Goal: Information Seeking & Learning: Find specific page/section

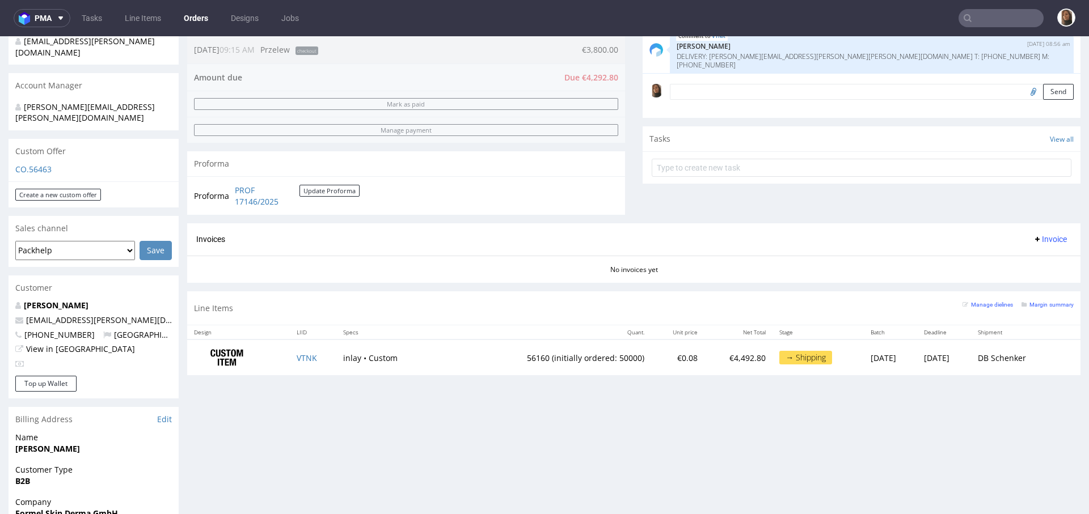
scroll to position [309, 0]
click at [982, 21] on input "text" at bounding box center [1000, 18] width 85 height 18
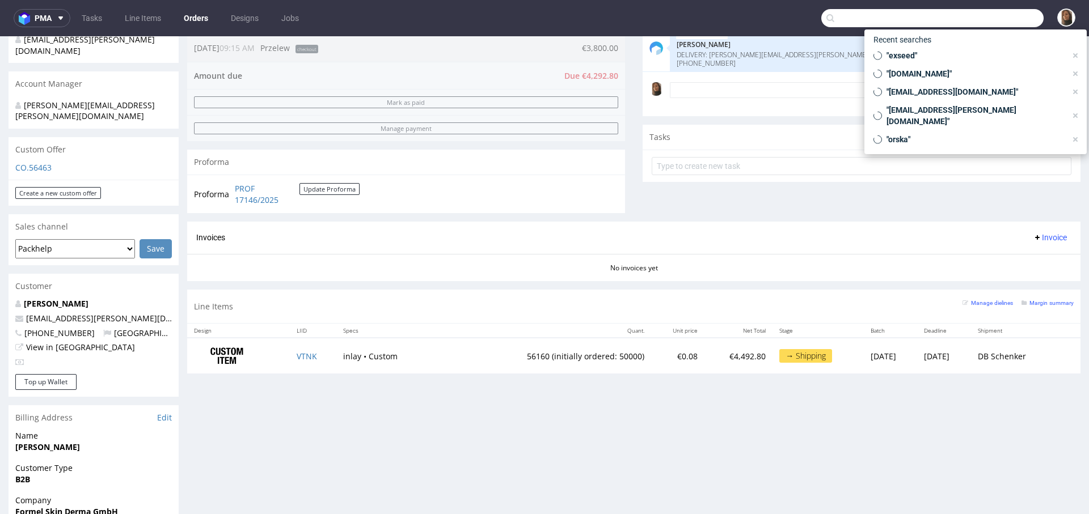
paste input "Viktor Huhn"
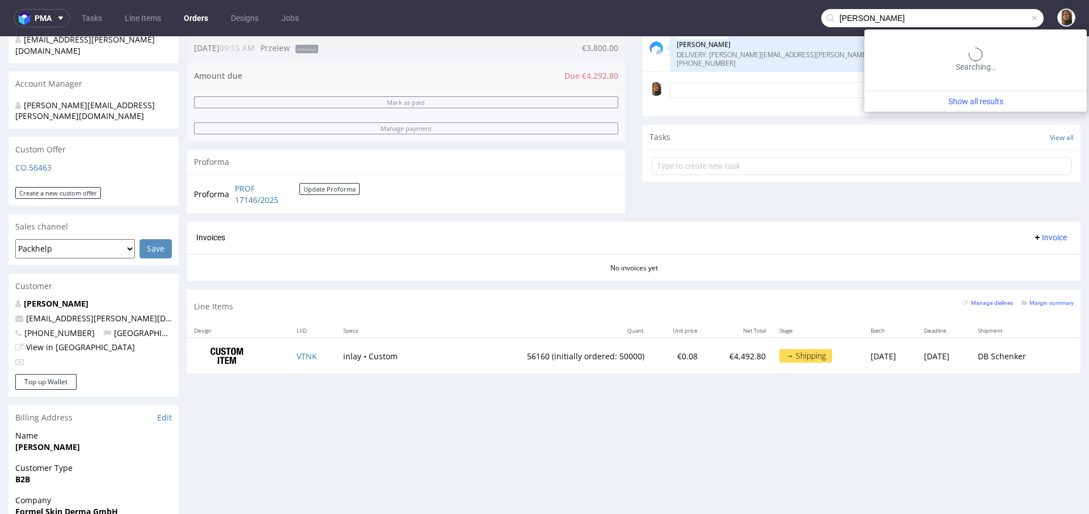
type input "Viktor Huhn"
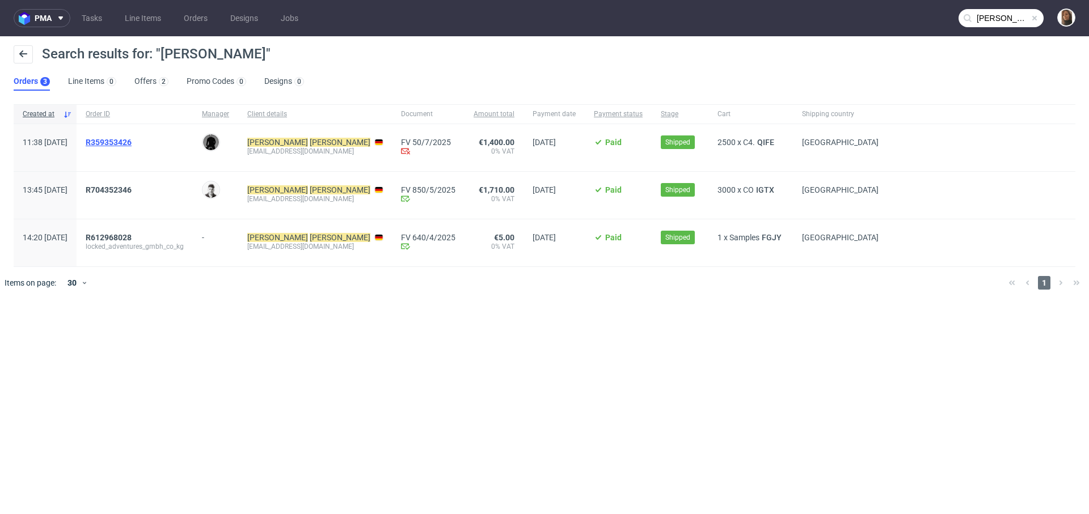
click at [124, 140] on span "R359353426" at bounding box center [109, 142] width 46 height 9
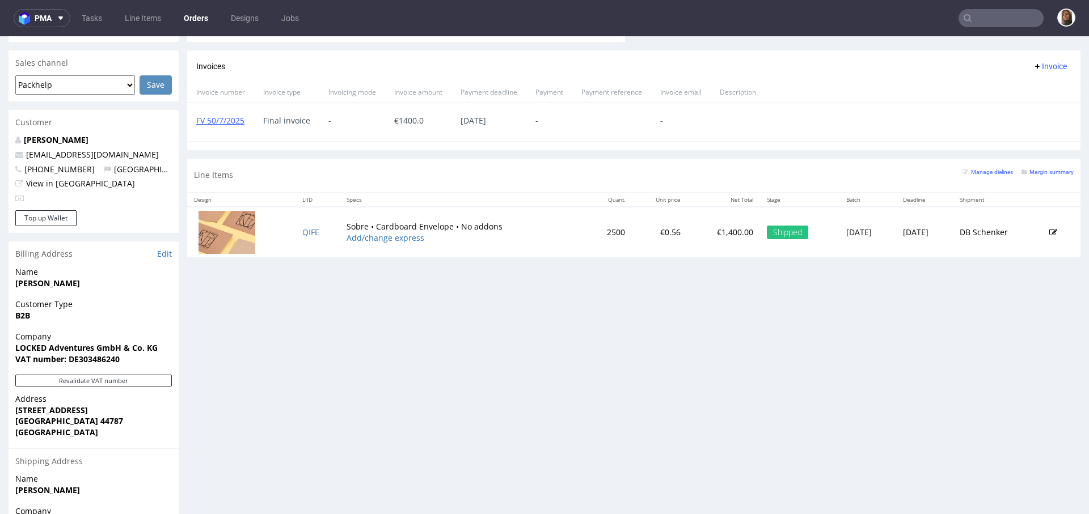
scroll to position [515, 0]
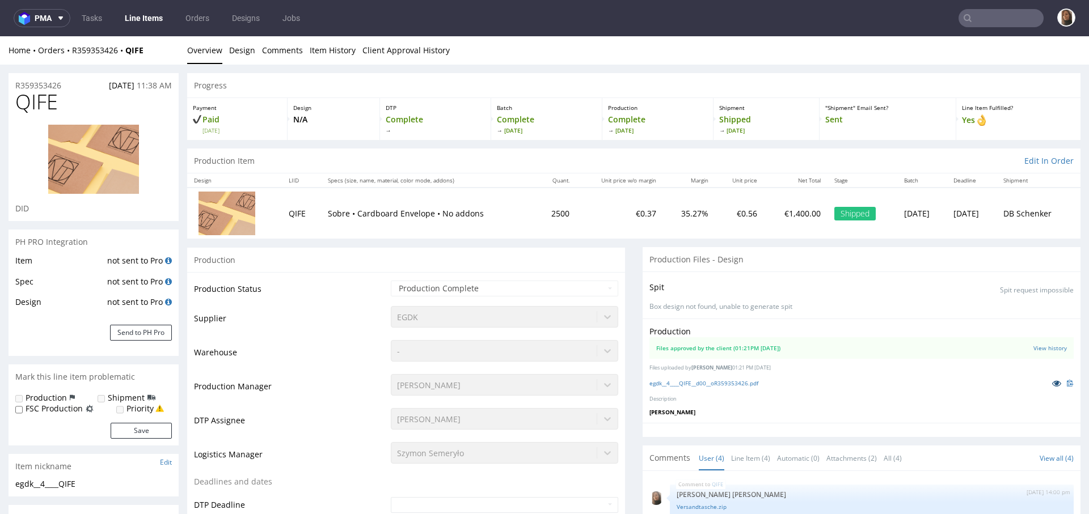
click at [1052, 382] on icon at bounding box center [1056, 383] width 9 height 8
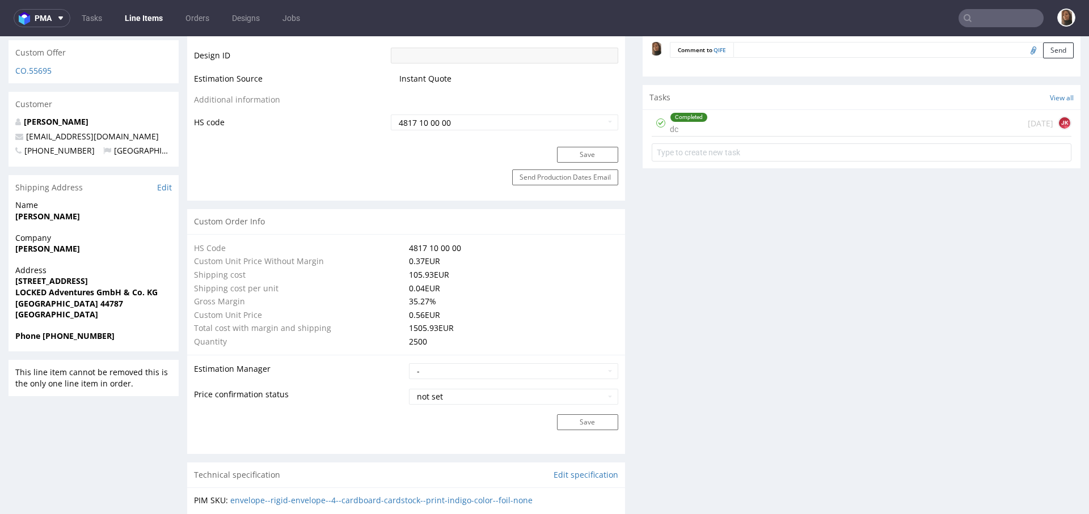
scroll to position [389, 0]
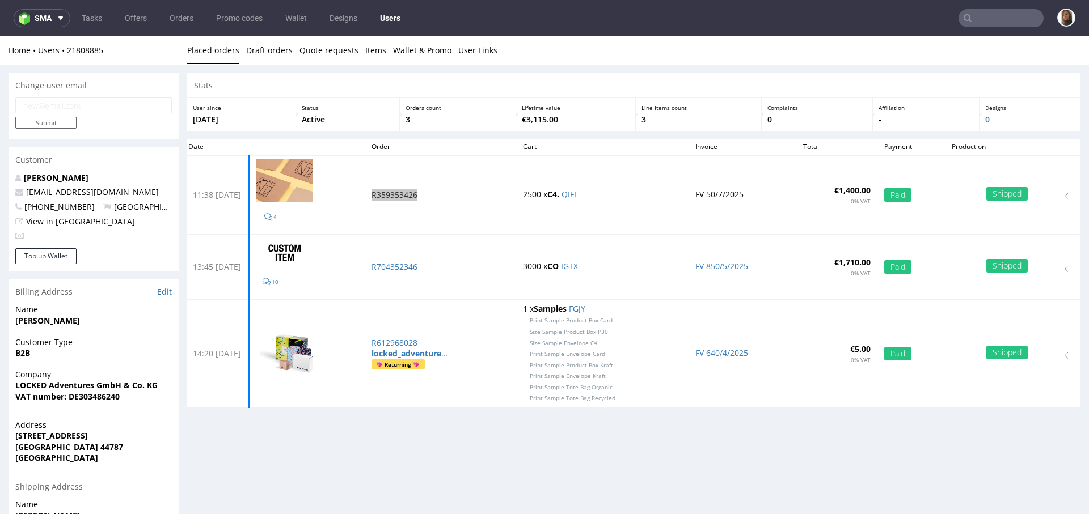
click at [979, 23] on input "text" at bounding box center [1000, 18] width 85 height 18
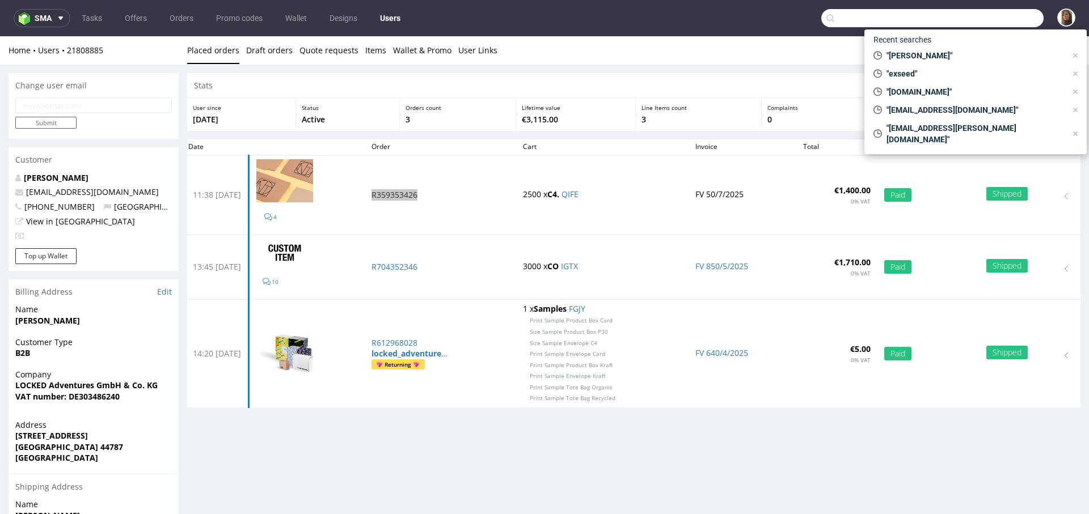
paste input "LWBM"
type input "LWBM"
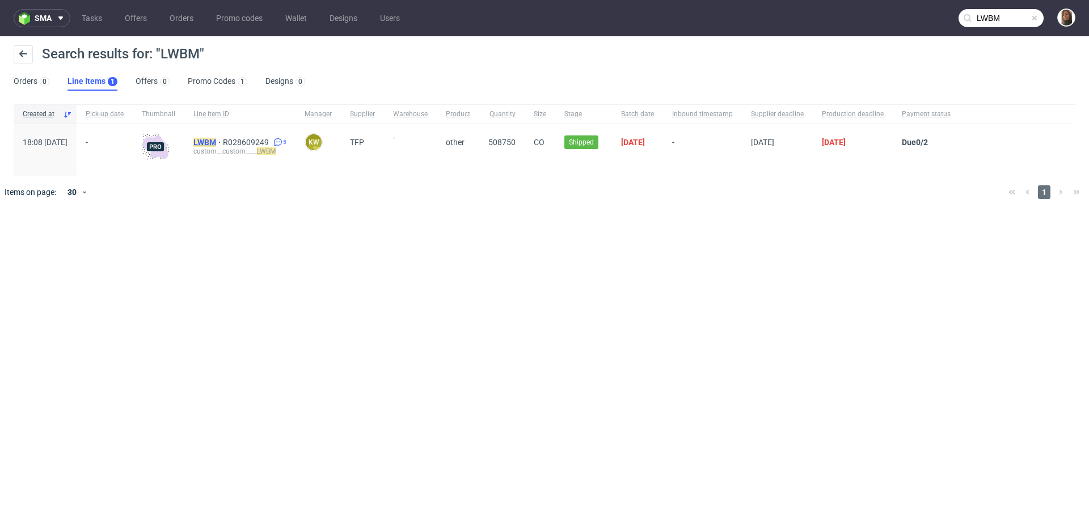
click at [216, 139] on mark "LWBM" at bounding box center [204, 142] width 23 height 9
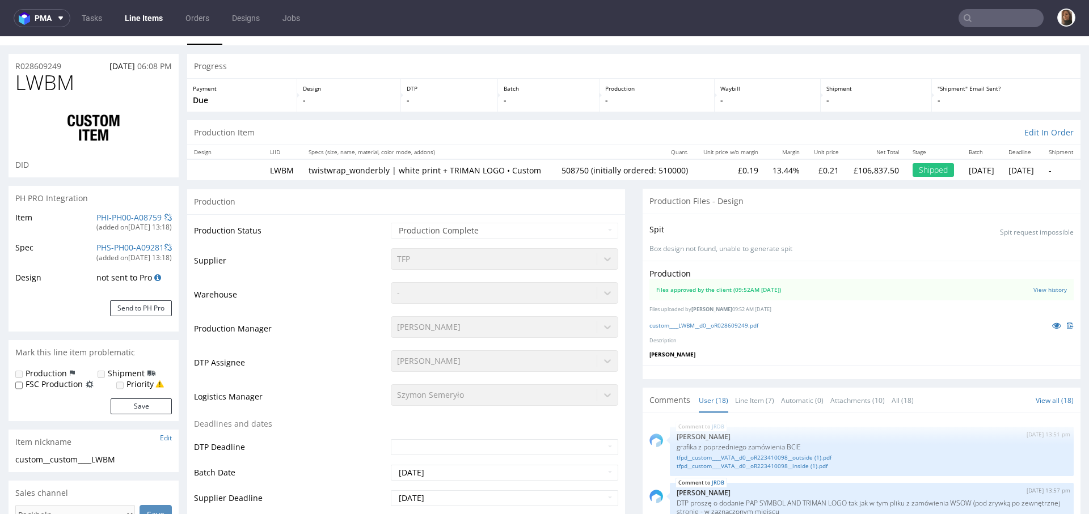
scroll to position [820, 0]
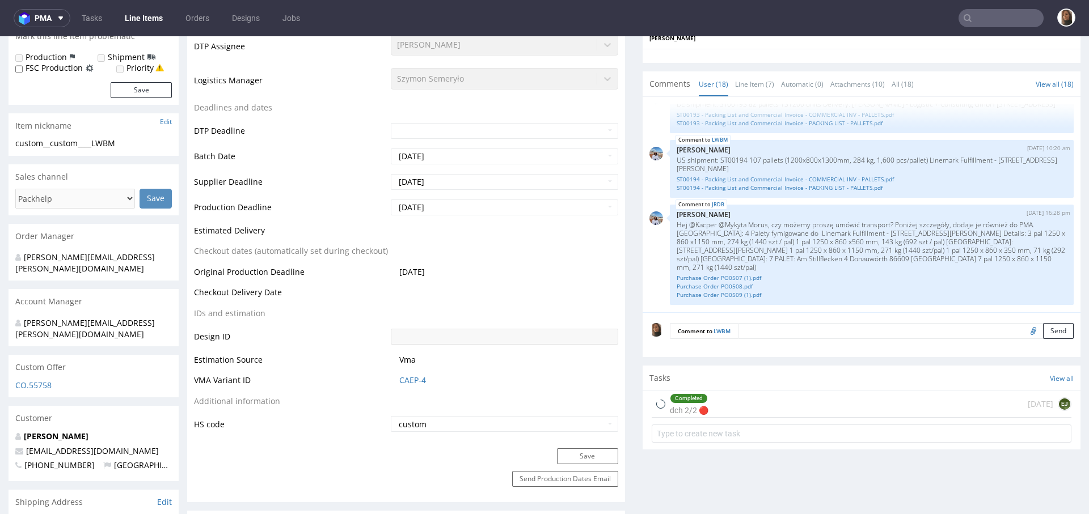
type input "508750"
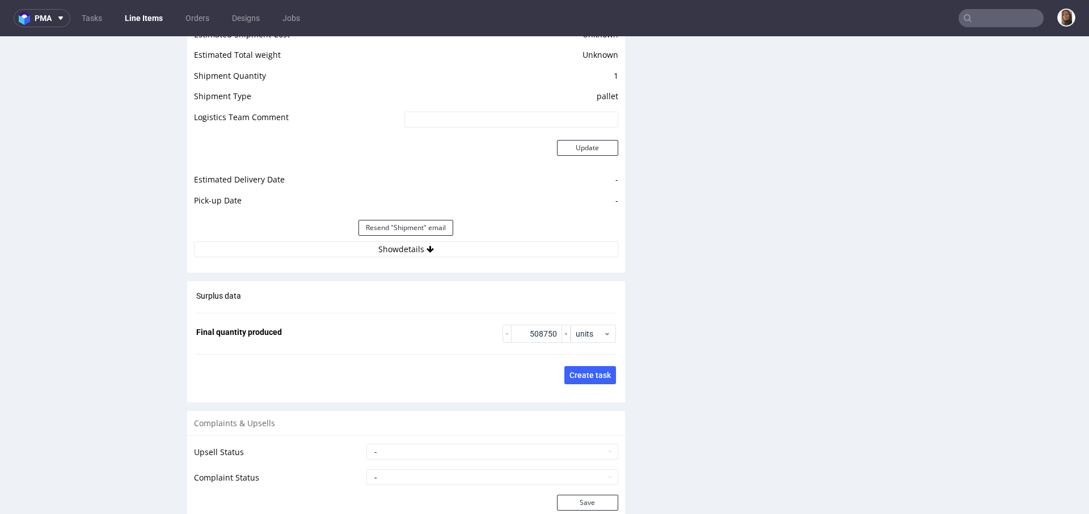
scroll to position [1591, 0]
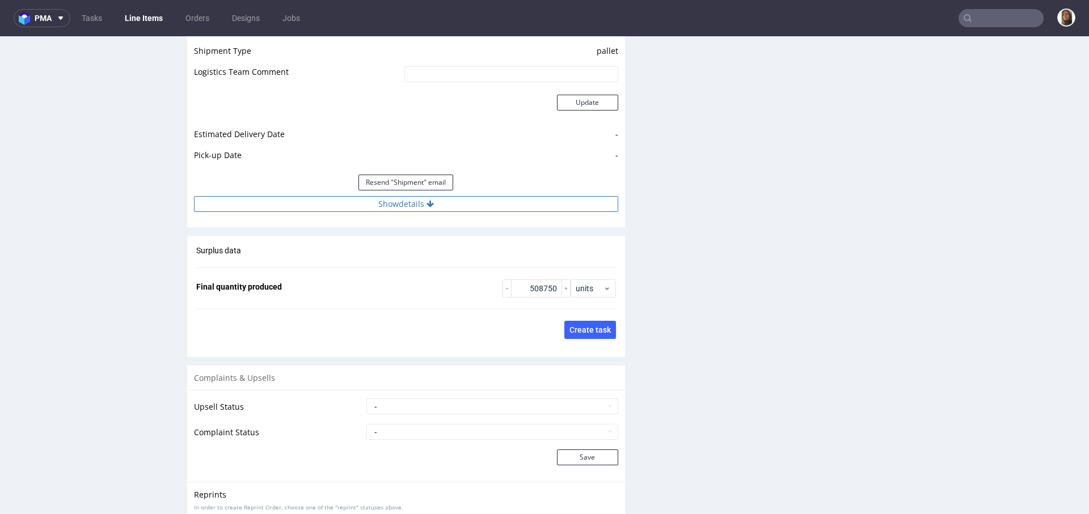
click at [412, 212] on button "Show details" at bounding box center [406, 204] width 424 height 16
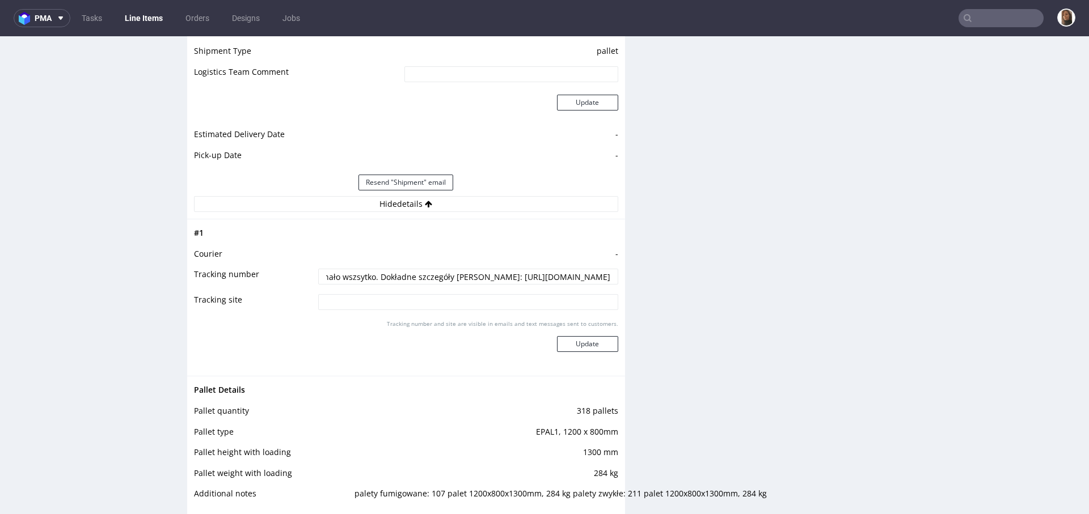
scroll to position [0, 179]
drag, startPoint x: 506, startPoint y: 284, endPoint x: 647, endPoint y: 294, distance: 141.6
click at [185, 17] on link "Orders" at bounding box center [197, 18] width 37 height 18
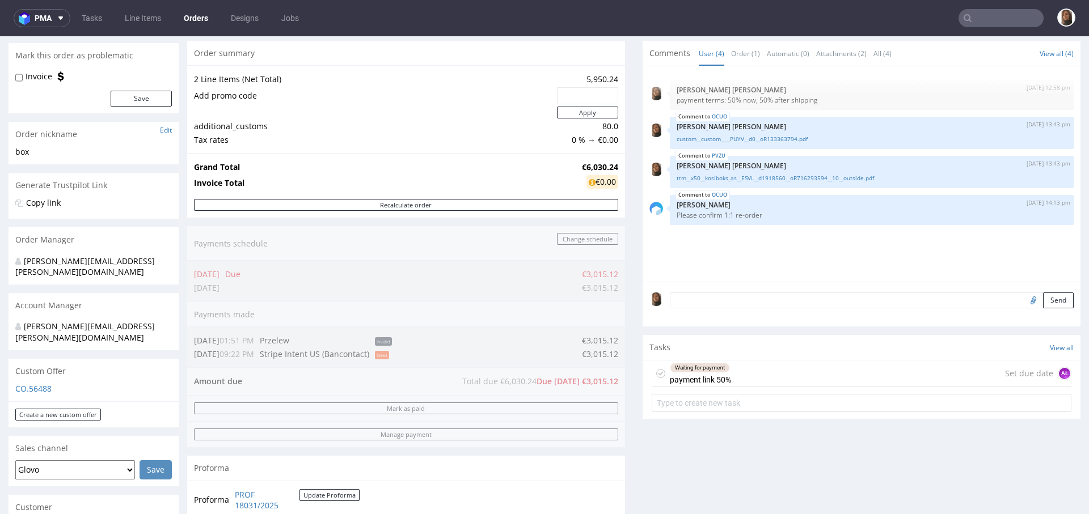
scroll to position [126, 0]
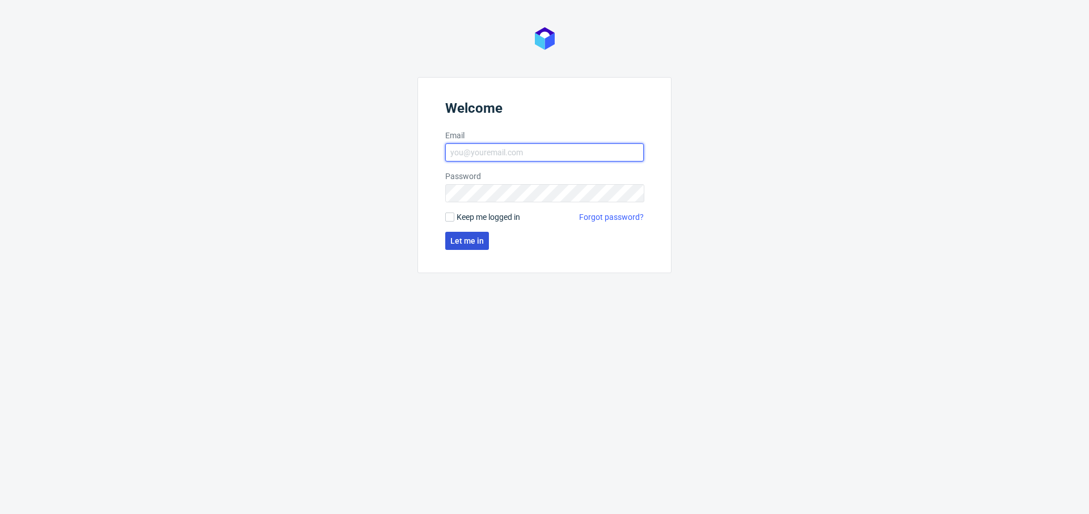
type input "[PERSON_NAME][EMAIL_ADDRESS][PERSON_NAME][DOMAIN_NAME]"
click at [464, 244] on span "Let me in" at bounding box center [466, 241] width 33 height 8
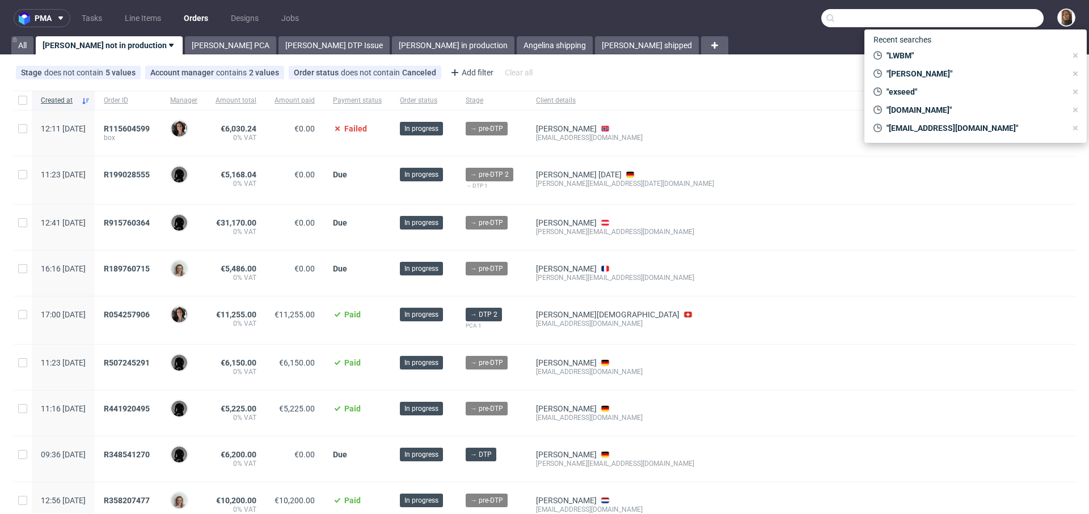
click at [983, 13] on input "text" at bounding box center [932, 18] width 222 height 18
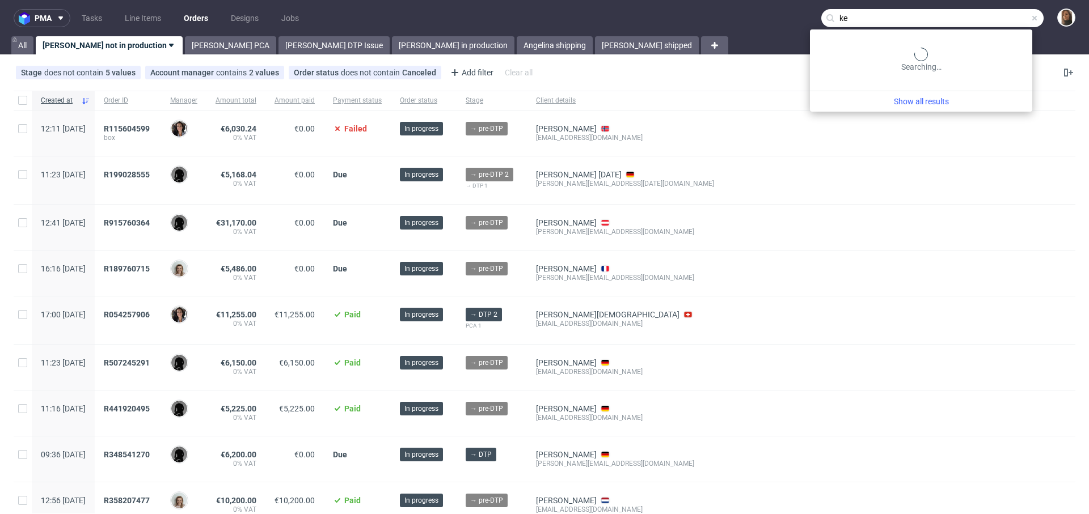
type input "k"
type input "lethal"
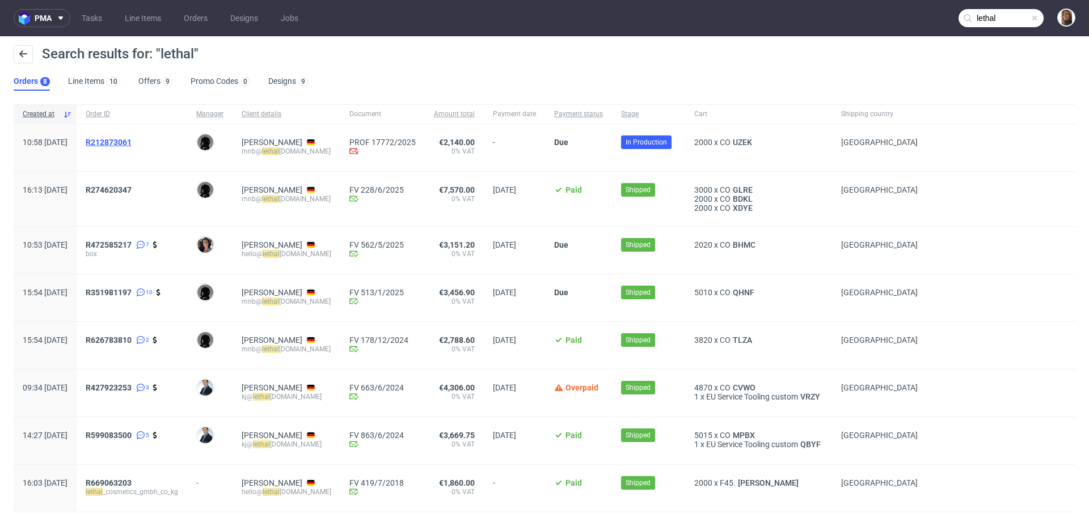
click at [132, 141] on span "R212873061" at bounding box center [109, 142] width 46 height 9
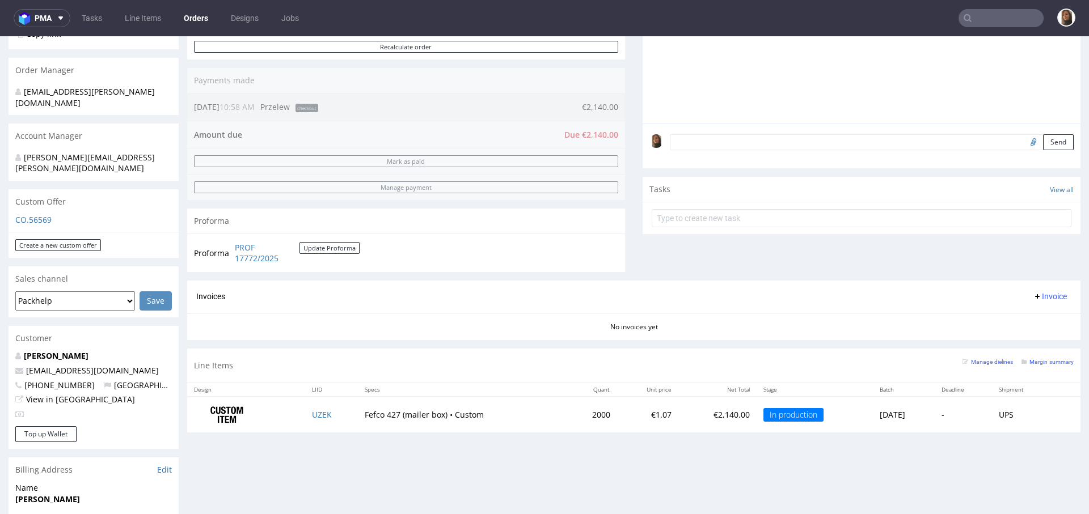
scroll to position [438, 0]
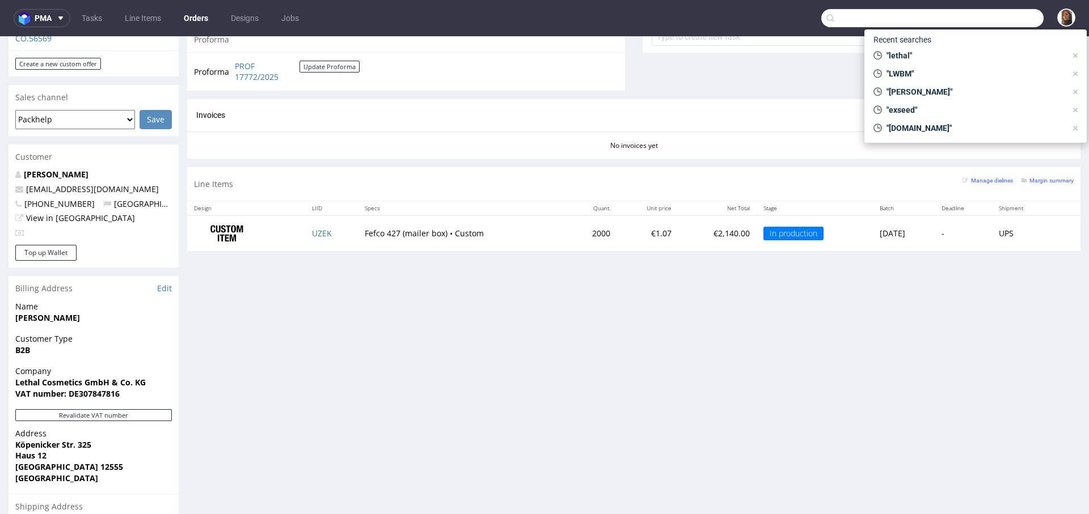
click at [1002, 19] on input "text" at bounding box center [932, 18] width 222 height 18
paste input "tina@sh.no"
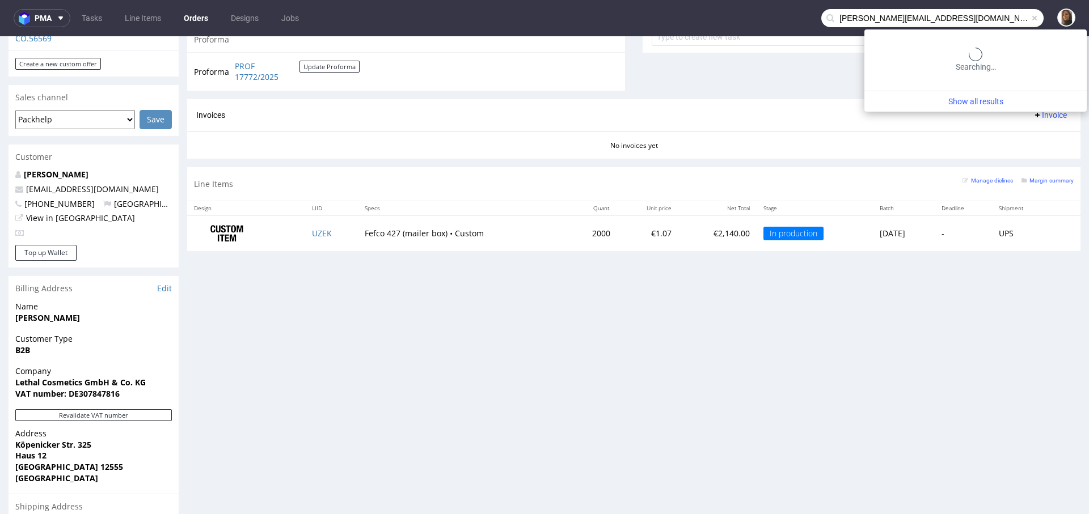
type input "tina@sh.no"
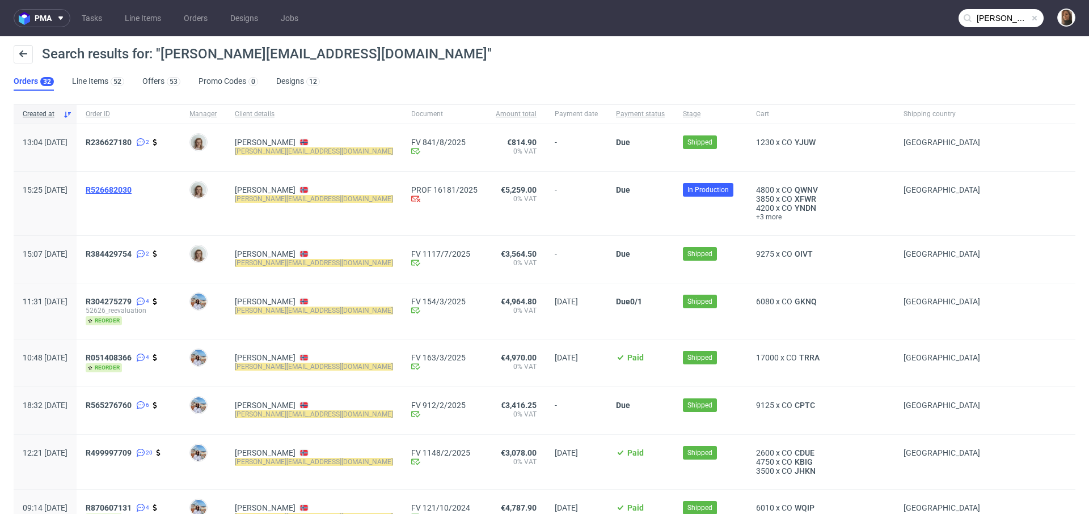
click at [132, 185] on span "R526682030" at bounding box center [109, 189] width 46 height 9
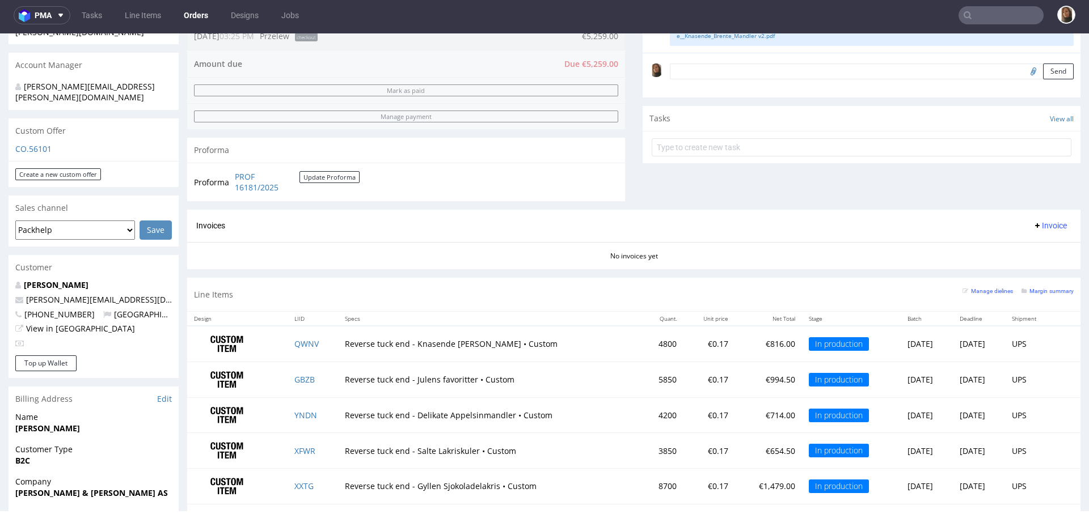
scroll to position [535, 0]
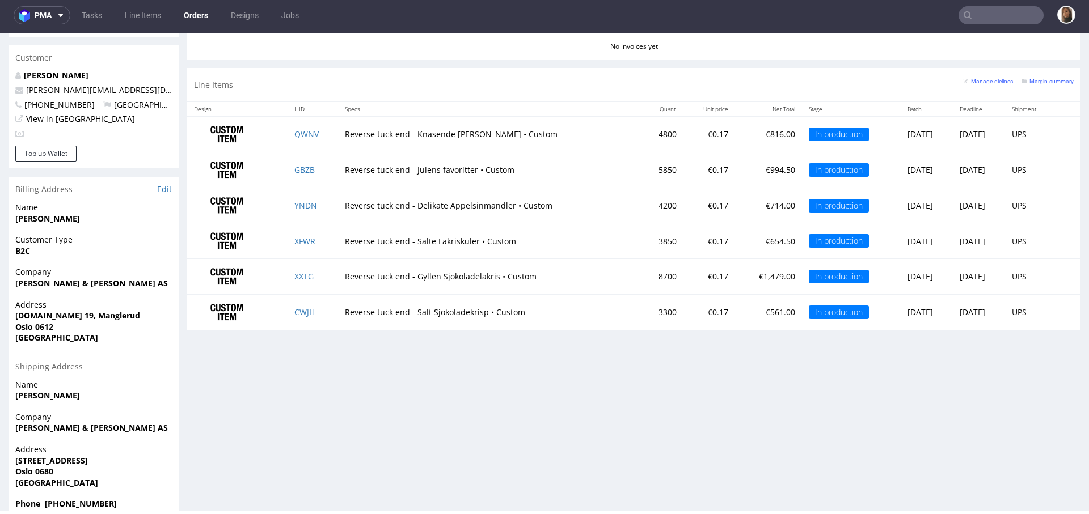
click at [193, 14] on link "Orders" at bounding box center [196, 15] width 38 height 18
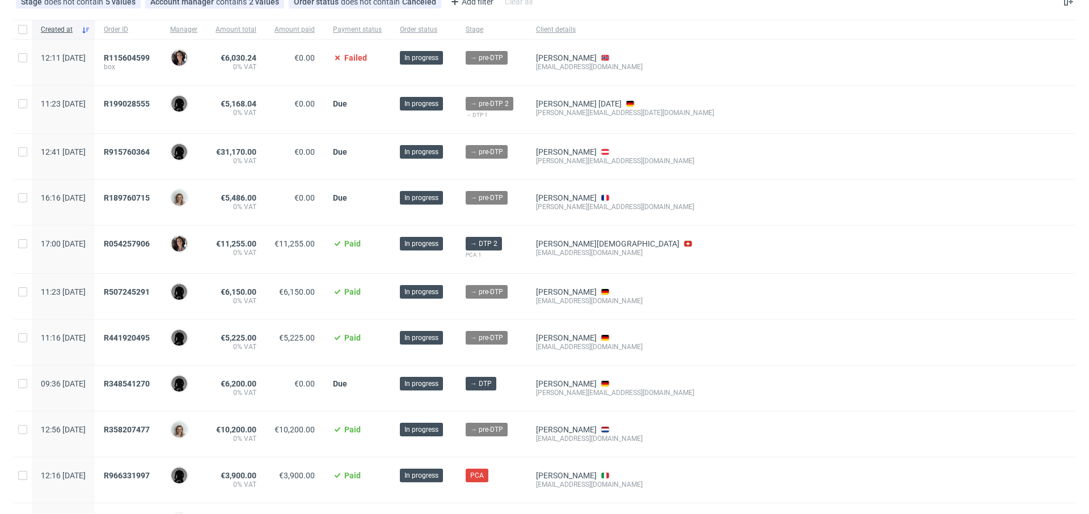
scroll to position [64, 0]
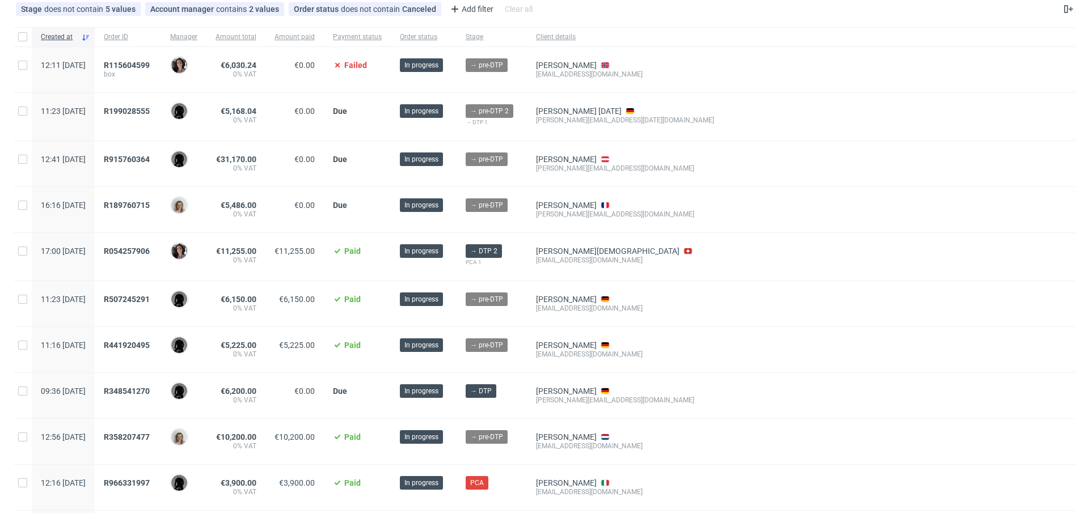
click at [886, 333] on div at bounding box center [899, 349] width 352 height 45
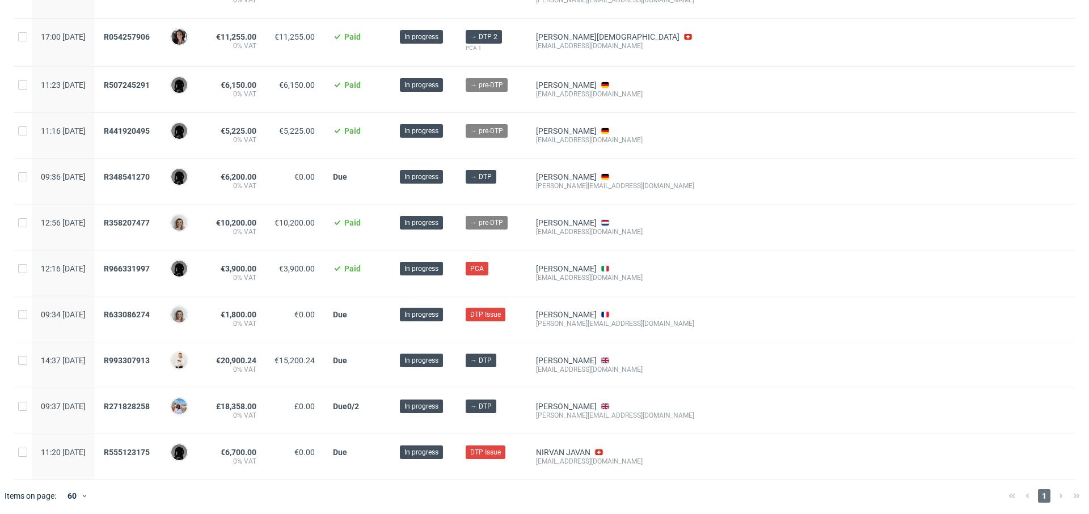
scroll to position [0, 0]
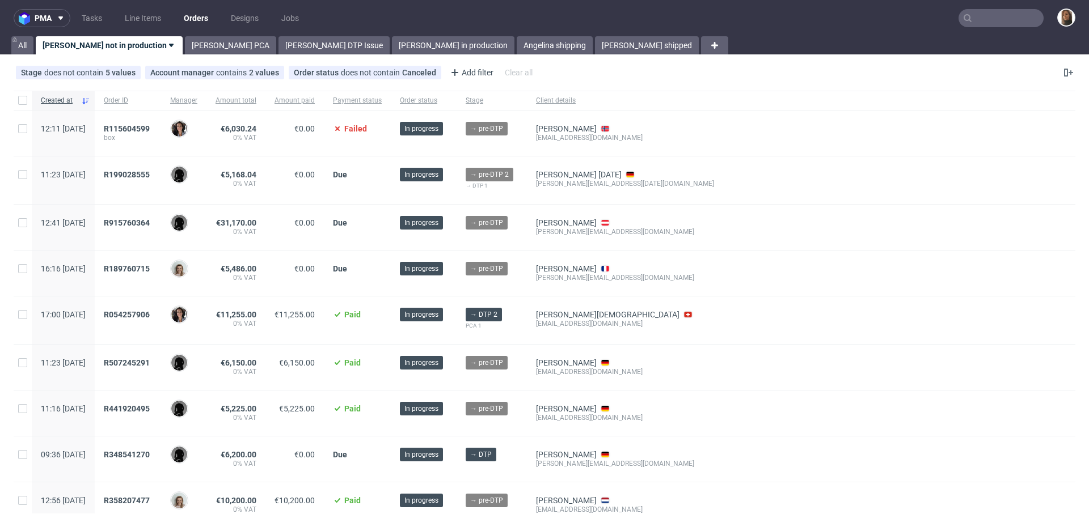
click at [1003, 11] on input "text" at bounding box center [1000, 18] width 85 height 18
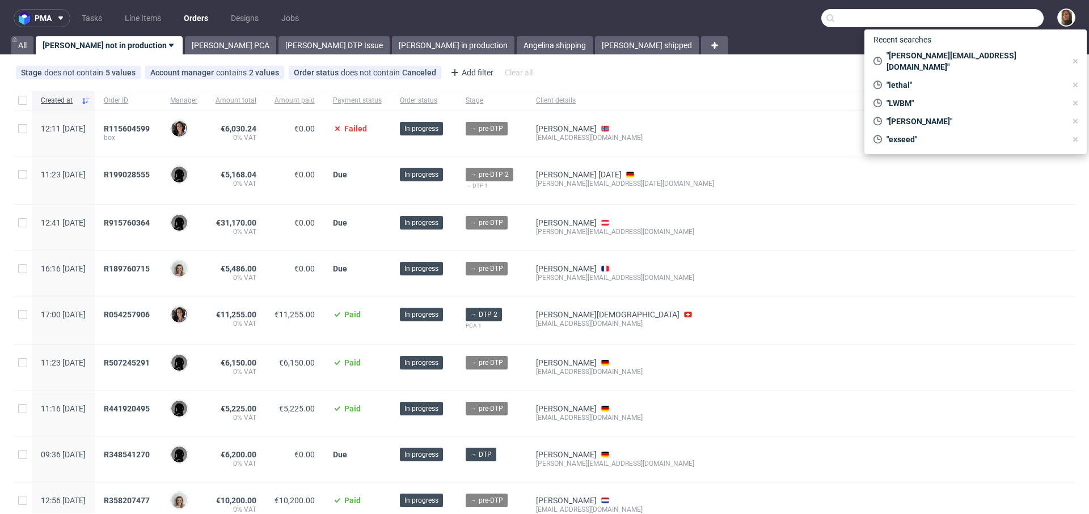
paste input "Sary Rajabi"
type input "Sary Rajabi"
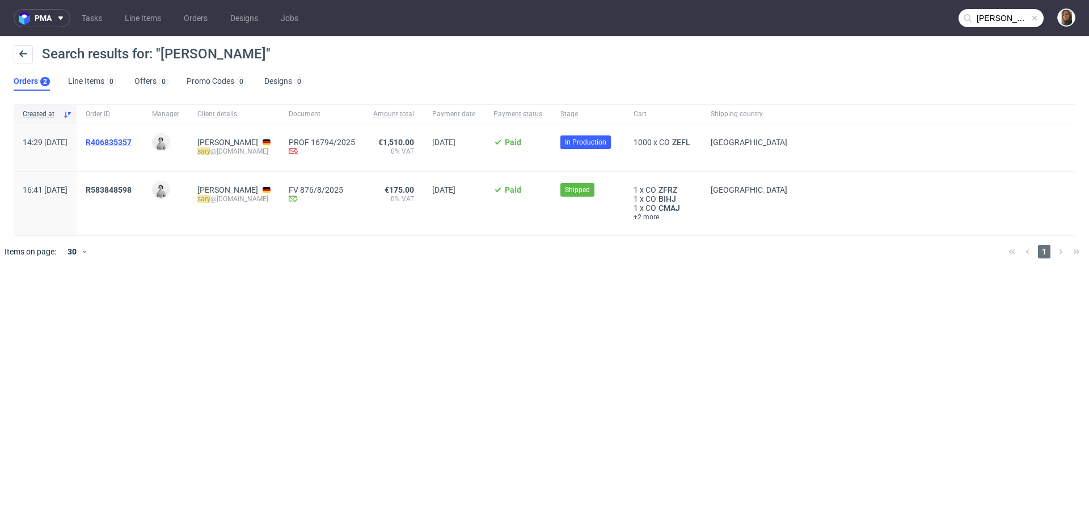
click at [132, 139] on span "R406835357" at bounding box center [109, 142] width 46 height 9
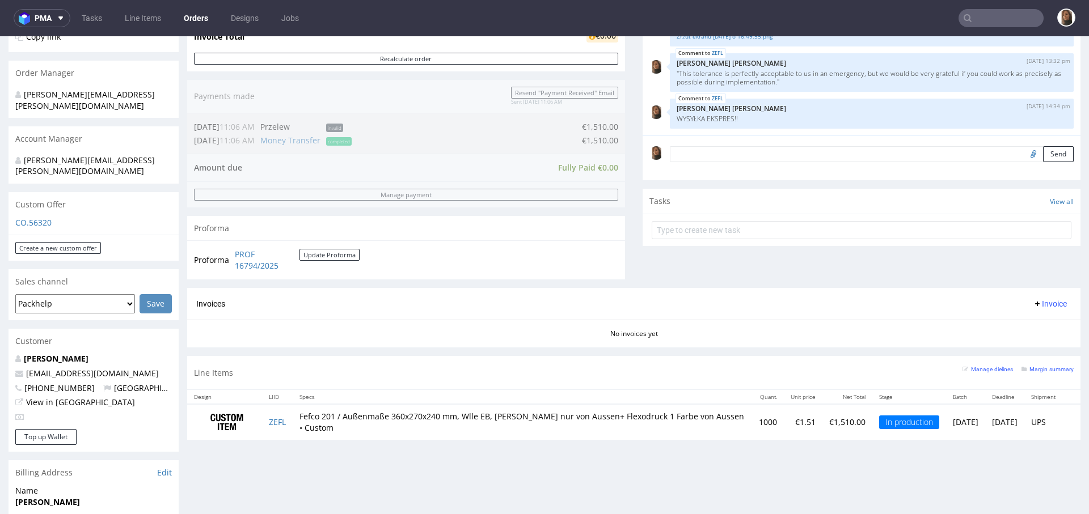
scroll to position [256, 0]
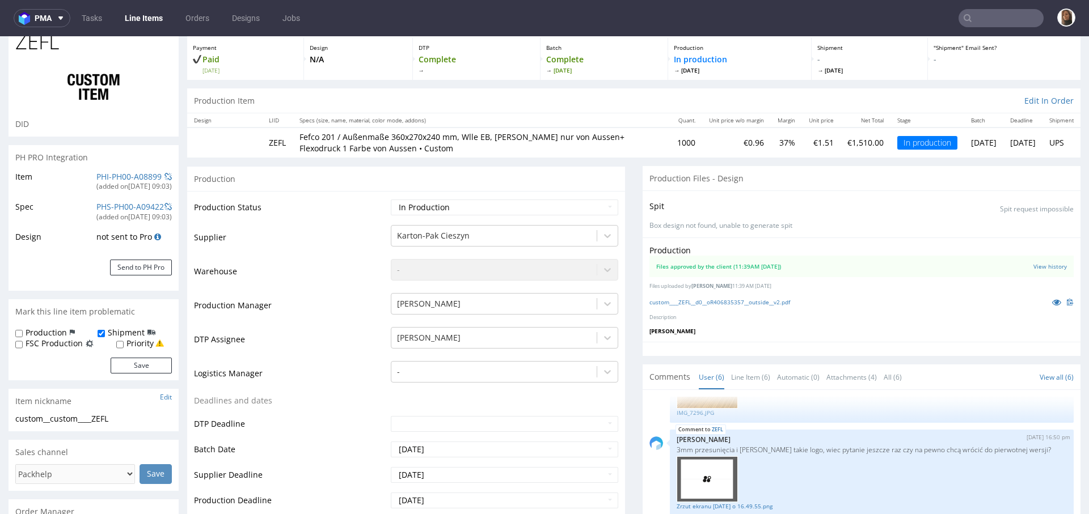
scroll to position [158, 0]
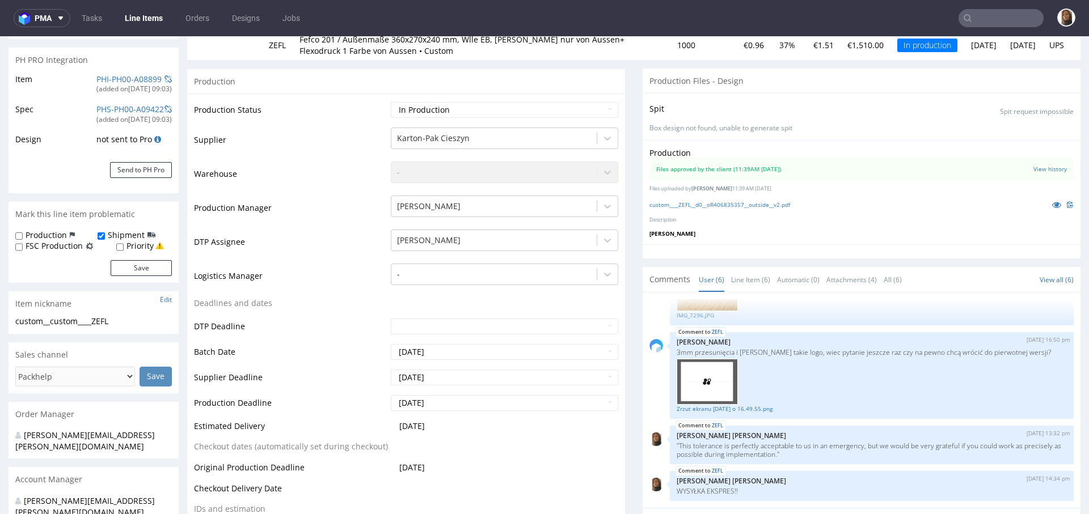
select select "in_progress"
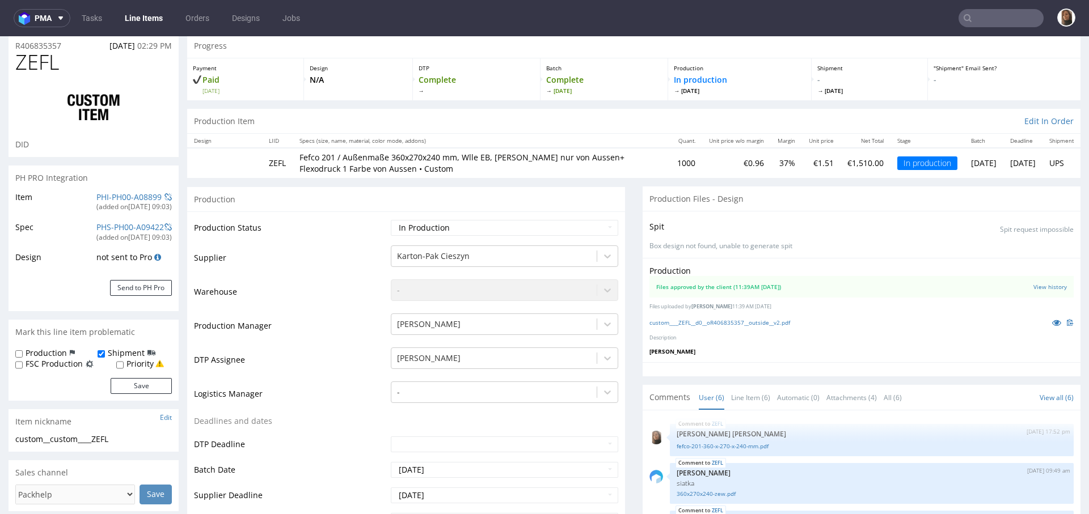
scroll to position [0, 0]
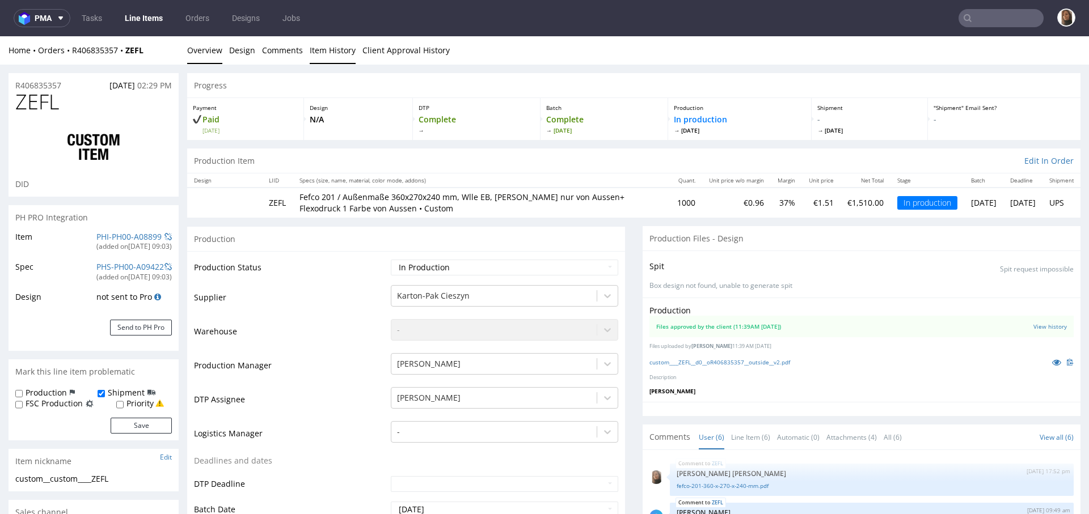
click at [338, 45] on link "Item History" at bounding box center [333, 50] width 46 height 28
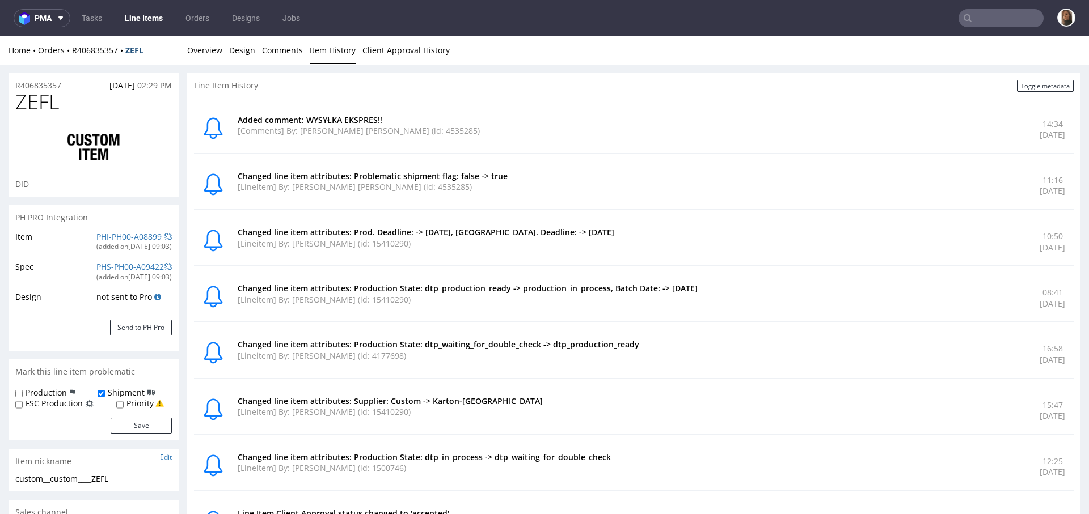
click at [130, 49] on strong "ZEFL" at bounding box center [134, 50] width 18 height 11
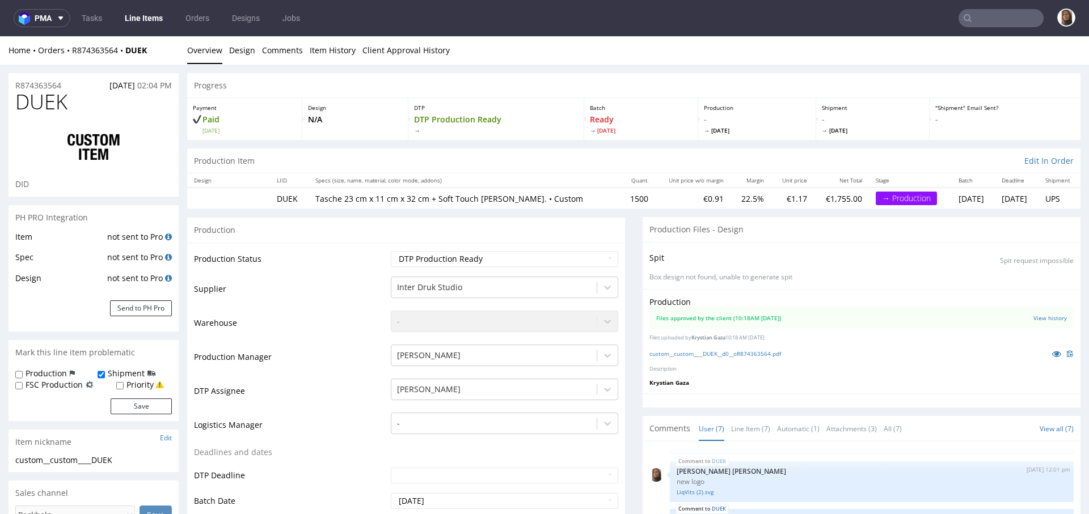
scroll to position [264, 0]
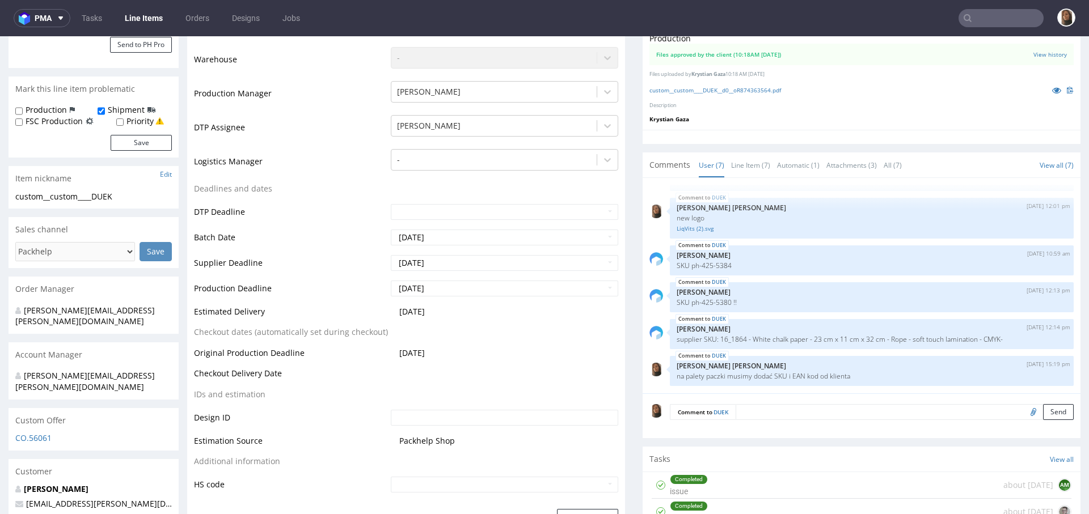
click at [1003, 23] on input "text" at bounding box center [1000, 18] width 85 height 18
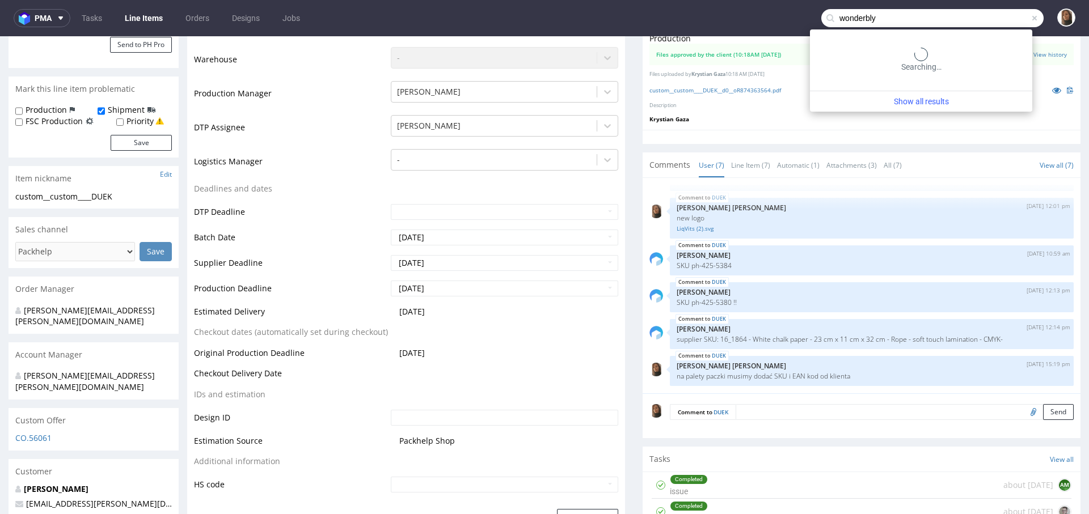
type input "wonderbly"
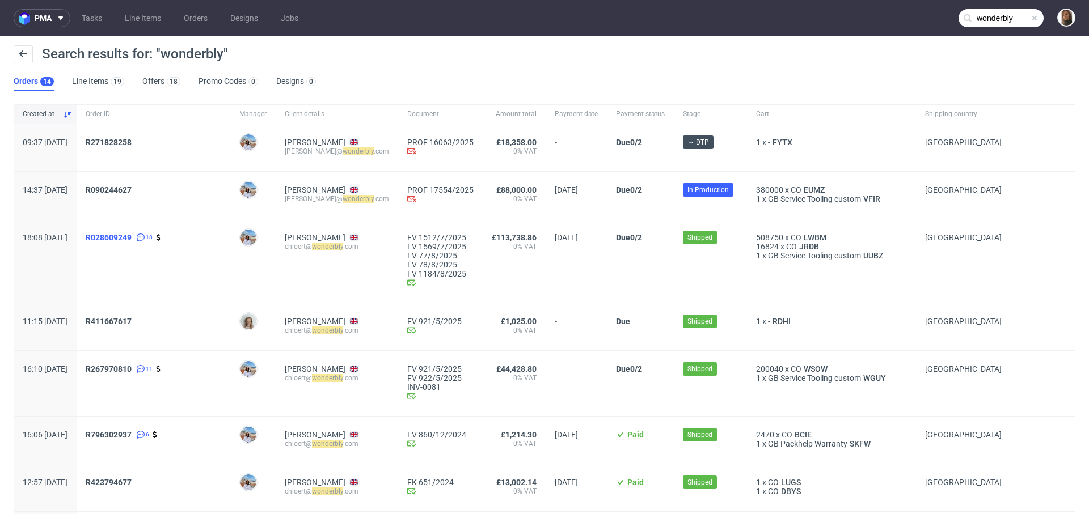
click at [132, 236] on span "R028609249" at bounding box center [109, 237] width 46 height 9
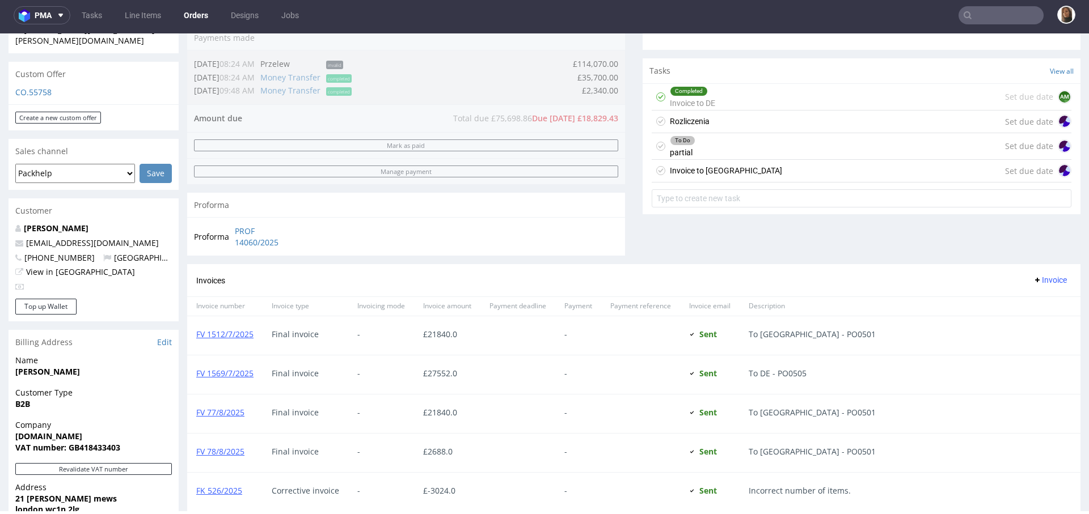
scroll to position [486, 0]
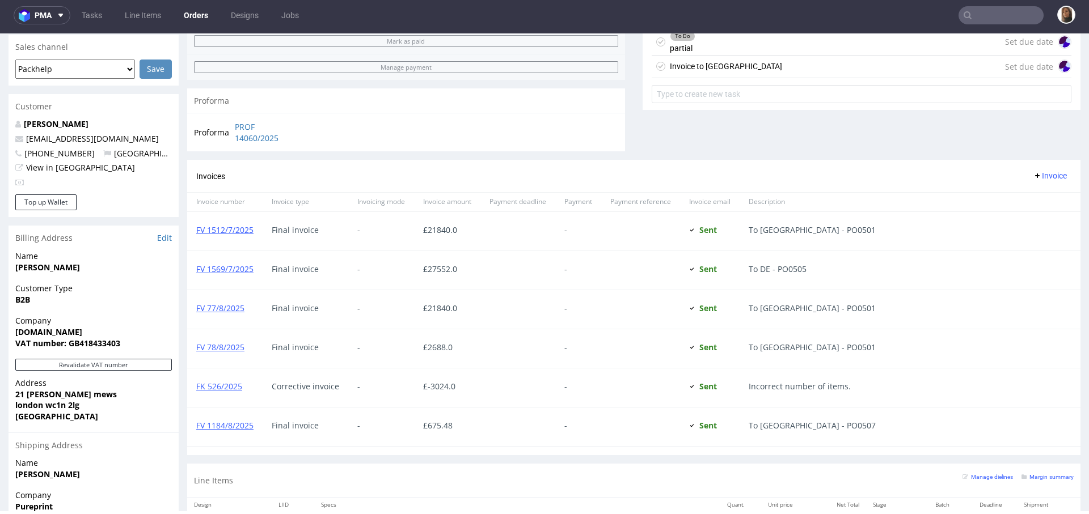
click at [730, 57] on div "Invoice to USA Set due date" at bounding box center [862, 67] width 420 height 23
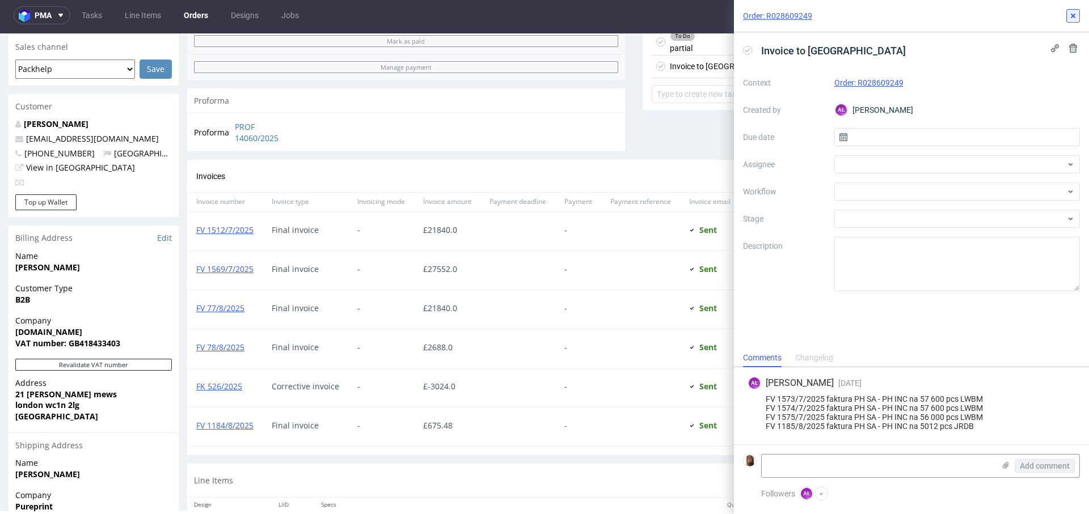
click at [1072, 11] on icon at bounding box center [1072, 15] width 9 height 9
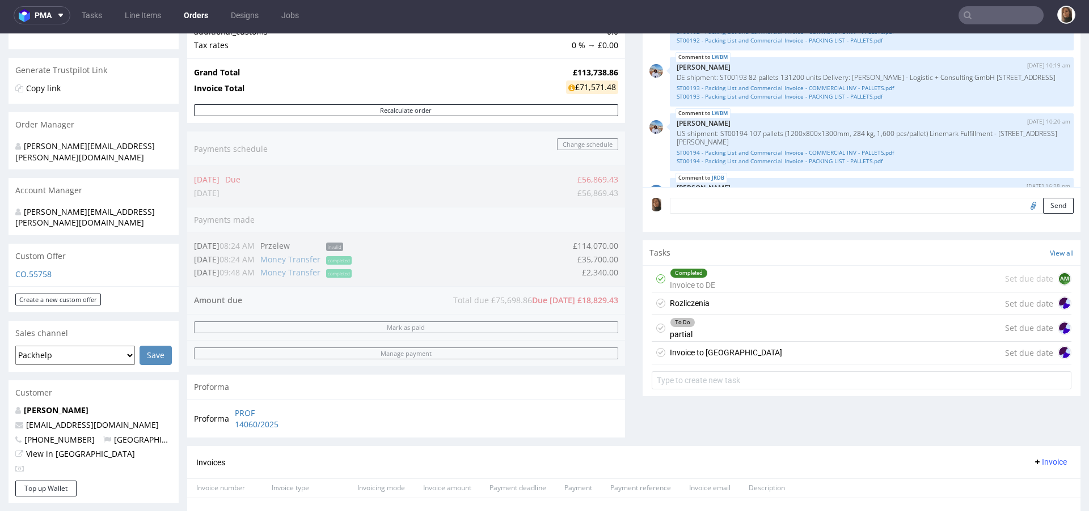
scroll to position [202, 0]
click at [715, 155] on link "ST00194 - Packing List and Commercial Invoice - COMMERCIAL INV - PALLETS.pdf" at bounding box center [871, 150] width 390 height 9
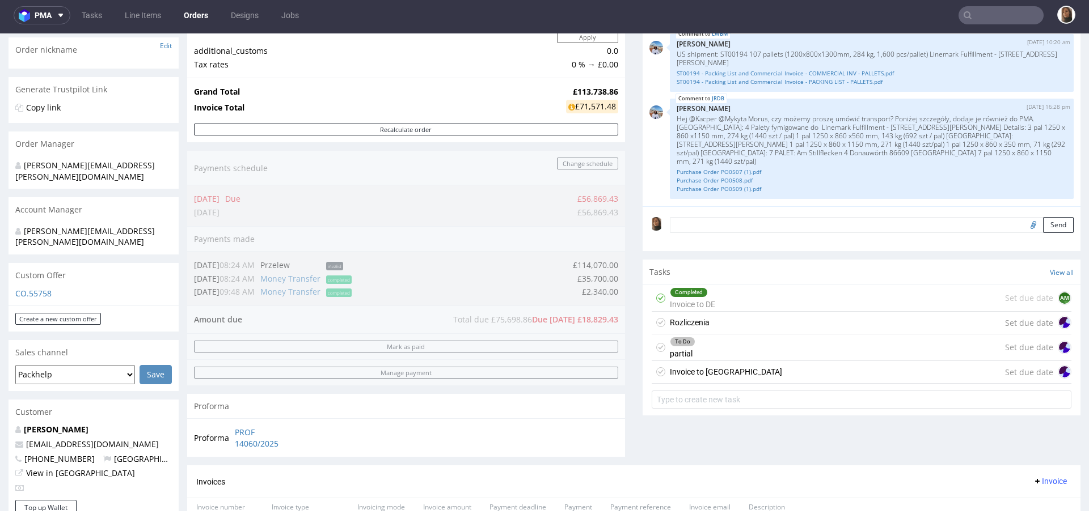
scroll to position [184, 0]
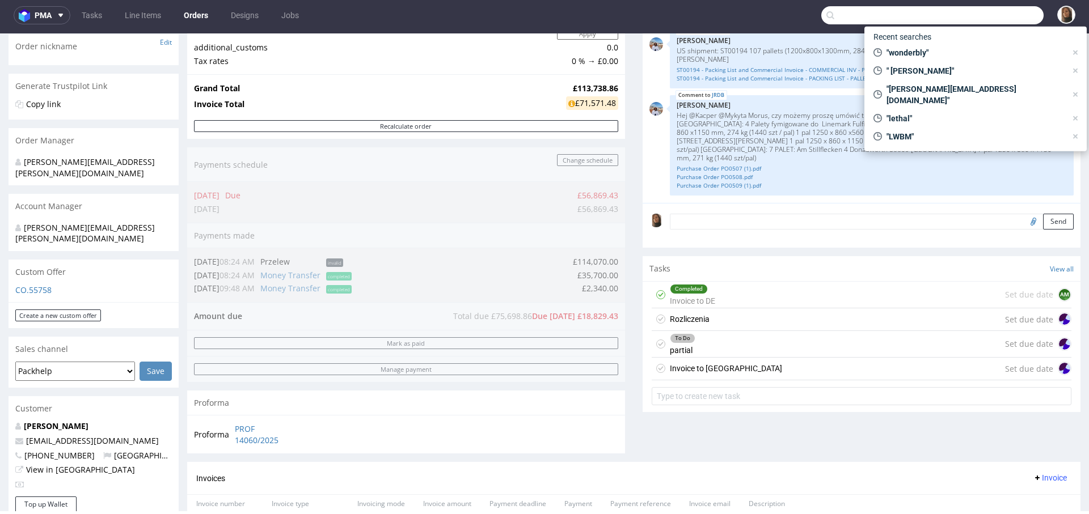
click at [981, 13] on input "text" at bounding box center [932, 15] width 222 height 18
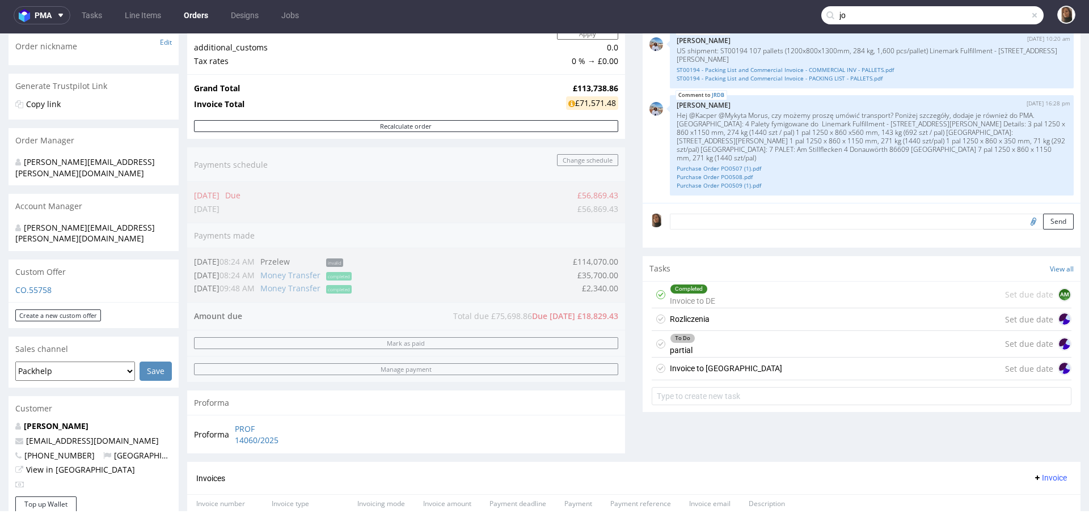
type input "j"
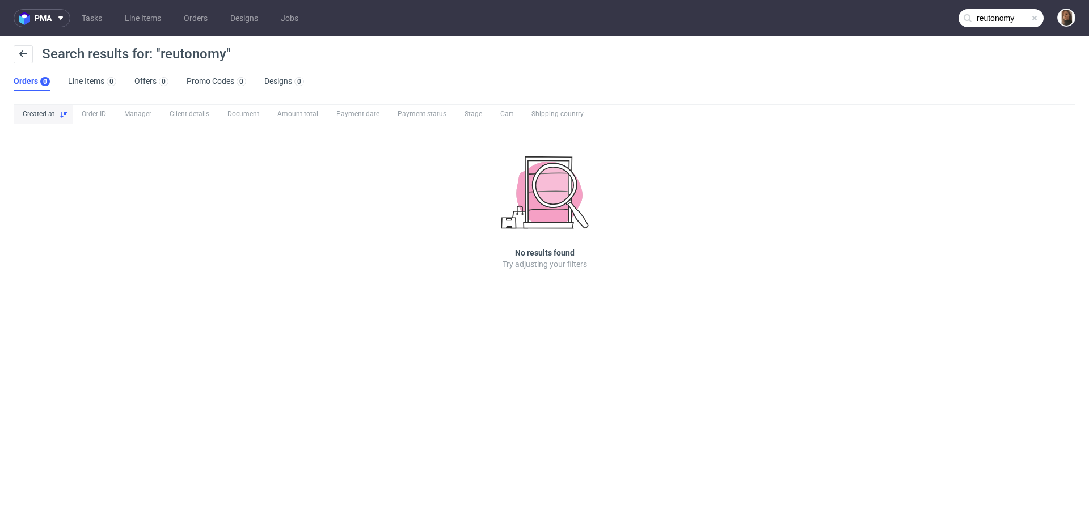
click at [978, 17] on input "reutonomy" at bounding box center [1000, 18] width 85 height 18
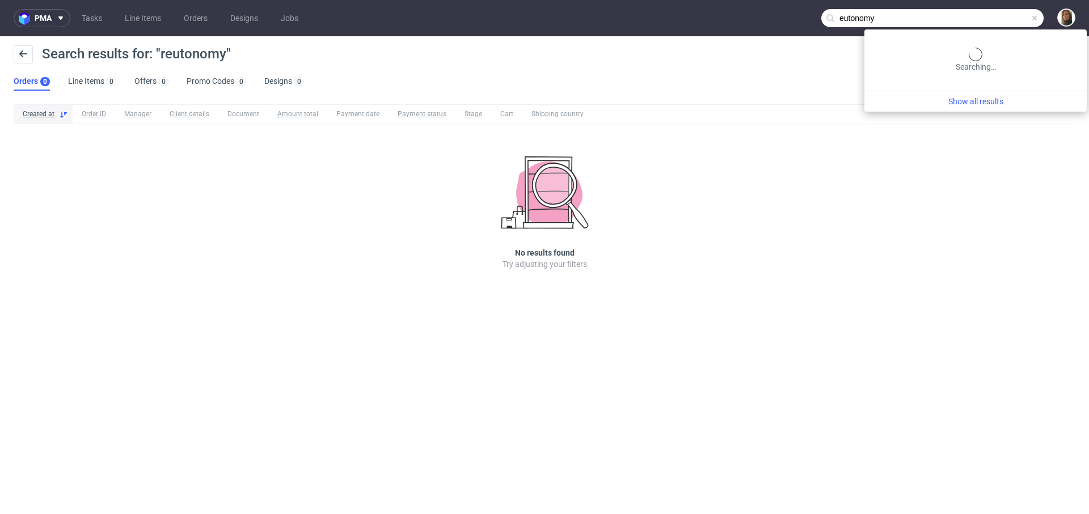
type input "eutonomy"
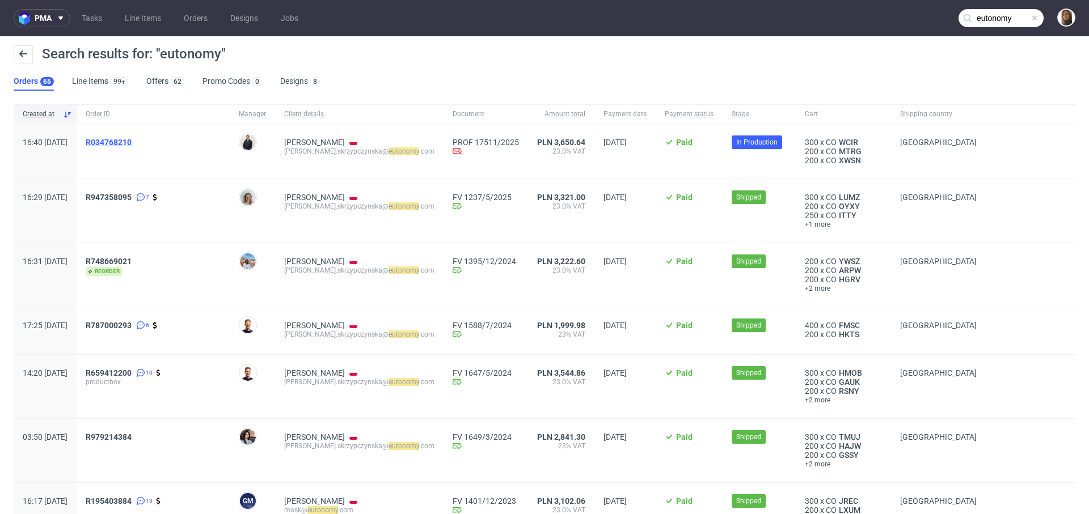
click at [132, 145] on span "R034768210" at bounding box center [109, 142] width 46 height 9
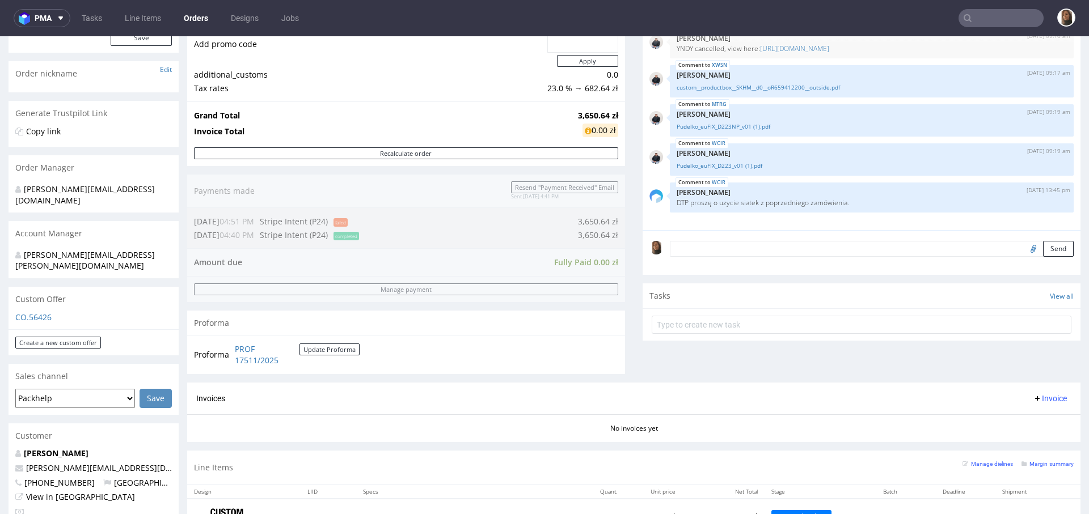
scroll to position [388, 0]
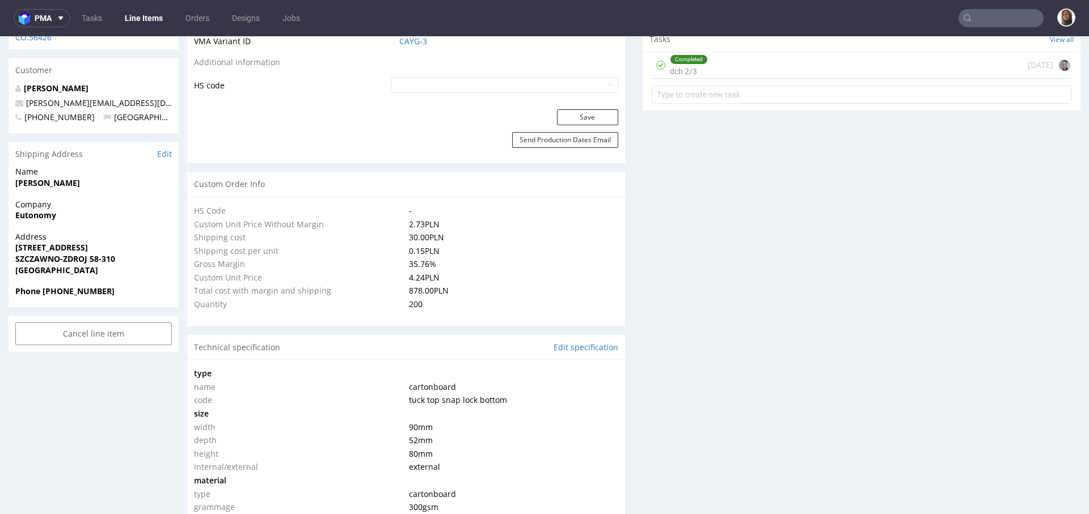
scroll to position [687, 0]
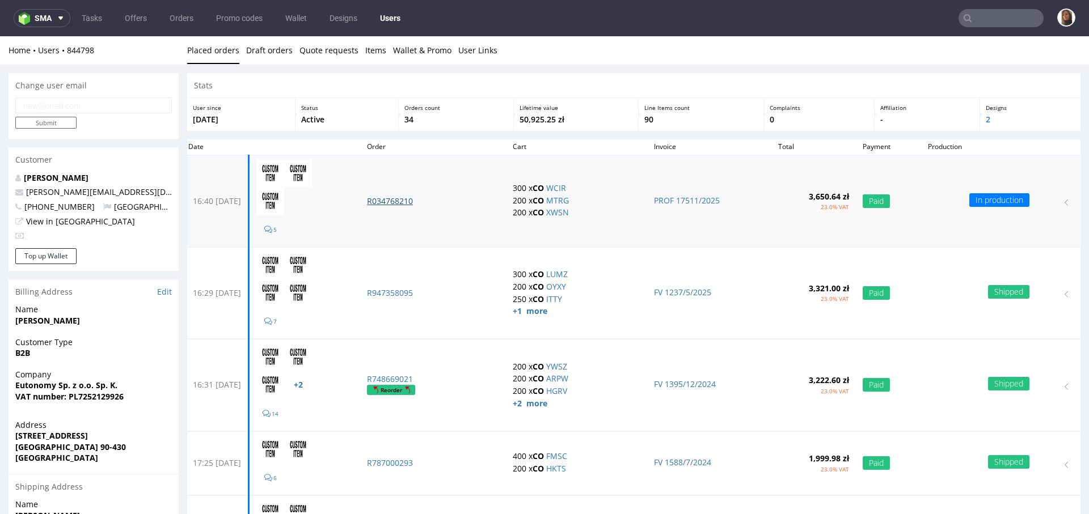
click at [421, 198] on p "R034768210" at bounding box center [433, 201] width 132 height 11
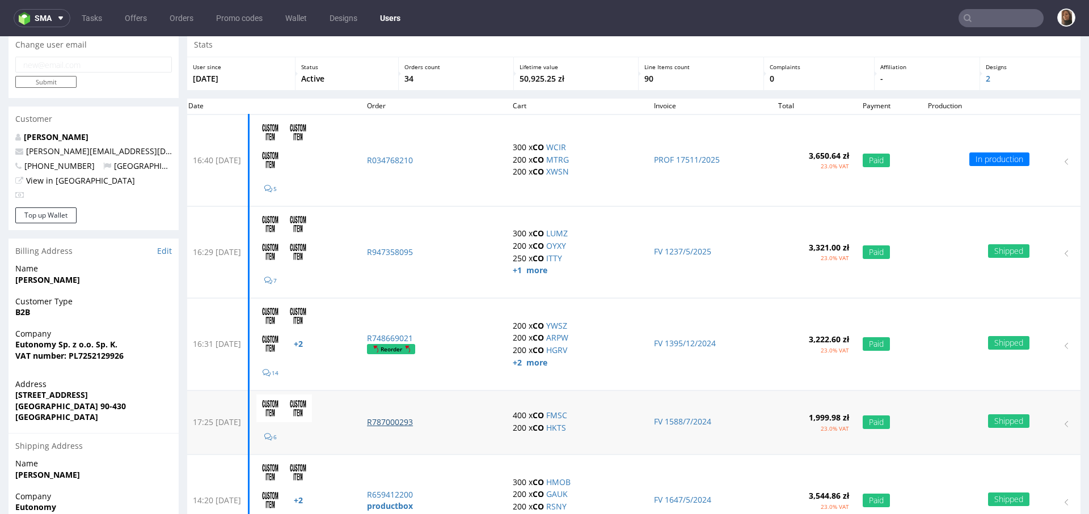
click at [417, 424] on p "R787000293" at bounding box center [433, 422] width 132 height 11
click at [412, 338] on p "R748669021" at bounding box center [433, 338] width 132 height 11
click at [424, 424] on p "R787000293" at bounding box center [433, 422] width 132 height 11
click at [425, 490] on p "R659412200" at bounding box center [433, 494] width 132 height 11
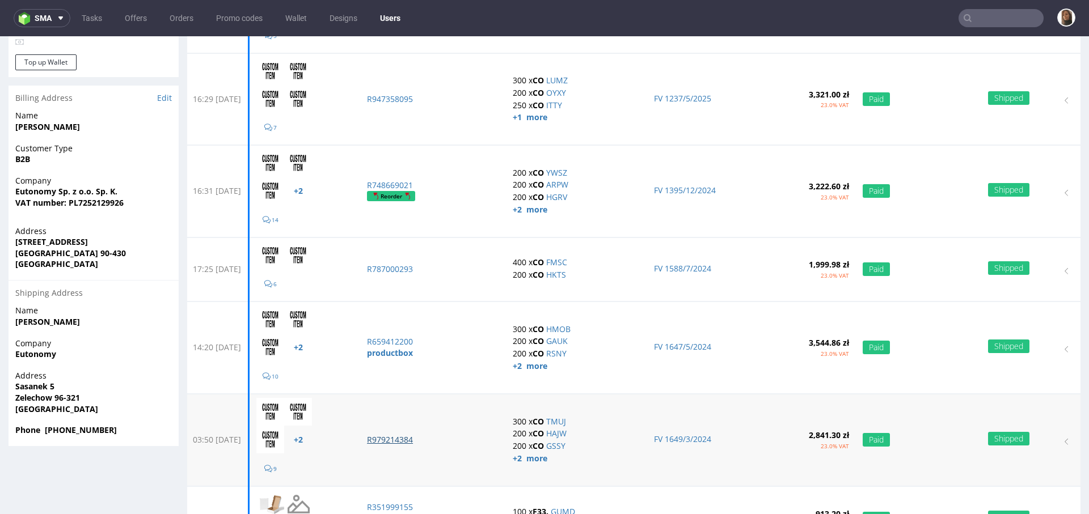
click at [417, 436] on p "R979214384" at bounding box center [433, 439] width 132 height 11
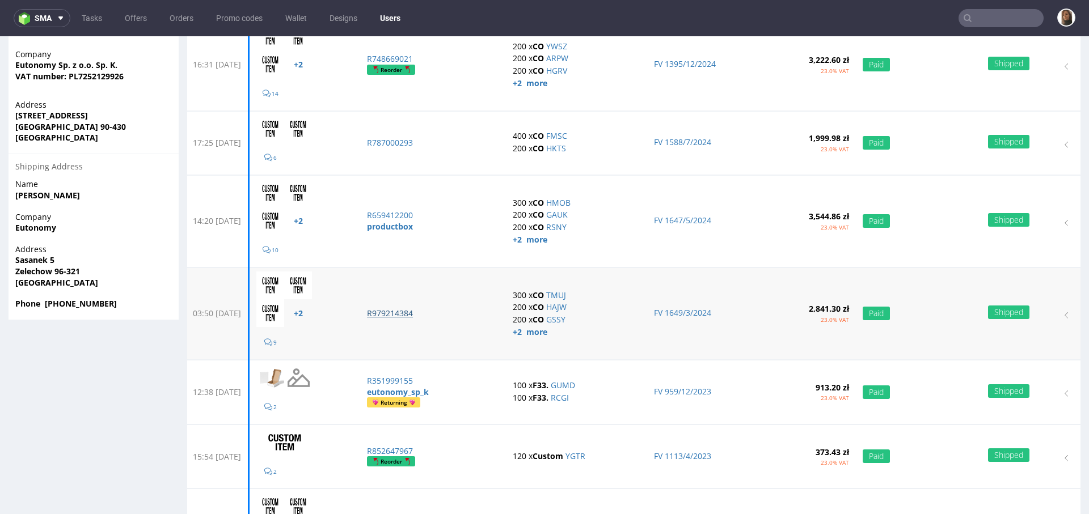
scroll to position [357, 0]
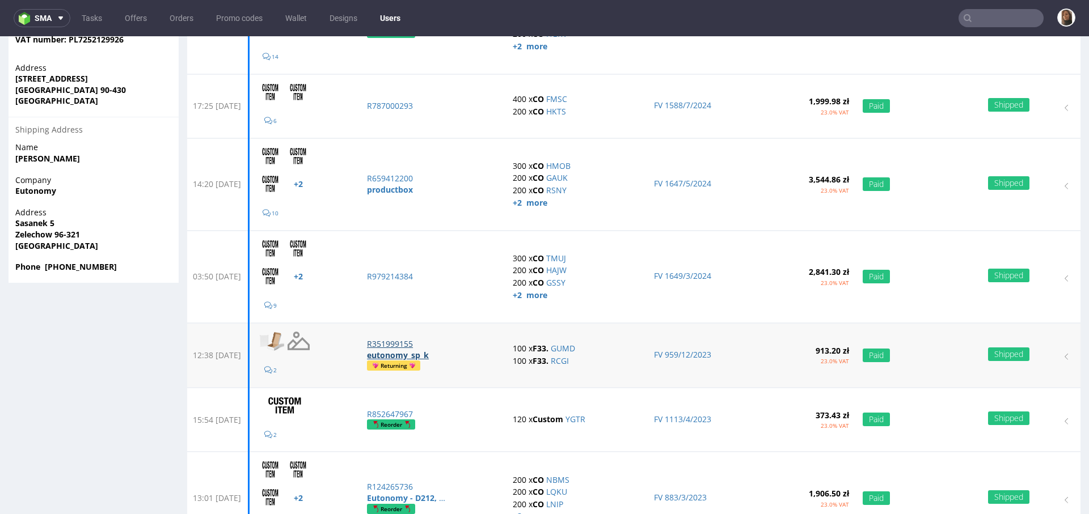
click at [422, 341] on p "R351999155" at bounding box center [433, 344] width 132 height 11
click at [422, 409] on p "R852647967" at bounding box center [433, 414] width 132 height 11
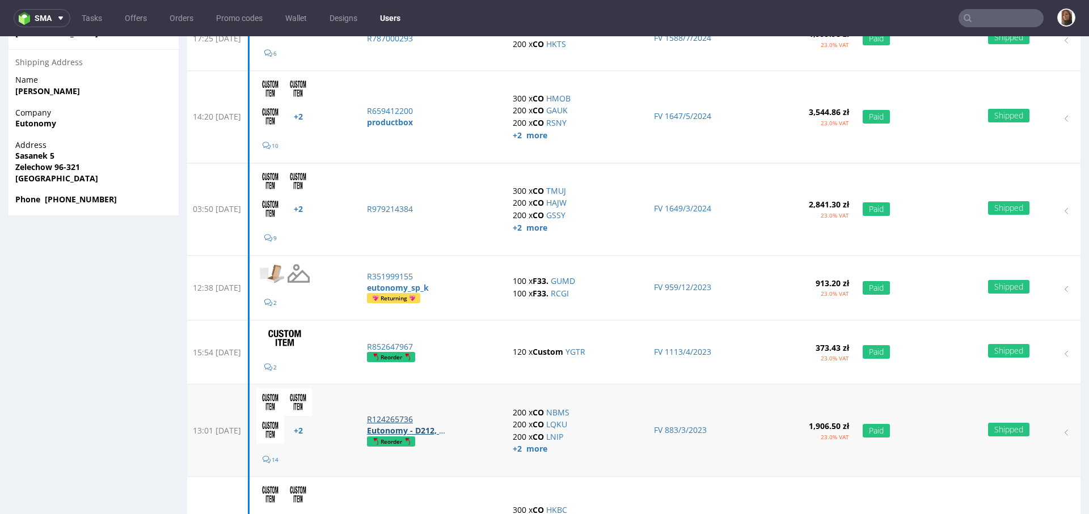
click at [421, 416] on p "R124265736" at bounding box center [433, 419] width 132 height 11
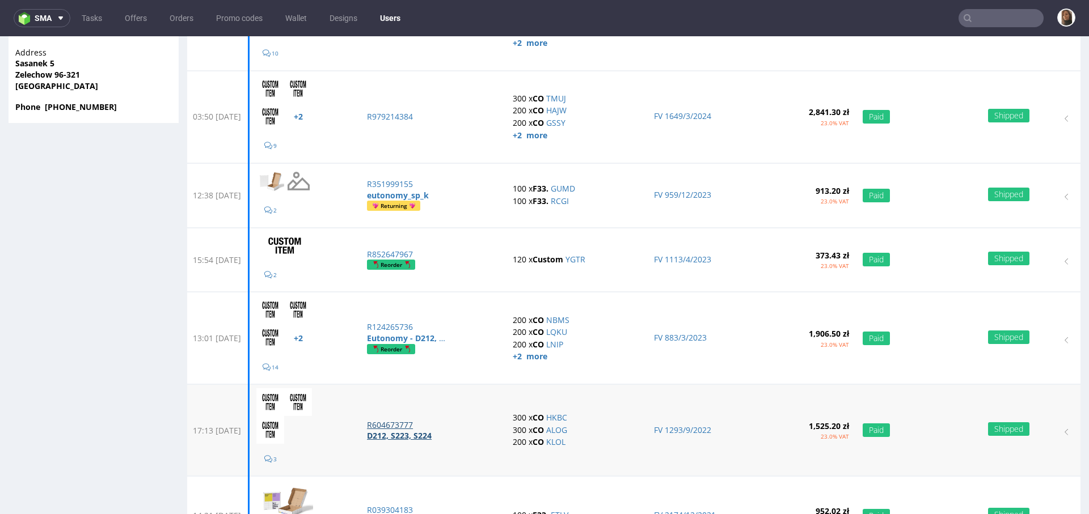
click at [421, 420] on p "R604673777" at bounding box center [433, 425] width 132 height 11
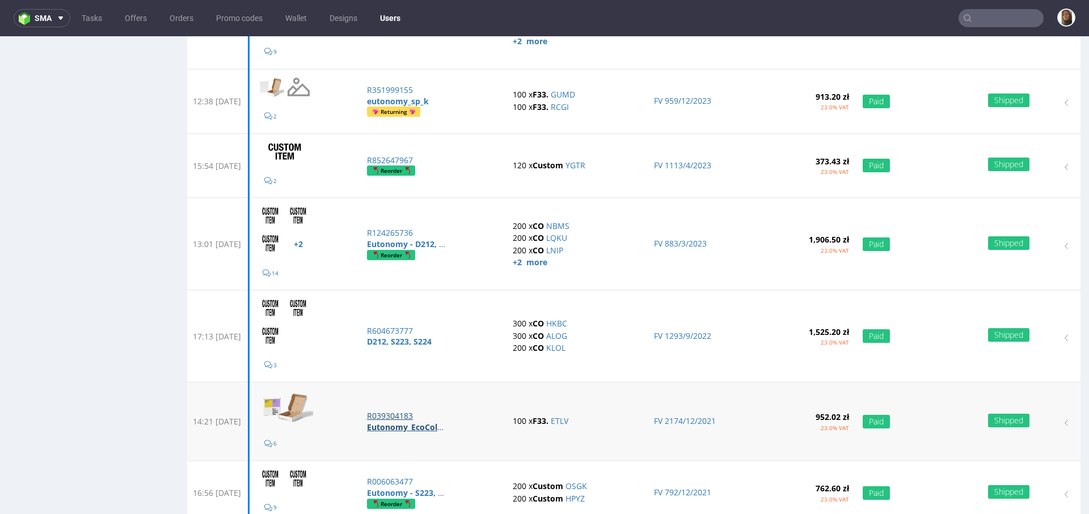
click at [420, 411] on p "R039304183" at bounding box center [433, 416] width 132 height 11
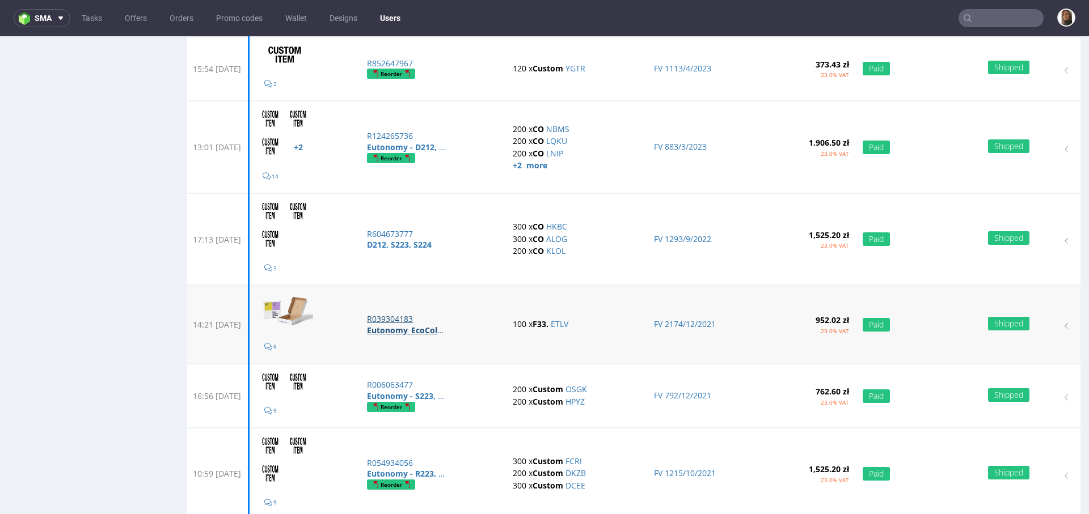
scroll to position [711, 0]
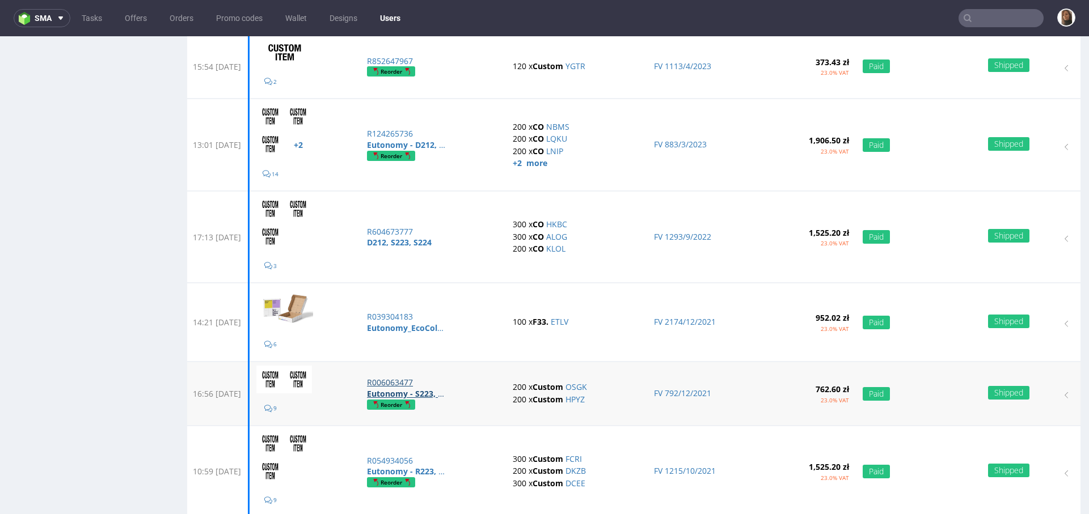
click at [415, 381] on p "R006063477" at bounding box center [433, 382] width 132 height 11
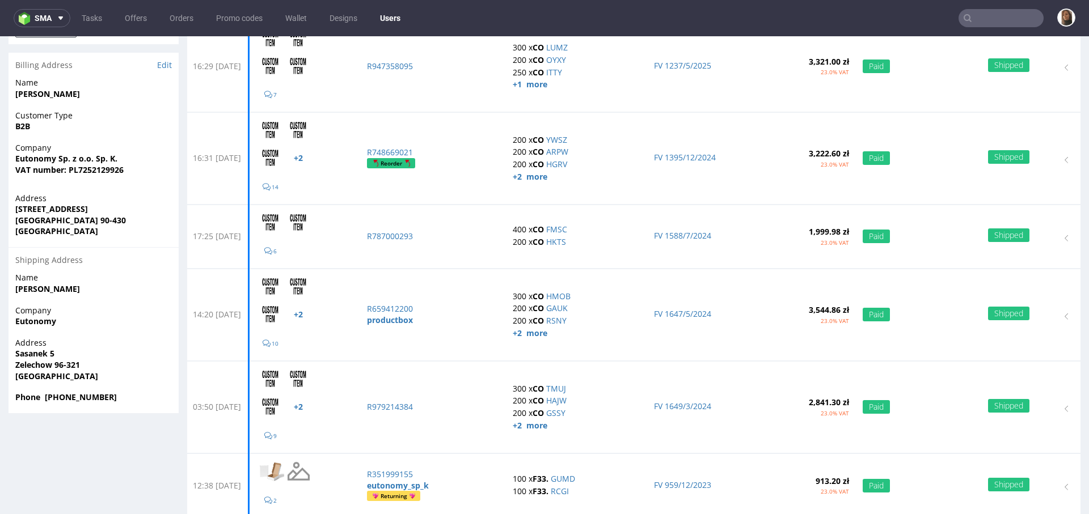
scroll to position [0, 0]
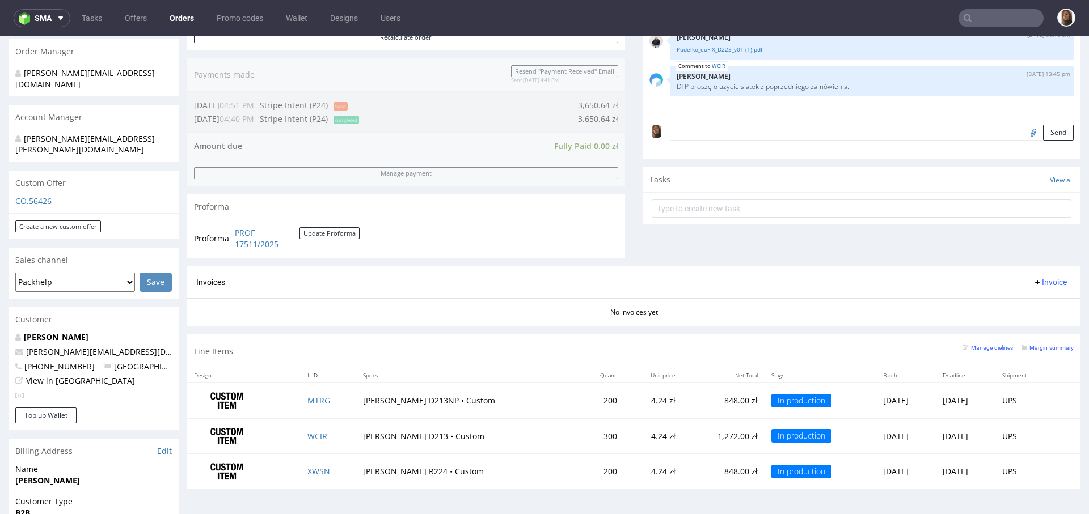
scroll to position [565, 0]
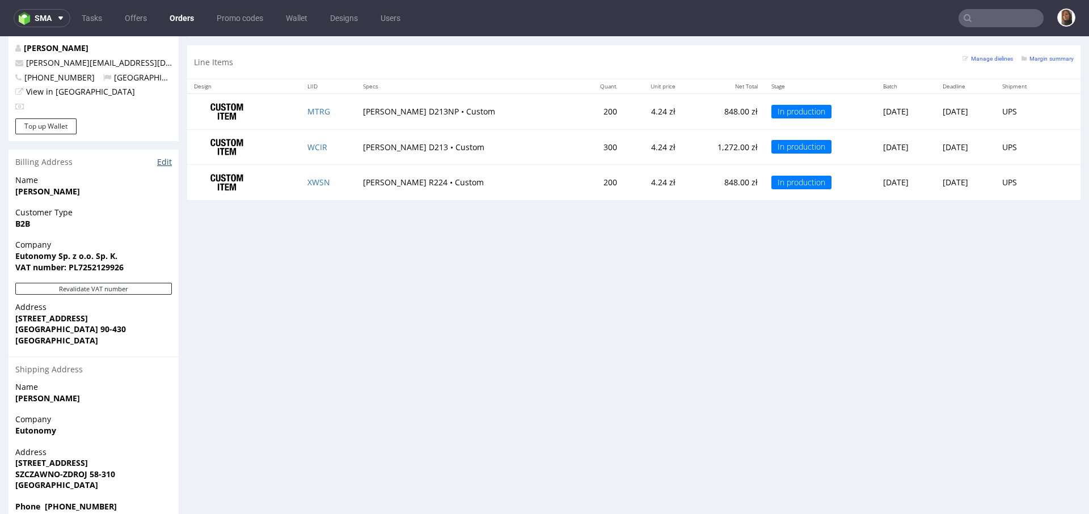
click at [164, 157] on link "Edit" at bounding box center [164, 162] width 15 height 11
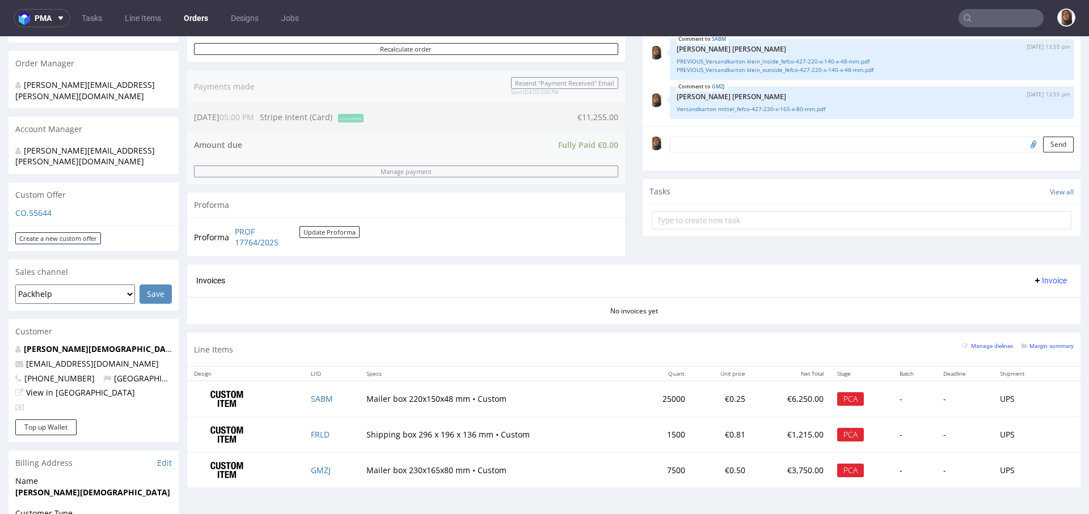
scroll to position [325, 0]
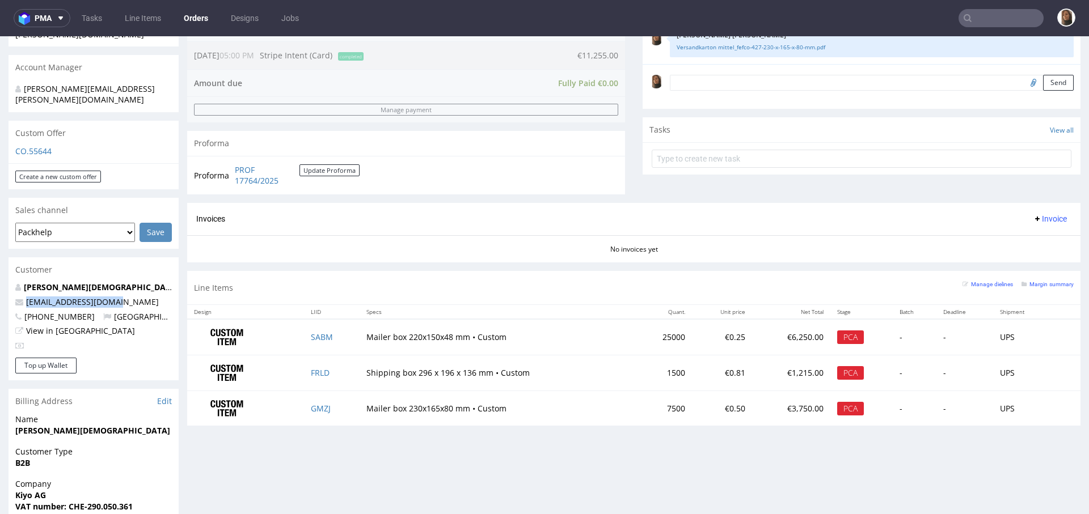
drag, startPoint x: 119, startPoint y: 281, endPoint x: 12, endPoint y: 281, distance: 106.6
click at [11, 282] on div "[PERSON_NAME] [EMAIL_ADDRESS][PERSON_NAME][DOMAIN_NAME] [PHONE_NUMBER] [GEOGRAP…" at bounding box center [94, 320] width 170 height 76
copy span "[EMAIL_ADDRESS][DOMAIN_NAME]"
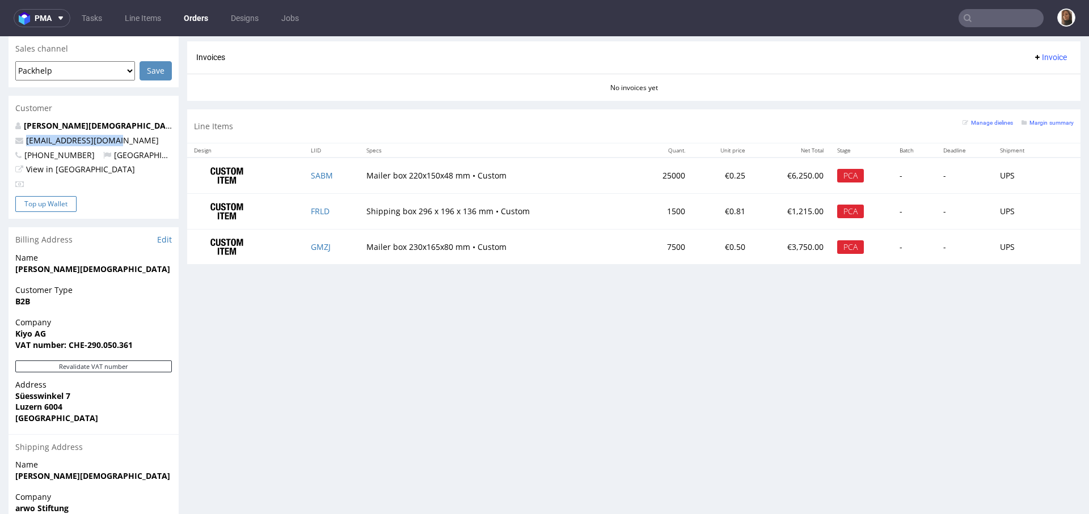
scroll to position [501, 0]
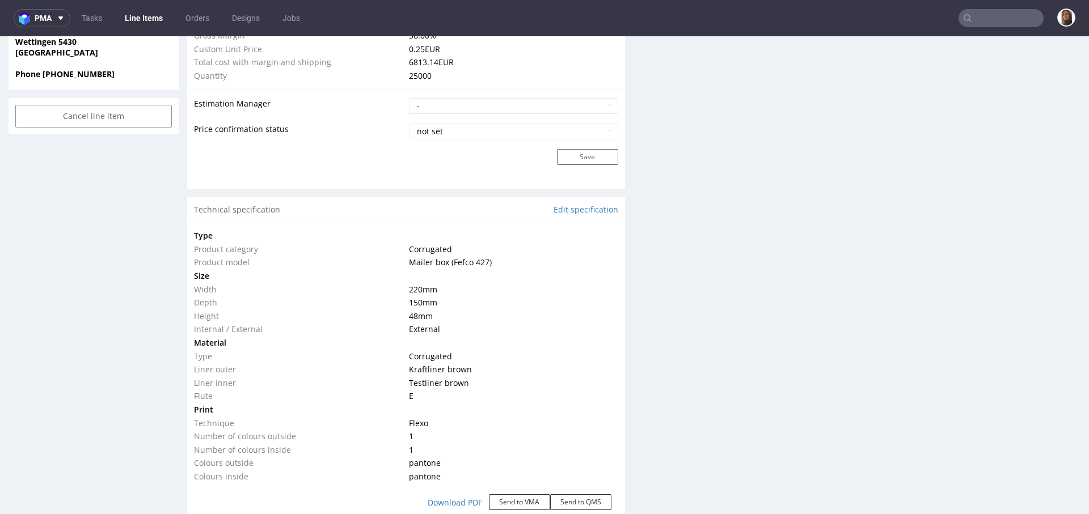
scroll to position [1621, 0]
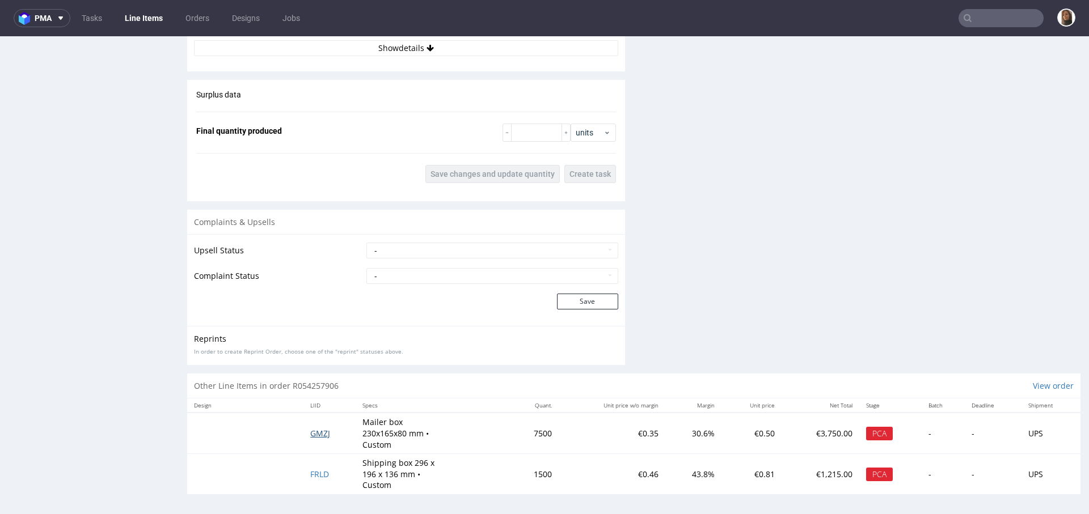
click at [314, 433] on span "GMZJ" at bounding box center [320, 433] width 20 height 11
click at [316, 469] on span "FRLD" at bounding box center [319, 474] width 19 height 11
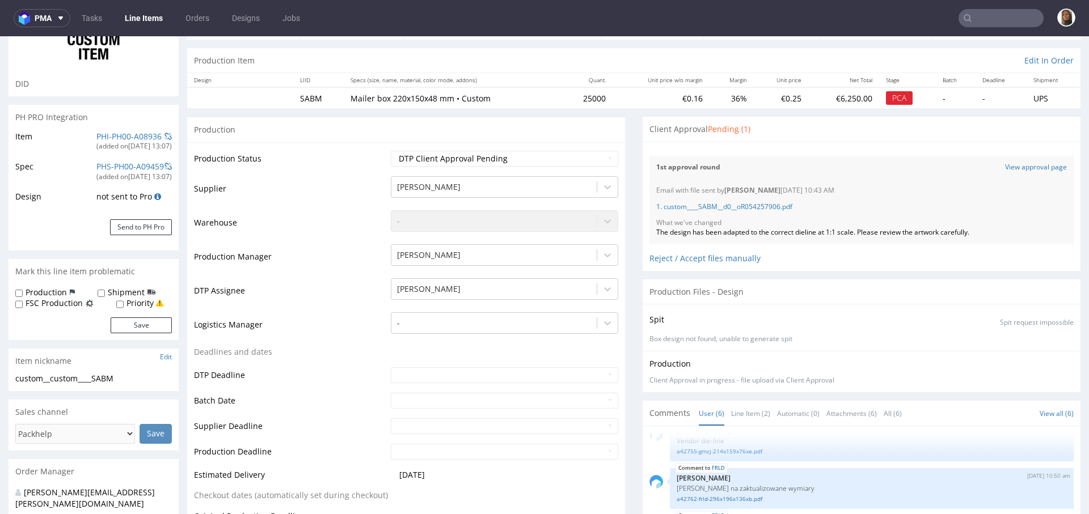
scroll to position [0, 0]
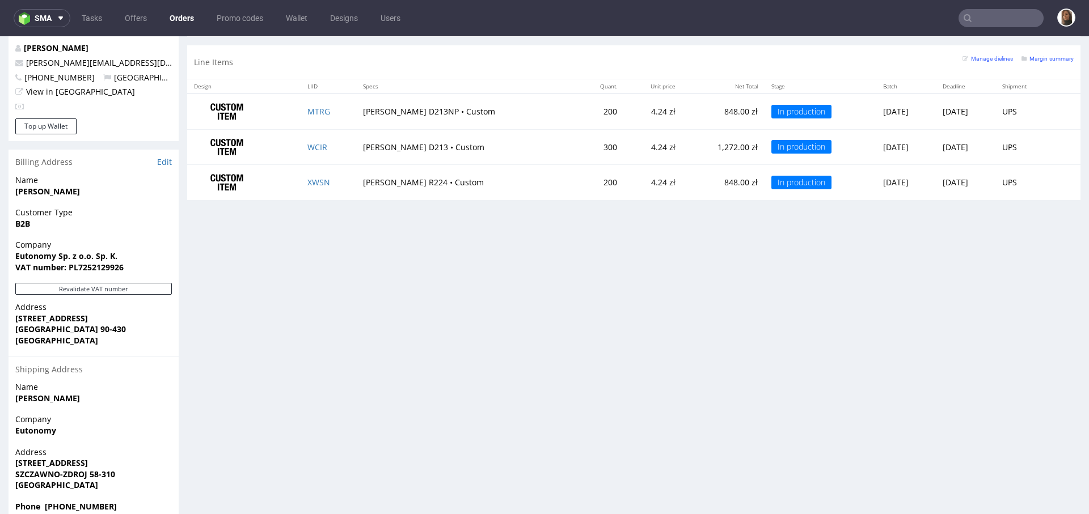
scroll to position [3, 0]
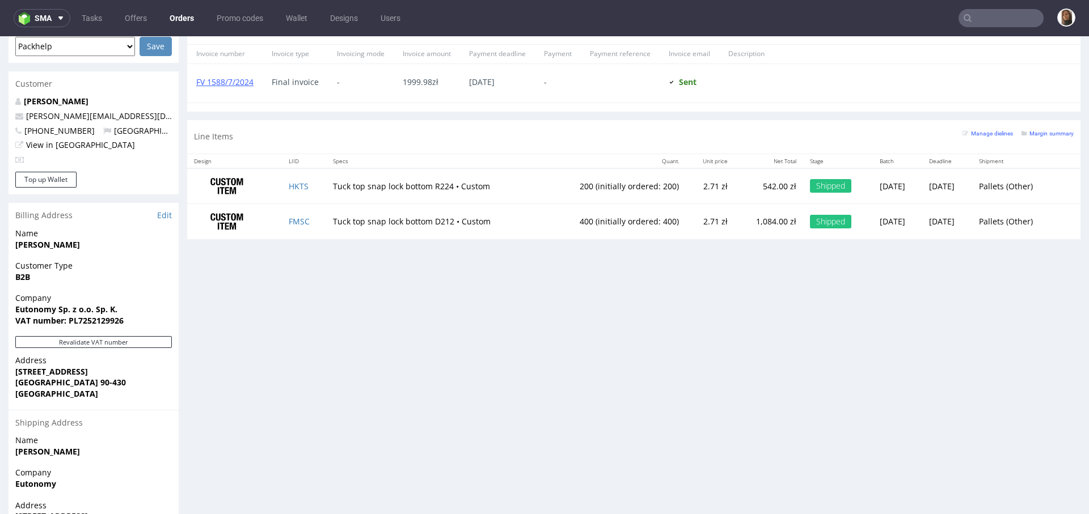
scroll to position [565, 0]
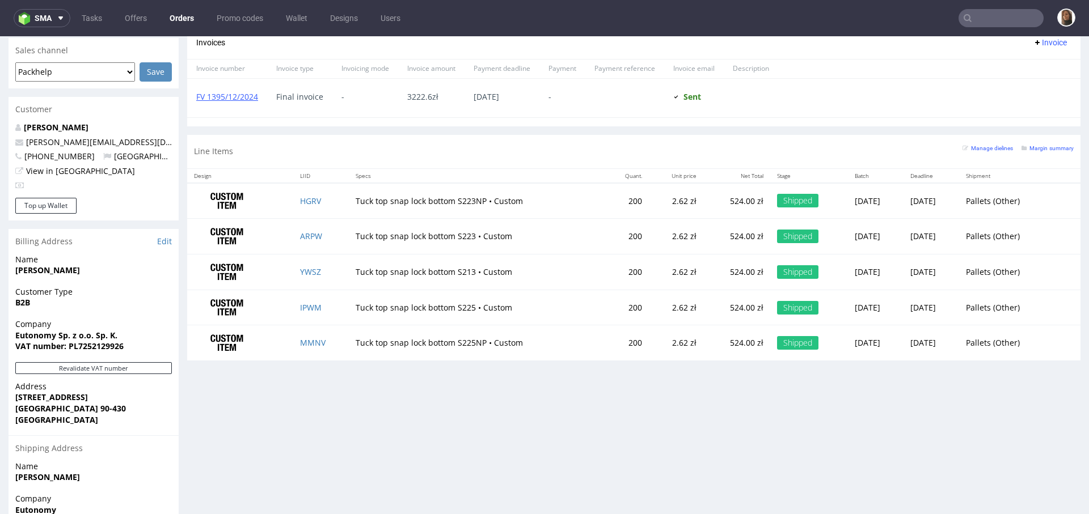
scroll to position [589, 0]
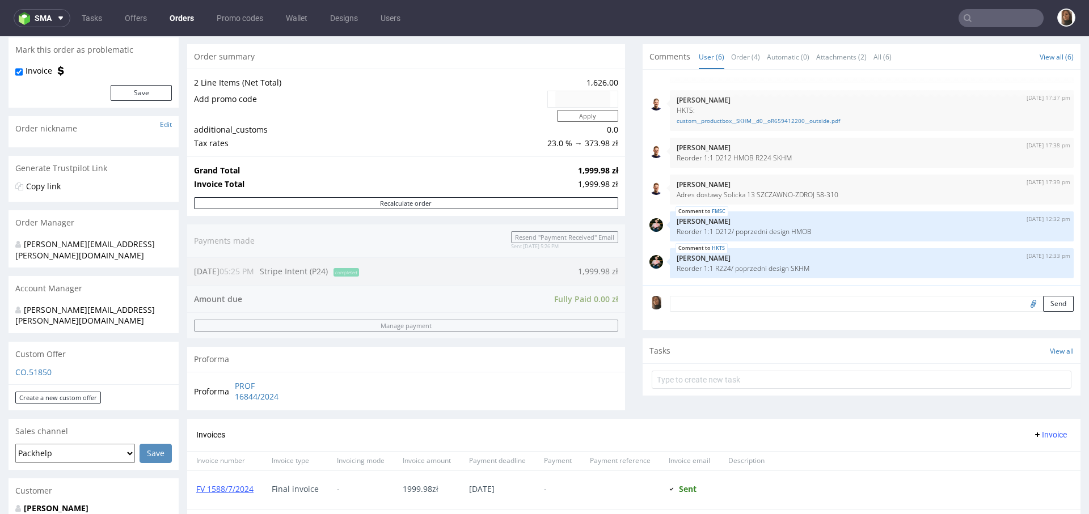
scroll to position [565, 0]
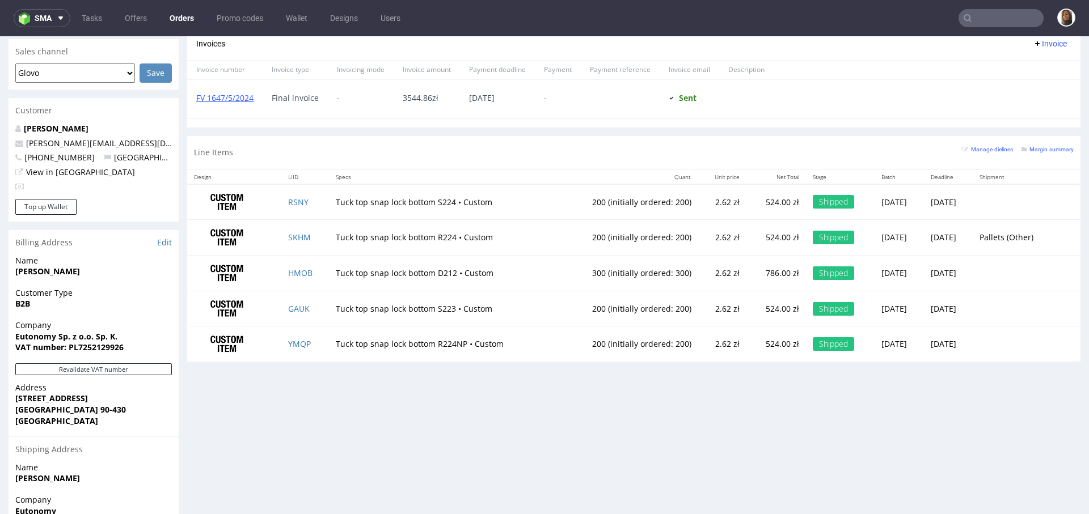
scroll to position [576, 0]
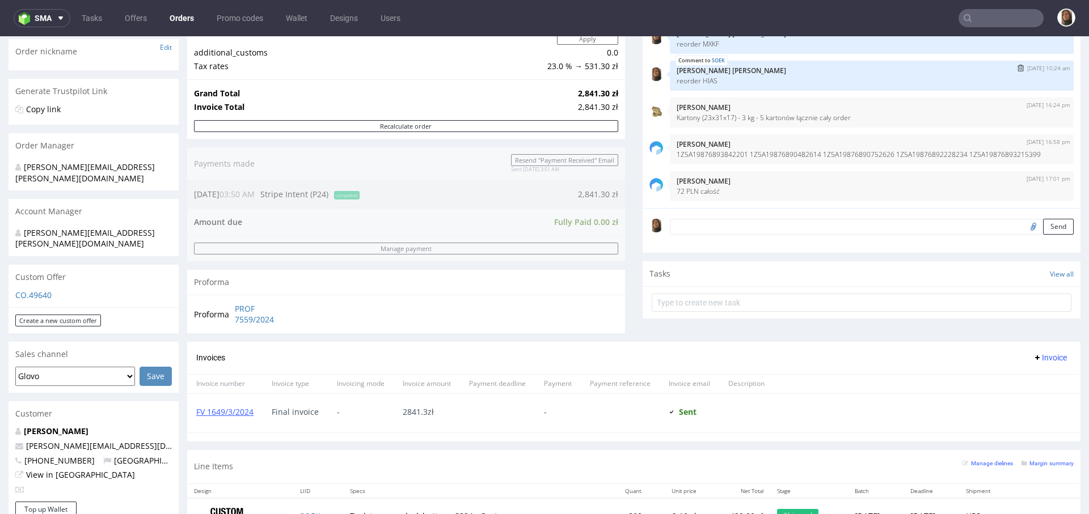
scroll to position [565, 0]
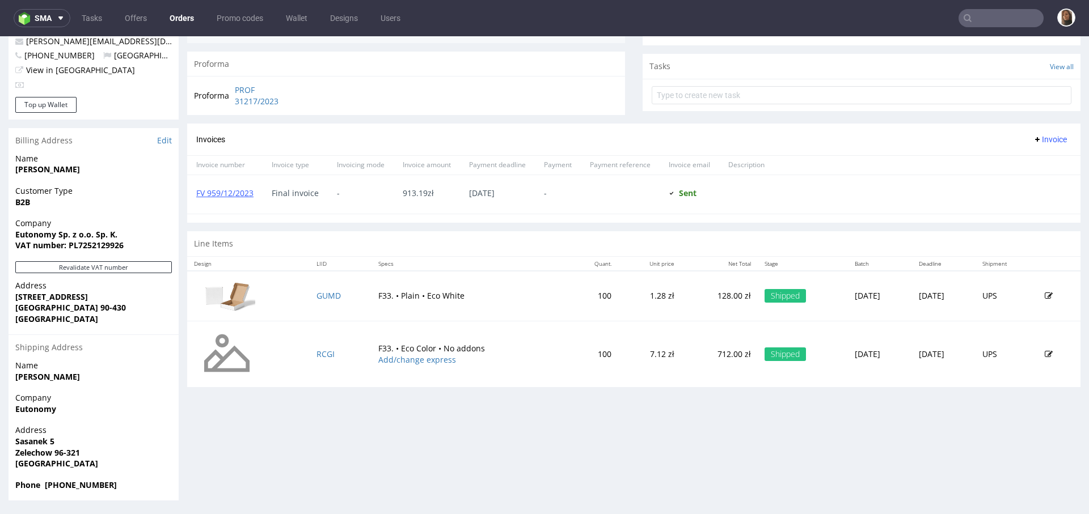
scroll to position [3, 0]
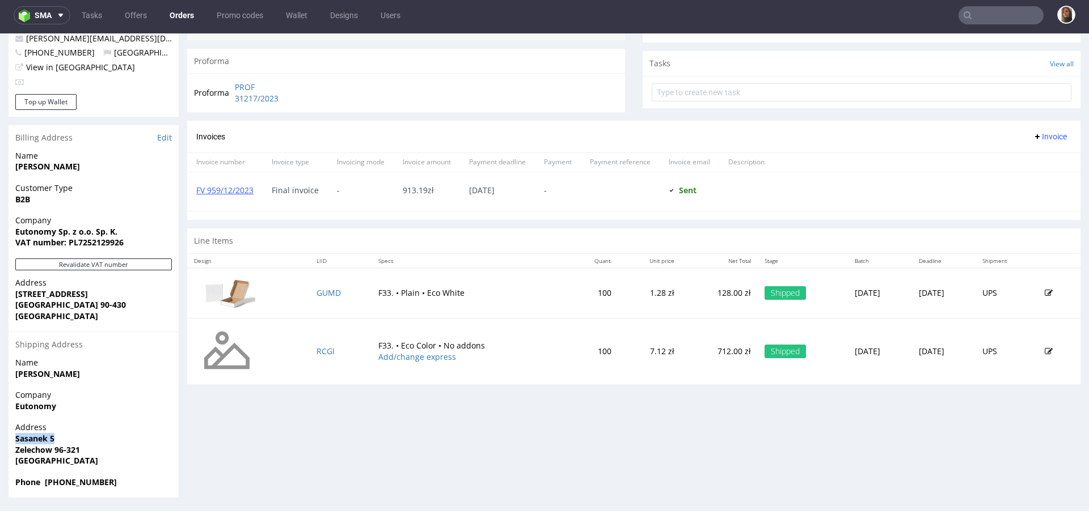
drag, startPoint x: 57, startPoint y: 435, endPoint x: 1, endPoint y: 435, distance: 56.1
click at [0, 435] on div "Order R351999155 [DATE] 12:38 PM Mark this order as problematic Invoice Save Or…" at bounding box center [544, 90] width 1089 height 834
copy strong "Sasanek 5"
drag, startPoint x: 51, startPoint y: 451, endPoint x: 1, endPoint y: 451, distance: 50.5
click at [0, 451] on div "Order R351999155 24.11.2023 12:38 PM Mark this order as problematic Invoice Sav…" at bounding box center [544, 90] width 1089 height 834
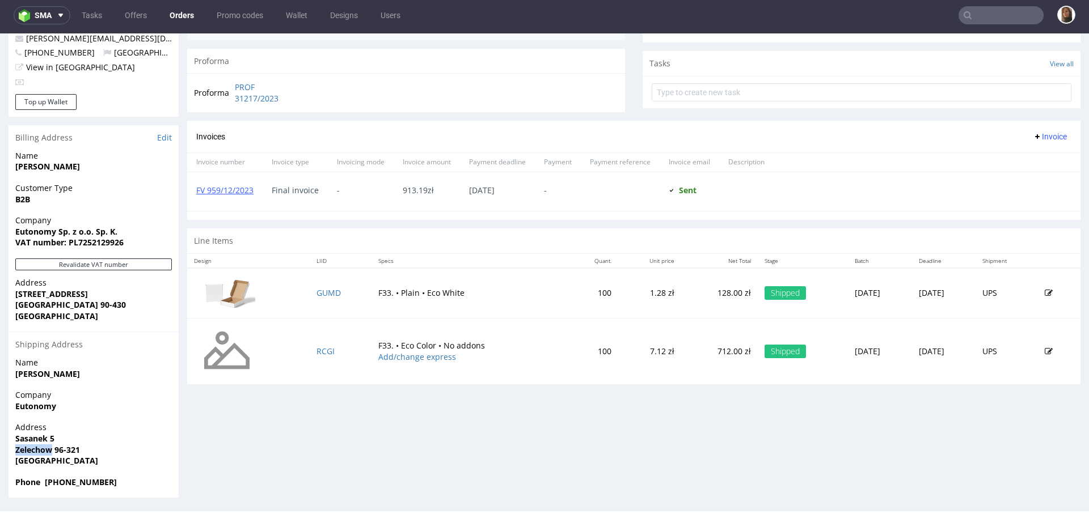
copy strong "Zelechow"
drag, startPoint x: 54, startPoint y: 446, endPoint x: 99, endPoint y: 446, distance: 44.8
click at [99, 446] on span "Zelechow 96-321" at bounding box center [93, 450] width 157 height 11
copy strong "96-321"
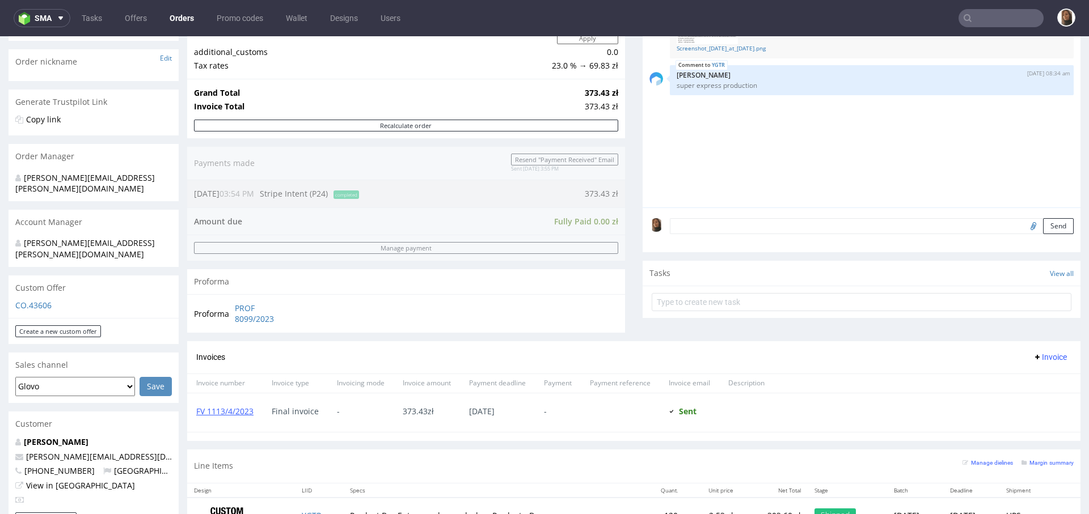
scroll to position [589, 0]
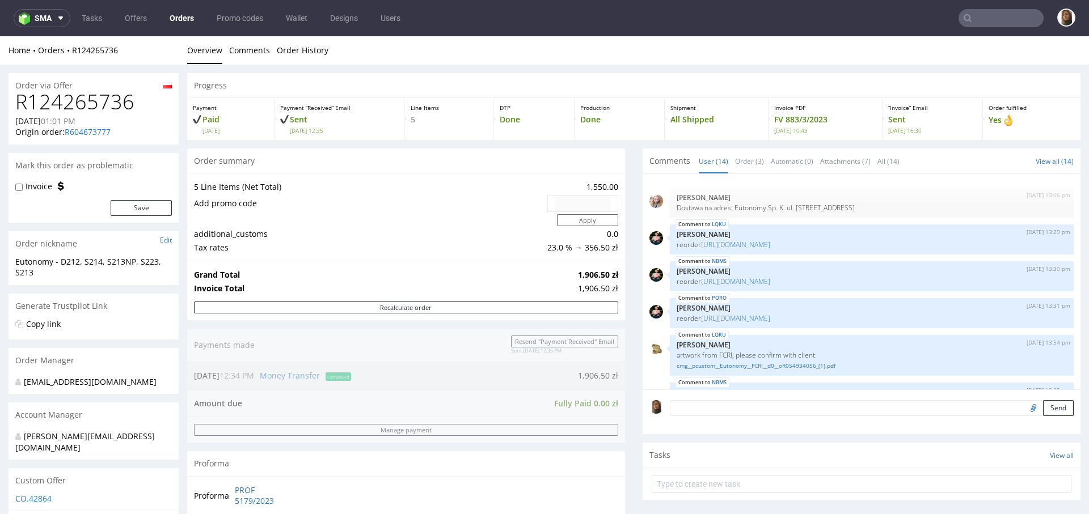
scroll to position [390, 0]
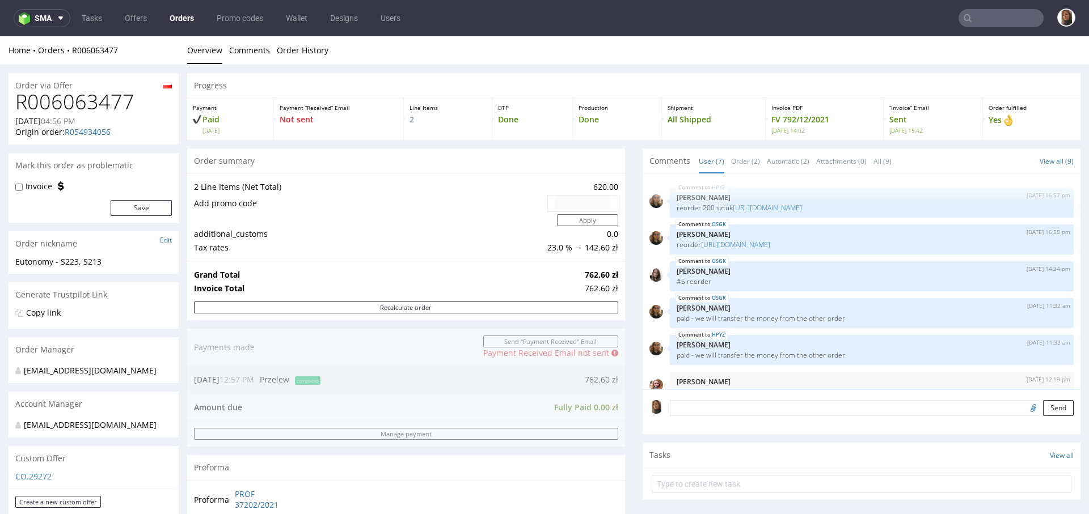
scroll to position [65, 0]
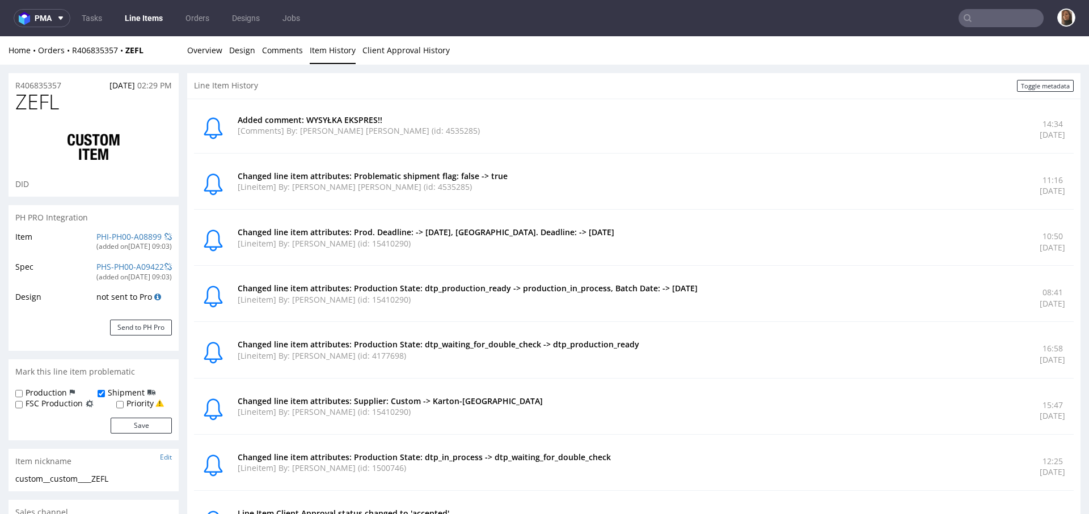
scroll to position [12, 0]
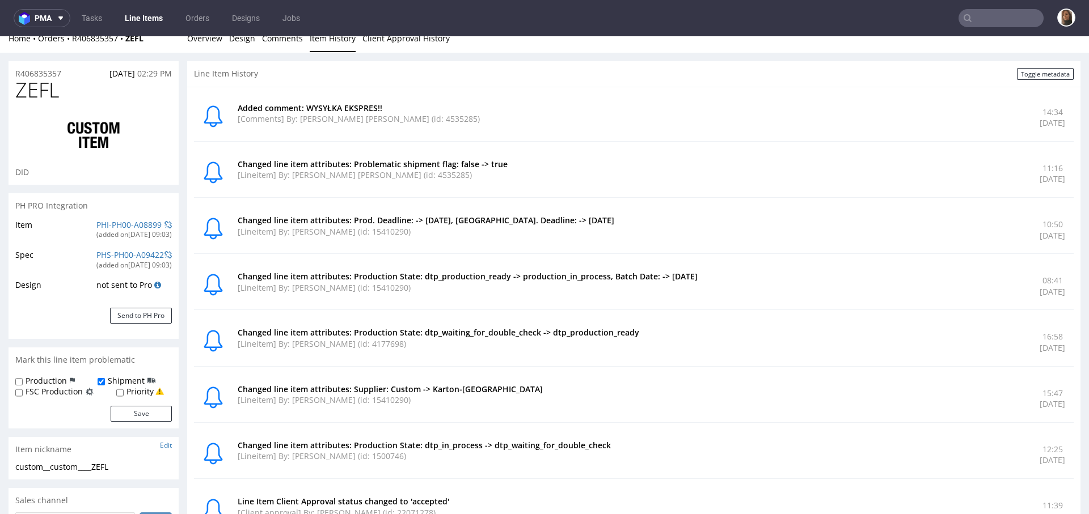
click at [975, 20] on input "text" at bounding box center [1000, 18] width 85 height 18
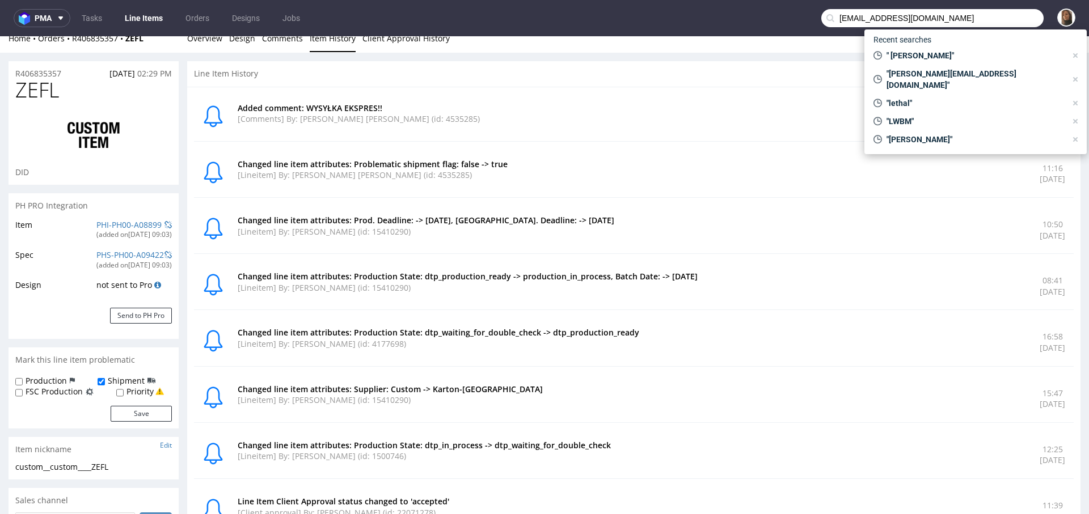
type input "lt@exseedhealth.com"
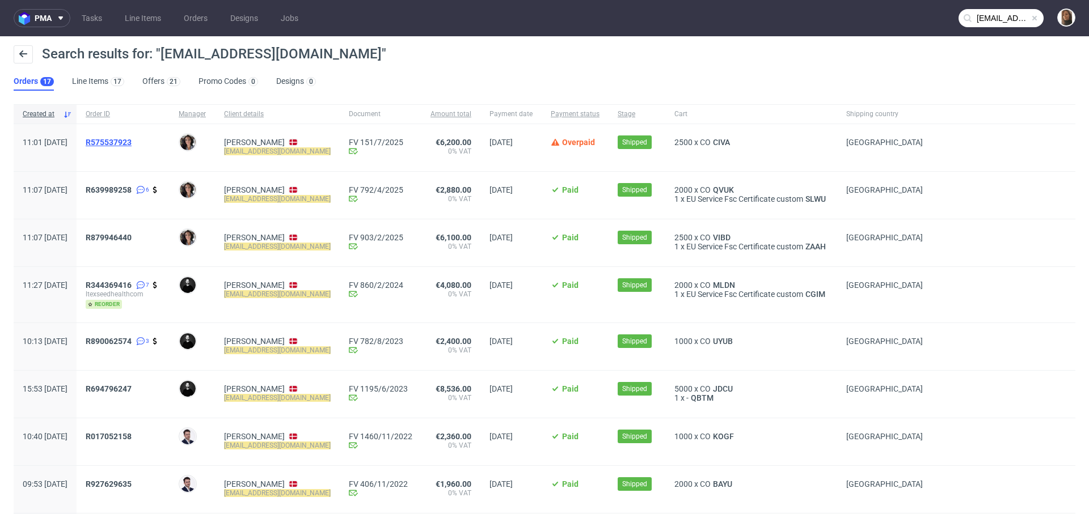
click at [132, 145] on span "R575537923" at bounding box center [109, 142] width 46 height 9
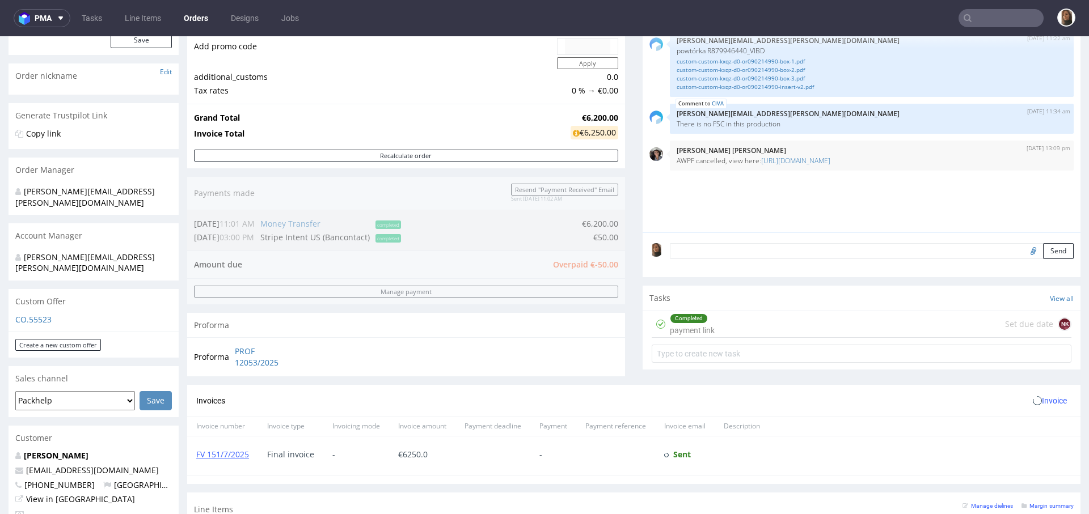
scroll to position [155, 0]
click at [677, 252] on textarea at bounding box center [872, 253] width 404 height 16
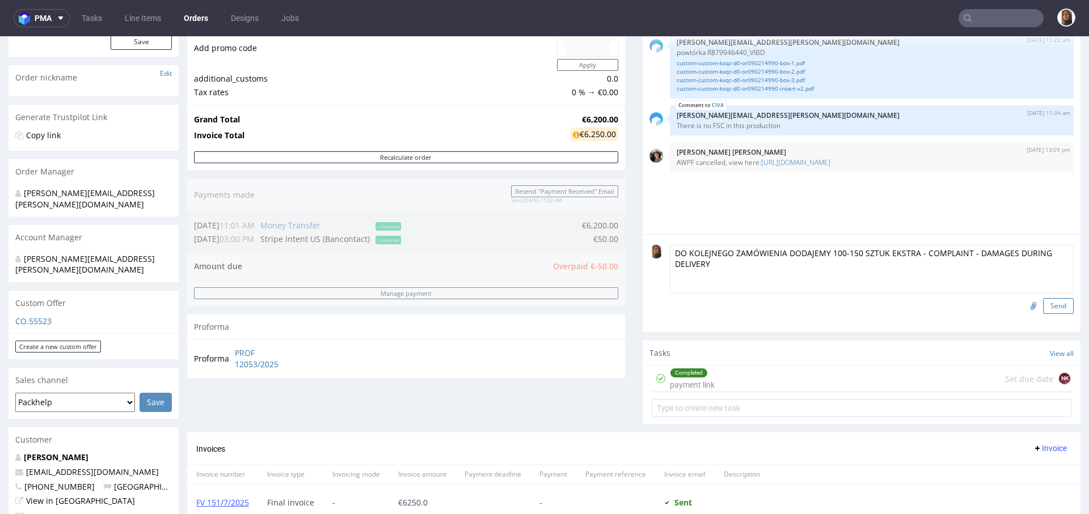
type textarea "DO KOLEJNEGO ZAMÓWIENIA DODAJEMY 100-150 SZTUK EKSTRA - COMPLAINT - DAMAGES DUR…"
click at [1043, 302] on button "Send" at bounding box center [1058, 306] width 31 height 16
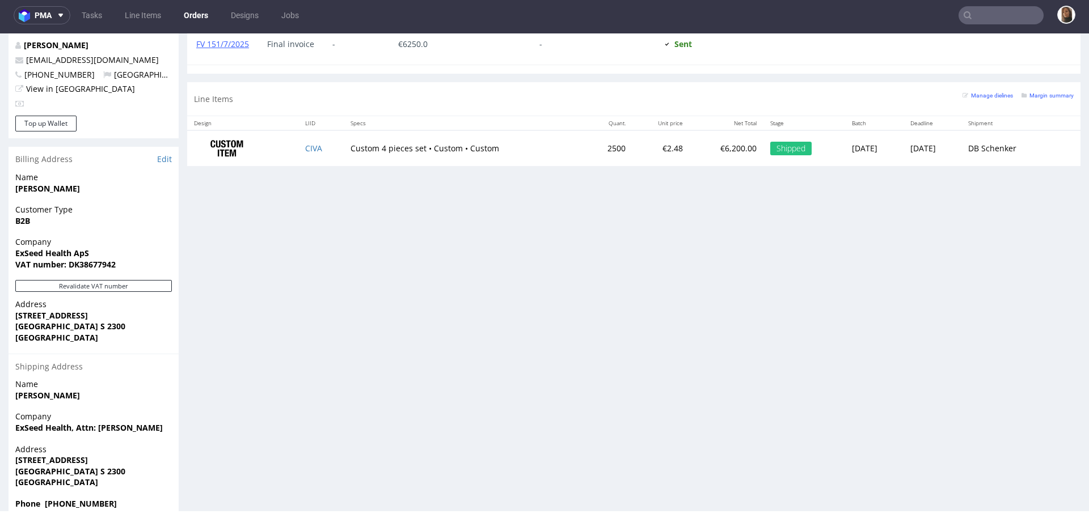
scroll to position [134, 0]
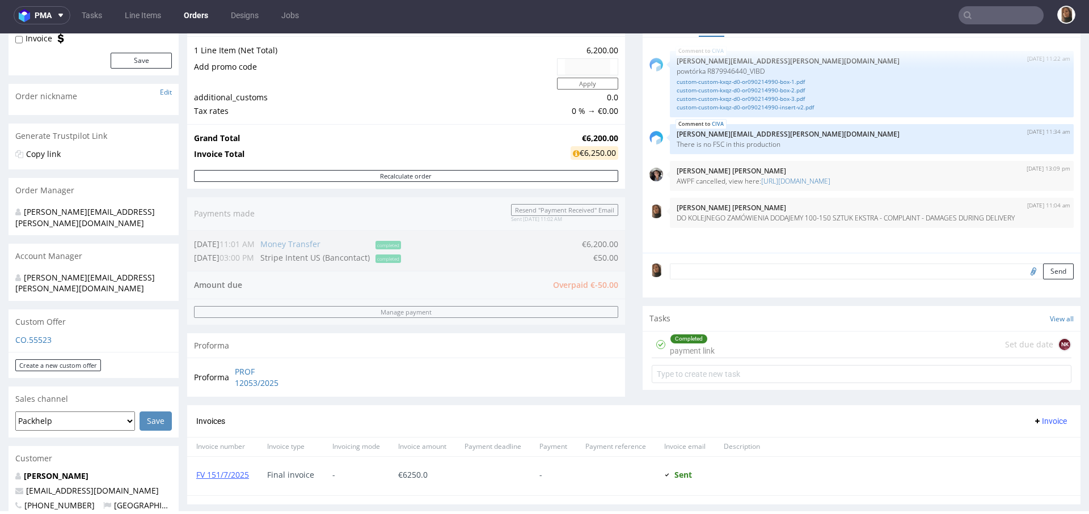
click at [1013, 18] on input "text" at bounding box center [1000, 15] width 85 height 18
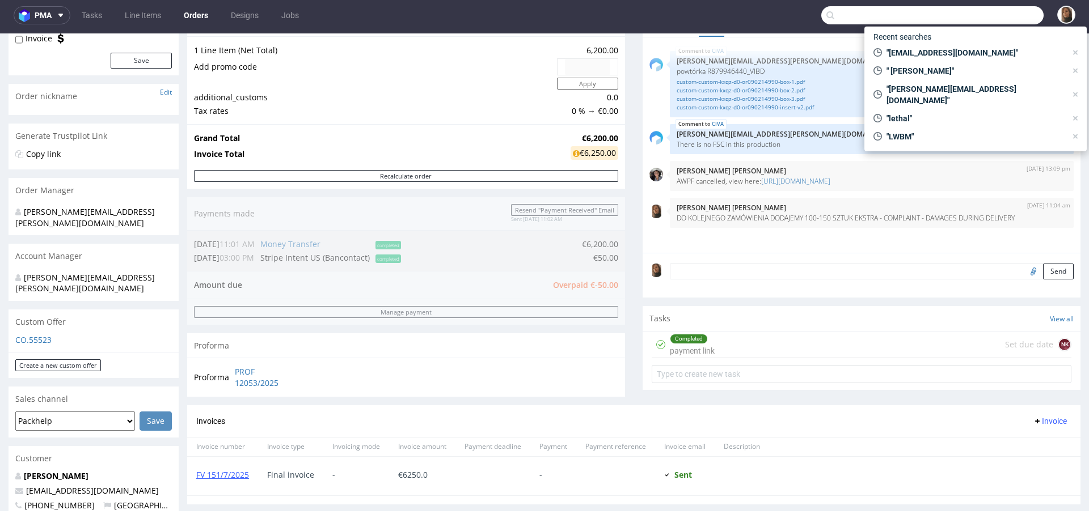
paste input "info@vee-collective.com"
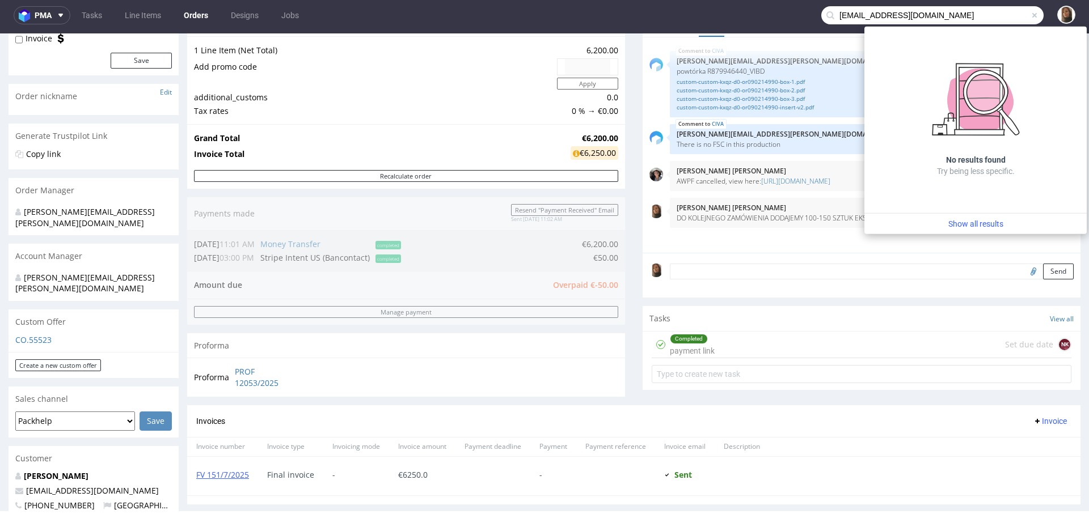
drag, startPoint x: 844, startPoint y: 18, endPoint x: 783, endPoint y: 17, distance: 61.2
click at [783, 18] on nav "pma Tasks Line Items Orders Designs Jobs info@vee-collective.com" at bounding box center [544, 15] width 1089 height 36
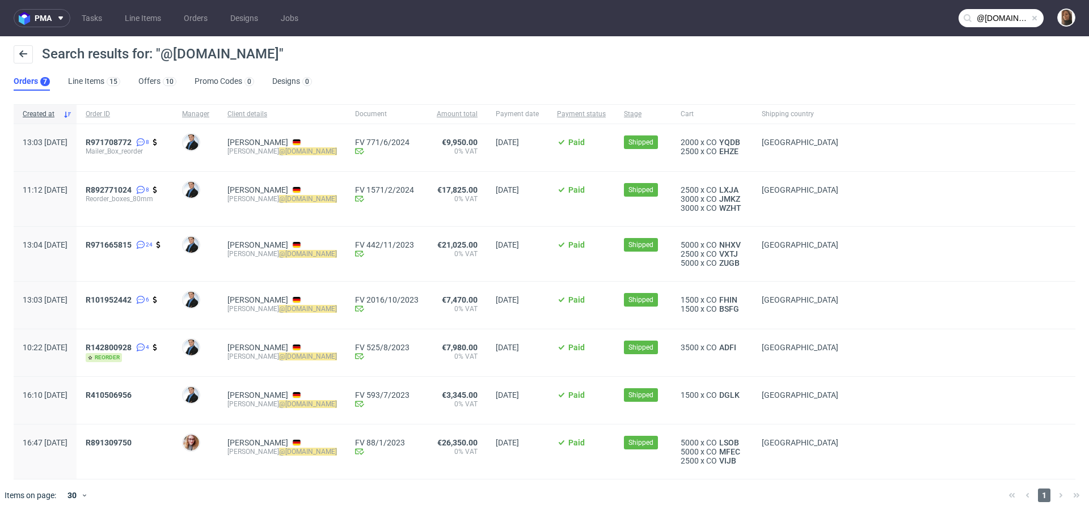
click at [1001, 20] on input "@vee-collective.com" at bounding box center [1000, 18] width 85 height 18
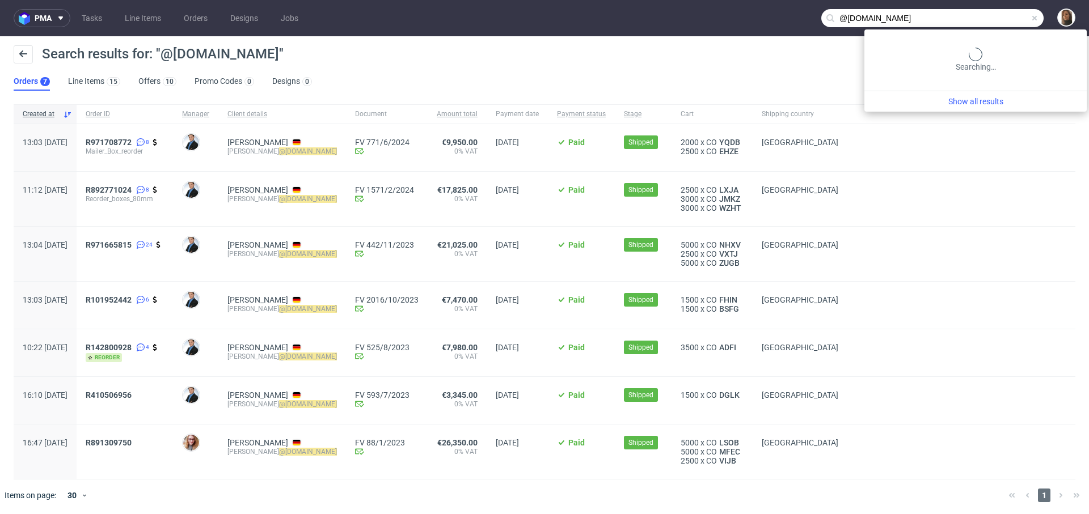
click at [1001, 20] on input "@vee-collective.com" at bounding box center [932, 18] width 222 height 18
paste input "felix.strieder@optimize.bike"
type input "felix.strieder@optimize.bike"
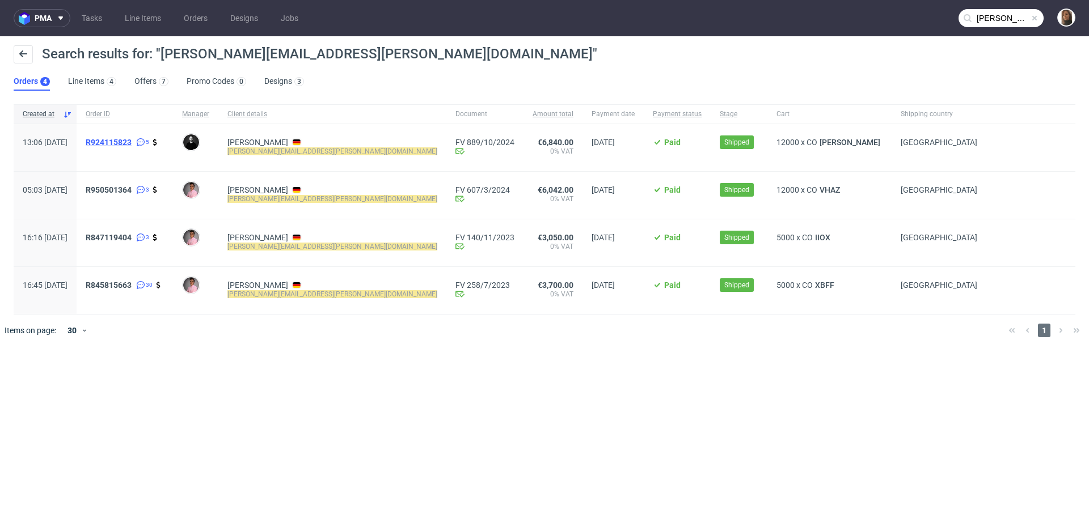
click at [132, 142] on span "R924115823" at bounding box center [109, 142] width 46 height 9
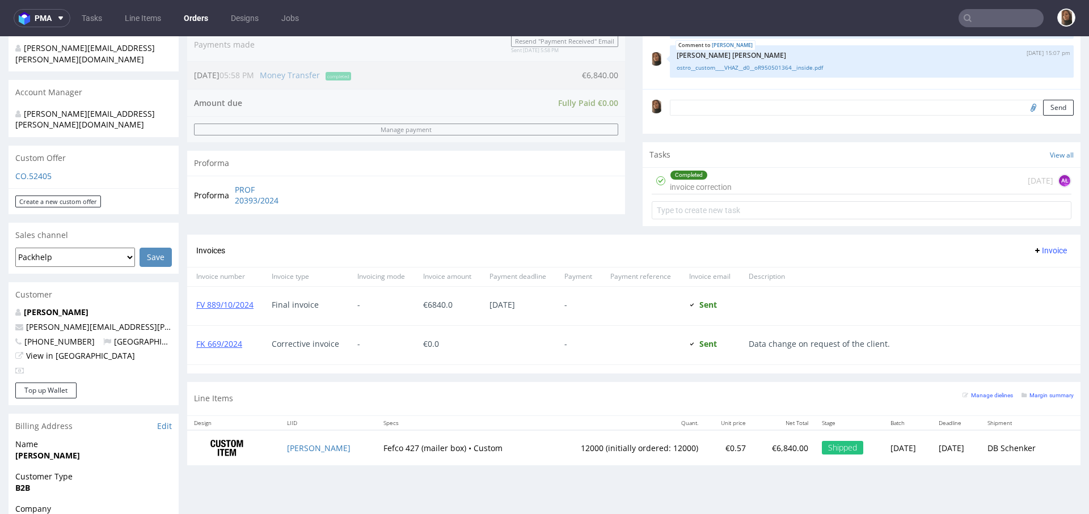
scroll to position [482, 0]
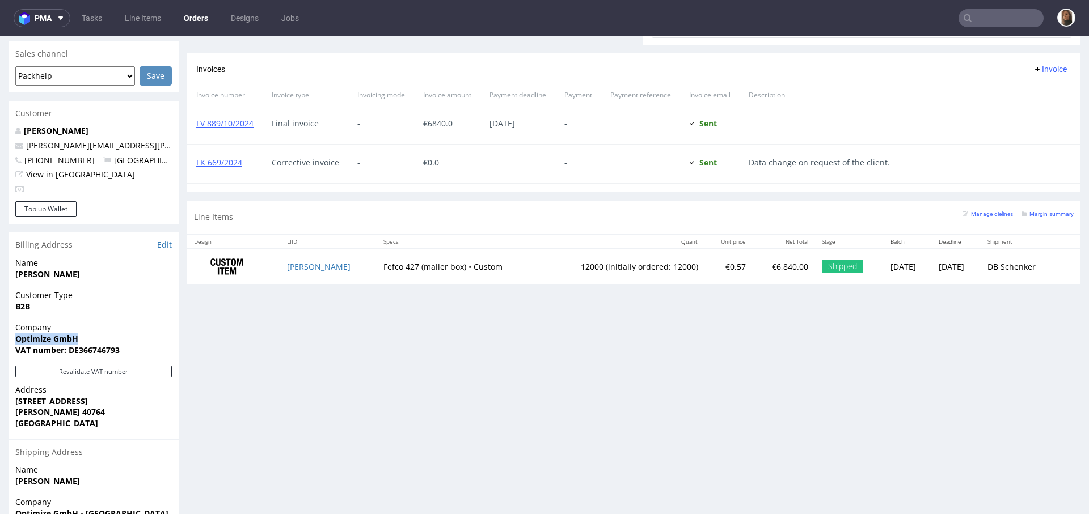
drag, startPoint x: 80, startPoint y: 315, endPoint x: 10, endPoint y: 315, distance: 70.3
click at [10, 322] on div "Company Optimize GmbH VAT number: DE366746793" at bounding box center [94, 344] width 170 height 44
copy strong "Optimize GmbH"
type input "felix.strieder@optimize.bike"
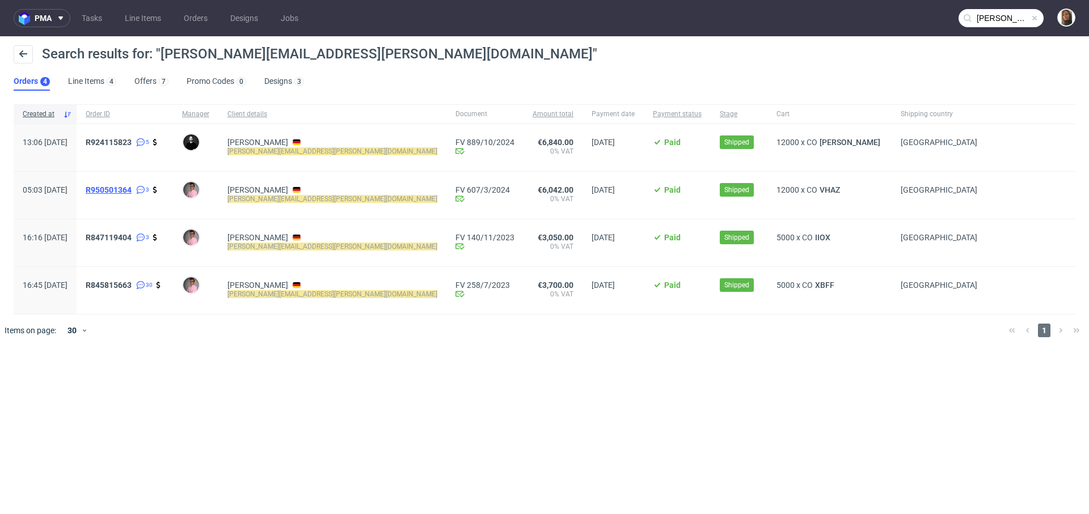
click at [132, 187] on span "R950501364" at bounding box center [109, 189] width 46 height 9
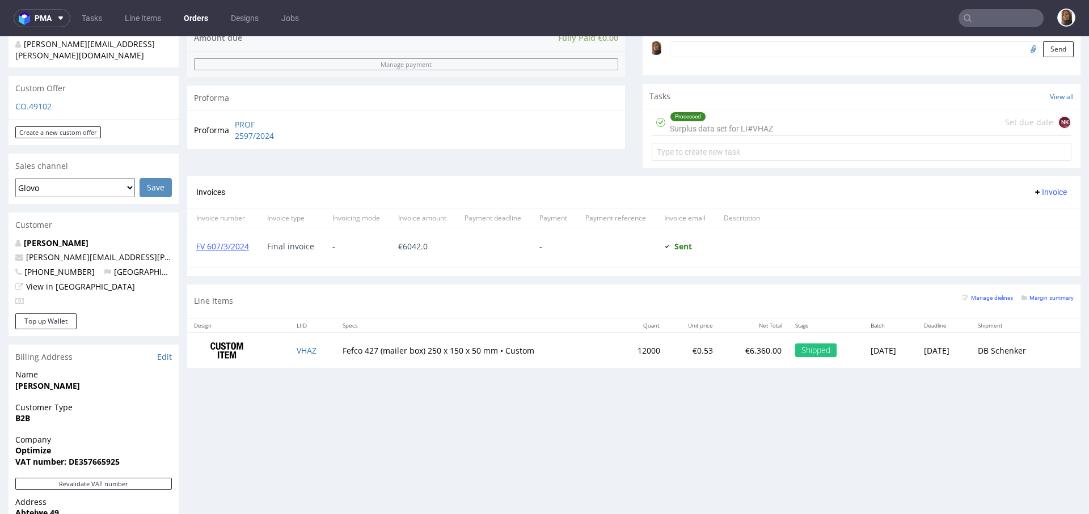
scroll to position [388, 0]
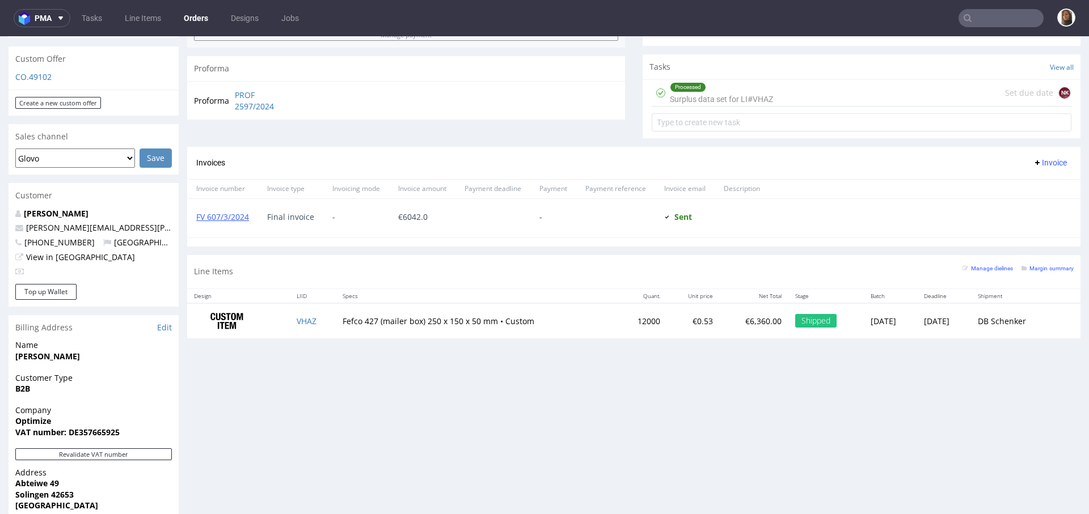
type input "felix.strieder@optimize.bike"
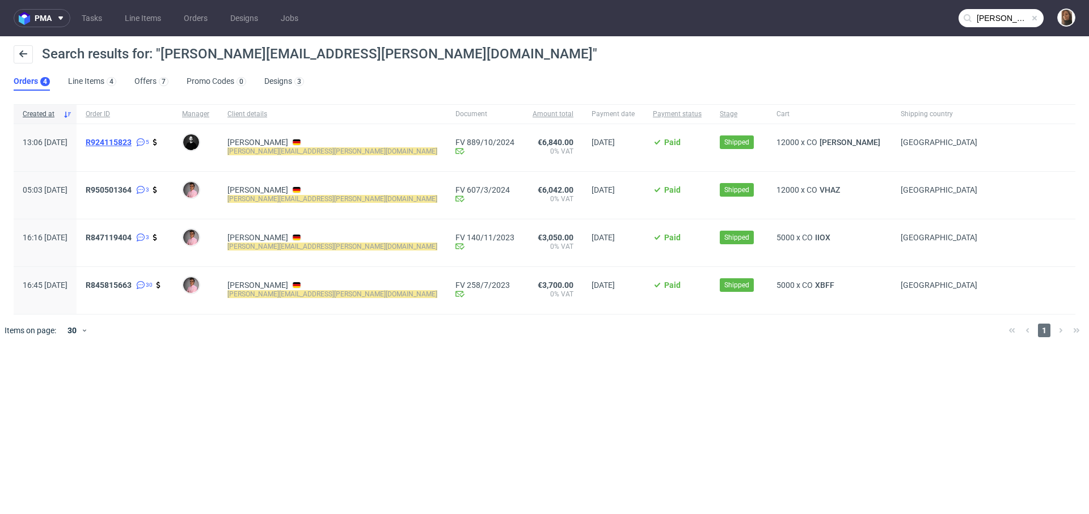
click at [132, 144] on span "R924115823" at bounding box center [109, 142] width 46 height 9
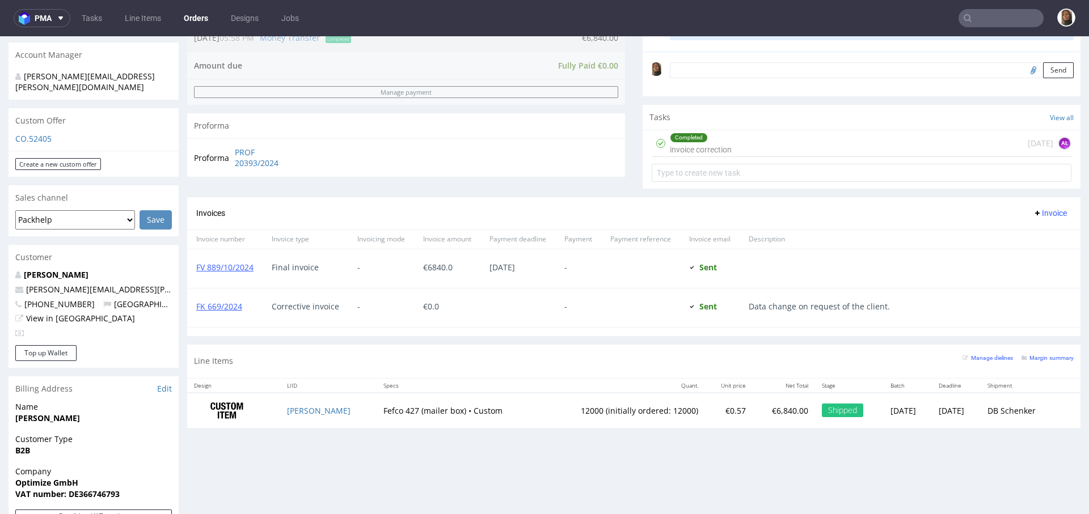
scroll to position [576, 0]
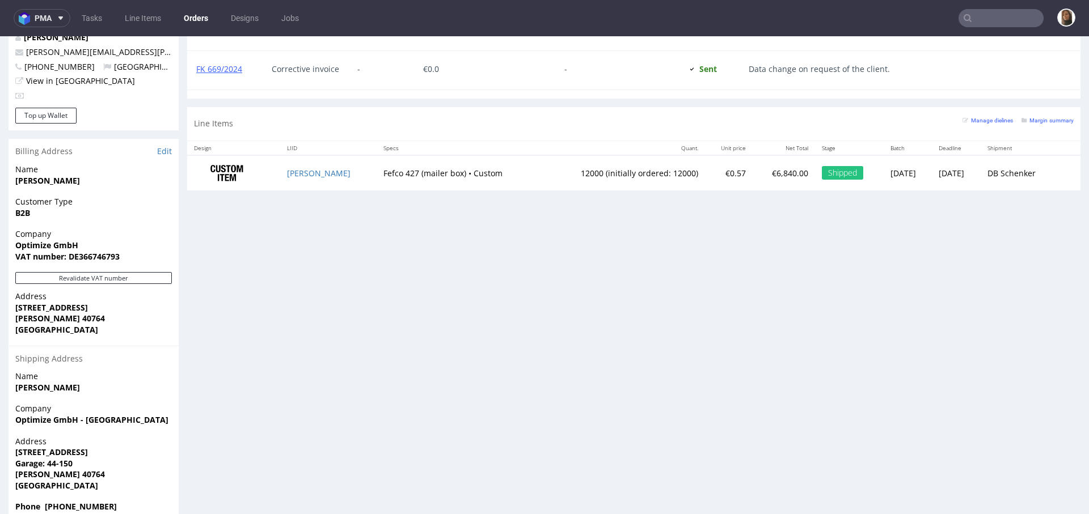
type input "felix.strieder@optimize.bike"
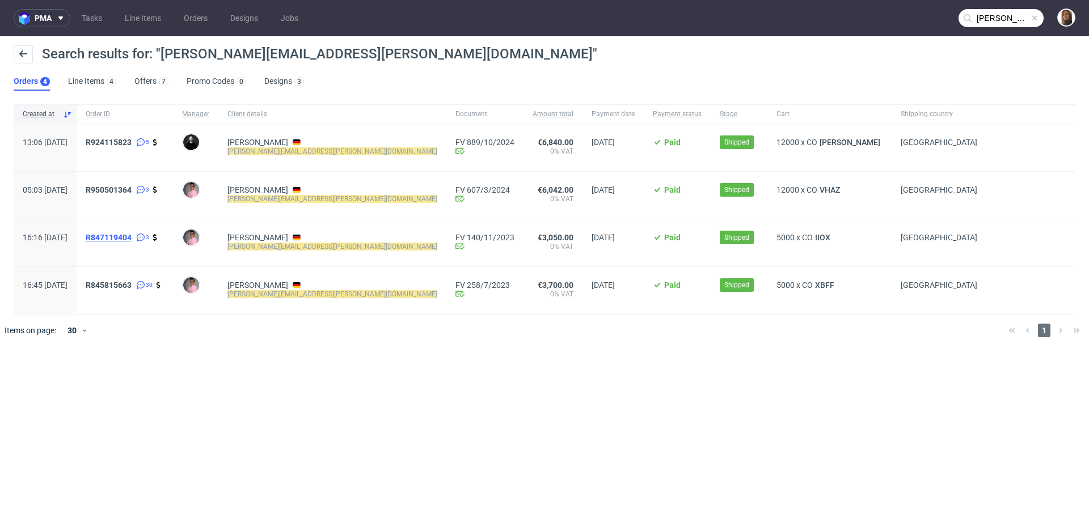
click at [132, 236] on span "R847119404" at bounding box center [109, 237] width 46 height 9
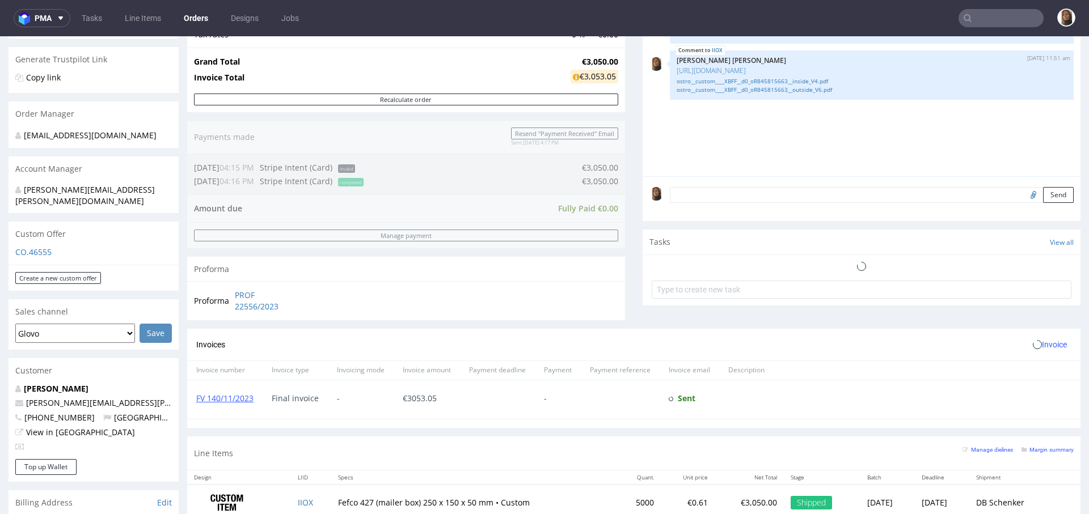
scroll to position [466, 0]
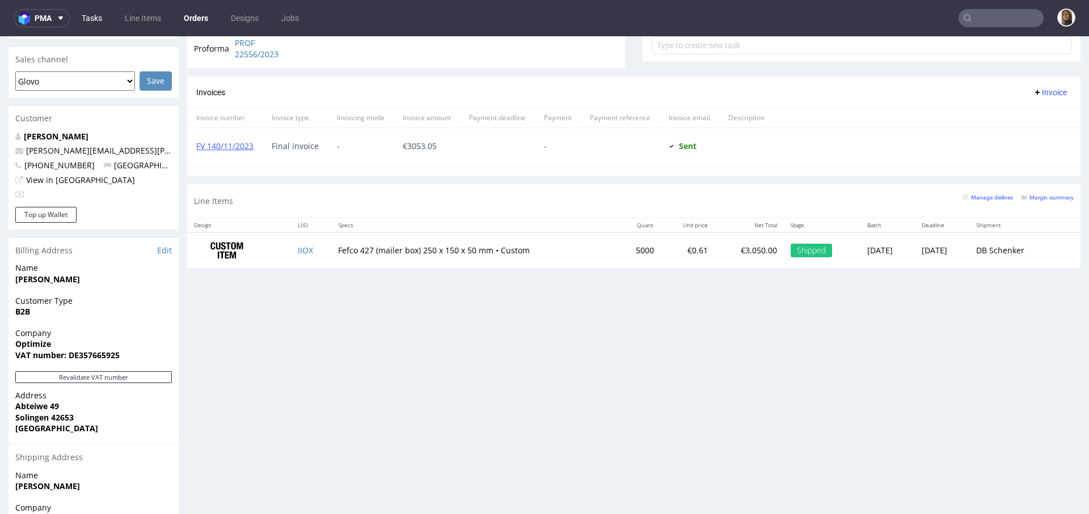
type input "felix.strieder@optimize.bike"
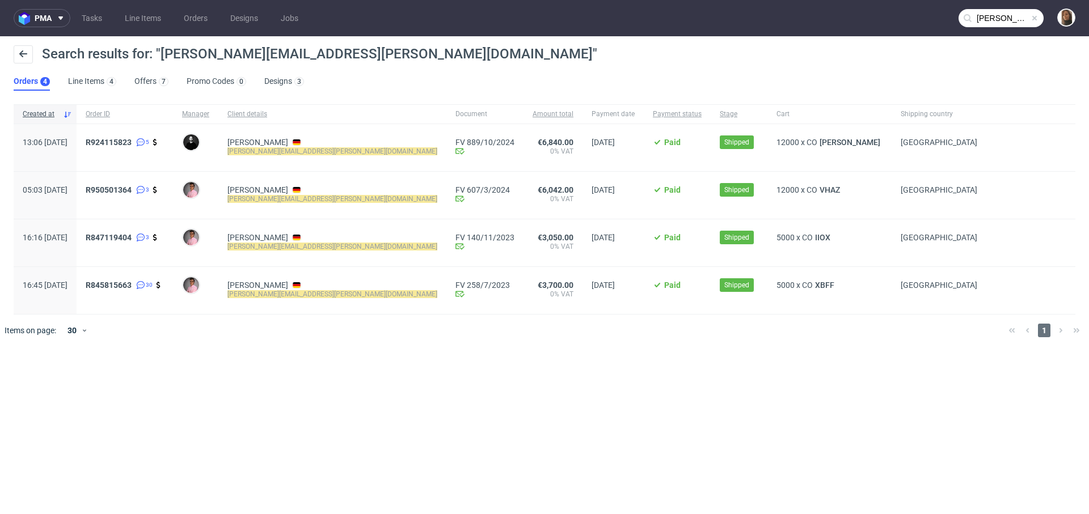
click at [142, 296] on span "R845815663 30" at bounding box center [125, 291] width 78 height 20
click at [132, 286] on span "R845815663" at bounding box center [109, 285] width 46 height 9
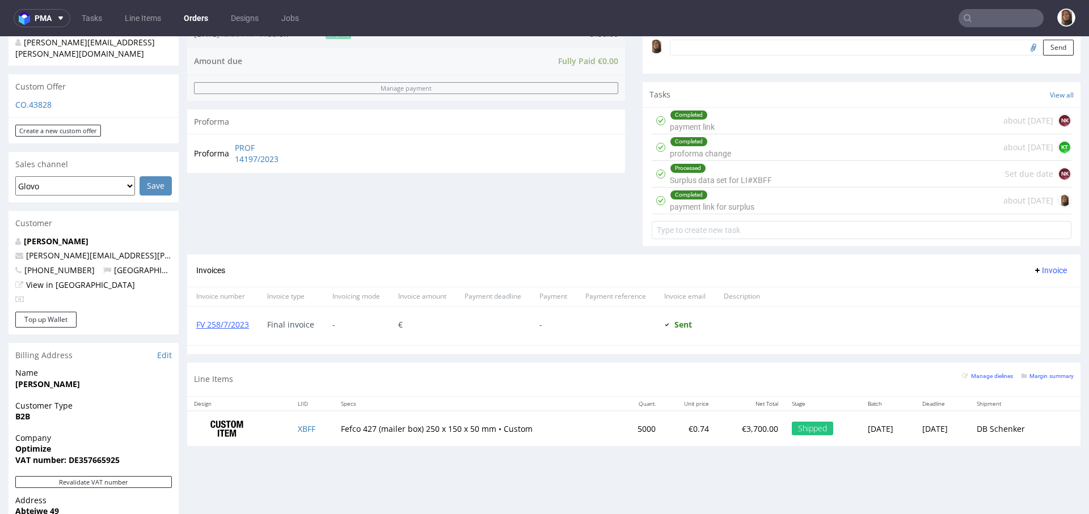
scroll to position [360, 0]
type input "felix.strieder@optimize.bike"
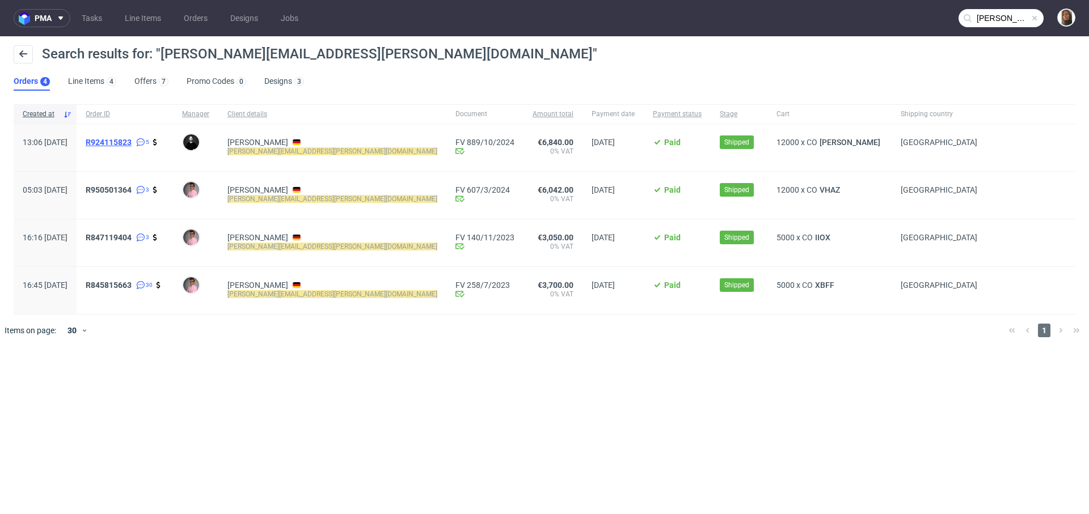
click at [132, 141] on span "R924115823" at bounding box center [109, 142] width 46 height 9
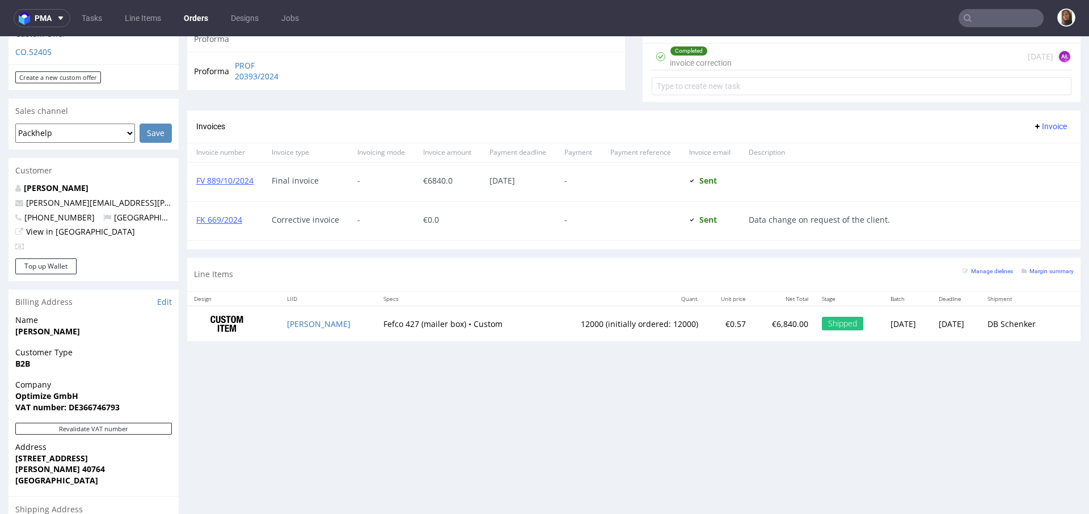
scroll to position [479, 0]
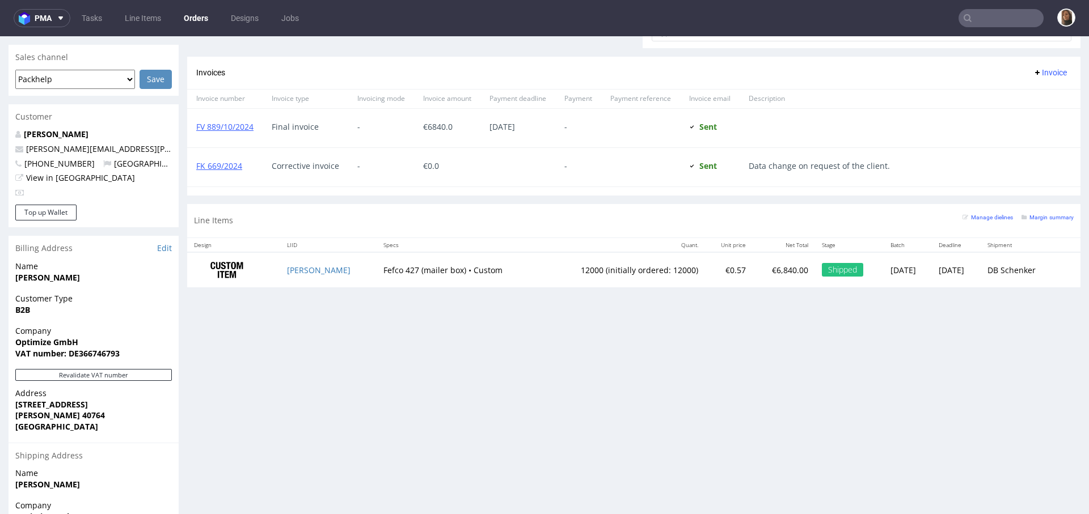
type input "felix.strieder@optimize.bike"
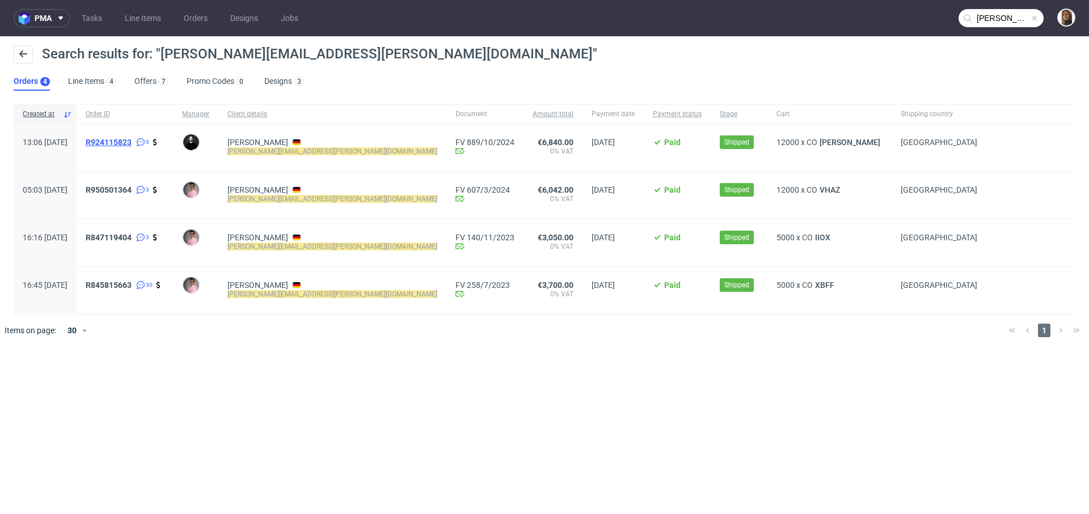
click at [132, 143] on span "R924115823" at bounding box center [109, 142] width 46 height 9
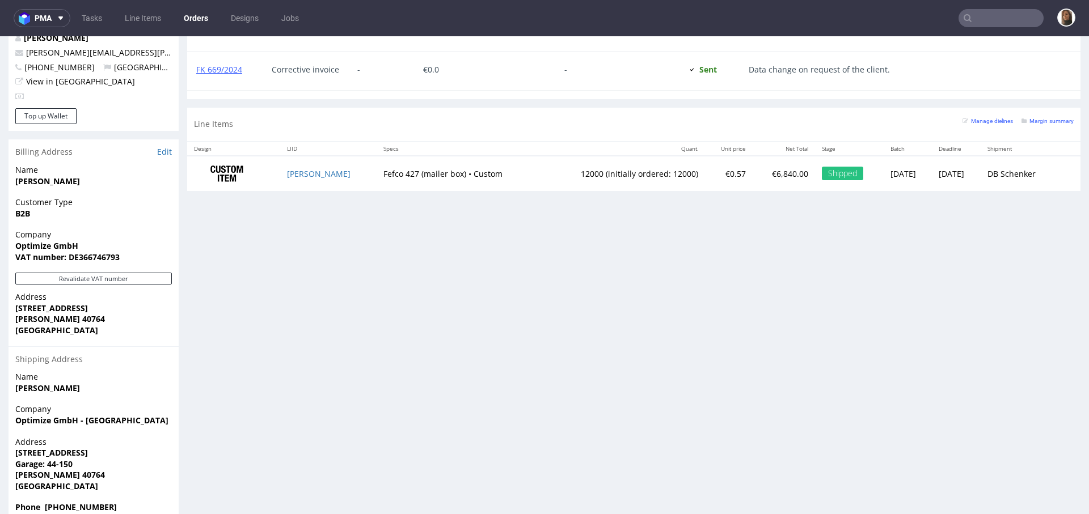
scroll to position [576, 0]
type input "felix.strieder@optimize.bike"
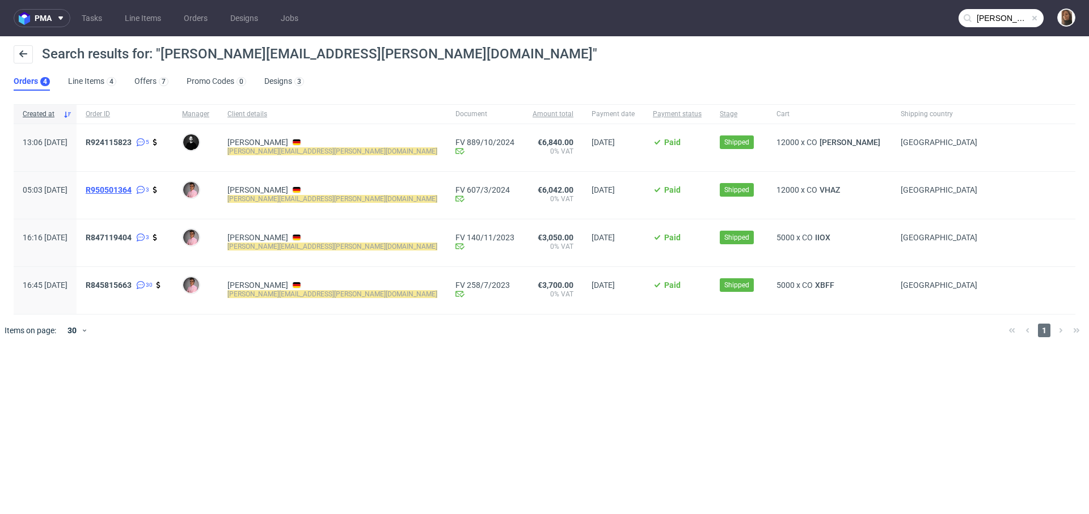
click at [132, 188] on span "R950501364" at bounding box center [109, 189] width 46 height 9
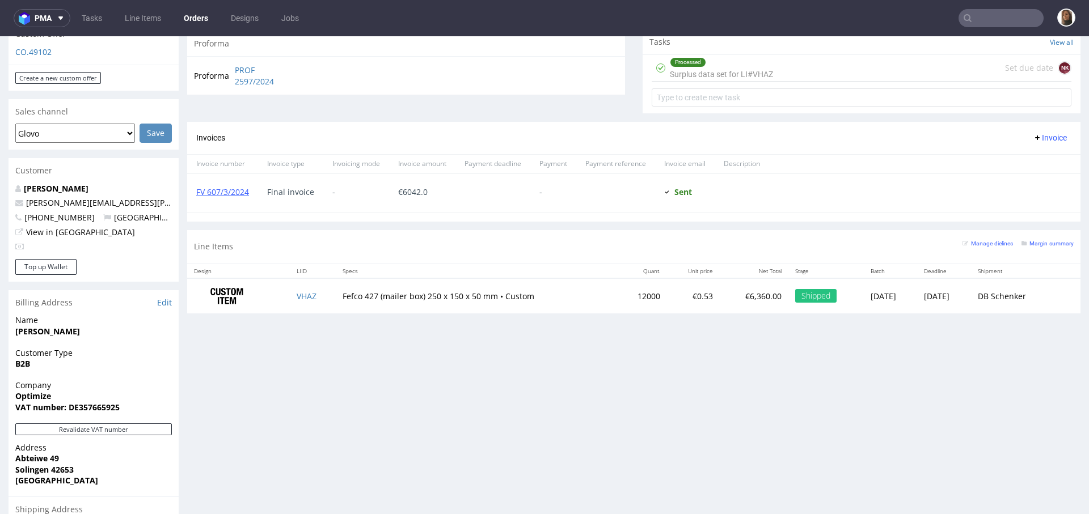
scroll to position [454, 0]
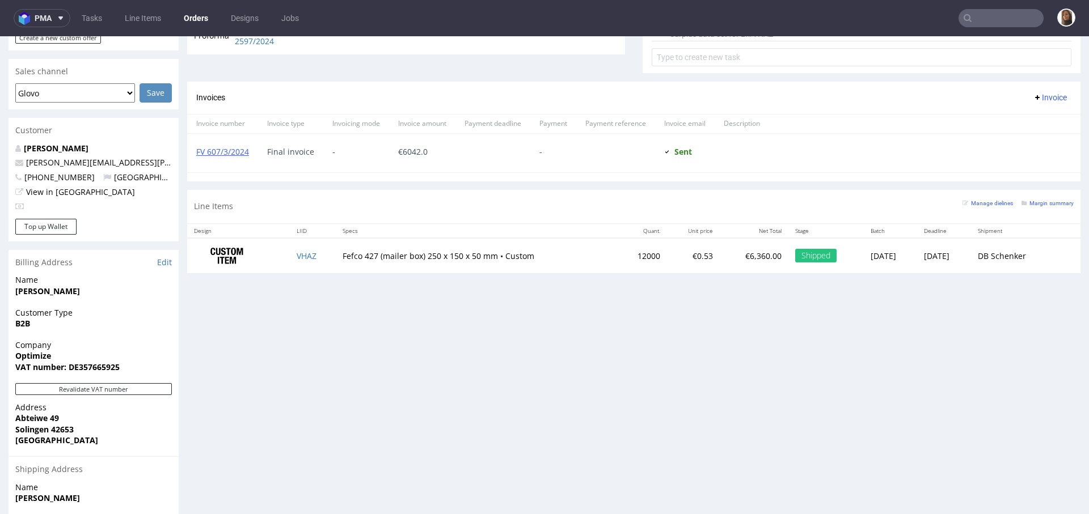
type input "felix.strieder@optimize.bike"
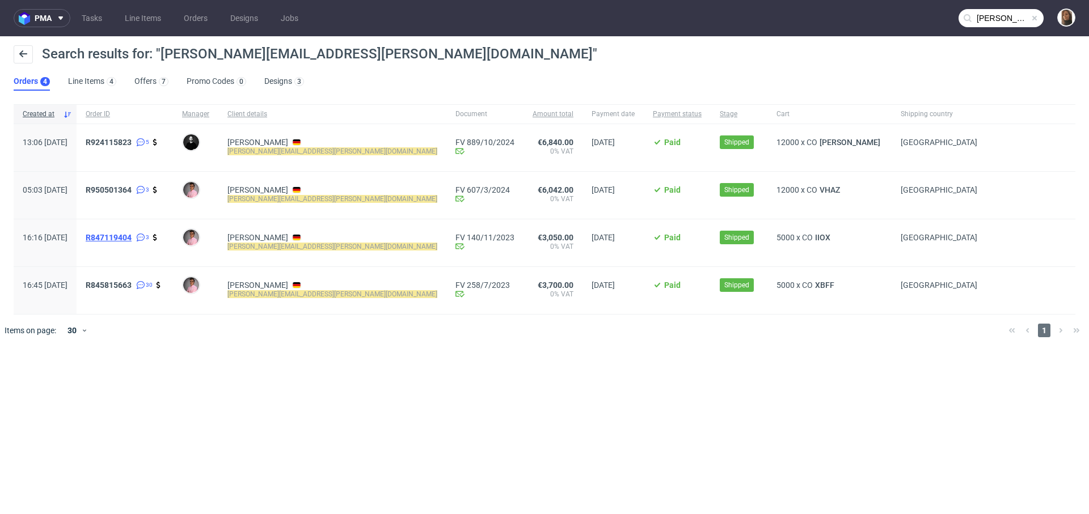
click at [132, 234] on span "R847119404" at bounding box center [109, 237] width 46 height 9
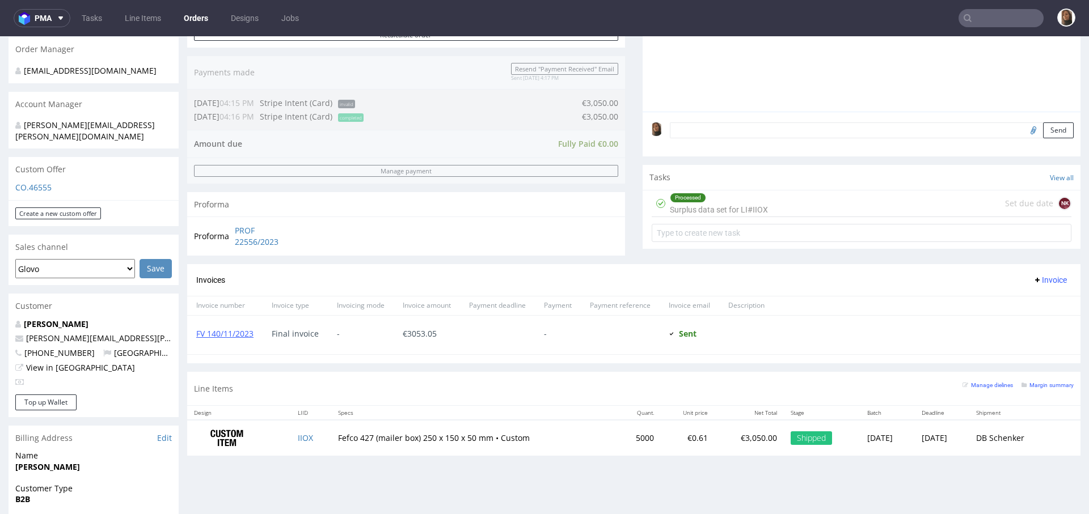
scroll to position [559, 0]
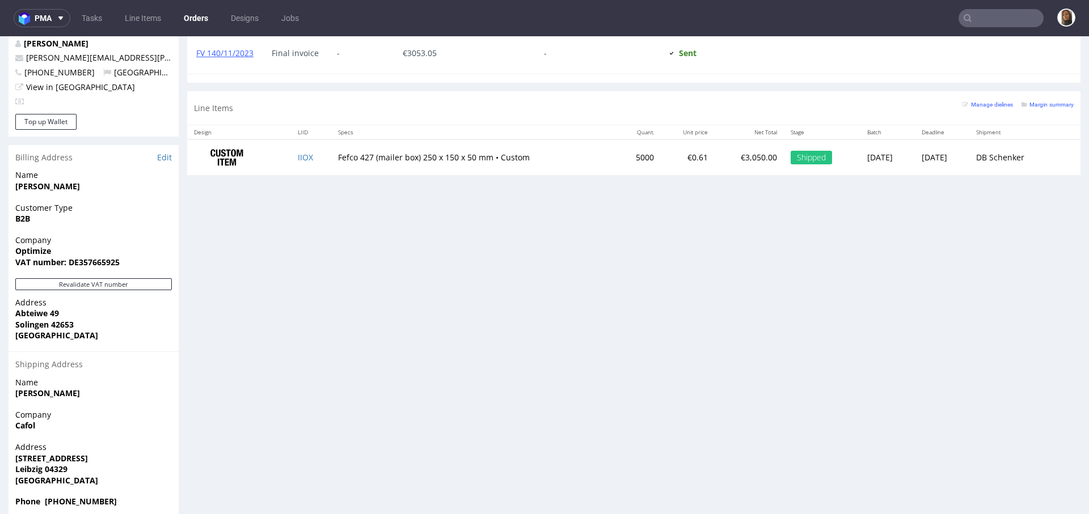
type input "felix.strieder@optimize.bike"
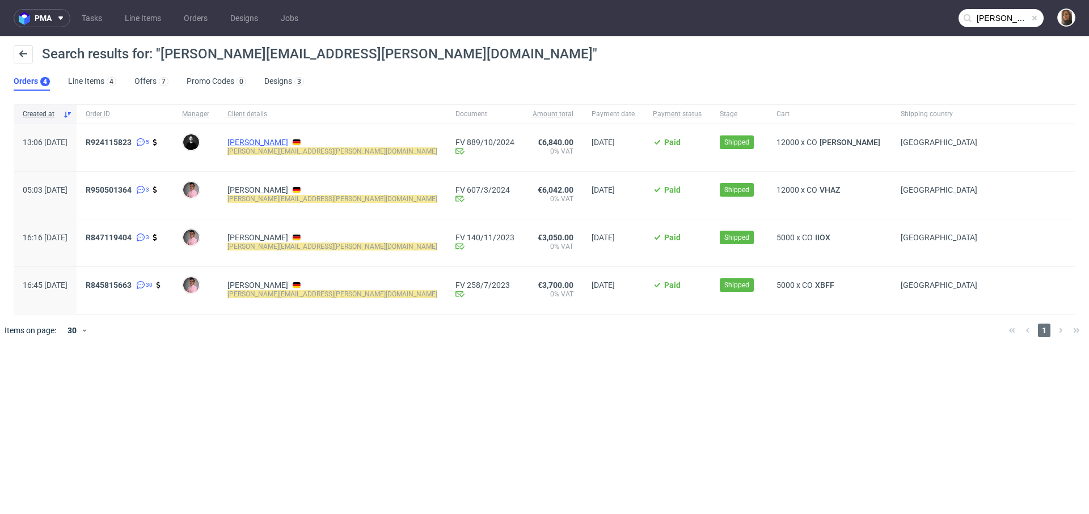
click at [273, 144] on link "Felix Strieder" at bounding box center [257, 142] width 61 height 9
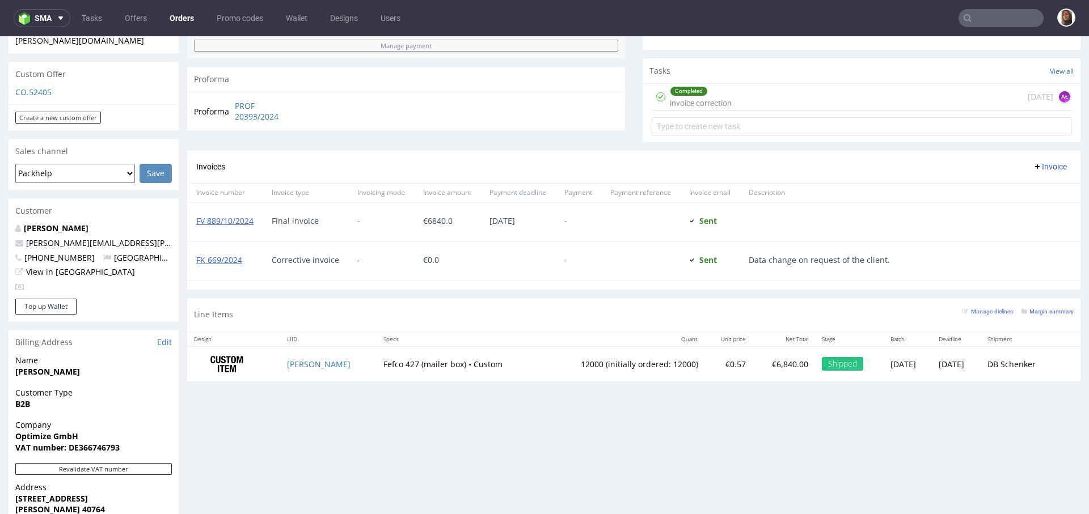
scroll to position [445, 0]
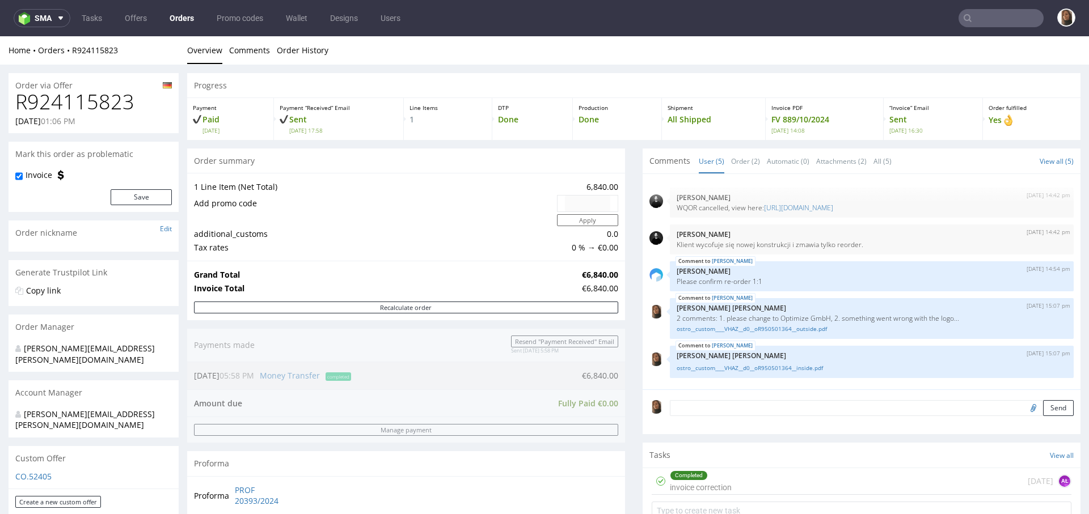
click at [564, 86] on div "Progress" at bounding box center [633, 85] width 893 height 25
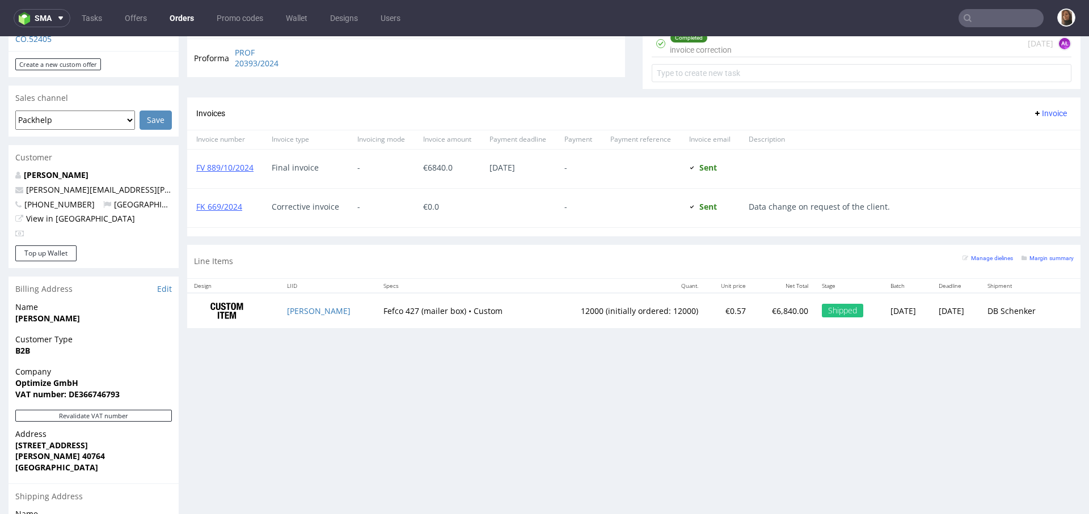
scroll to position [504, 0]
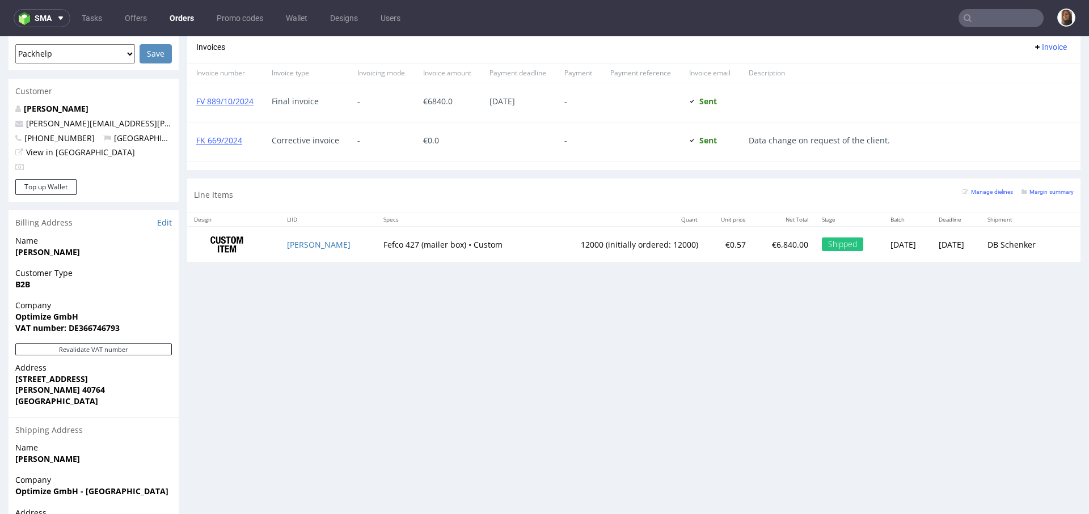
click at [1001, 23] on input "text" at bounding box center [1000, 18] width 85 height 18
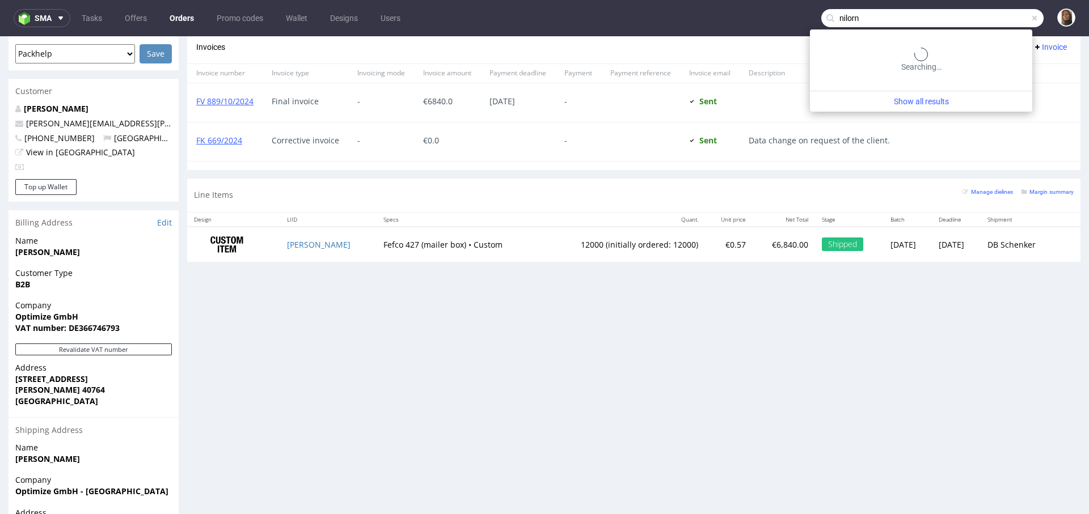
type input "nilorn"
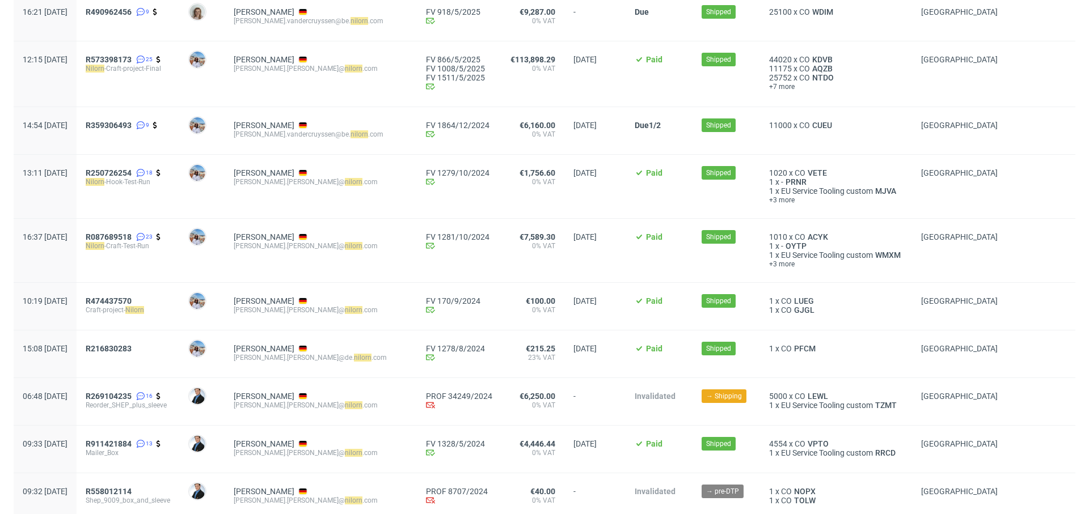
scroll to position [346, 0]
click at [132, 345] on span "R216830283" at bounding box center [109, 347] width 46 height 9
click at [132, 296] on span "R474437570" at bounding box center [109, 299] width 46 height 9
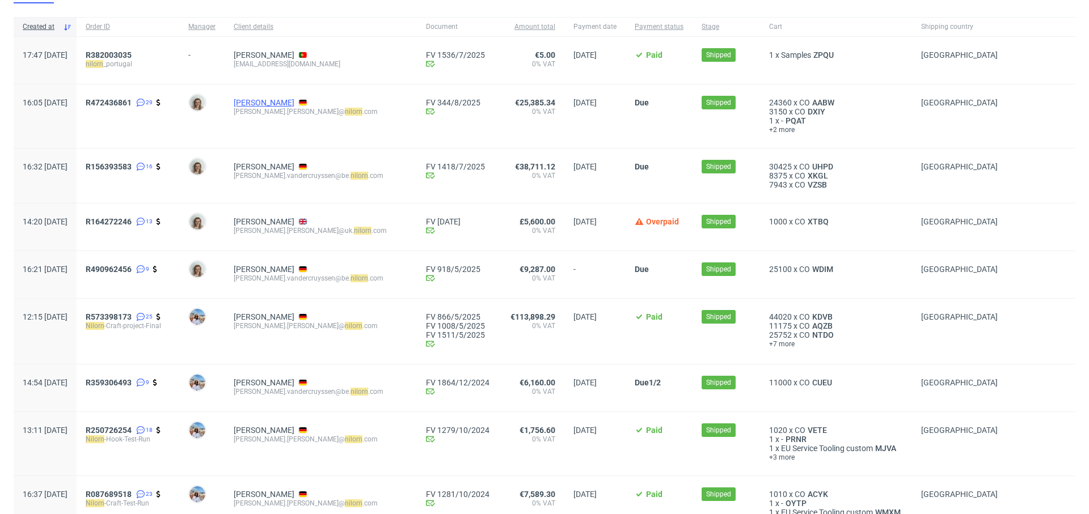
click at [294, 102] on link "Tina Adolfsson" at bounding box center [264, 102] width 61 height 9
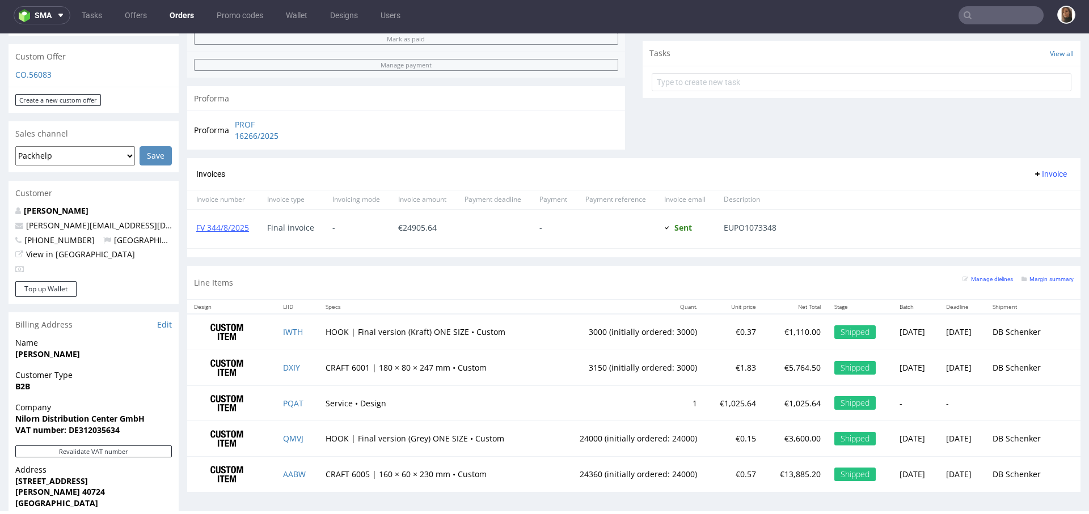
scroll to position [432, 0]
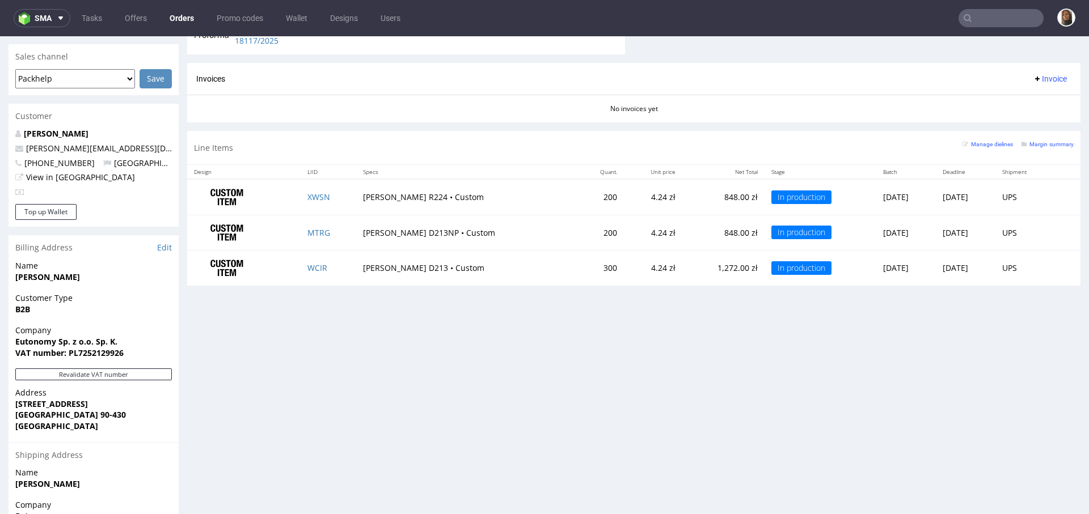
scroll to position [565, 0]
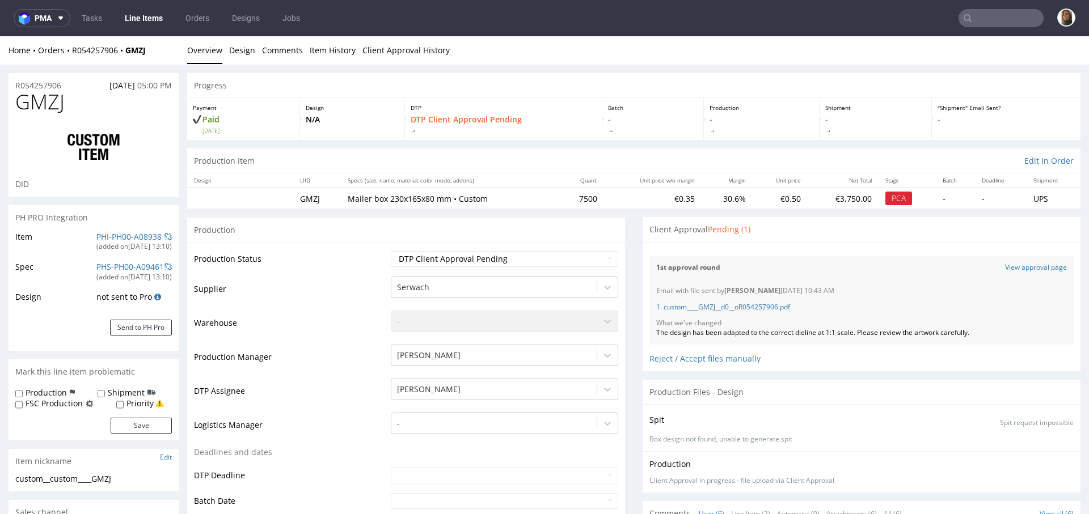
scroll to position [67, 0]
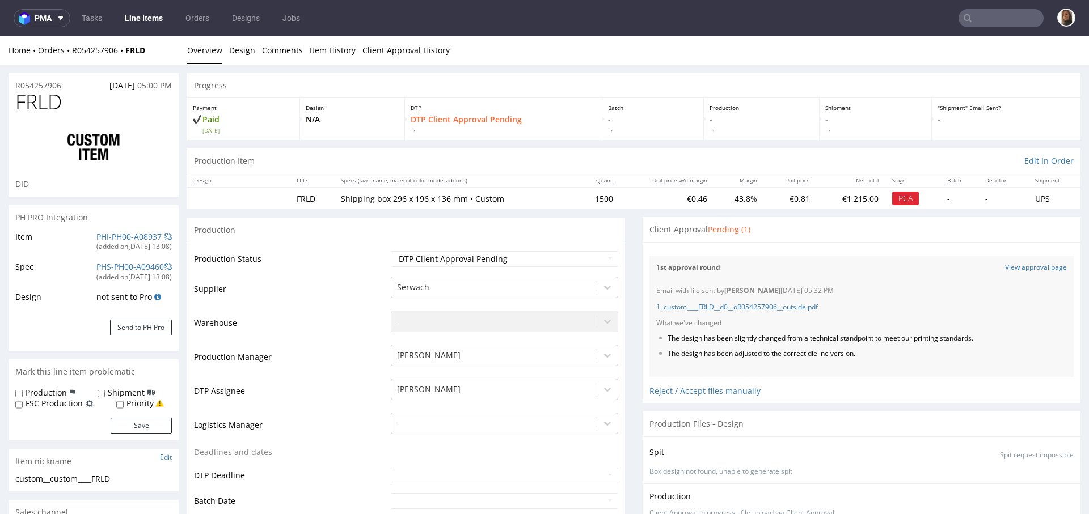
scroll to position [67, 0]
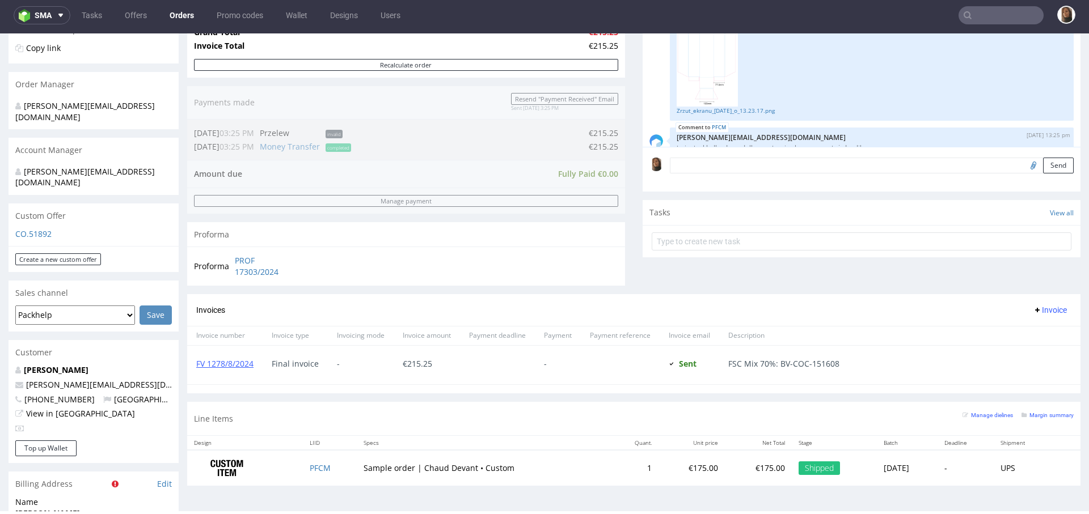
scroll to position [610, 0]
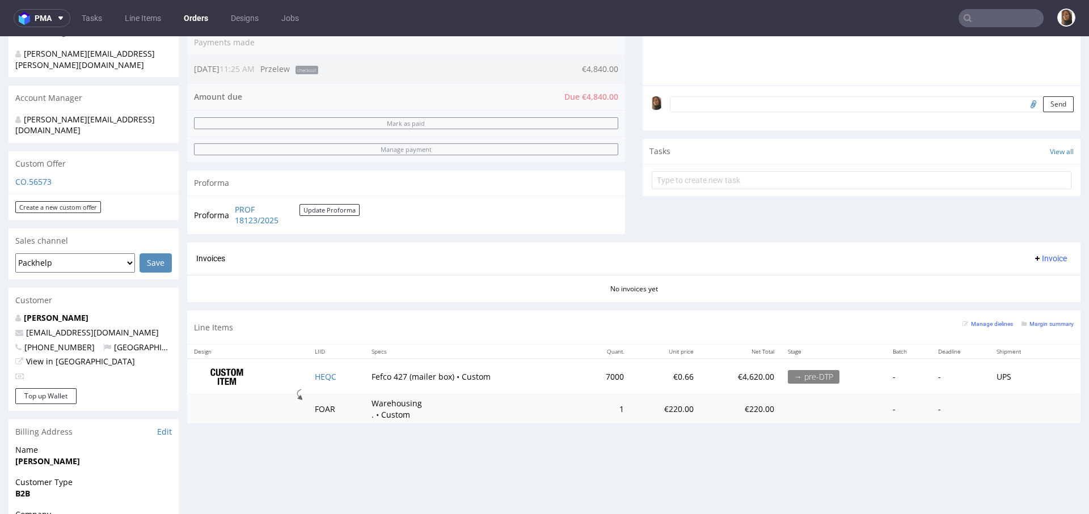
scroll to position [316, 0]
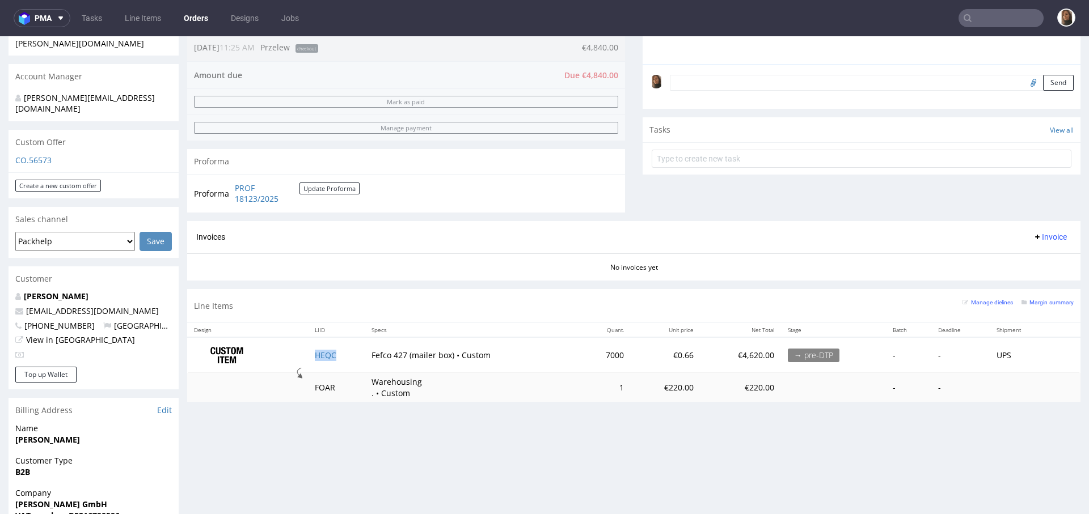
click at [320, 359] on td "HEQC" at bounding box center [336, 355] width 57 height 36
click at [71, 291] on link "[PERSON_NAME]" at bounding box center [56, 296] width 65 height 11
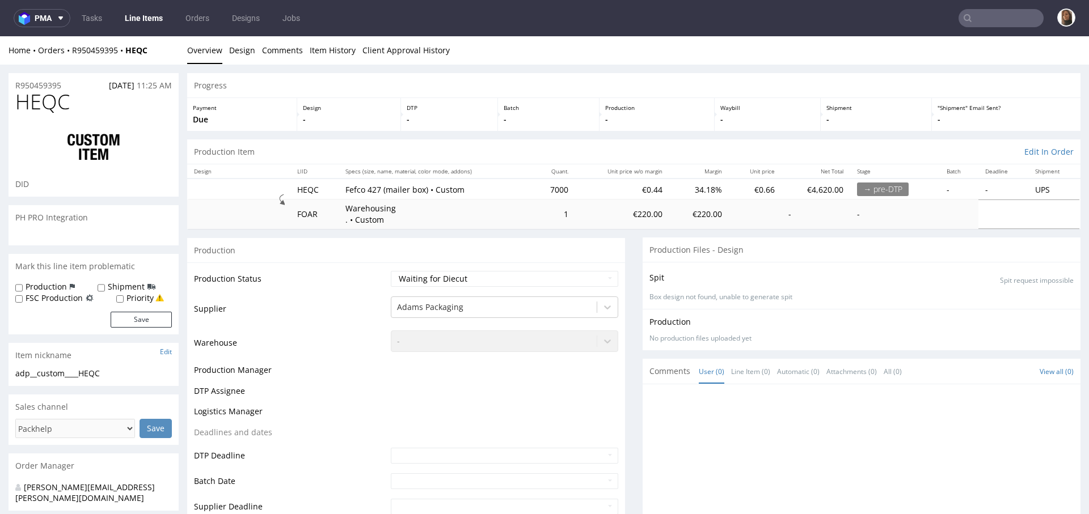
scroll to position [466, 0]
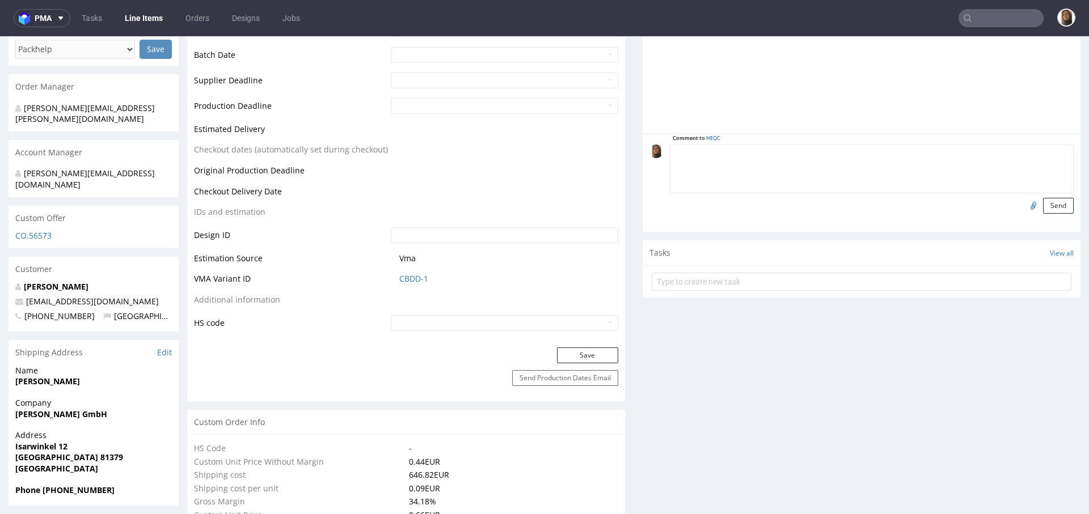
click at [779, 145] on textarea at bounding box center [872, 169] width 404 height 49
paste textarea "IOOS"
type textarea "reorder IOOS"
click at [1043, 202] on button "Send" at bounding box center [1058, 206] width 31 height 16
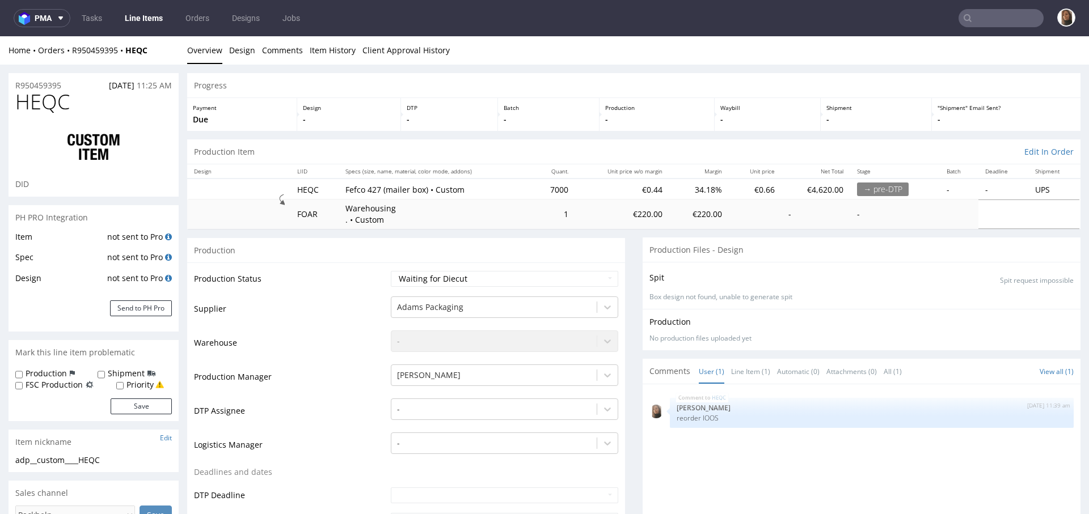
scroll to position [337, 0]
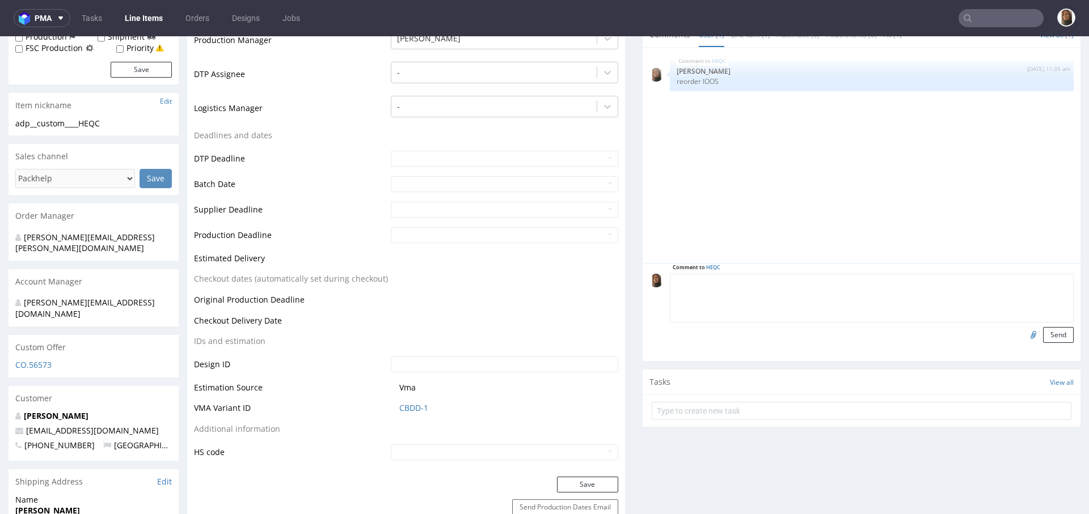
click at [784, 287] on textarea at bounding box center [872, 298] width 404 height 49
type textarea "m"
type textarea "po produkcji wysyłamy 3500 sztuk, reszta do magazynu na 3 miesiące"
click at [1043, 330] on button "Send" at bounding box center [1058, 335] width 31 height 16
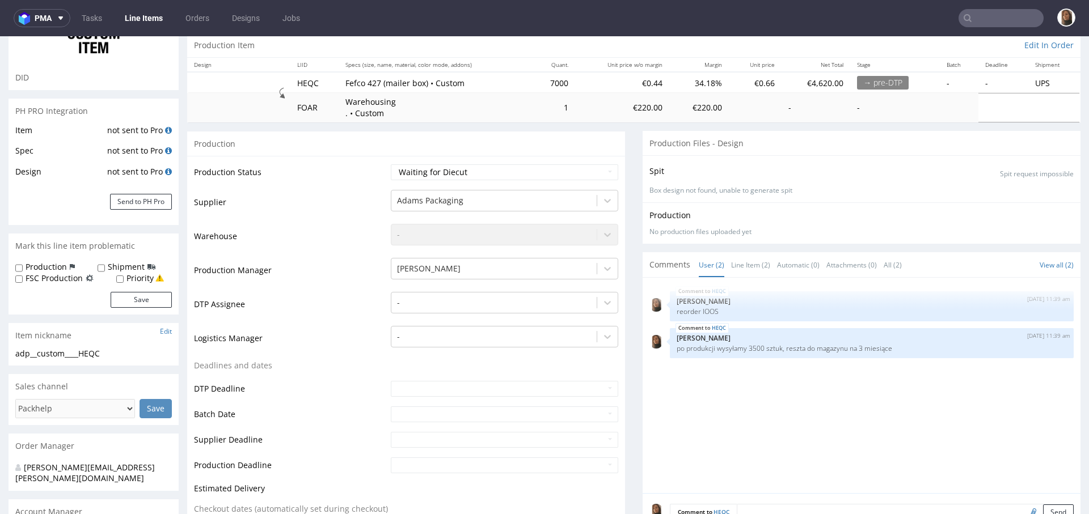
scroll to position [0, 0]
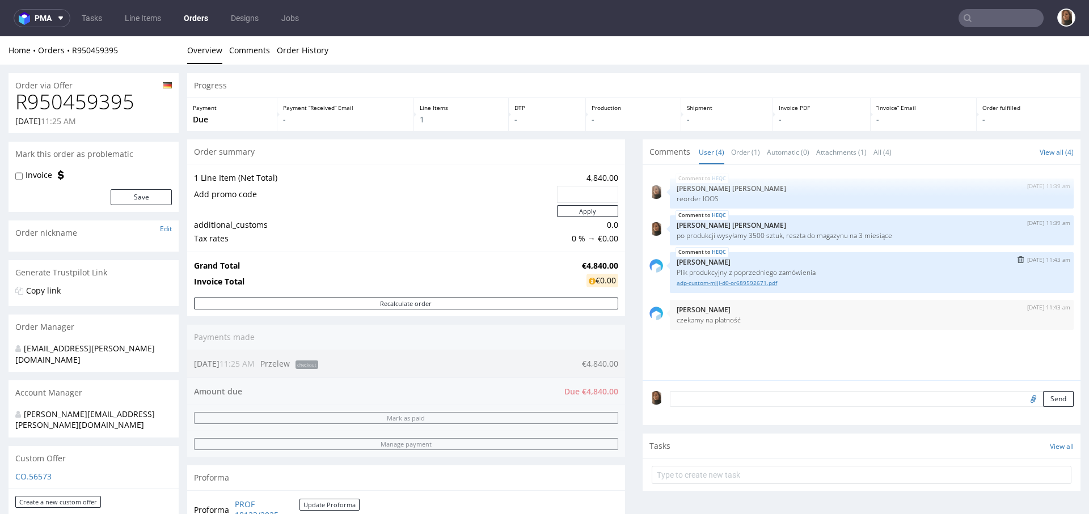
click at [687, 280] on link "adp-custom-mjji-d0-or689592671.pdf" at bounding box center [871, 283] width 390 height 9
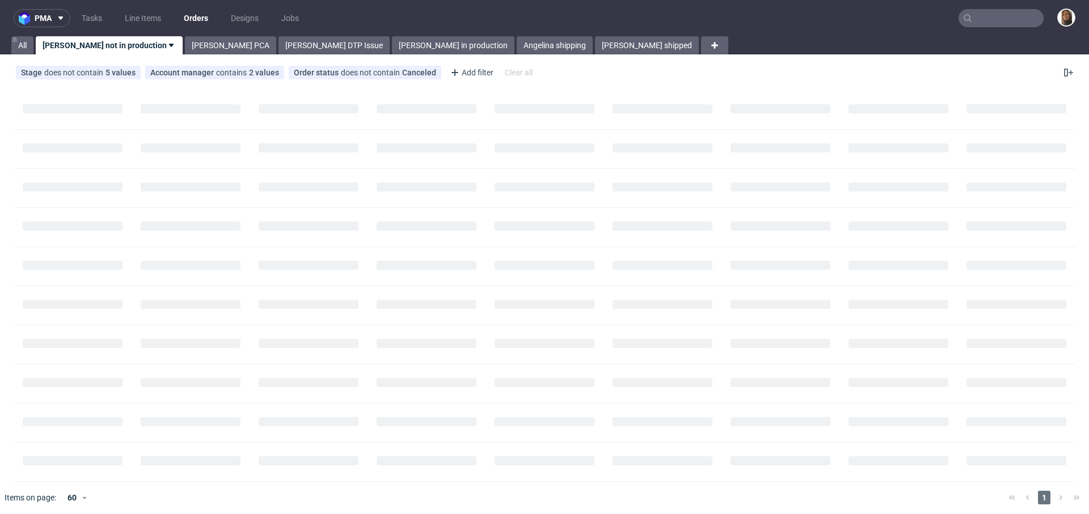
click at [1012, 18] on input "text" at bounding box center [1000, 18] width 85 height 18
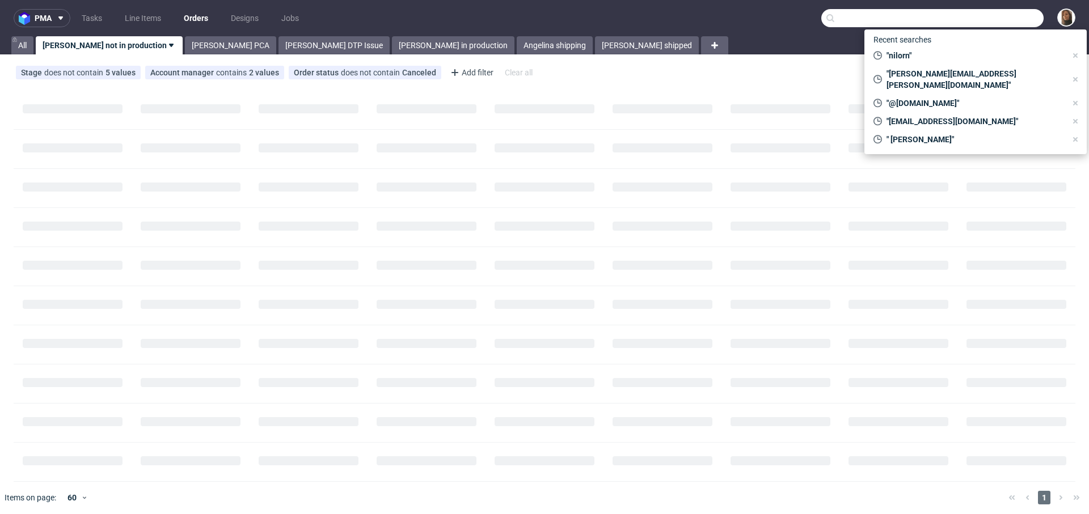
paste input "[DOMAIN_NAME]"
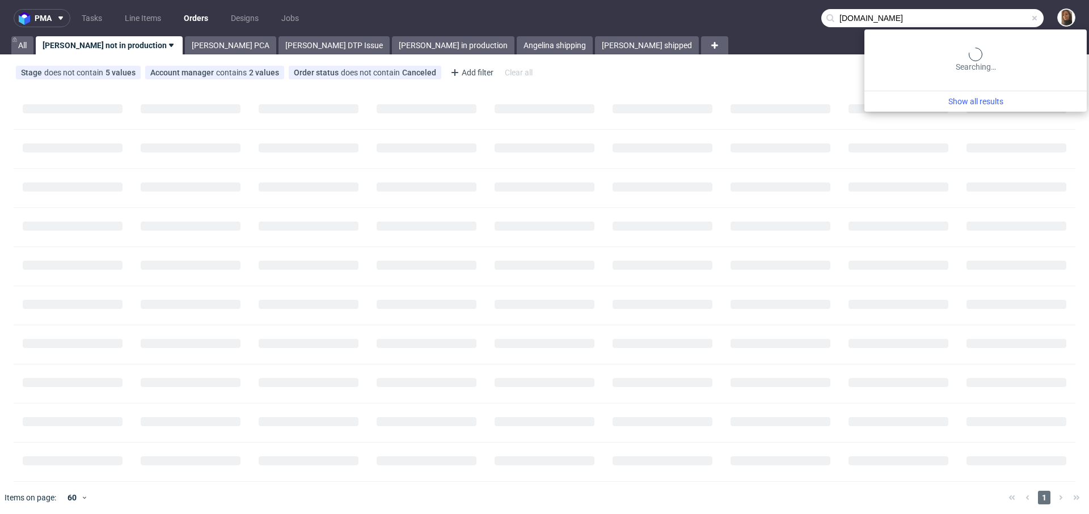
type input "[DOMAIN_NAME]"
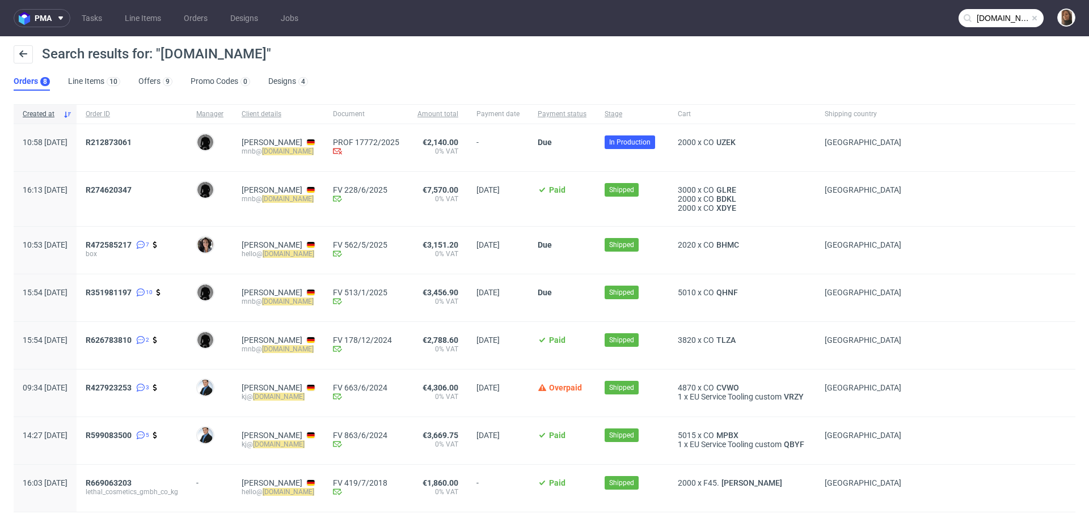
click at [128, 147] on span "R212873061" at bounding box center [132, 148] width 92 height 20
click at [134, 133] on div "R212873061" at bounding box center [132, 147] width 111 height 47
click at [137, 137] on div "R212873061" at bounding box center [132, 147] width 111 height 47
click at [132, 143] on span "R212873061" at bounding box center [109, 142] width 46 height 9
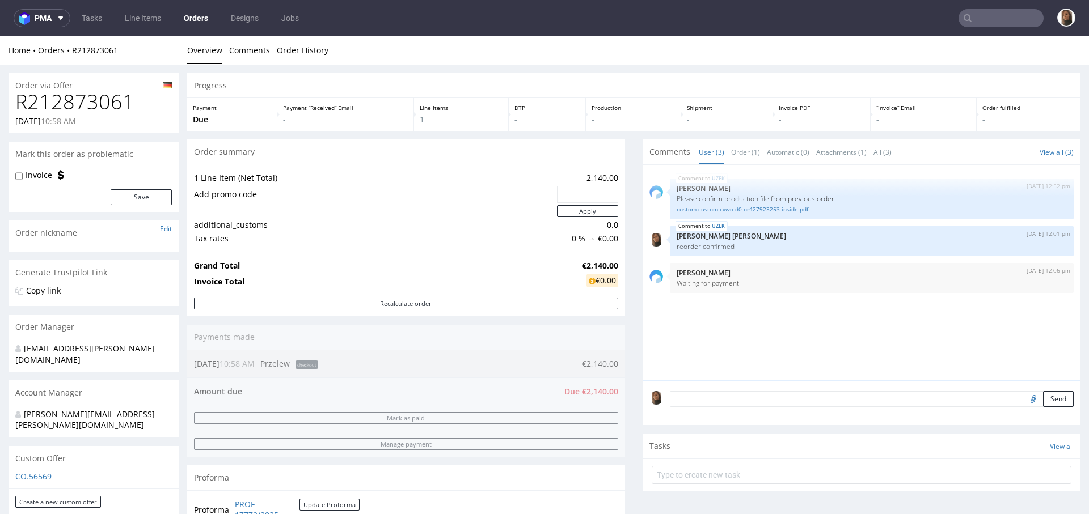
scroll to position [477, 0]
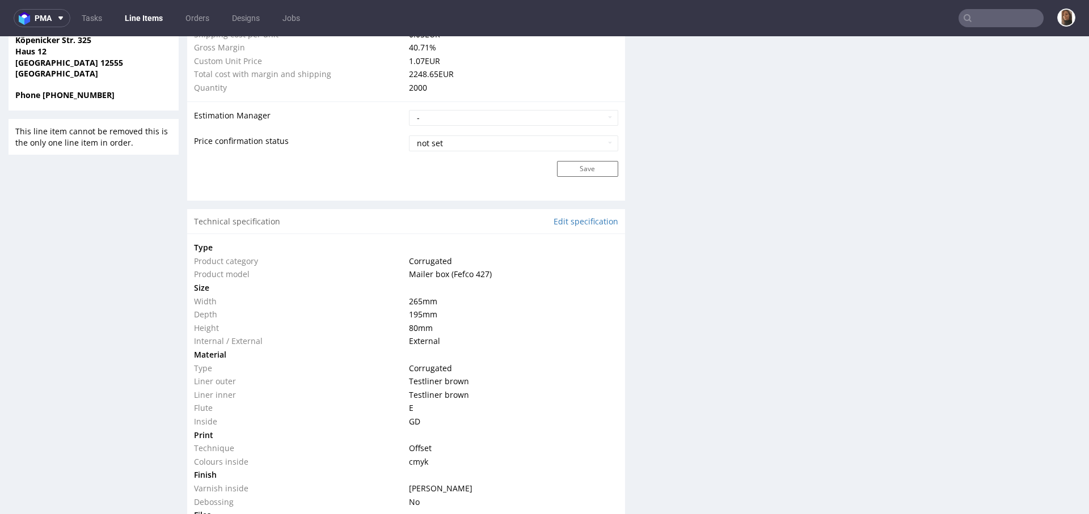
scroll to position [890, 0]
click at [998, 27] on input "text" at bounding box center [1000, 18] width 85 height 18
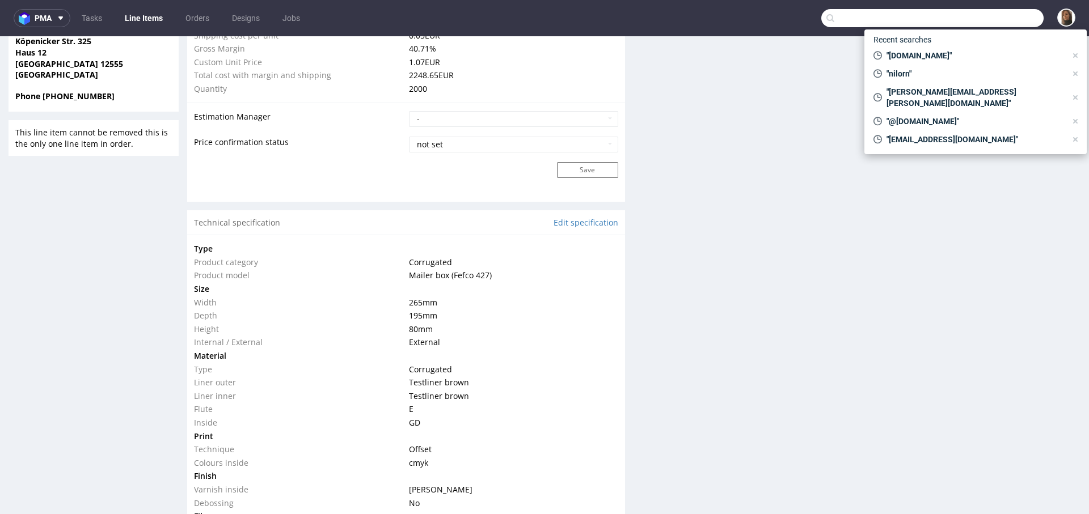
paste input "@candy-circle.de"
type input "@candy-circle.de"
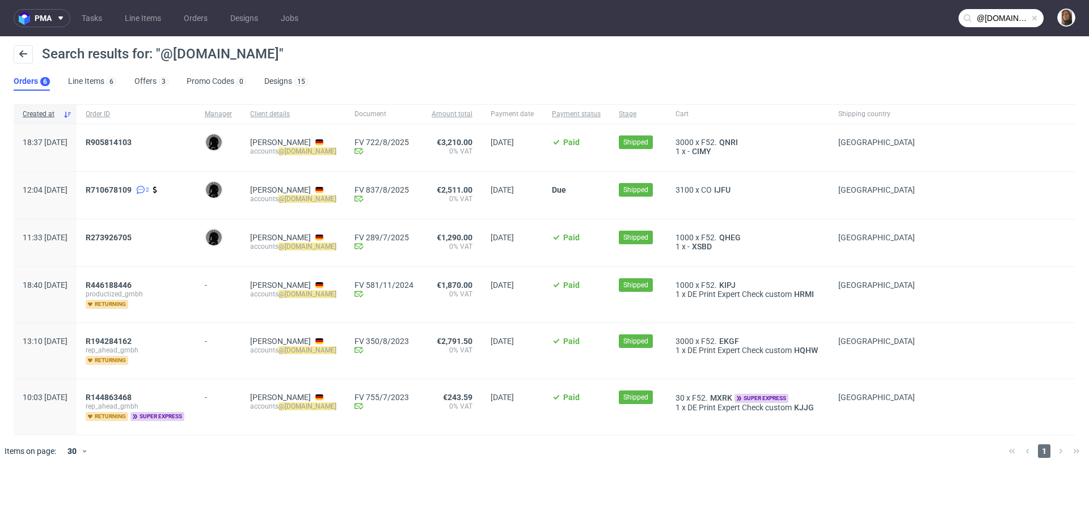
click at [400, 69] on div "Search results for: "@candy-circle.de"" at bounding box center [544, 58] width 1061 height 27
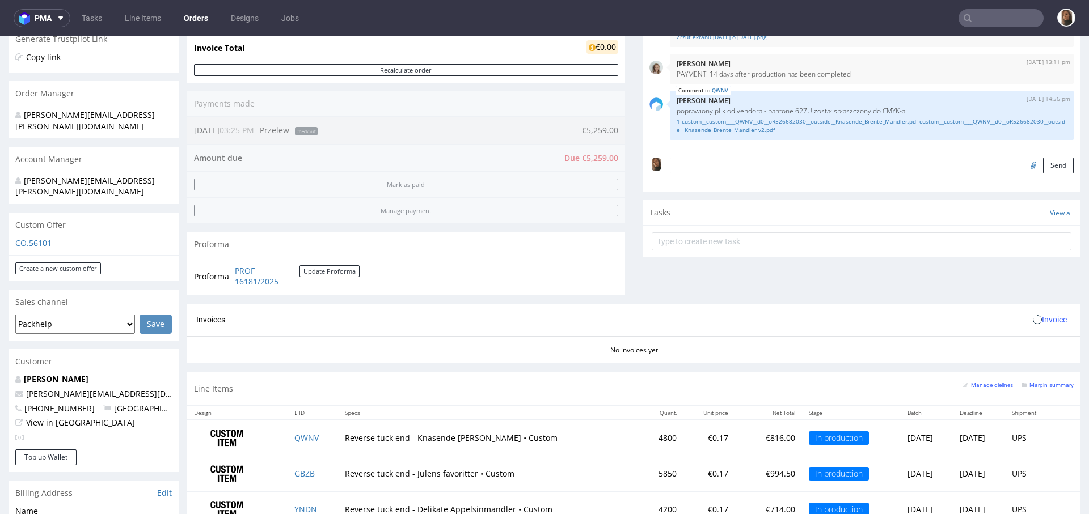
scroll to position [535, 0]
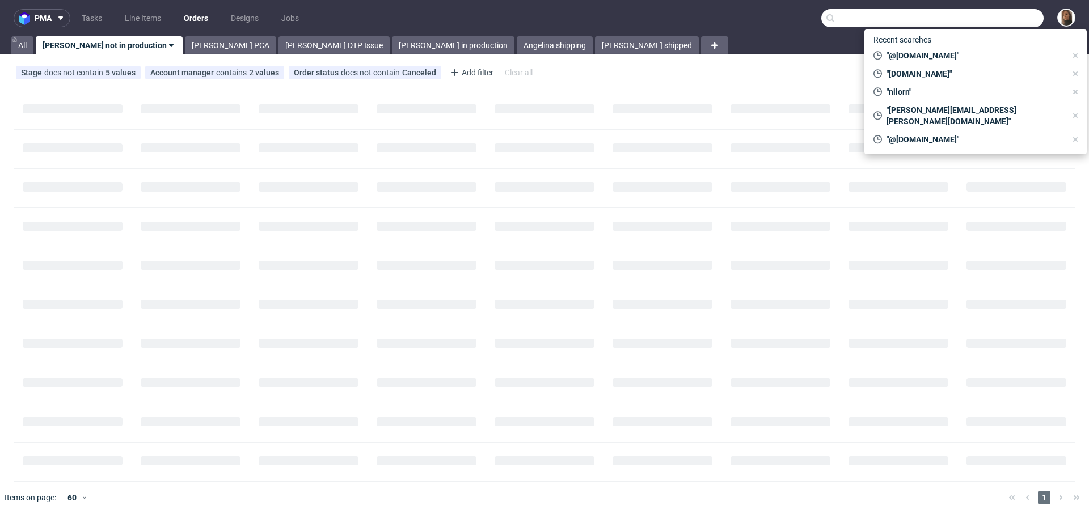
click at [989, 12] on input "text" at bounding box center [932, 18] width 222 height 18
paste input "[URL][DOMAIN_NAME]"
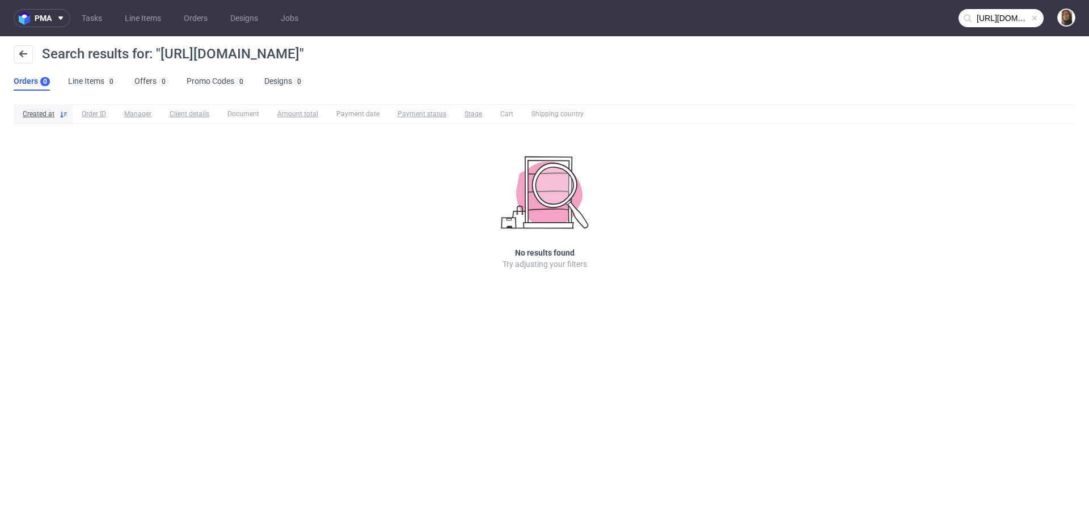
click at [1008, 15] on input "[URL][DOMAIN_NAME]" at bounding box center [1000, 18] width 85 height 18
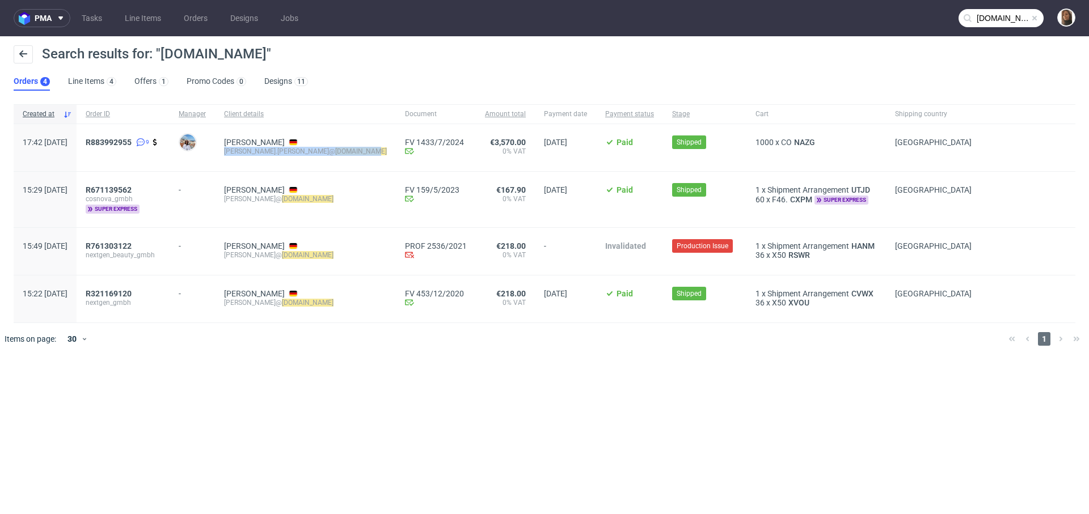
drag, startPoint x: 257, startPoint y: 153, endPoint x: 360, endPoint y: 153, distance: 102.1
click at [360, 153] on div "[PERSON_NAME].[PERSON_NAME]@ [DOMAIN_NAME]" at bounding box center [305, 147] width 181 height 47
copy div "[PERSON_NAME].[PERSON_NAME]@ [DOMAIN_NAME]"
click at [1005, 16] on input "[DOMAIN_NAME]" at bounding box center [1000, 18] width 85 height 18
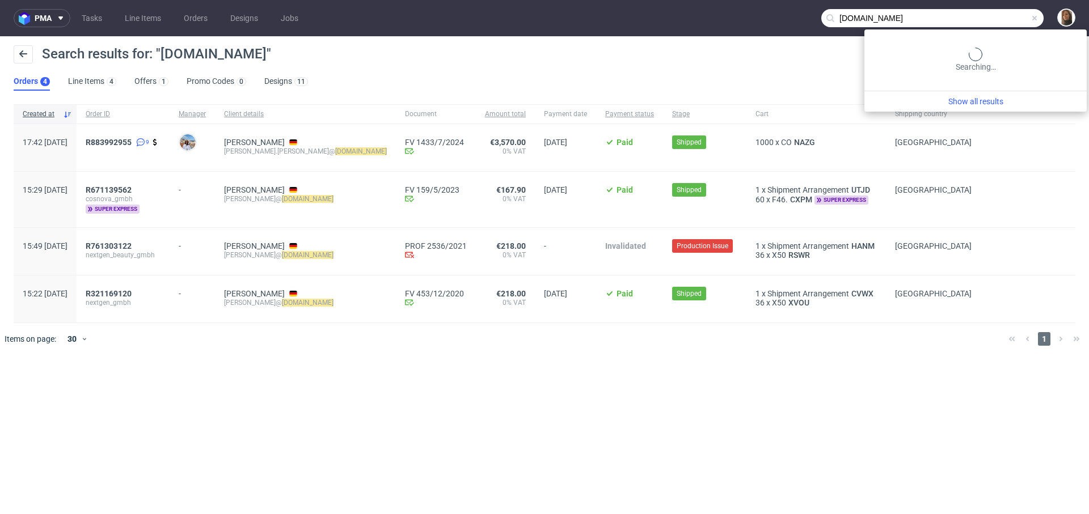
click at [1005, 16] on input "[DOMAIN_NAME]" at bounding box center [932, 18] width 222 height 18
click at [1005, 16] on input "cosnova.com" at bounding box center [932, 18] width 222 height 18
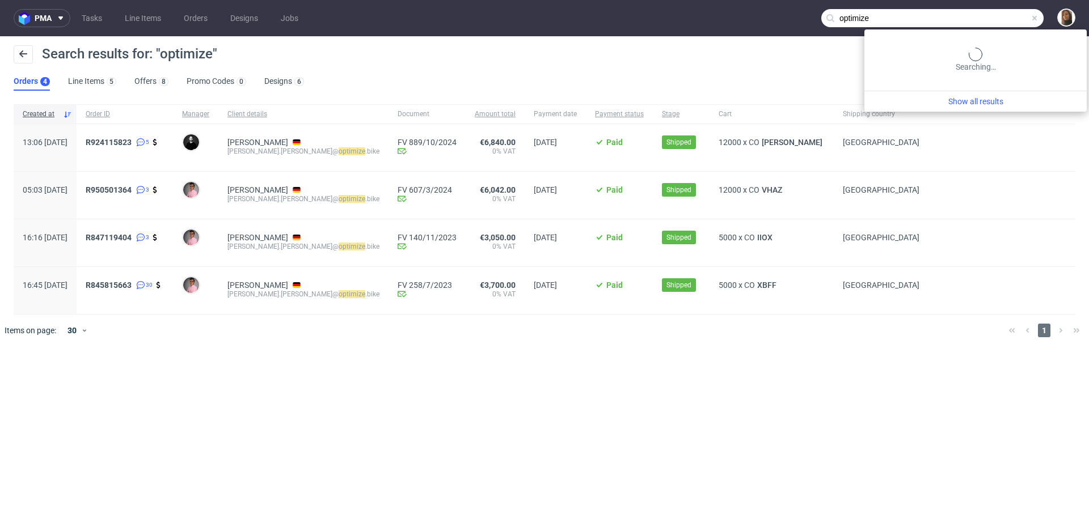
click at [1016, 16] on input "optimize" at bounding box center [932, 18] width 222 height 18
type input "freudebox"
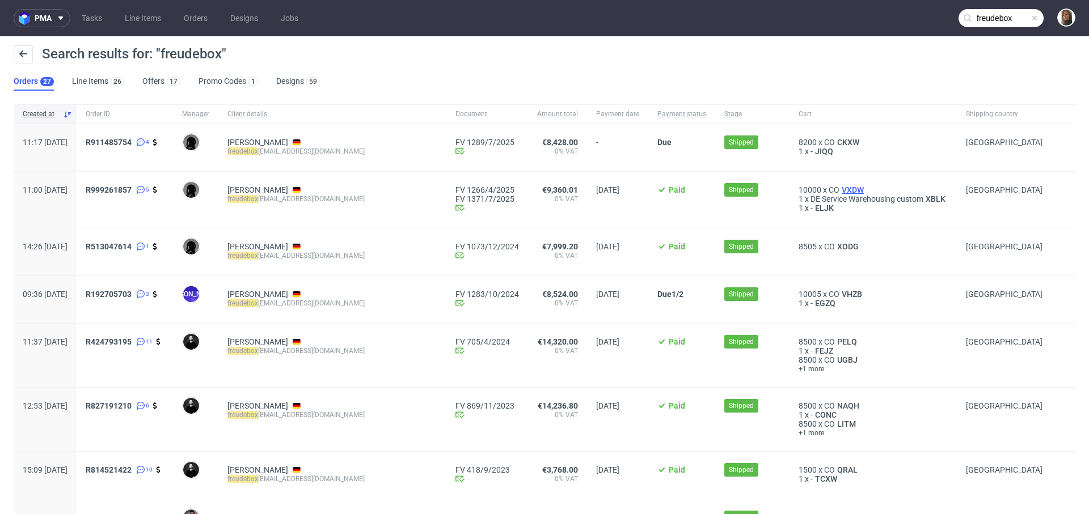
click at [839, 188] on span "VXDW" at bounding box center [852, 189] width 27 height 9
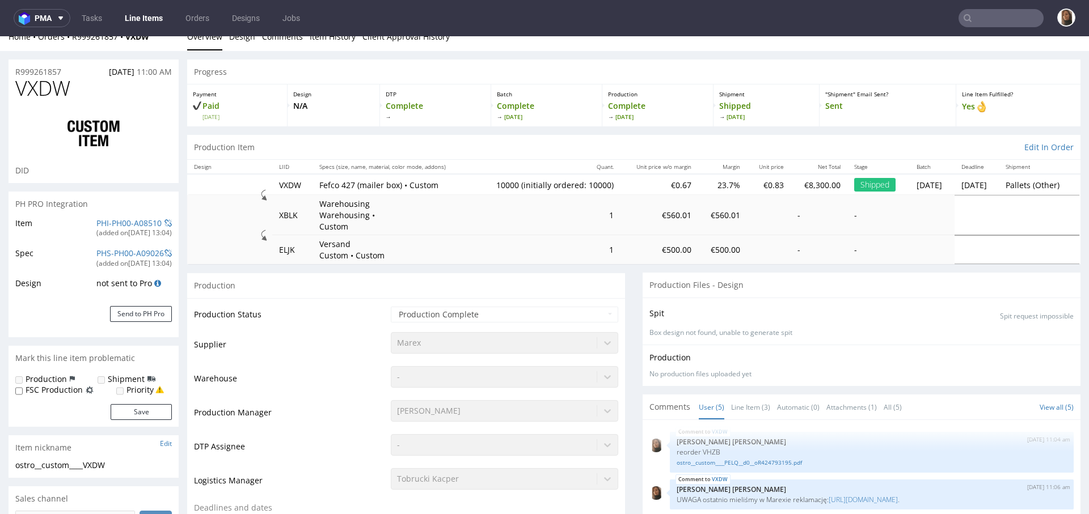
scroll to position [12, 0]
type input "freudebox"
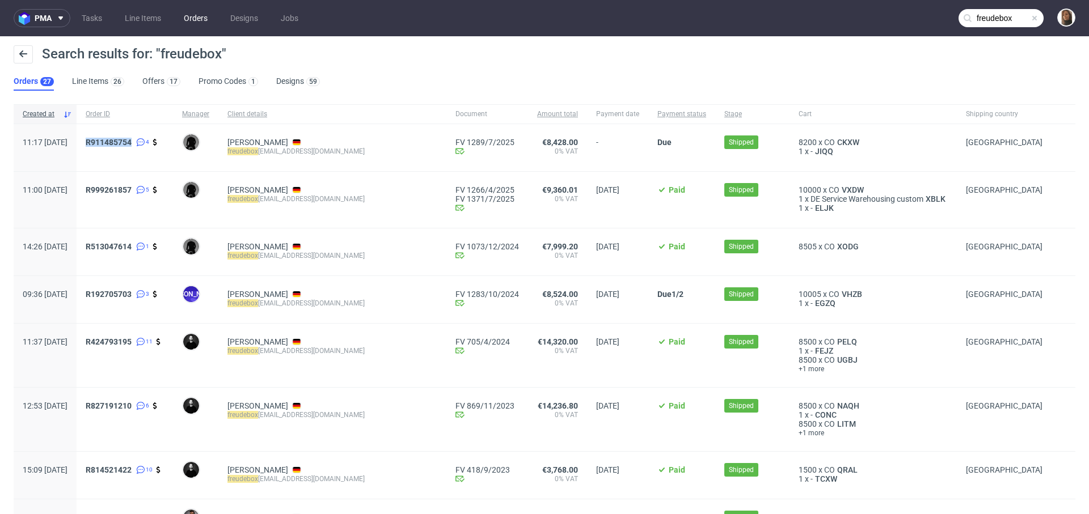
click at [197, 20] on link "Orders" at bounding box center [195, 18] width 37 height 18
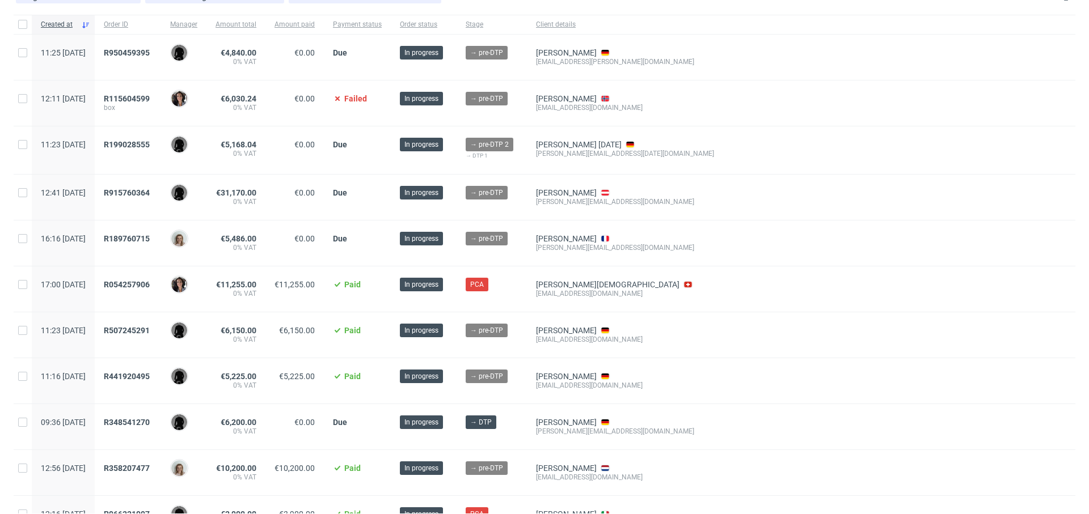
scroll to position [62, 0]
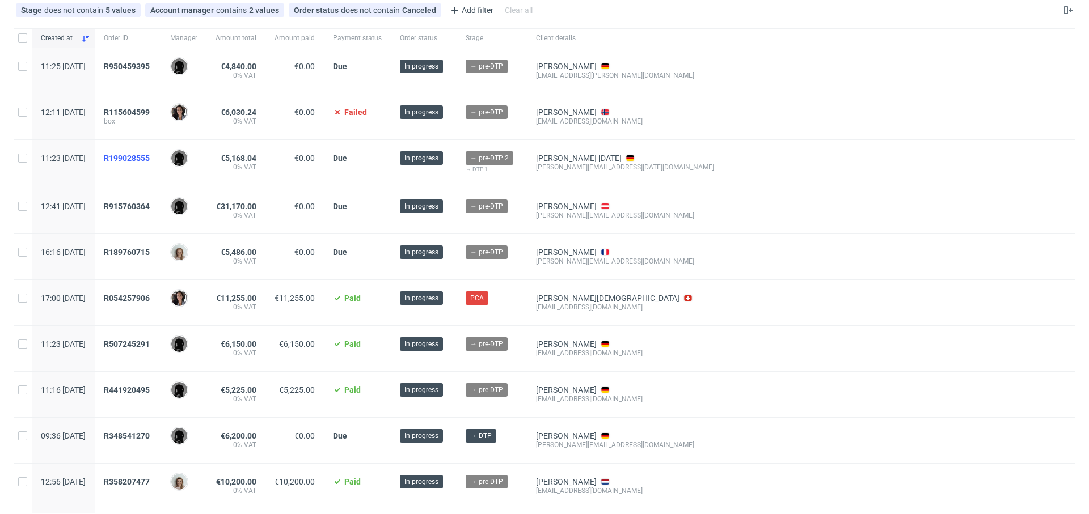
click at [150, 154] on span "R199028555" at bounding box center [127, 158] width 46 height 9
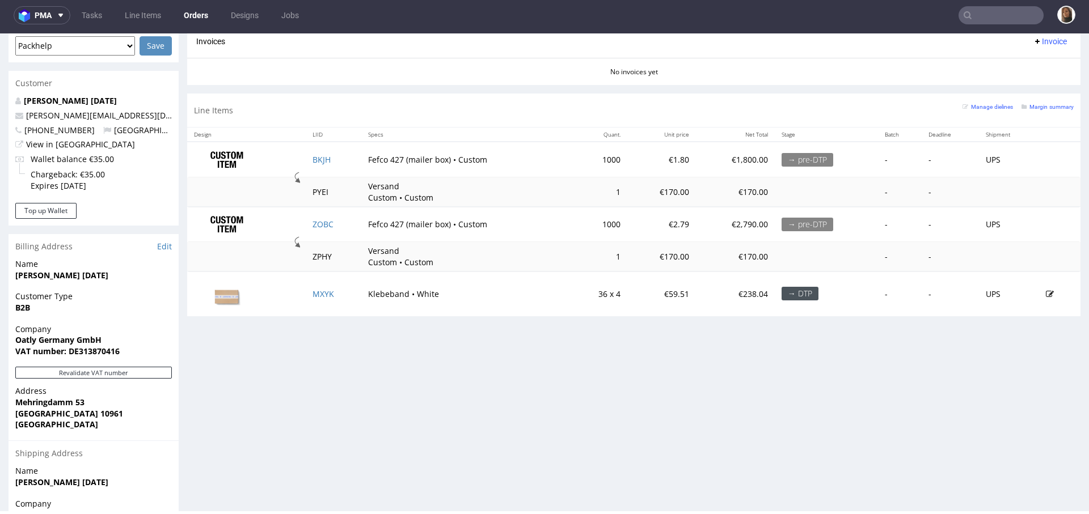
scroll to position [499, 0]
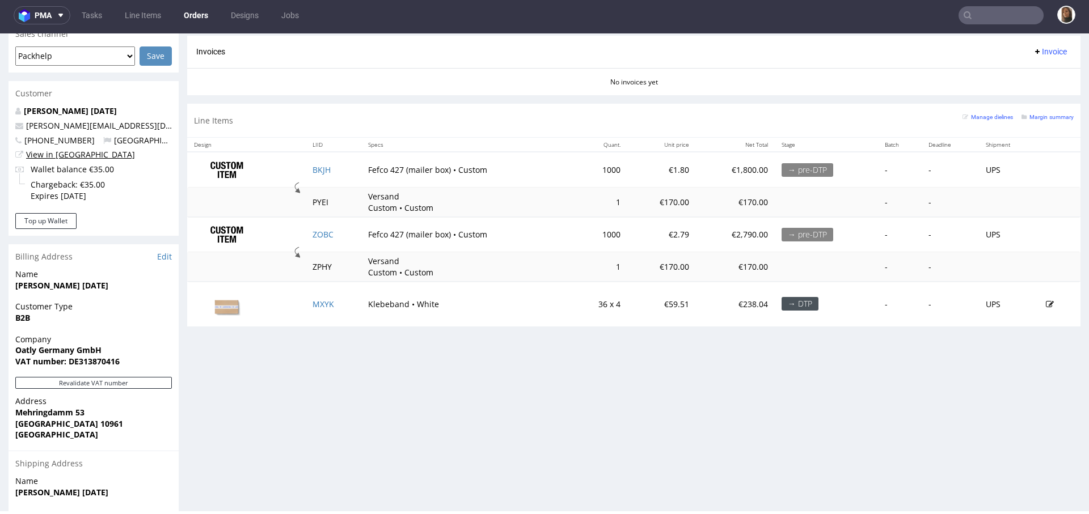
click at [49, 149] on link "View in [GEOGRAPHIC_DATA]" at bounding box center [80, 154] width 109 height 11
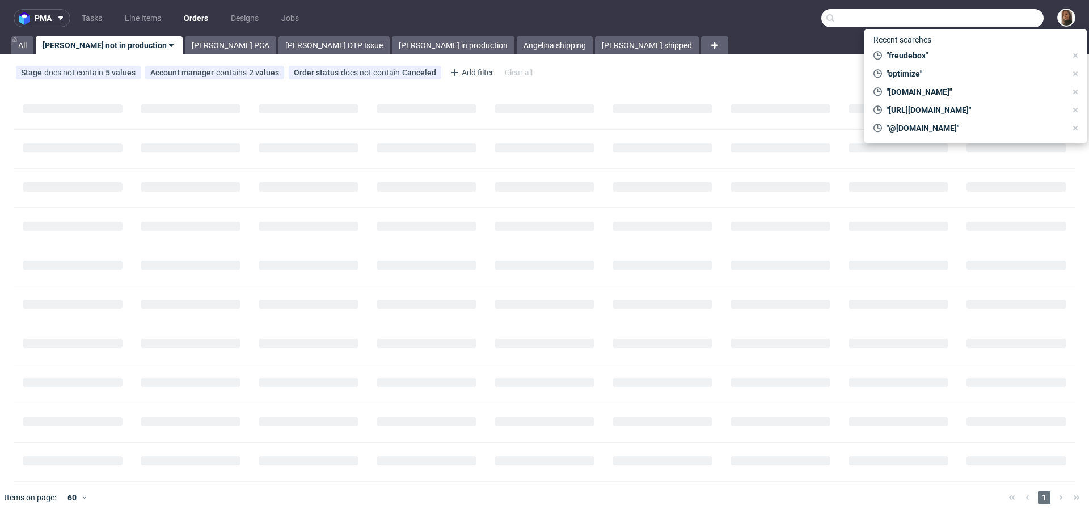
click at [966, 23] on input "text" at bounding box center [932, 18] width 222 height 18
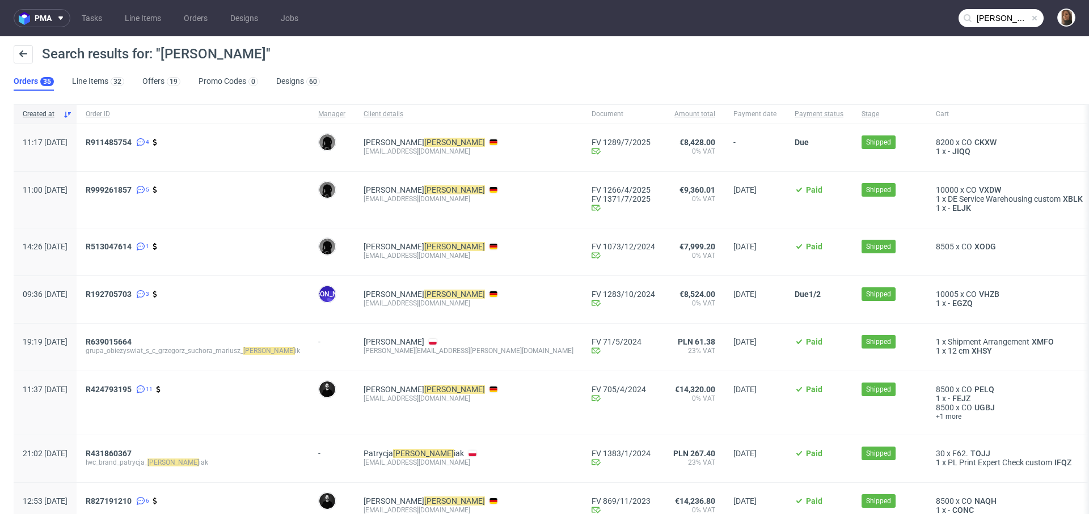
click at [1005, 22] on input "[PERSON_NAME]" at bounding box center [1000, 18] width 85 height 18
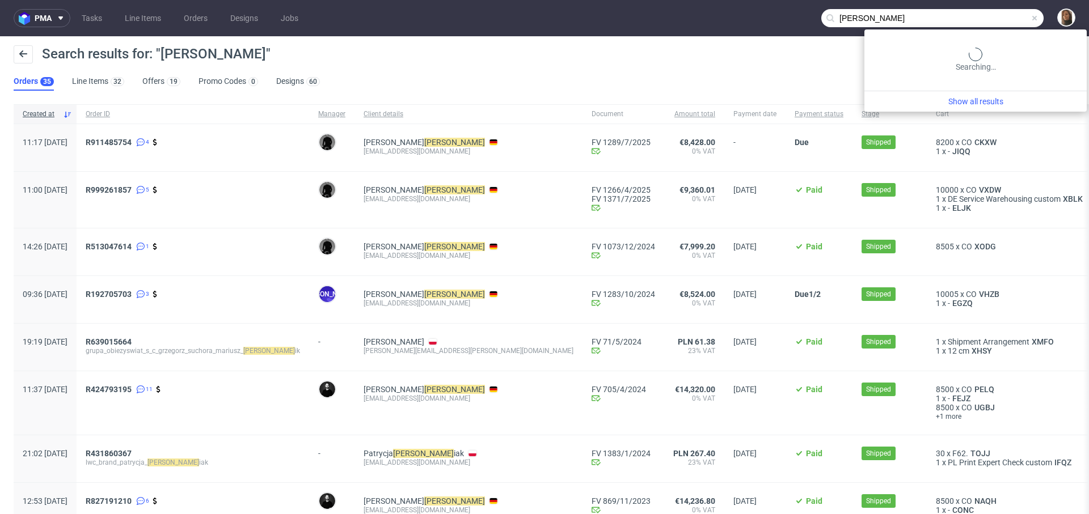
click at [1005, 22] on input "[PERSON_NAME]" at bounding box center [932, 18] width 222 height 18
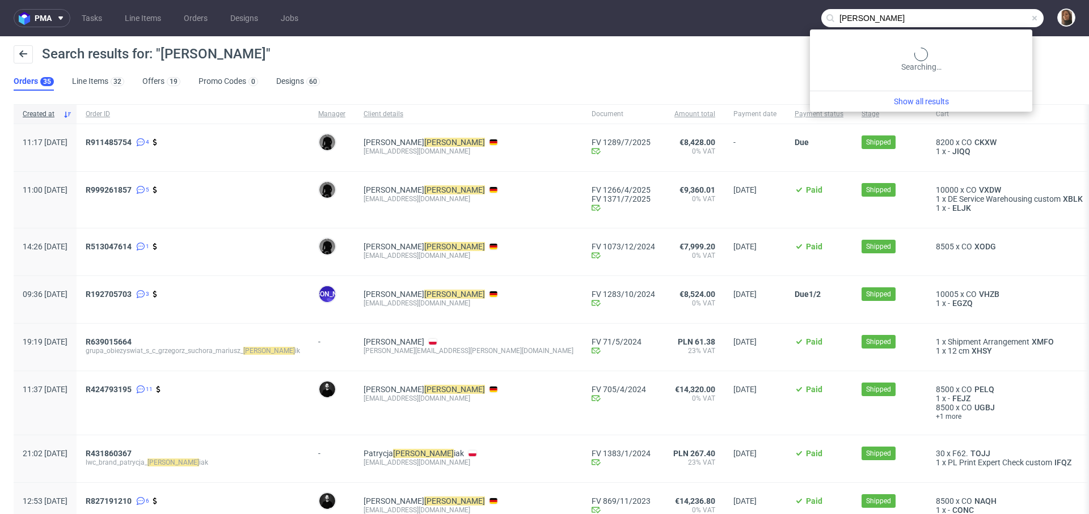
type input "[PERSON_NAME]"
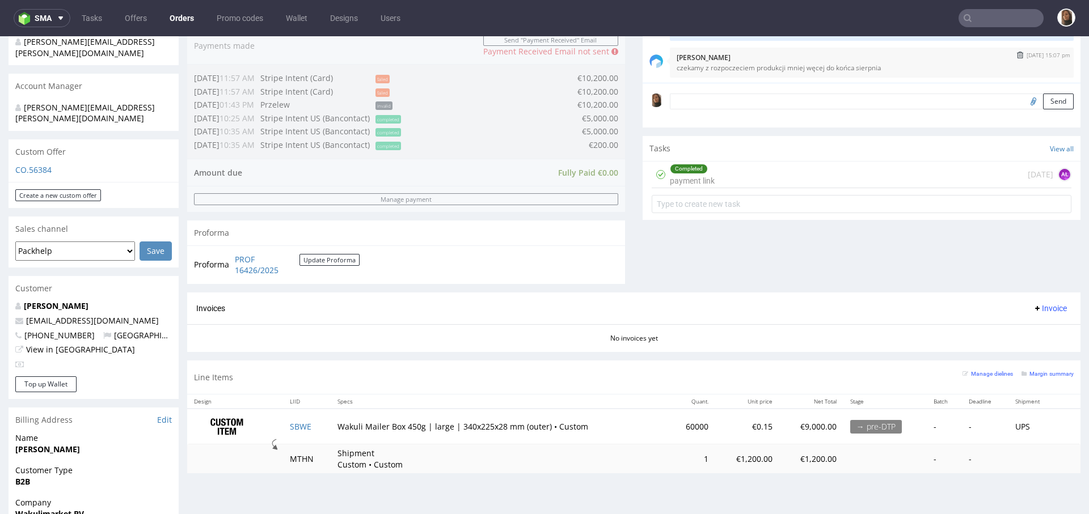
scroll to position [297, 0]
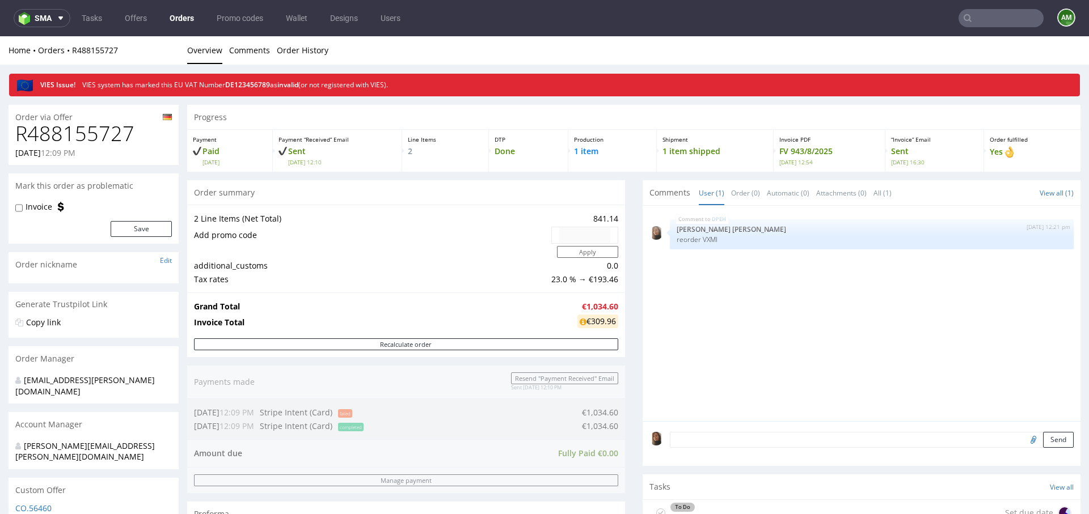
scroll to position [397, 0]
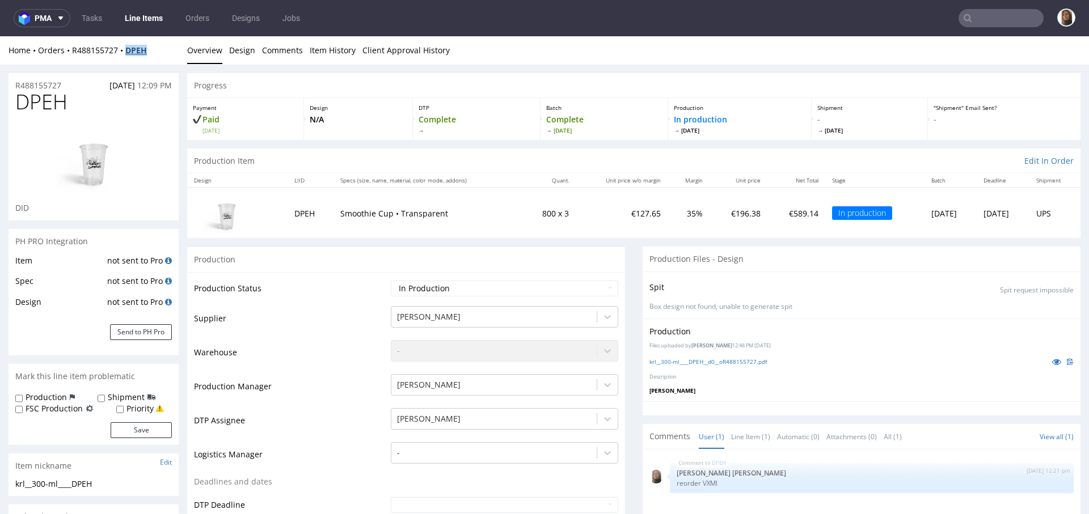
copy strong "DPEH"
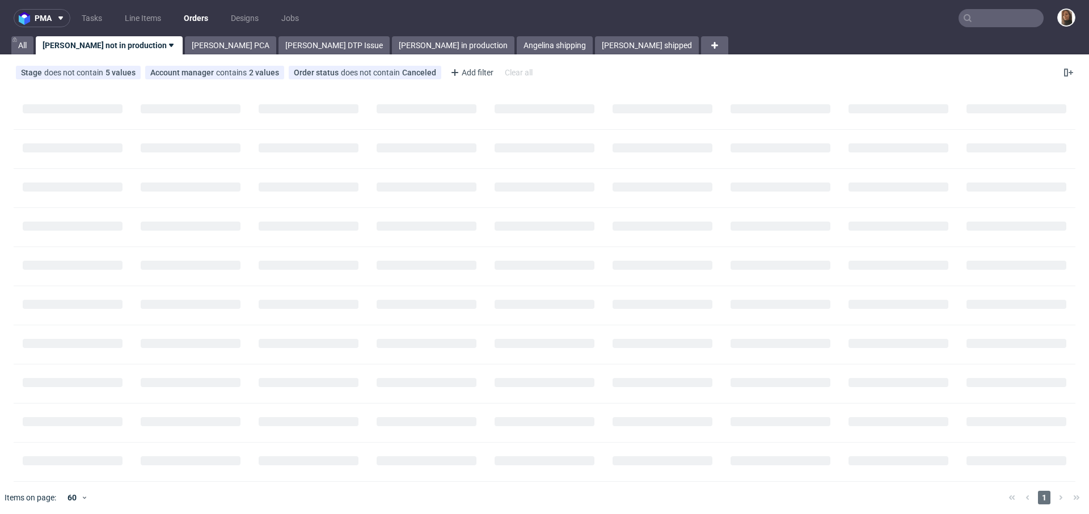
click at [994, 17] on input "text" at bounding box center [1000, 18] width 85 height 18
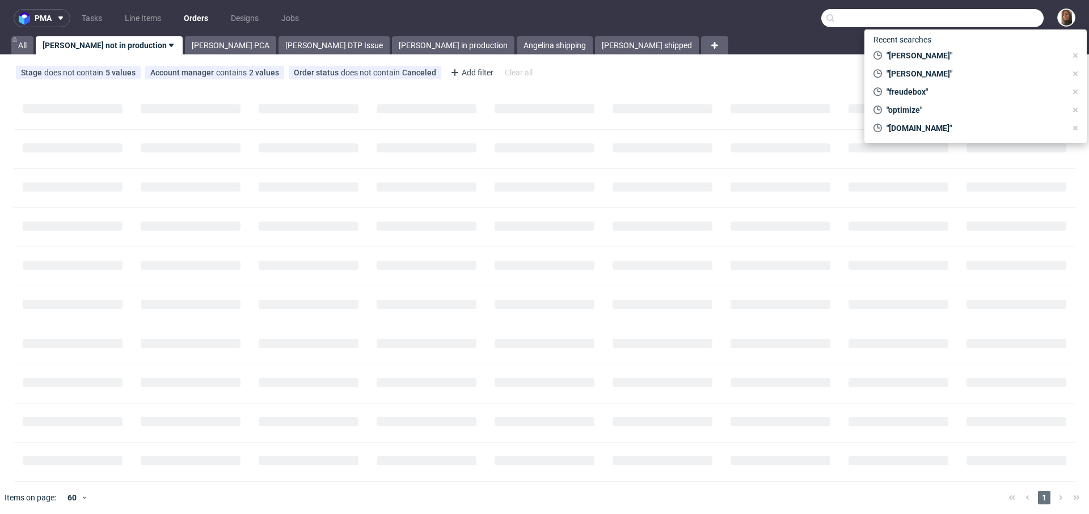
paste input "R793486807"
type input "R793486807"
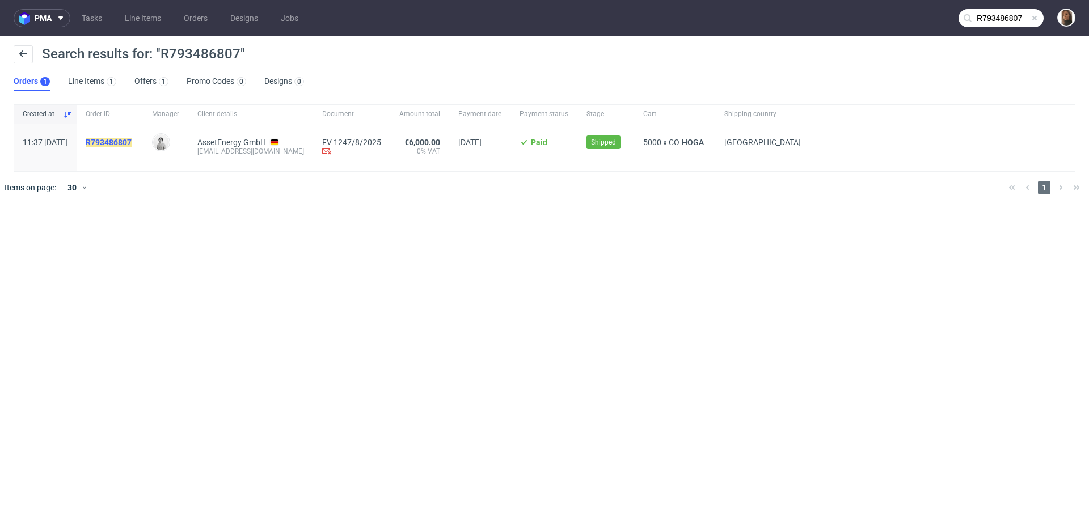
click at [132, 142] on mark "R793486807" at bounding box center [109, 142] width 46 height 9
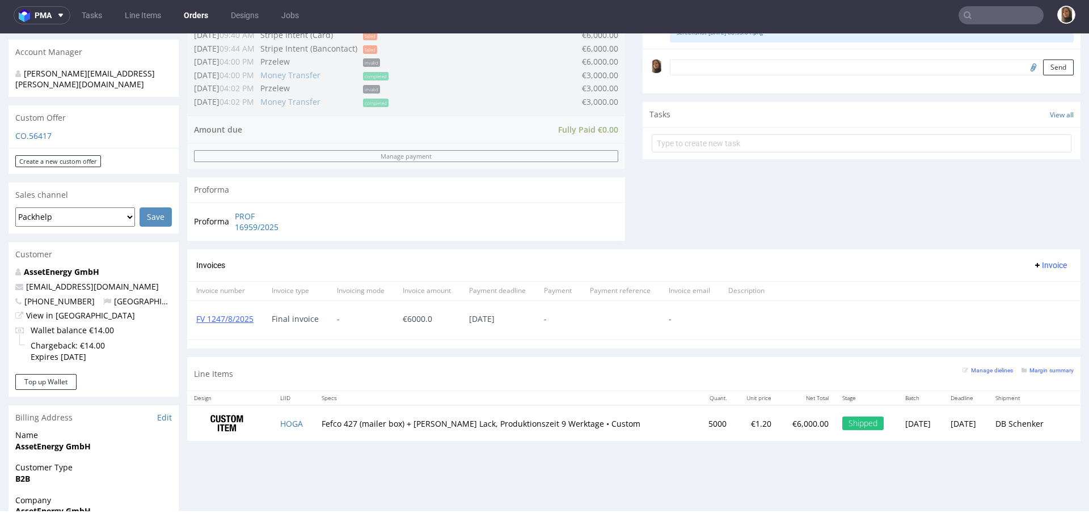
scroll to position [329, 0]
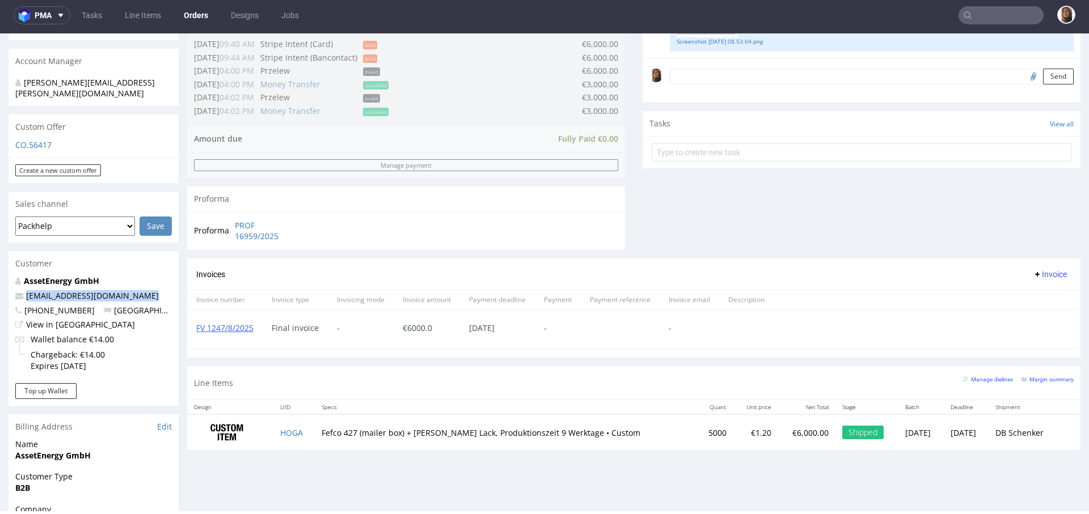
drag, startPoint x: 105, startPoint y: 278, endPoint x: 2, endPoint y: 275, distance: 103.3
click at [2, 275] on div "Order via Offer R793486807 11.08.2025 11:37 AM Mark this order as problematic I…" at bounding box center [544, 264] width 1089 height 1063
copy span "info@assetenergy.de"
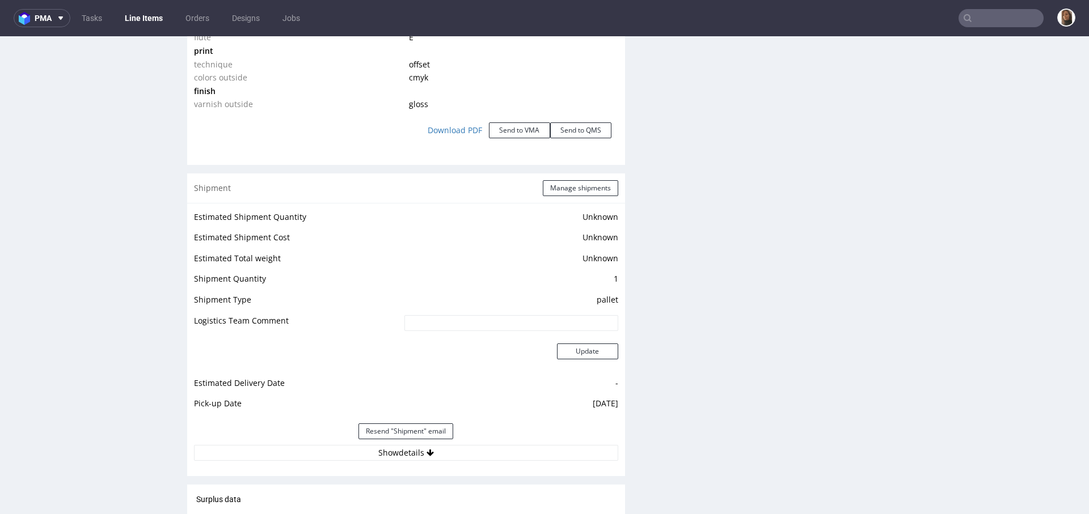
scroll to position [1401, 0]
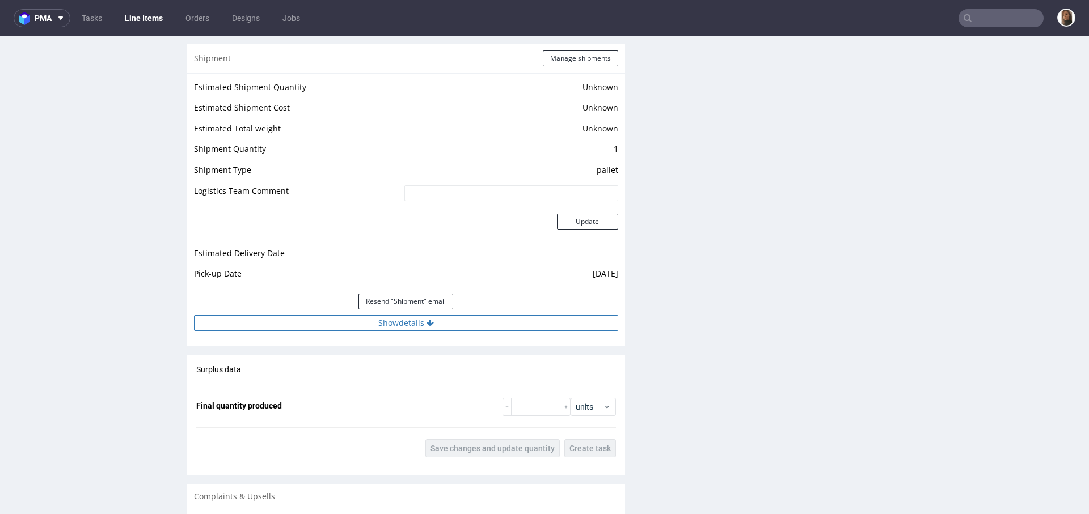
click at [349, 331] on button "Show details" at bounding box center [406, 323] width 424 height 16
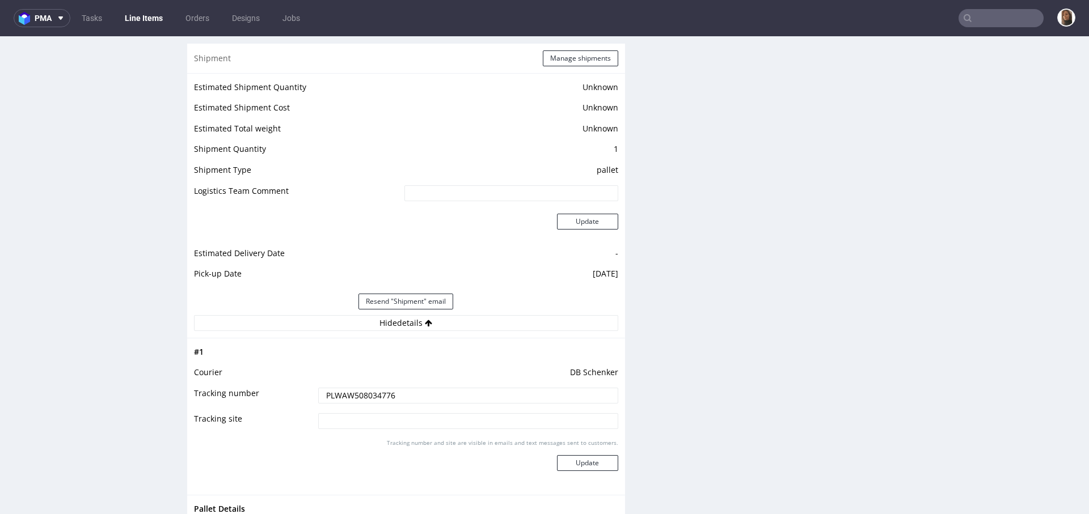
drag, startPoint x: 407, startPoint y: 403, endPoint x: 298, endPoint y: 403, distance: 108.9
click at [298, 403] on tr "Tracking number PLWAW508034776" at bounding box center [406, 400] width 424 height 26
click at [990, 14] on input "text" at bounding box center [1000, 18] width 85 height 18
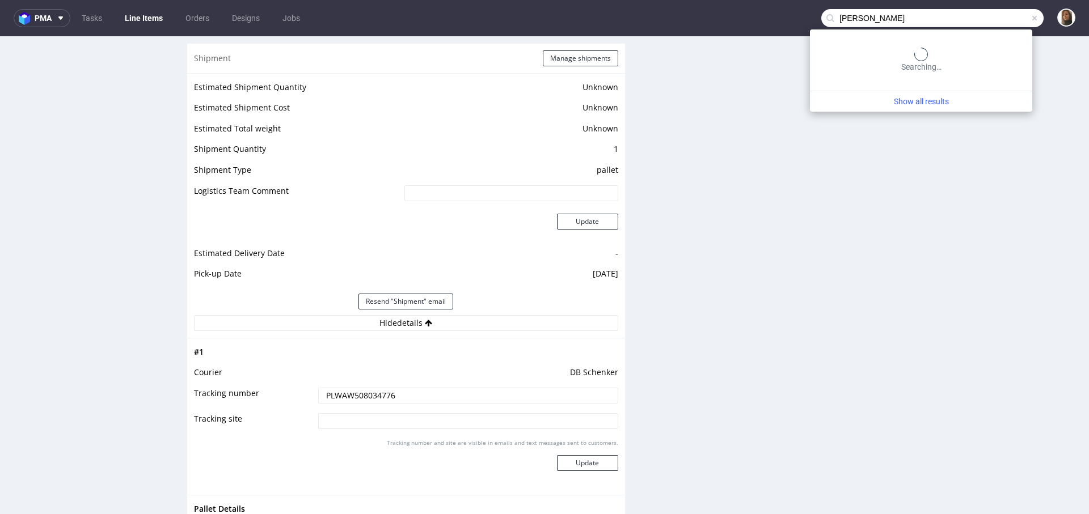
type input "adina kern"
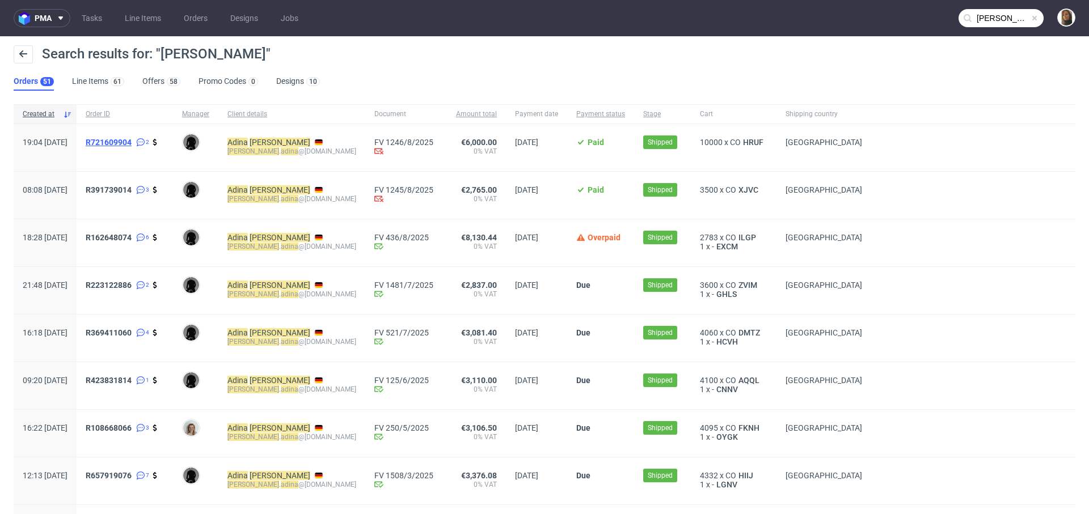
click at [126, 141] on span "R721609904" at bounding box center [109, 142] width 46 height 9
click at [132, 189] on span "R391739014" at bounding box center [109, 189] width 46 height 9
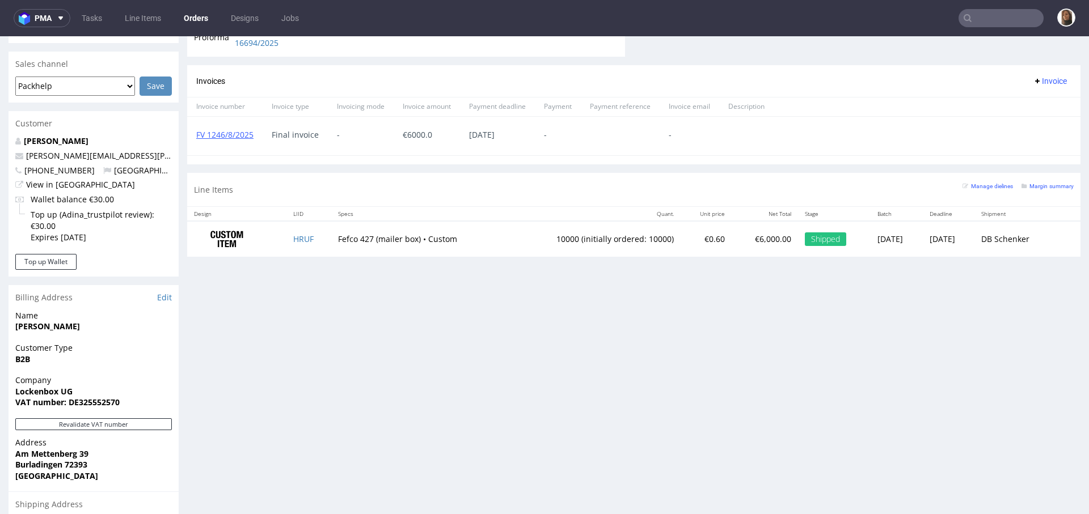
scroll to position [549, 0]
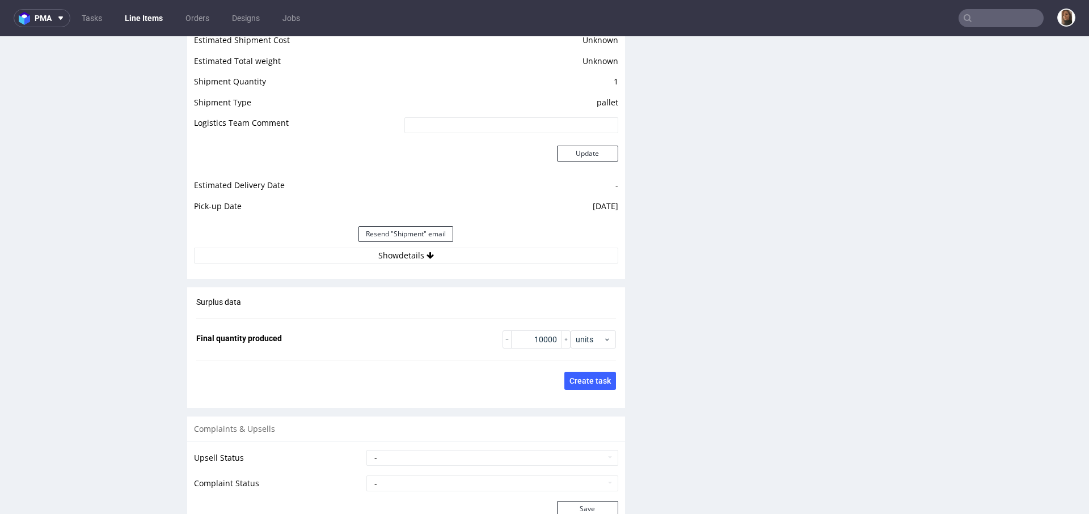
scroll to position [1613, 0]
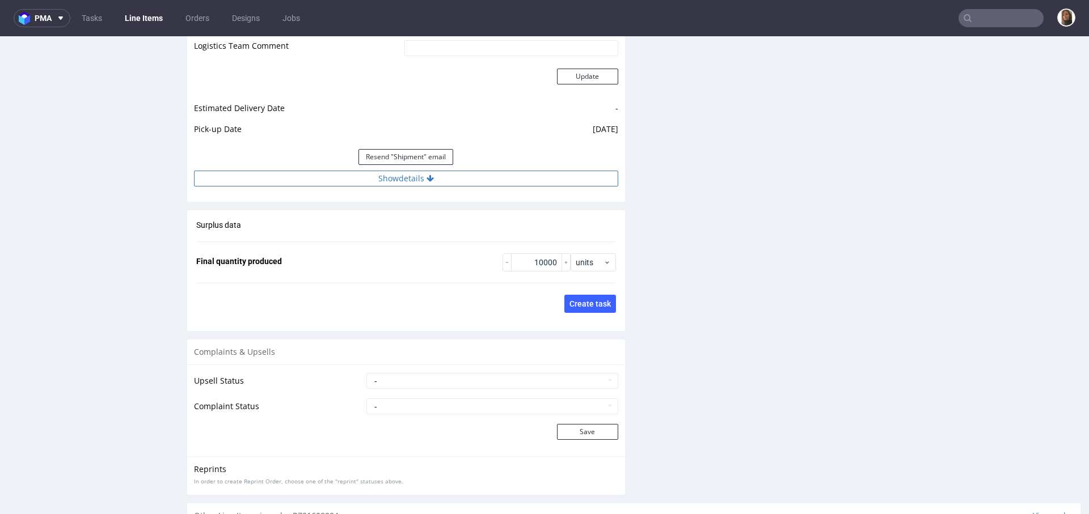
click at [386, 178] on button "Show details" at bounding box center [406, 179] width 424 height 16
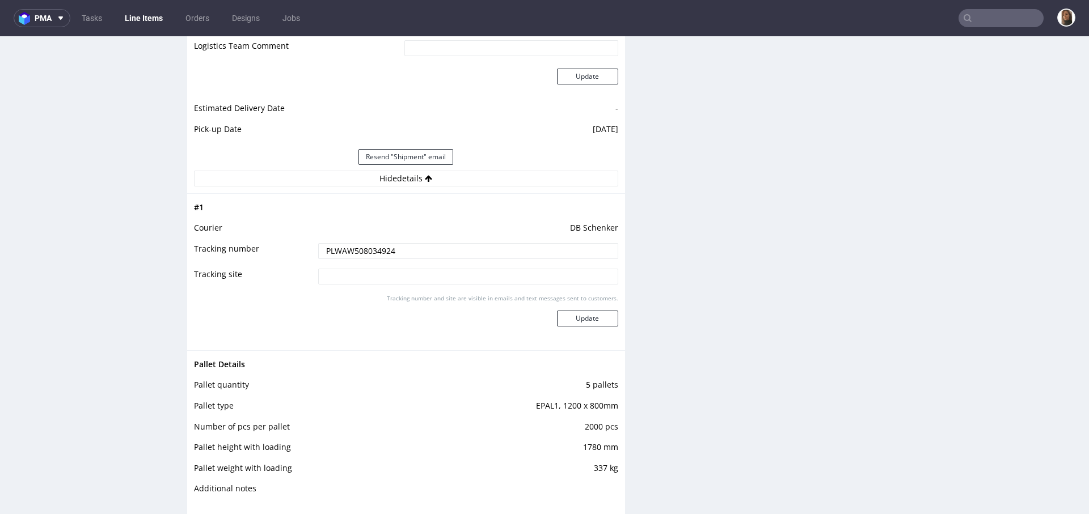
click at [358, 245] on input "PLWAW508034924" at bounding box center [468, 251] width 300 height 16
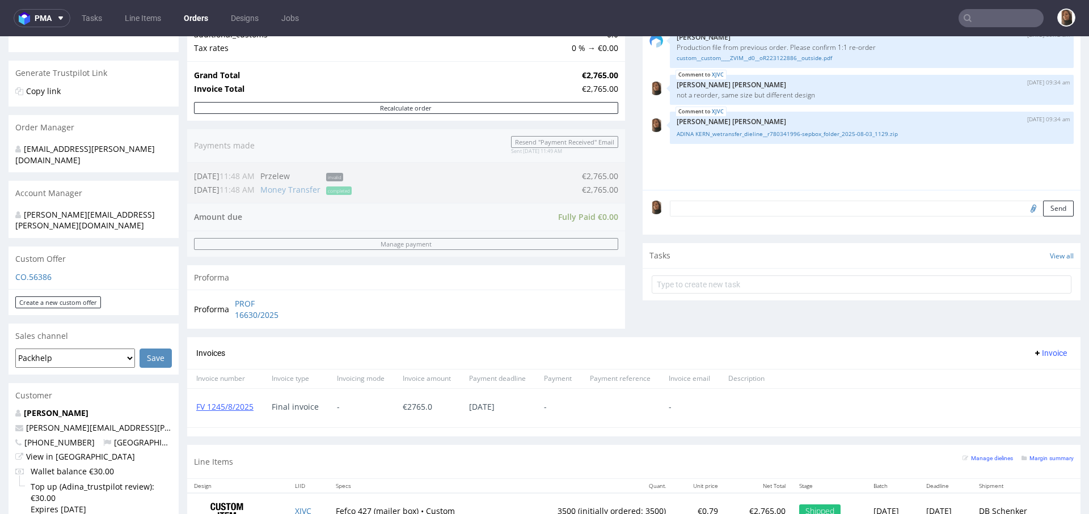
scroll to position [524, 0]
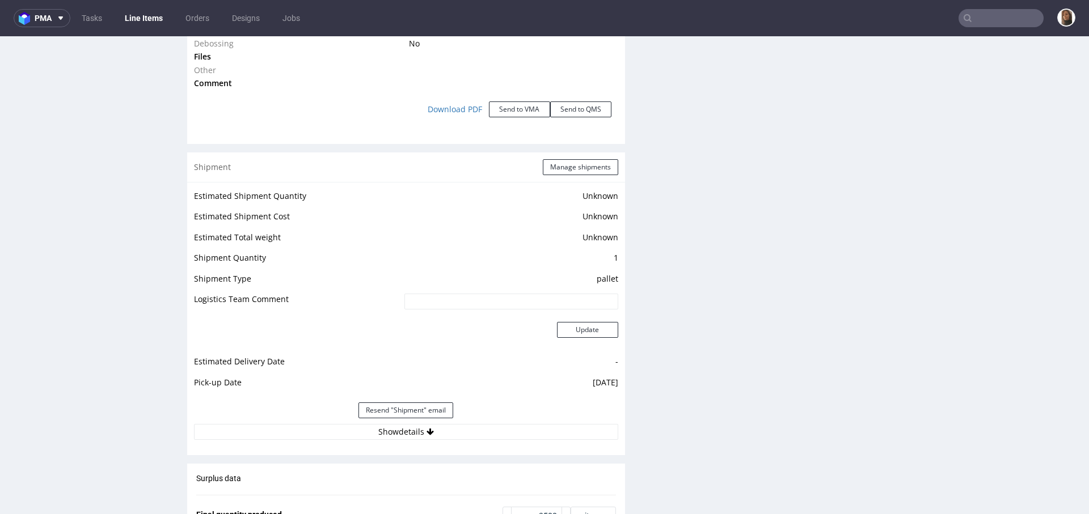
scroll to position [1452, 0]
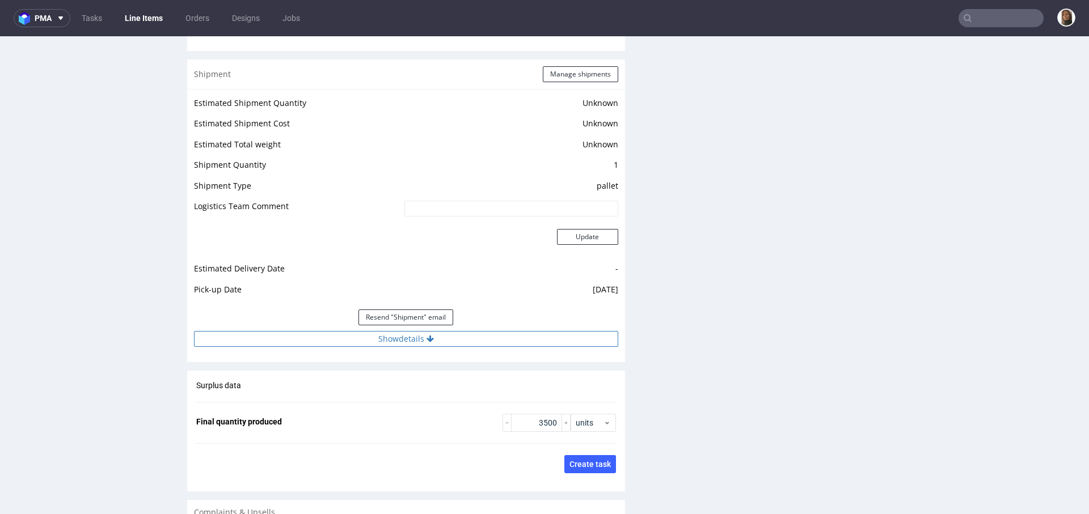
click at [382, 334] on button "Show details" at bounding box center [406, 339] width 424 height 16
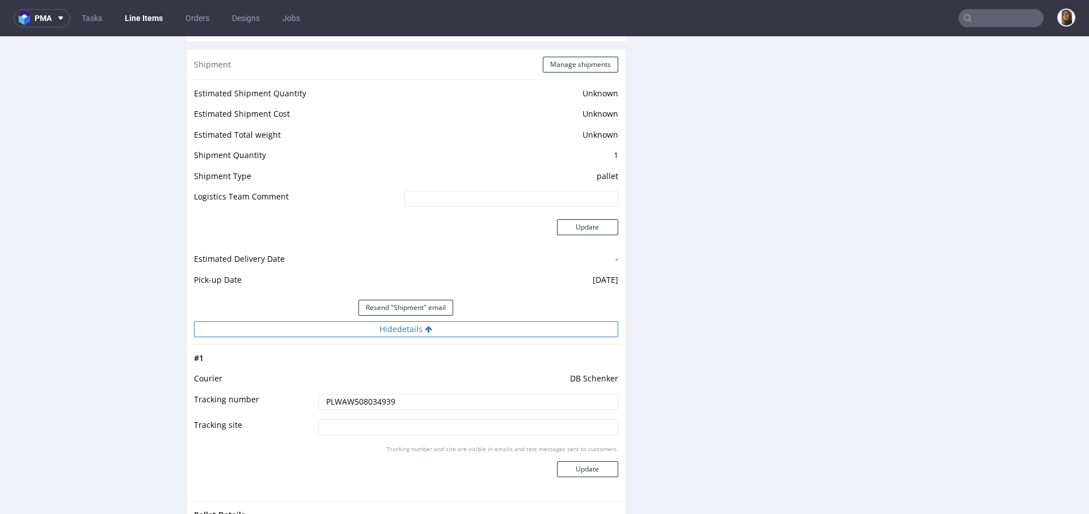
scroll to position [1470, 0]
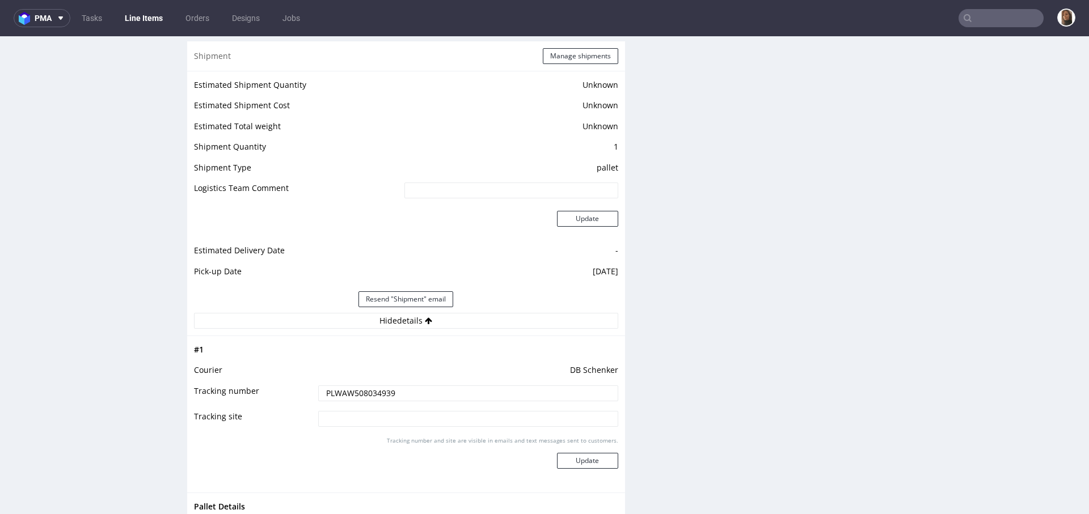
click at [358, 390] on input "PLWAW508034939" at bounding box center [468, 394] width 300 height 16
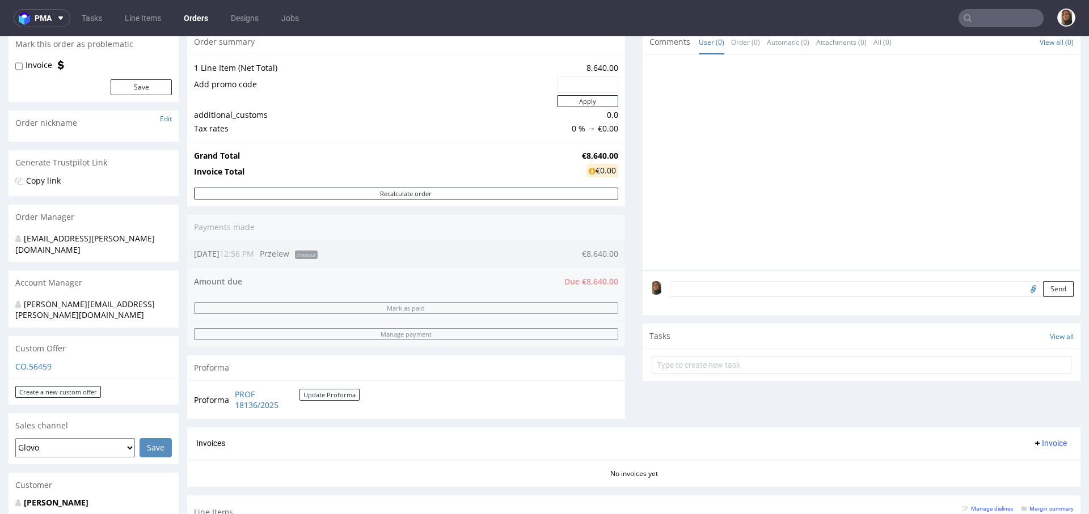
scroll to position [329, 0]
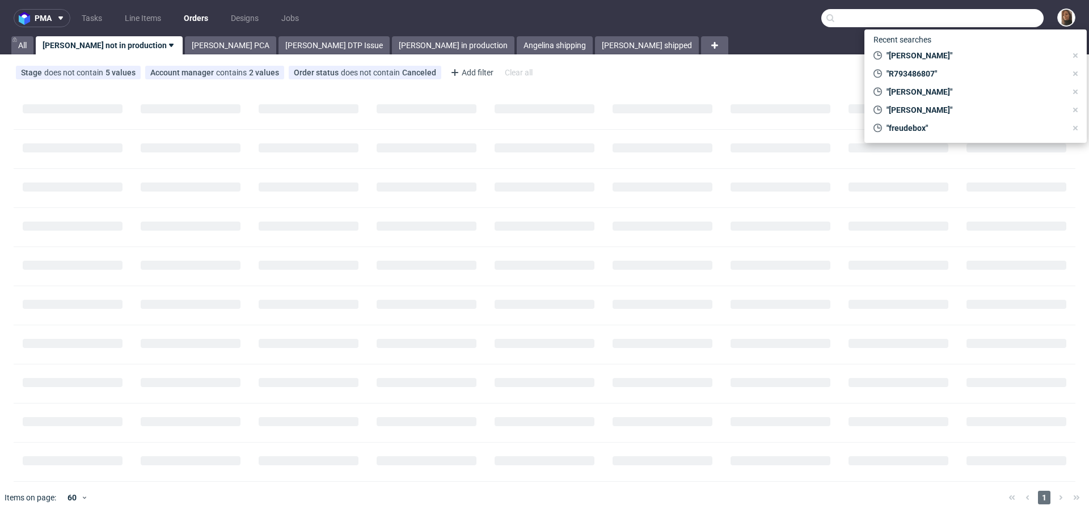
click at [1003, 15] on input "text" at bounding box center [932, 18] width 222 height 18
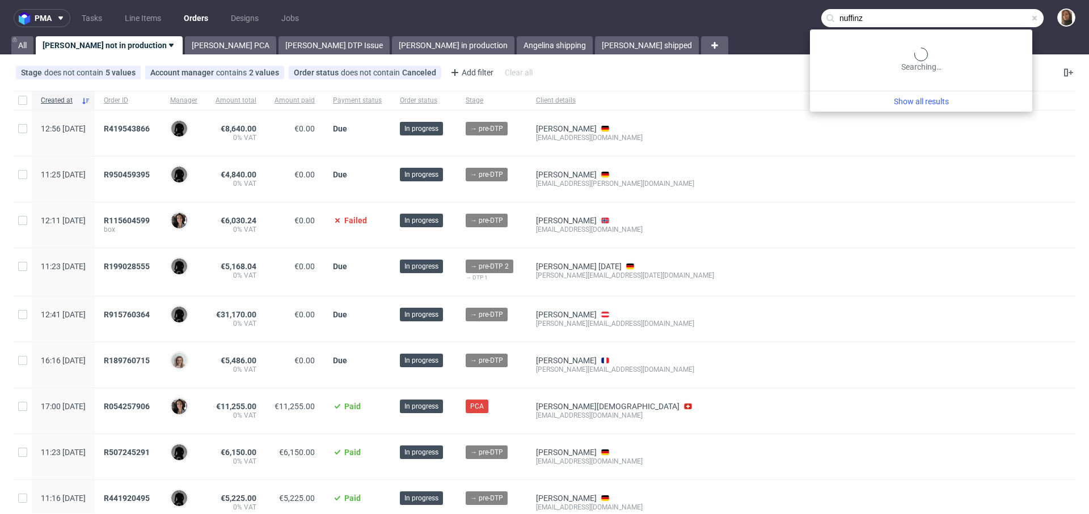
type input "nuffinz"
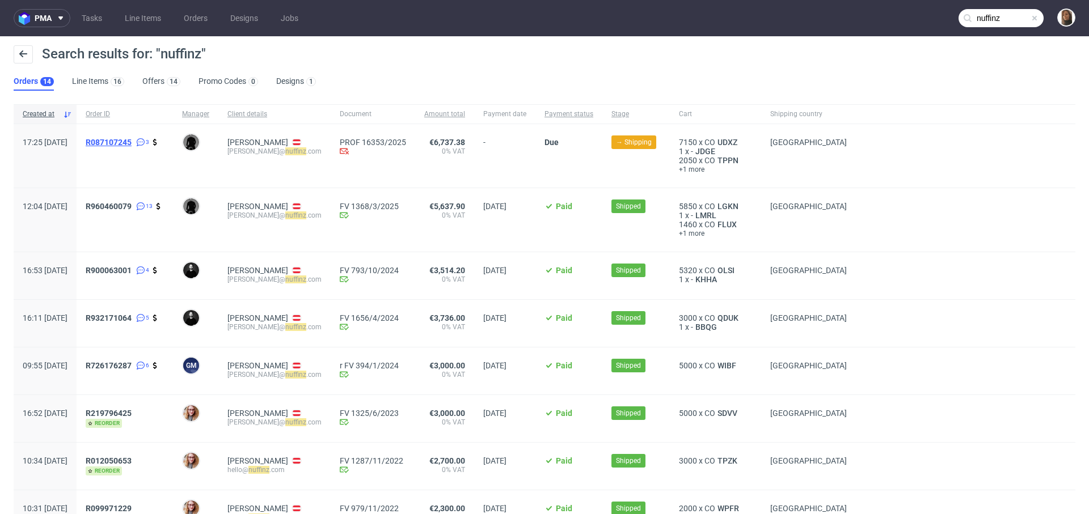
click at [132, 142] on span "R087107245" at bounding box center [109, 142] width 46 height 9
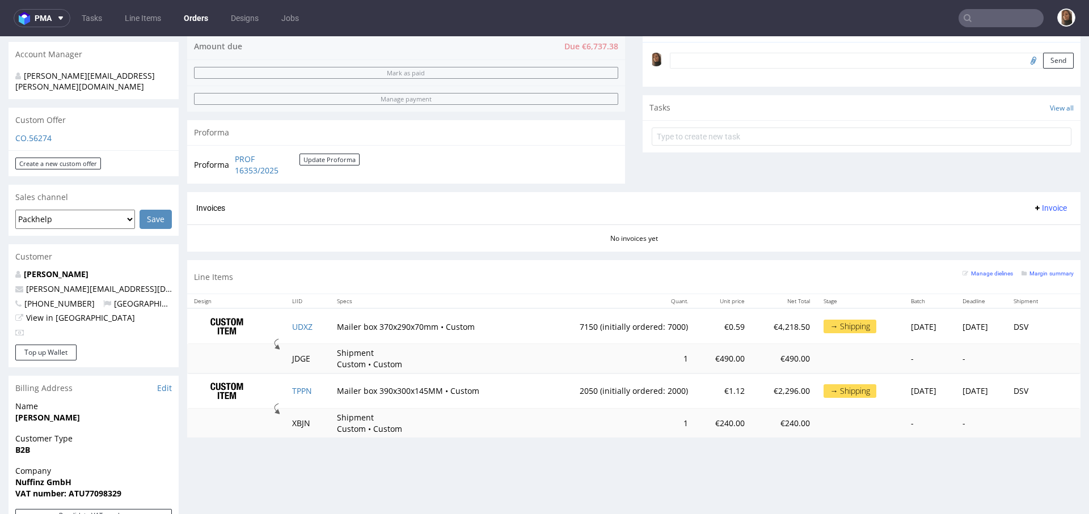
scroll to position [342, 0]
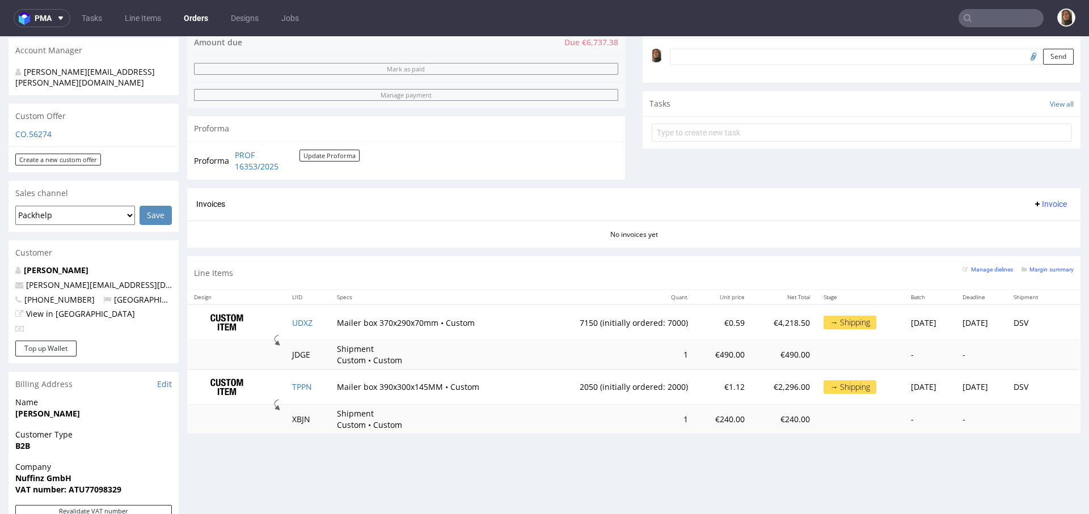
click at [119, 280] on p "[PERSON_NAME][EMAIL_ADDRESS][DOMAIN_NAME]" at bounding box center [93, 285] width 157 height 11
drag, startPoint x: 116, startPoint y: 265, endPoint x: 20, endPoint y: 264, distance: 95.8
click at [20, 280] on p "[PERSON_NAME][EMAIL_ADDRESS][DOMAIN_NAME]" at bounding box center [93, 285] width 157 height 11
copy span "[PERSON_NAME][EMAIL_ADDRESS][DOMAIN_NAME]"
click at [995, 20] on input "text" at bounding box center [1000, 18] width 85 height 18
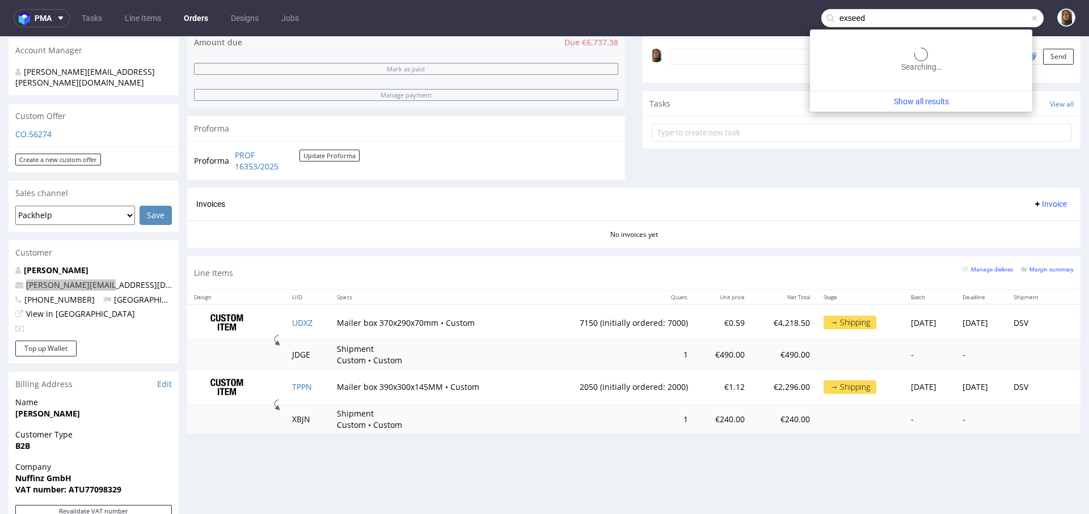
type input "exseed"
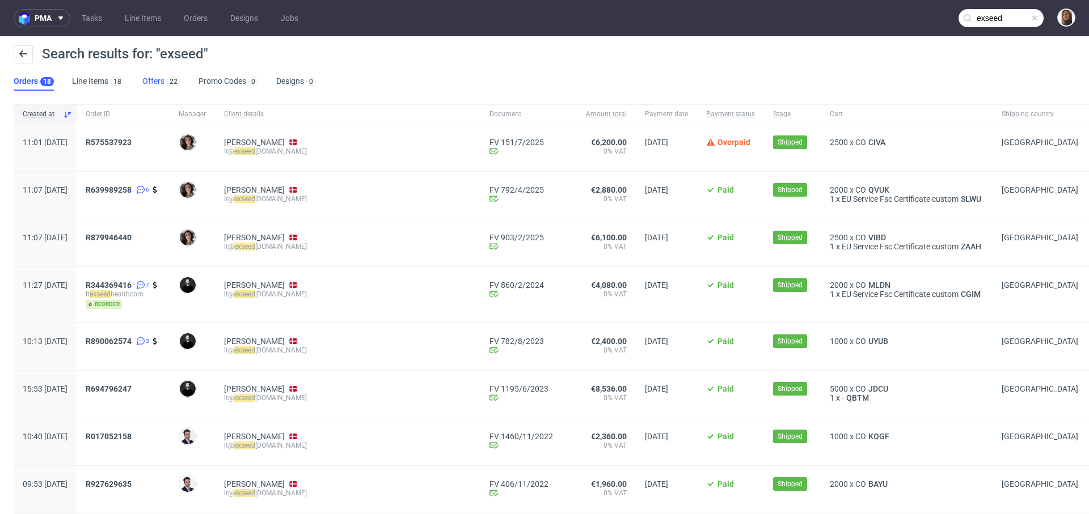
click at [145, 86] on link "Offers 22" at bounding box center [161, 82] width 38 height 18
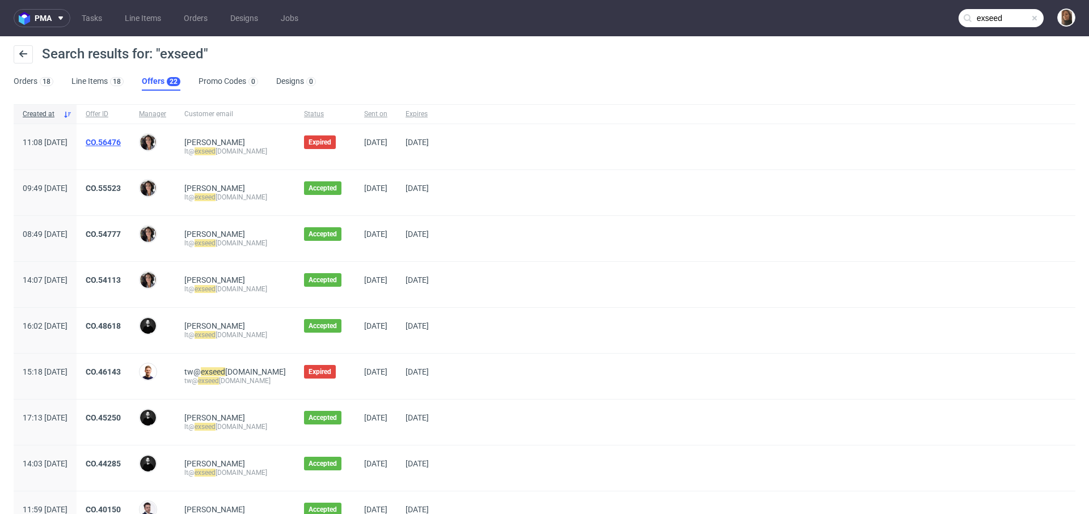
click at [121, 142] on link "CO.56476" at bounding box center [103, 142] width 35 height 9
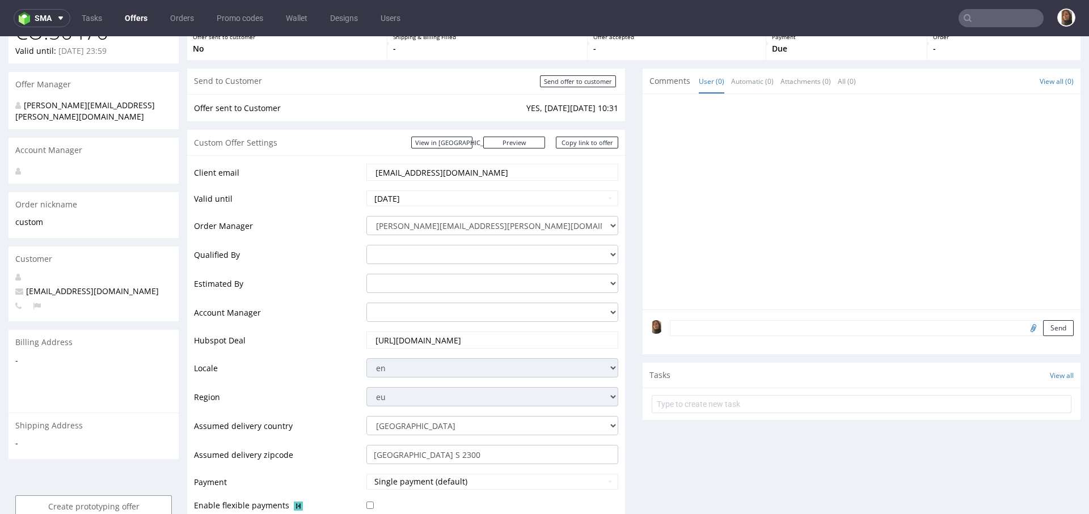
scroll to position [147, 0]
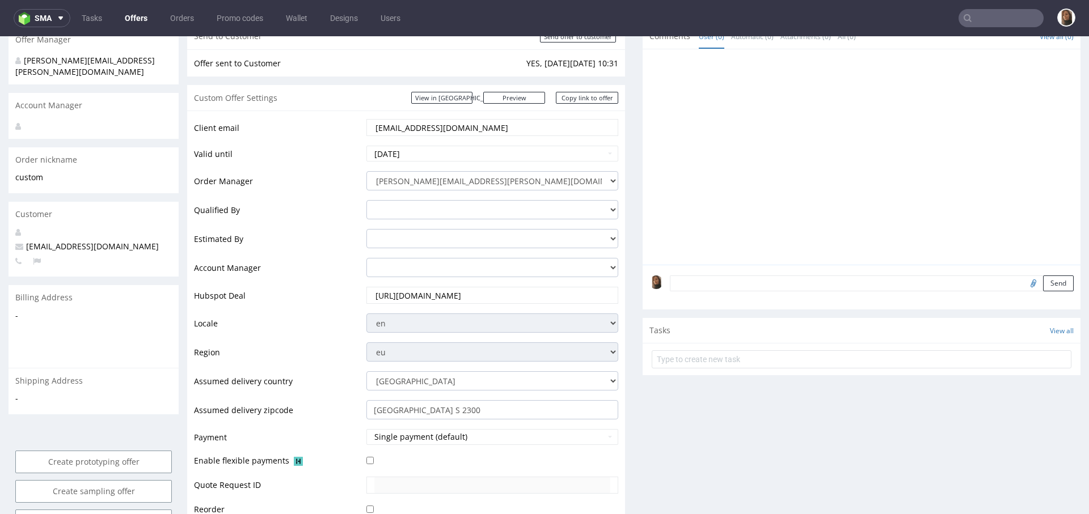
click at [676, 276] on textarea at bounding box center [872, 284] width 404 height 16
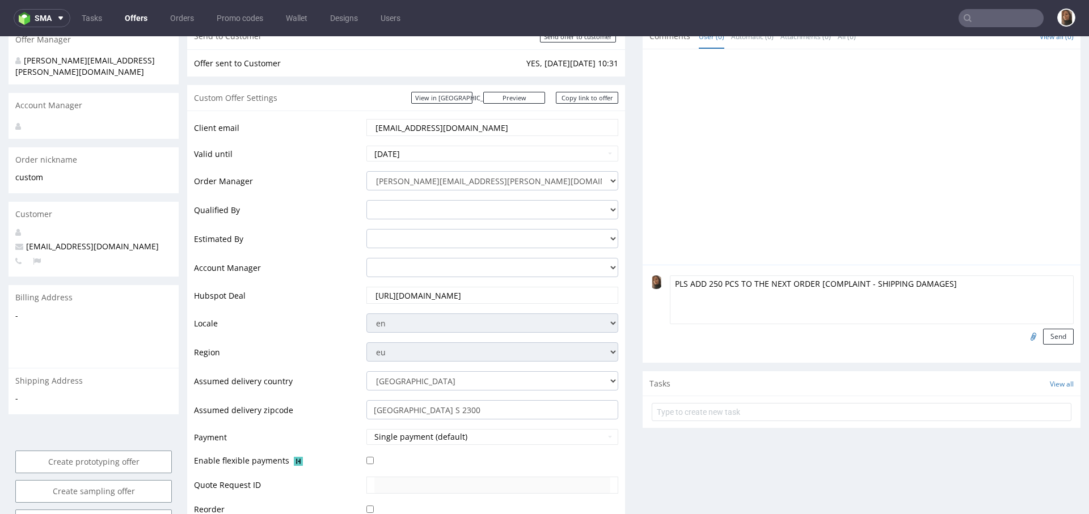
drag, startPoint x: 787, startPoint y: 283, endPoint x: 762, endPoint y: 283, distance: 25.5
click at [762, 283] on textarea "PLS ADD 250 PCS TO THE NEXT ORDER [COMPLAINT - SHIPPING DAMAGES]" at bounding box center [872, 300] width 404 height 49
click at [734, 284] on textarea "PLS ADD 250 PCS TO THE ORDER [COMPLAINT - SHIPPING DAMAGES]" at bounding box center [872, 300] width 404 height 49
type textarea "PLS ADD 250 PCS EXTRA TO THE ORDER [COMPLAINT - SHIPPING DAMAGES]"
click at [1043, 329] on button "Send" at bounding box center [1058, 337] width 31 height 16
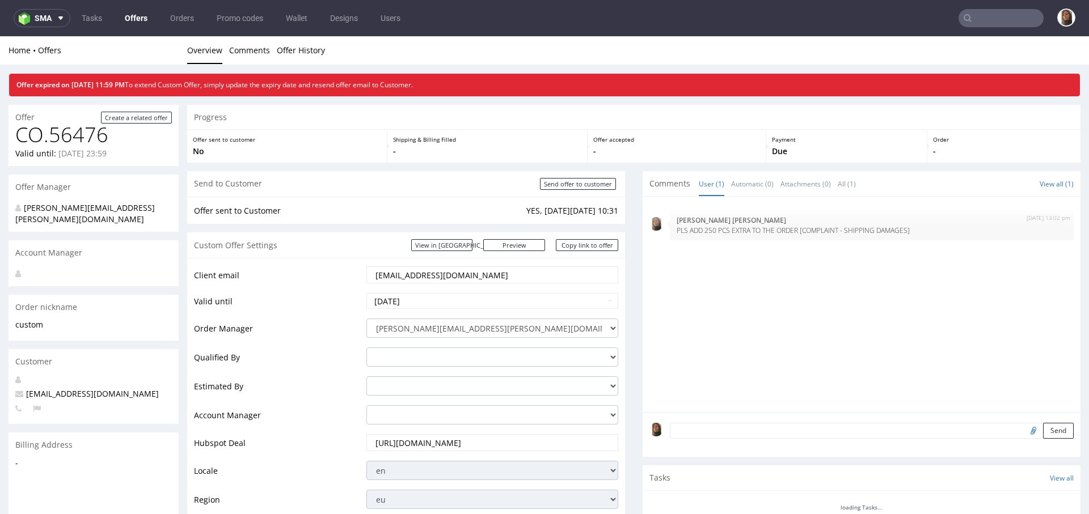
scroll to position [0, 0]
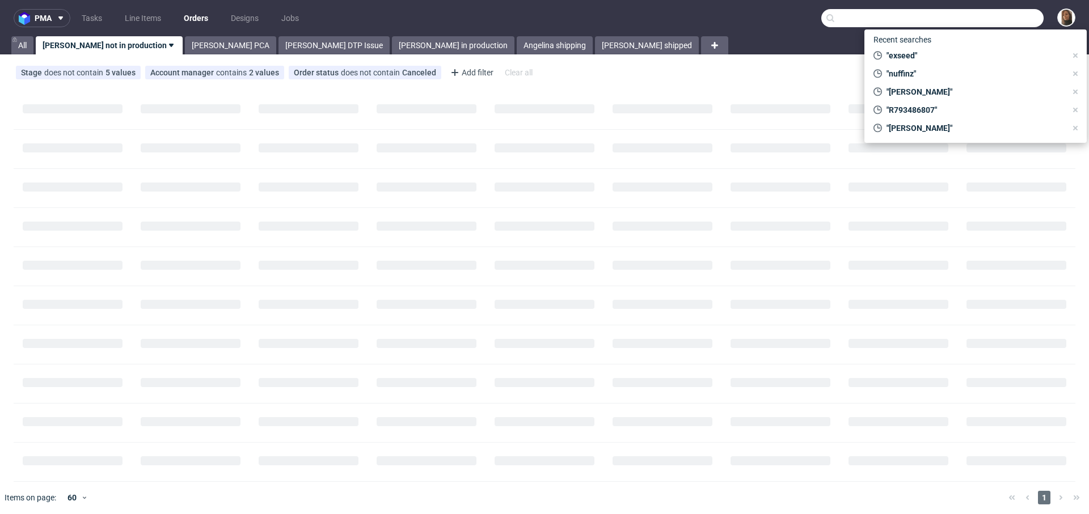
click at [989, 23] on input "text" at bounding box center [932, 18] width 222 height 18
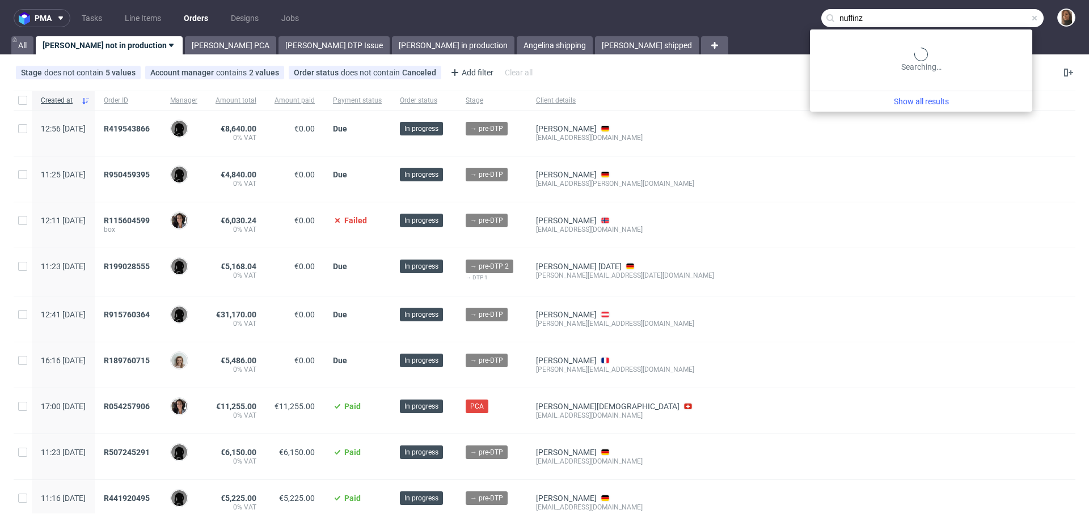
type input "nuffinz"
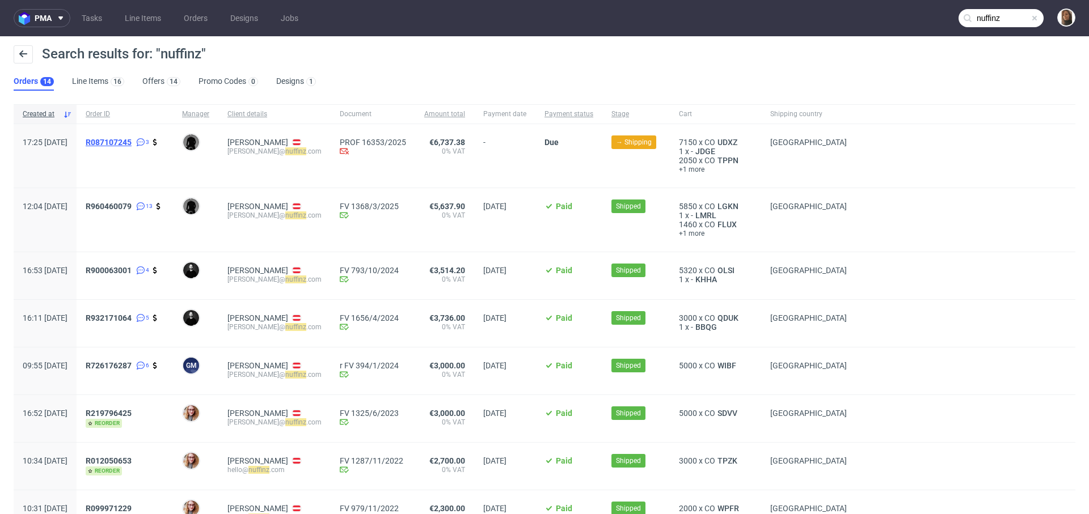
click at [125, 143] on span "R087107245" at bounding box center [109, 142] width 46 height 9
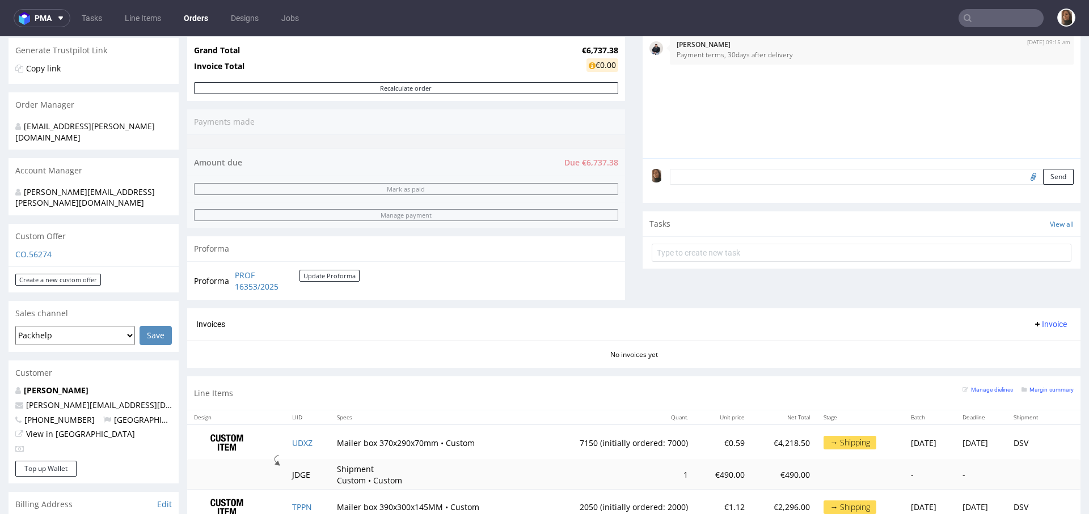
scroll to position [291, 0]
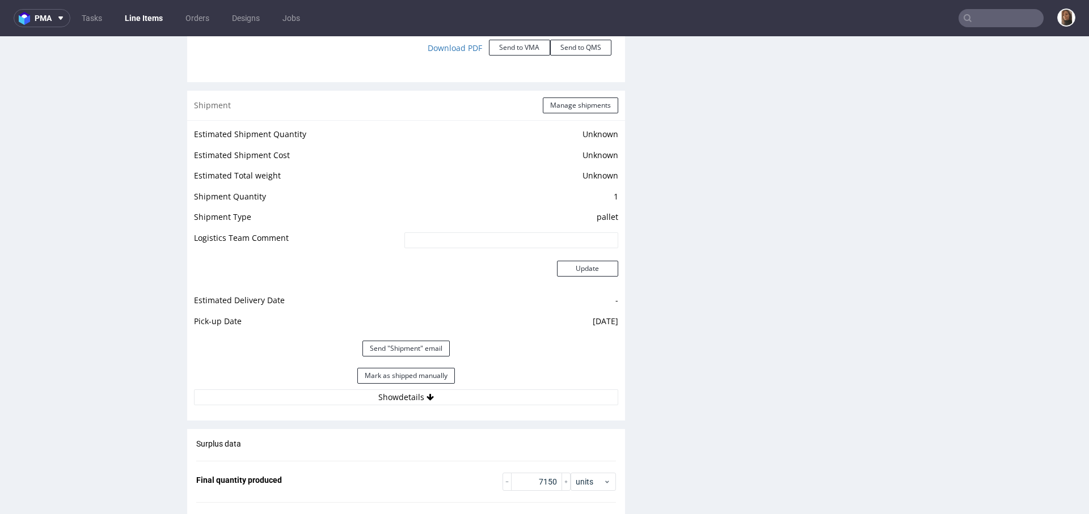
scroll to position [1532, 0]
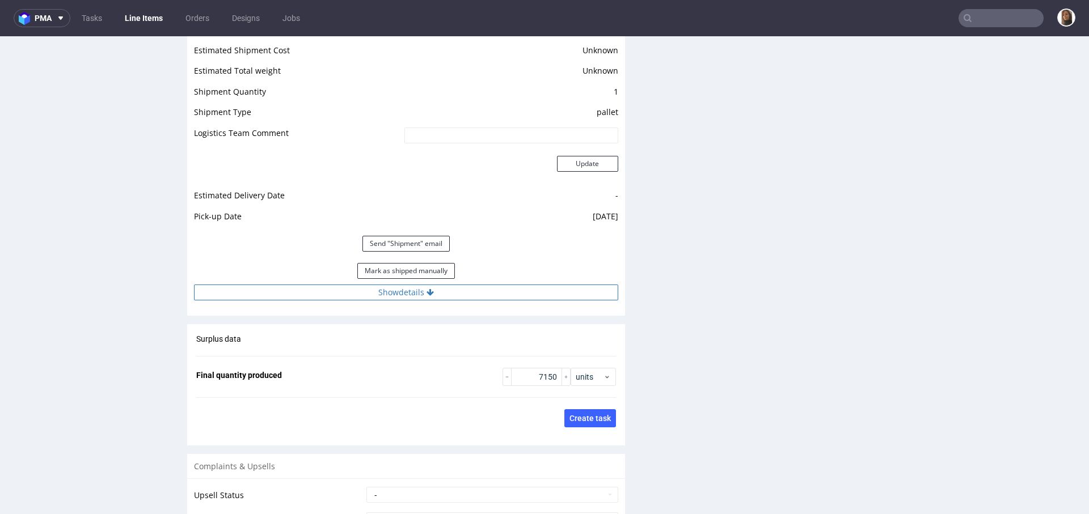
click at [395, 294] on button "Show details" at bounding box center [406, 293] width 424 height 16
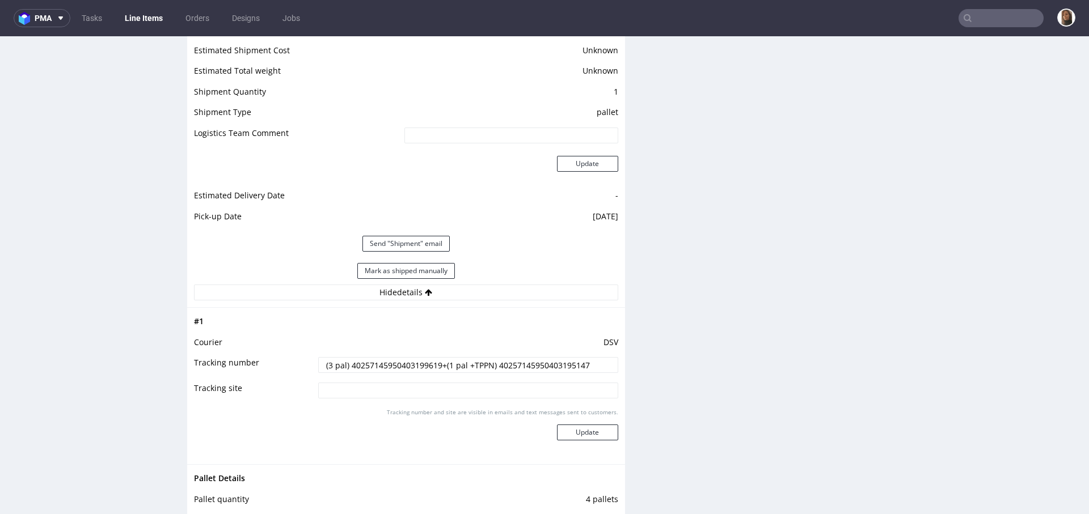
drag, startPoint x: 344, startPoint y: 363, endPoint x: 438, endPoint y: 366, distance: 93.6
click at [438, 366] on input "(3 pal) 40257145950403199619+(1 pal +TPPN) 40257145950403195147" at bounding box center [468, 365] width 300 height 16
drag, startPoint x: 496, startPoint y: 364, endPoint x: 644, endPoint y: 365, distance: 148.0
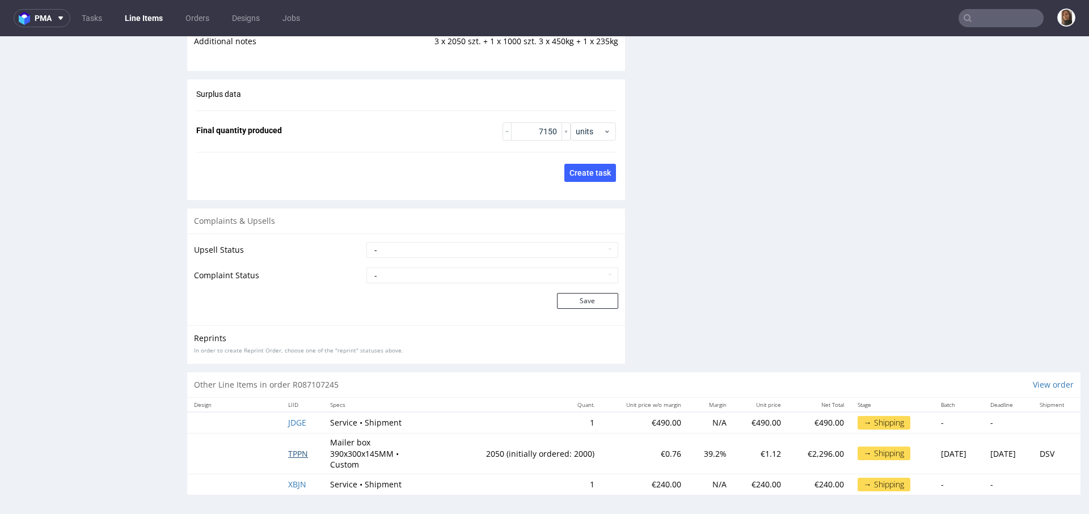
click at [291, 454] on span "TPPN" at bounding box center [298, 454] width 20 height 11
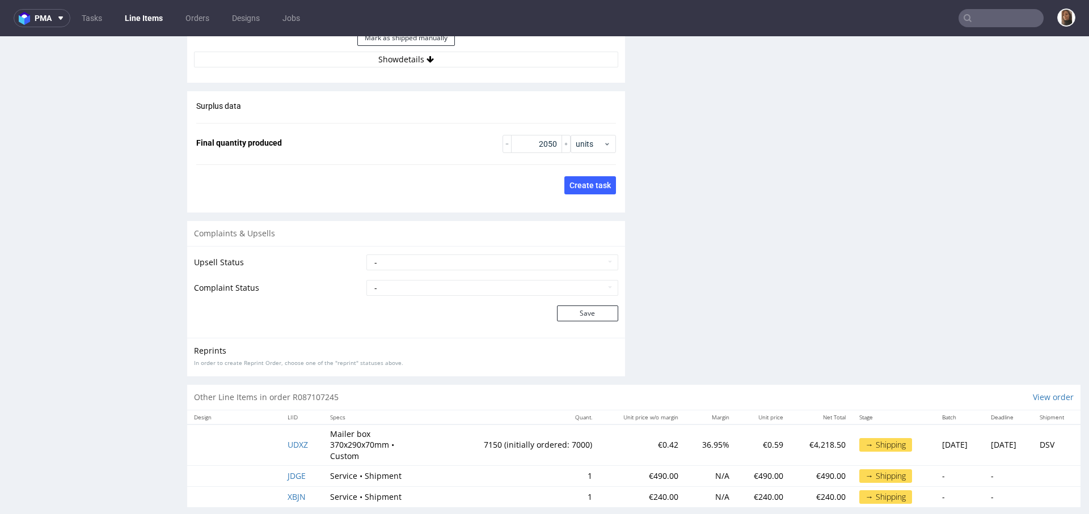
scroll to position [1804, 0]
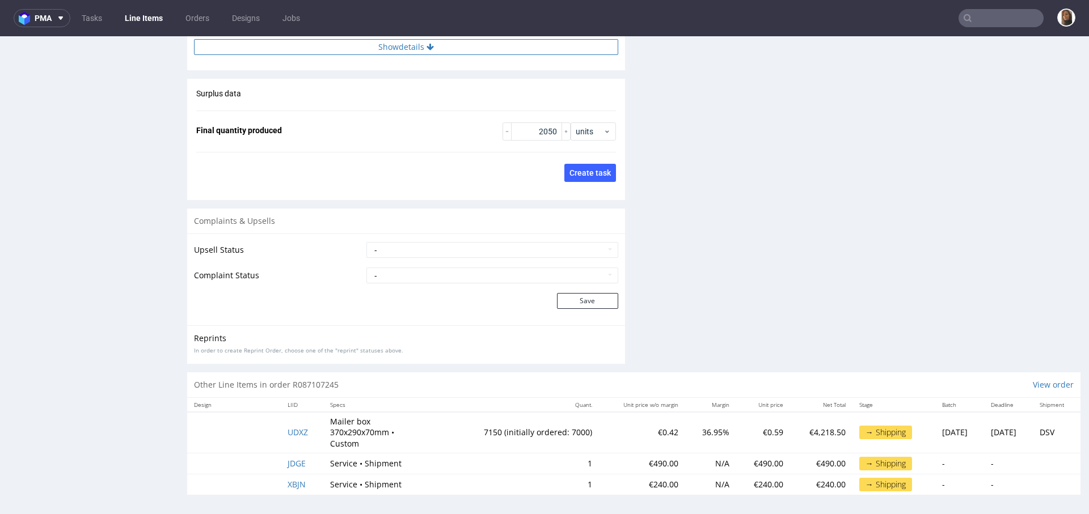
click at [402, 45] on button "Show details" at bounding box center [406, 47] width 424 height 16
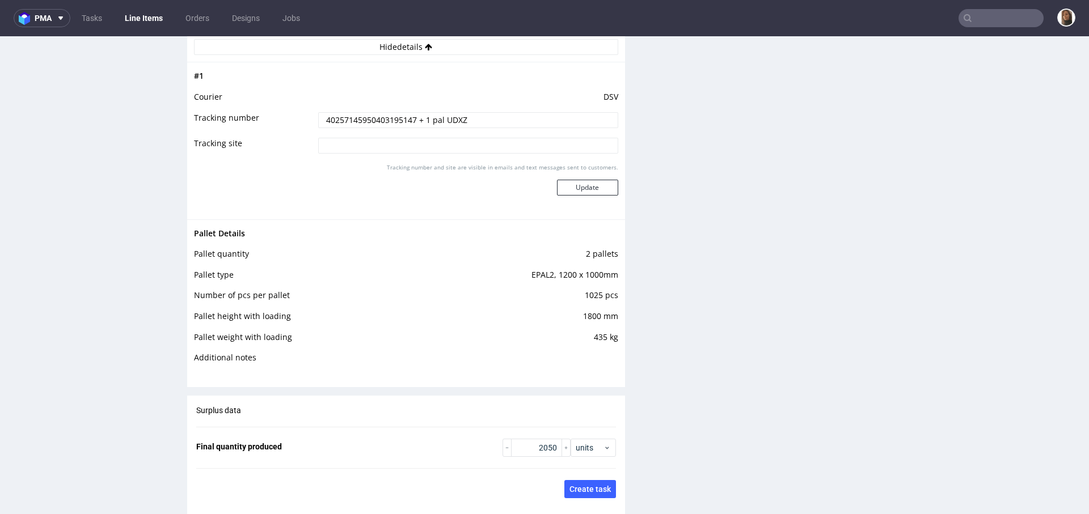
drag, startPoint x: 411, startPoint y: 119, endPoint x: 290, endPoint y: 117, distance: 120.8
click at [290, 117] on tr "Tracking number 40257145950403195147 + 1 pal UDXZ" at bounding box center [406, 124] width 424 height 26
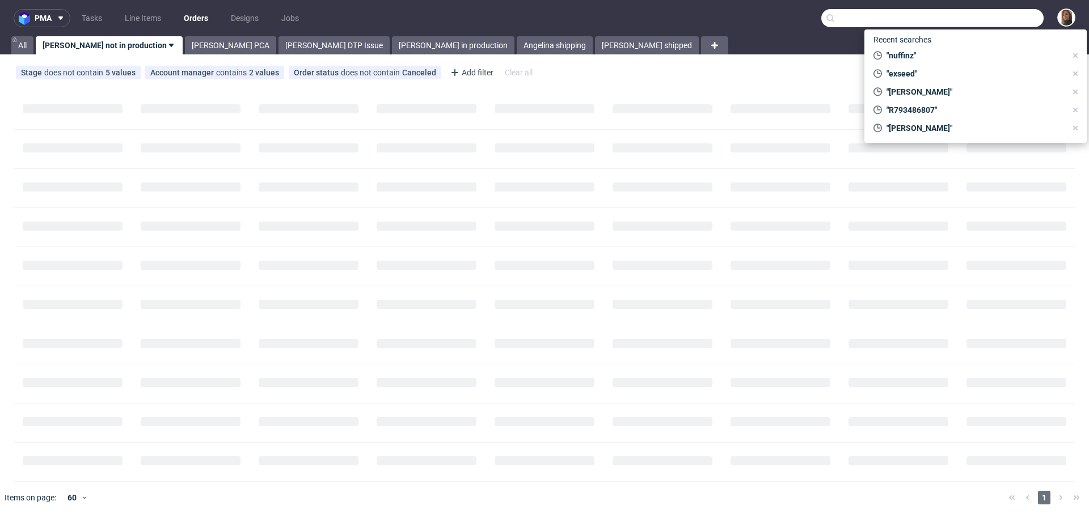
click at [1009, 11] on input "text" at bounding box center [932, 18] width 222 height 18
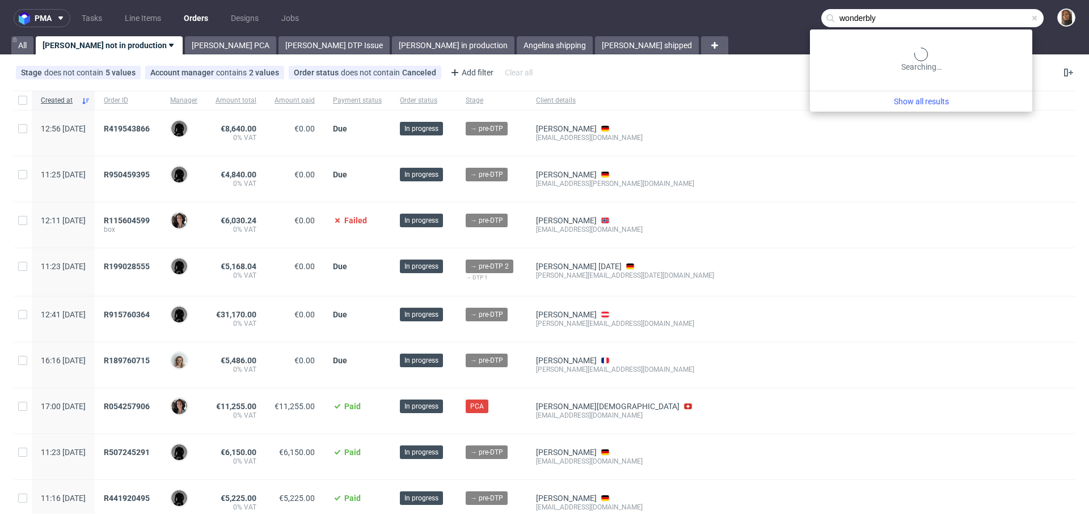
type input "wonderbly"
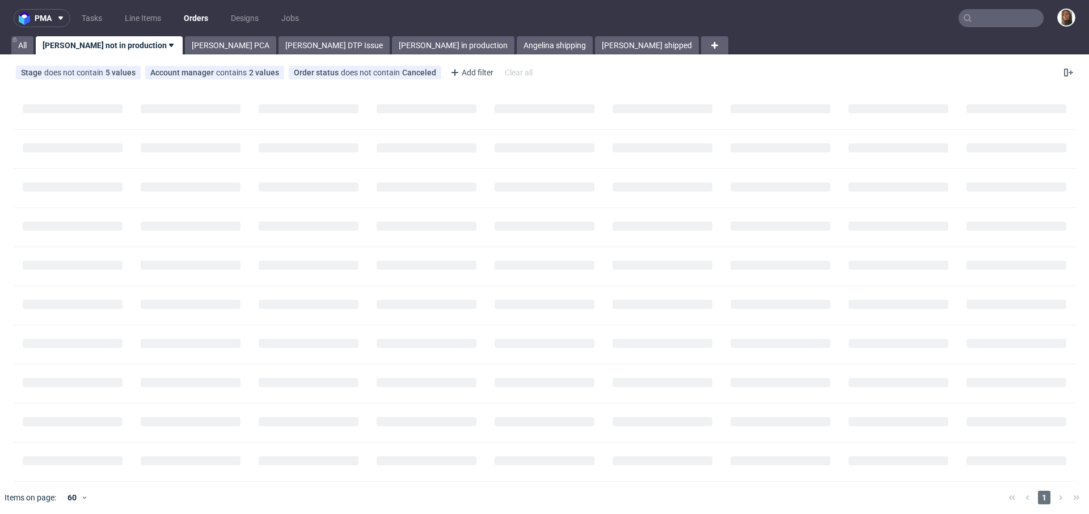
click at [972, 15] on input "text" at bounding box center [1000, 18] width 85 height 18
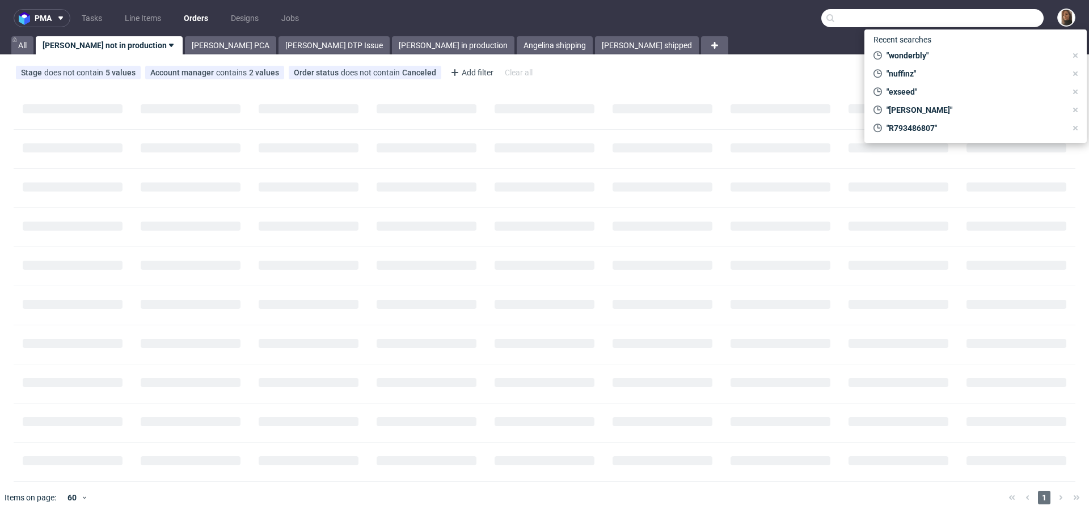
paste input "R164272246"
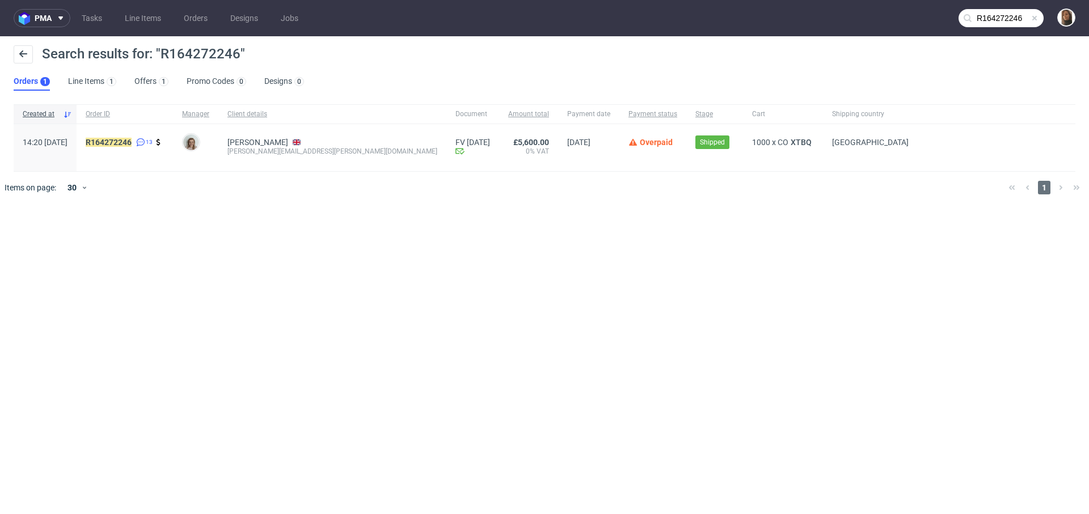
click at [1016, 19] on input "R164272246" at bounding box center [1000, 18] width 85 height 18
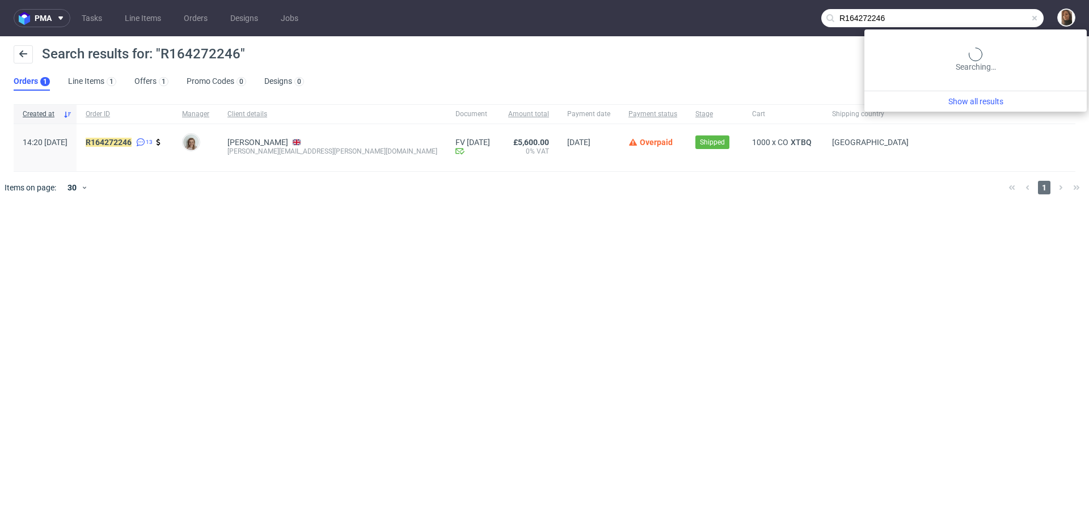
click at [1016, 19] on input "R164272246" at bounding box center [932, 18] width 222 height 18
type input "formel skin"
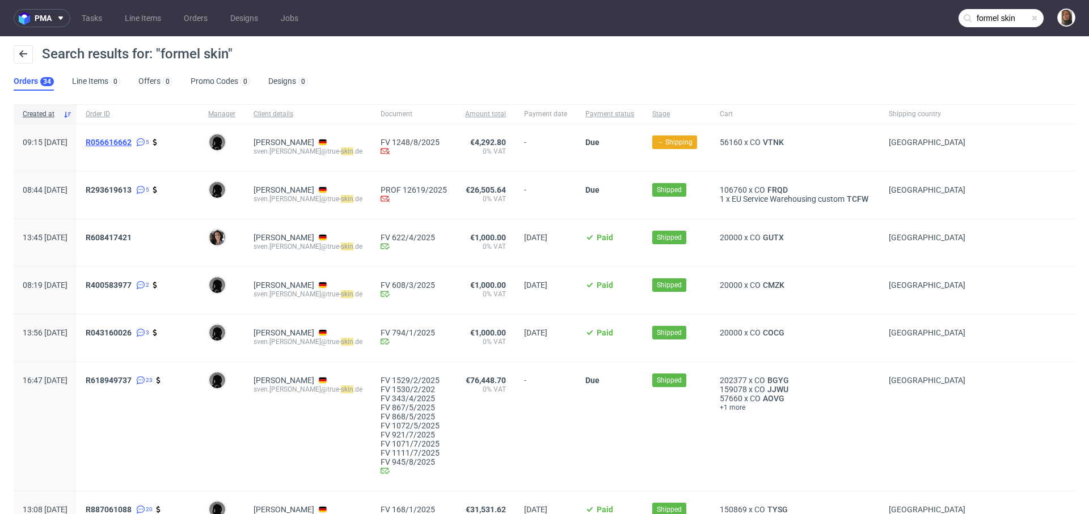
click at [132, 142] on span "R056616662" at bounding box center [109, 142] width 46 height 9
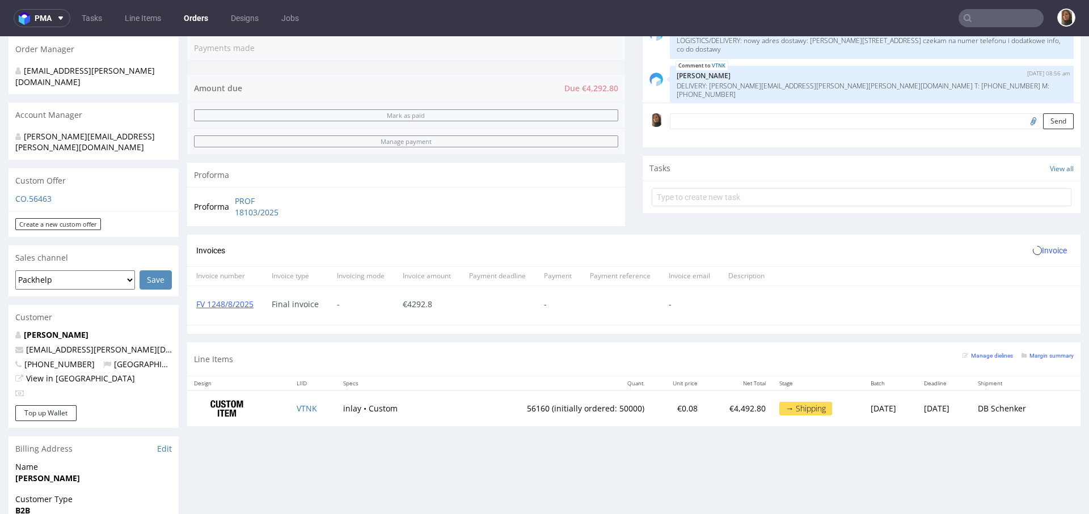
scroll to position [499, 0]
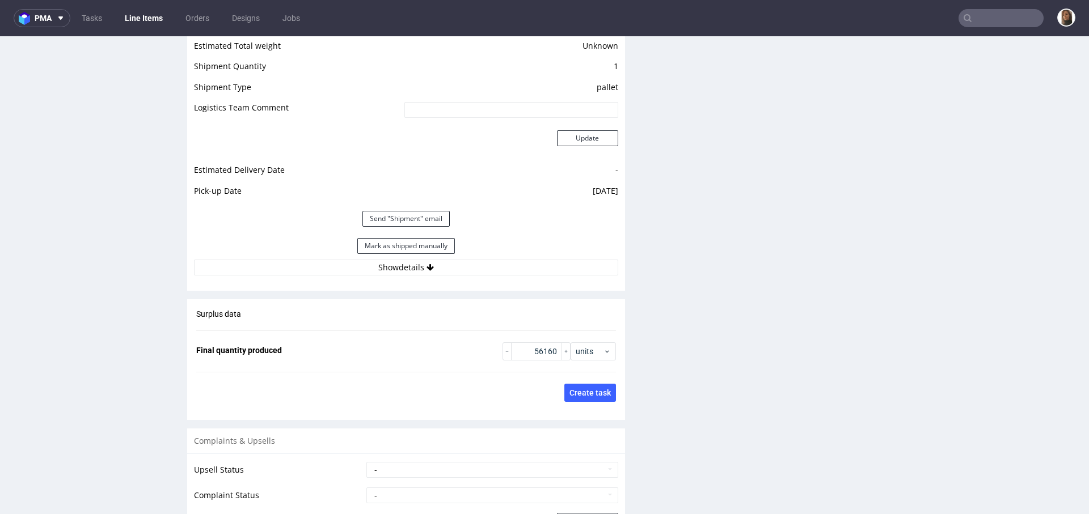
scroll to position [1615, 0]
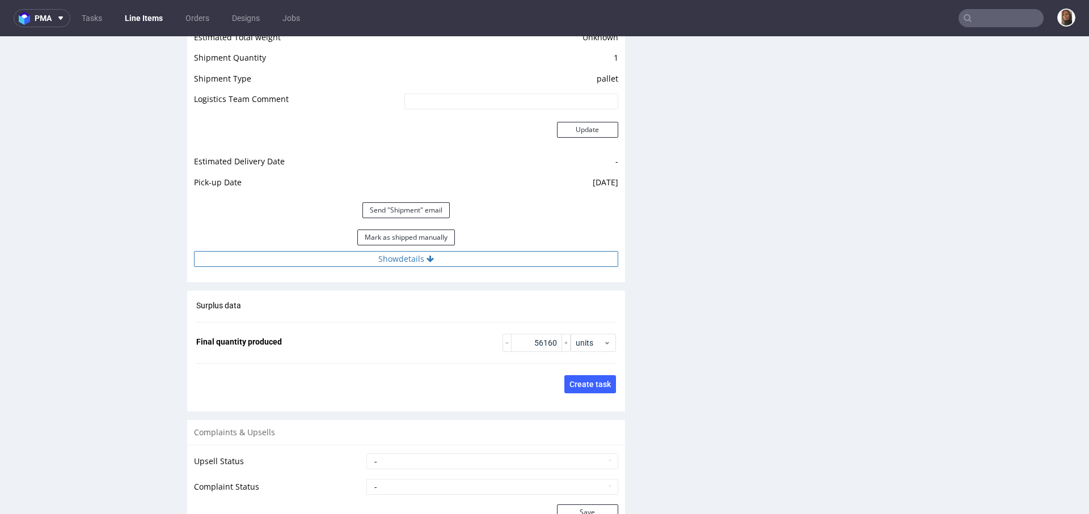
click at [387, 263] on button "Show details" at bounding box center [406, 259] width 424 height 16
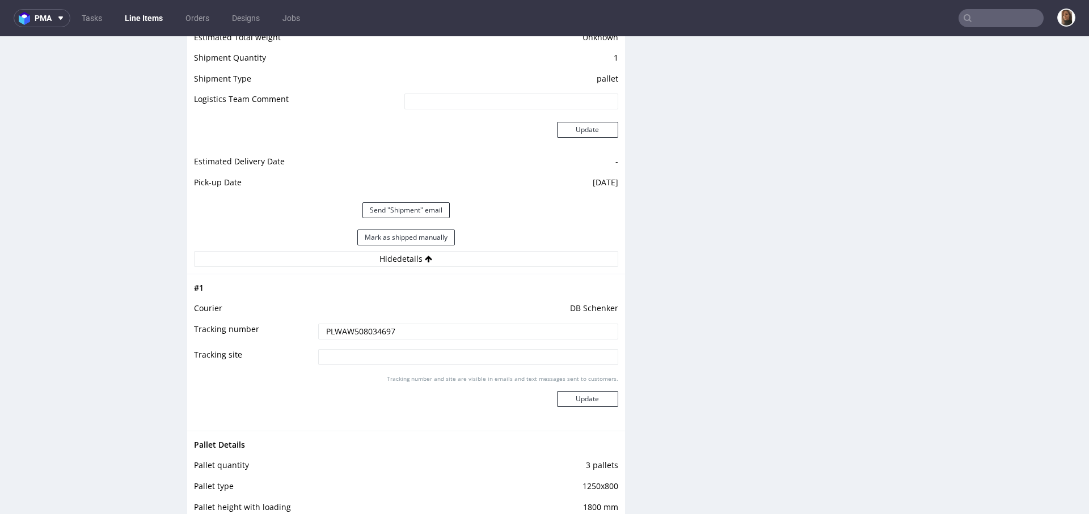
drag, startPoint x: 395, startPoint y: 327, endPoint x: 311, endPoint y: 327, distance: 83.9
click at [318, 327] on input "PLWAW508034697" at bounding box center [468, 332] width 300 height 16
click at [983, 24] on input "text" at bounding box center [1000, 18] width 85 height 18
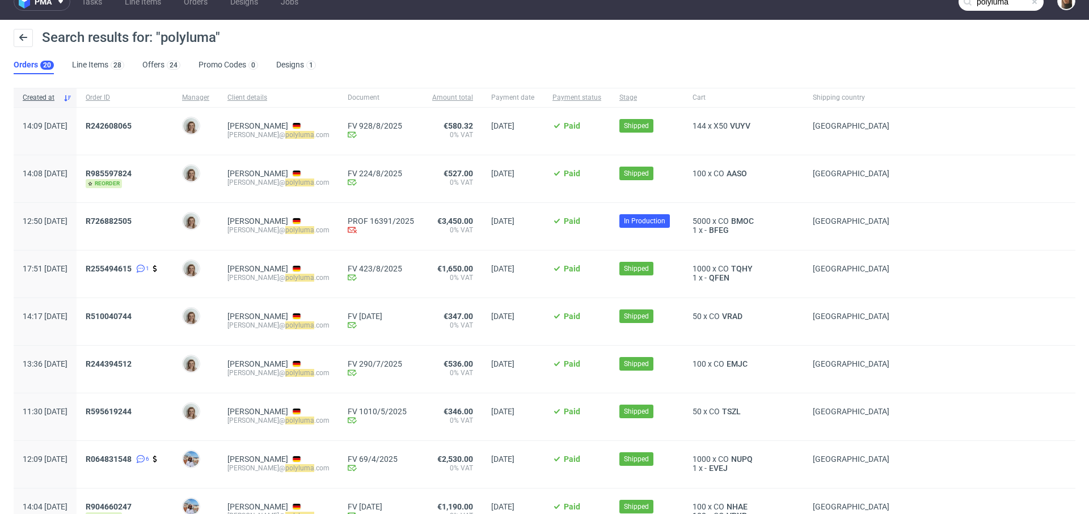
scroll to position [8, 0]
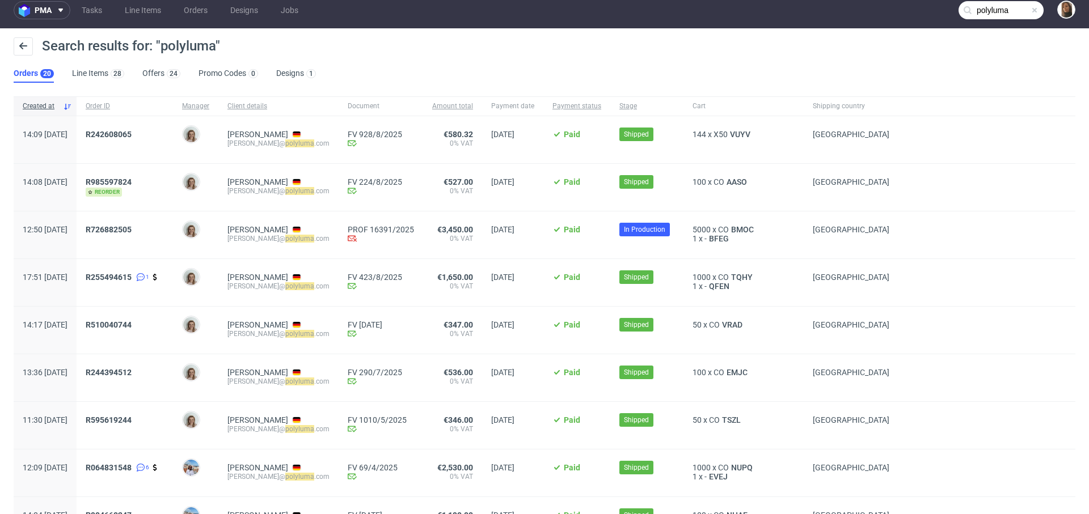
click at [984, 9] on input "polyluma" at bounding box center [1000, 10] width 85 height 18
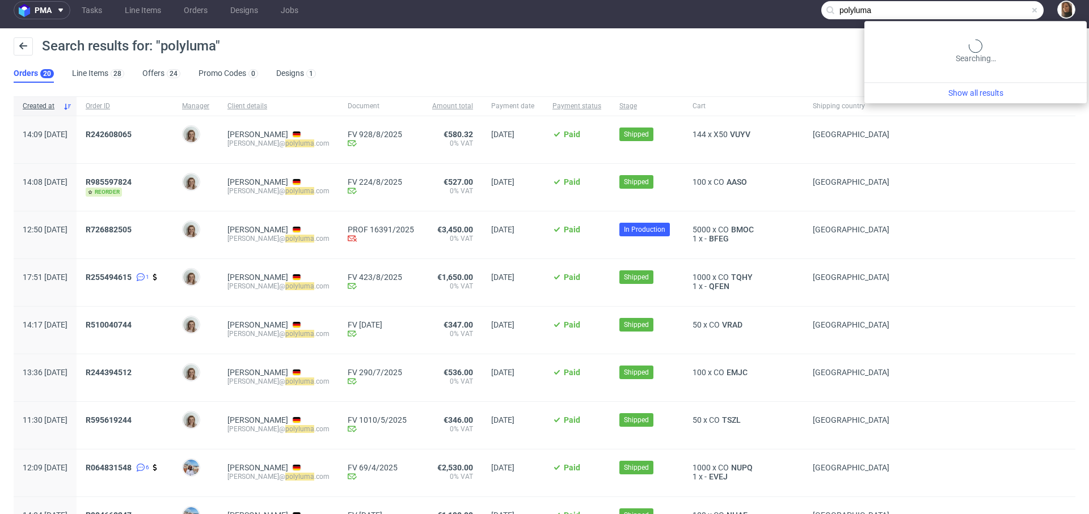
click at [984, 9] on input "polyluma" at bounding box center [932, 10] width 222 height 18
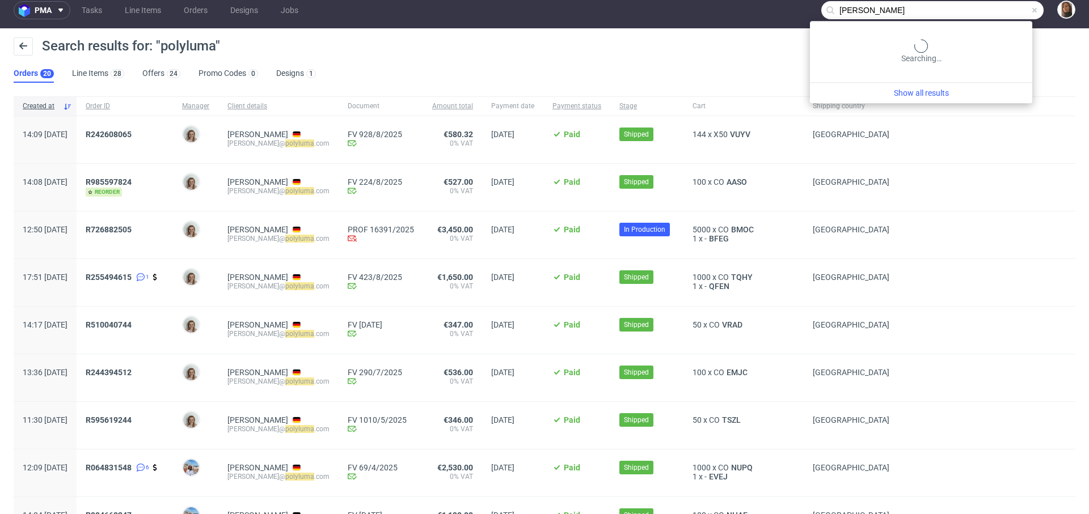
type input "hannes geng"
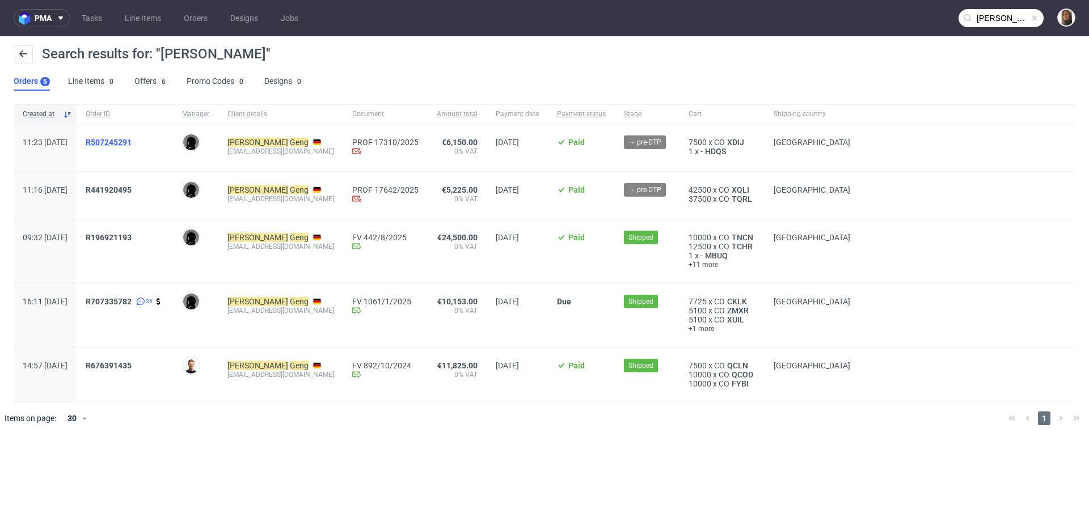
click at [132, 143] on span "R507245291" at bounding box center [109, 142] width 46 height 9
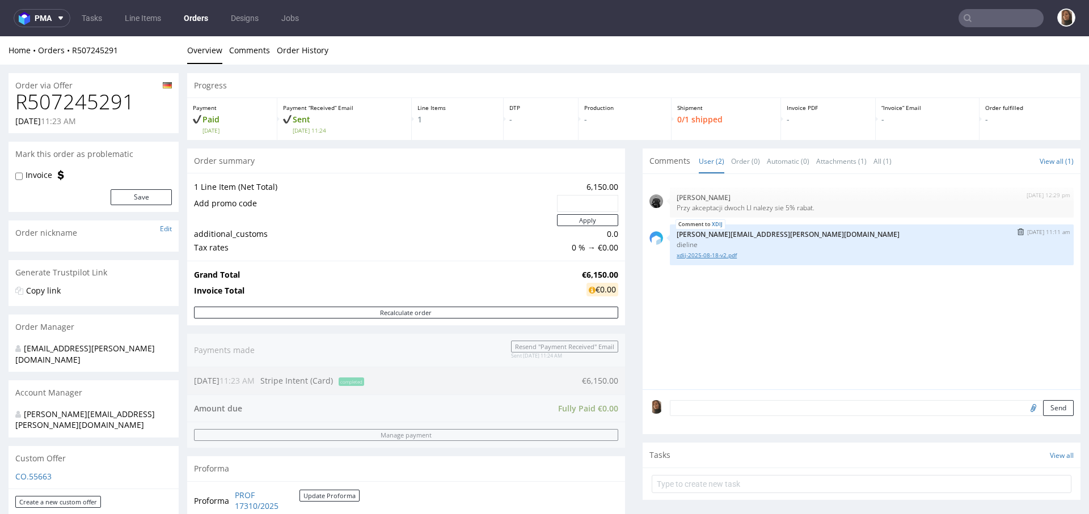
click at [708, 254] on link "xdij-2025-08-18-v2.pdf" at bounding box center [871, 255] width 390 height 9
click at [443, 227] on td "additional_customs" at bounding box center [374, 234] width 360 height 14
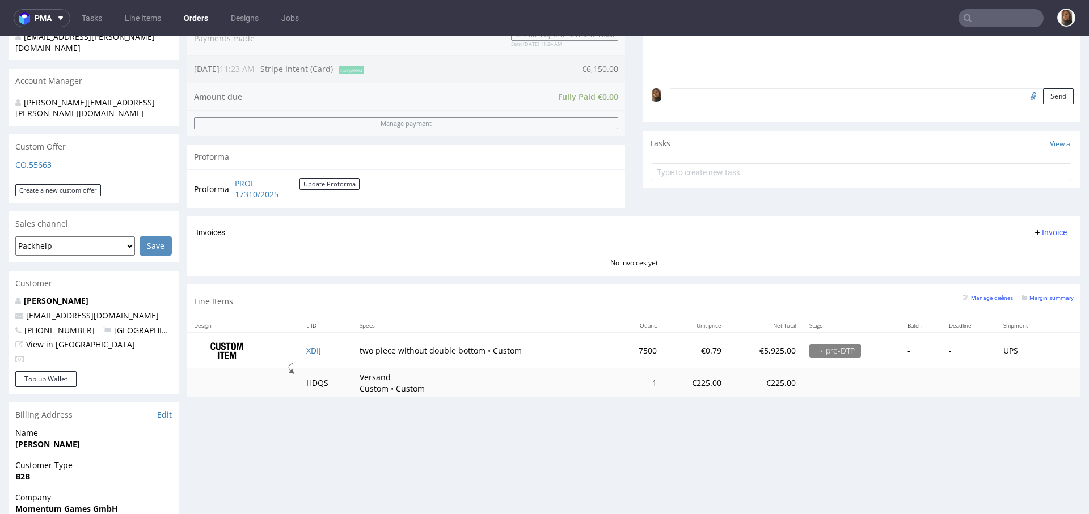
scroll to position [19, 0]
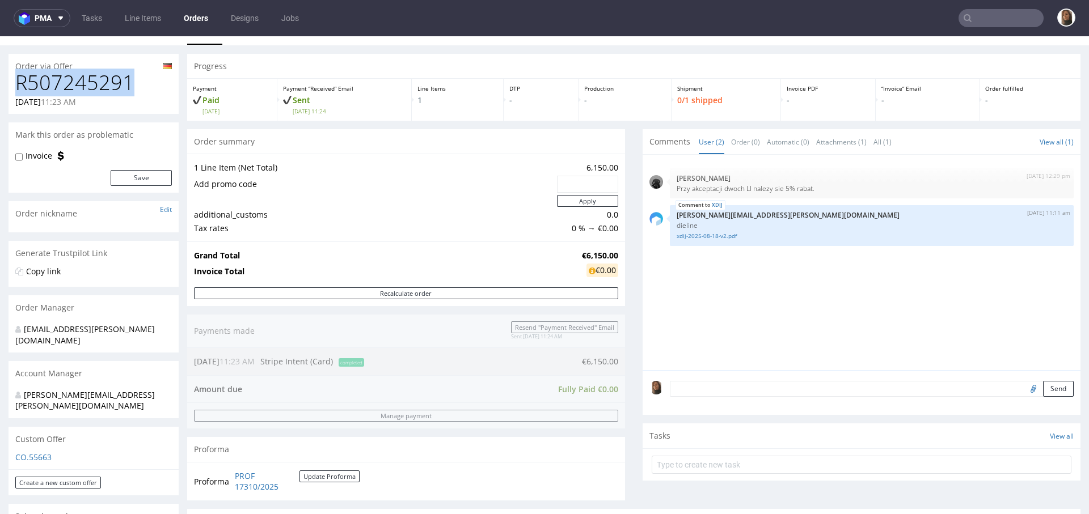
drag, startPoint x: 133, startPoint y: 82, endPoint x: 0, endPoint y: 82, distance: 133.3
copy h1 "R507245291"
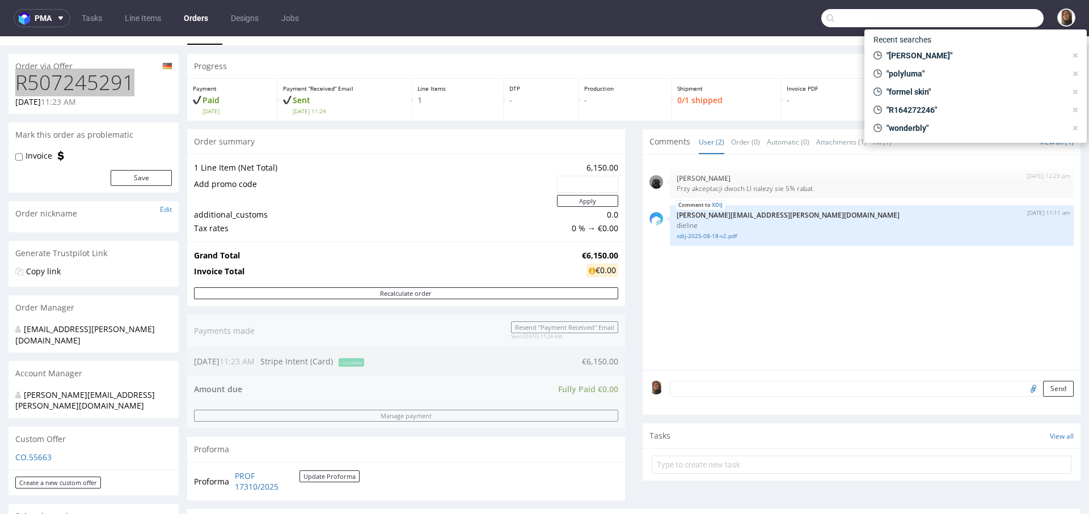
click at [999, 13] on input "text" at bounding box center [932, 18] width 222 height 18
paste input "COFFEE REPUBLIC SPÓŁKA Z OGRANICZONĄ ODPOWIEDZIALNOŚCIĄ"
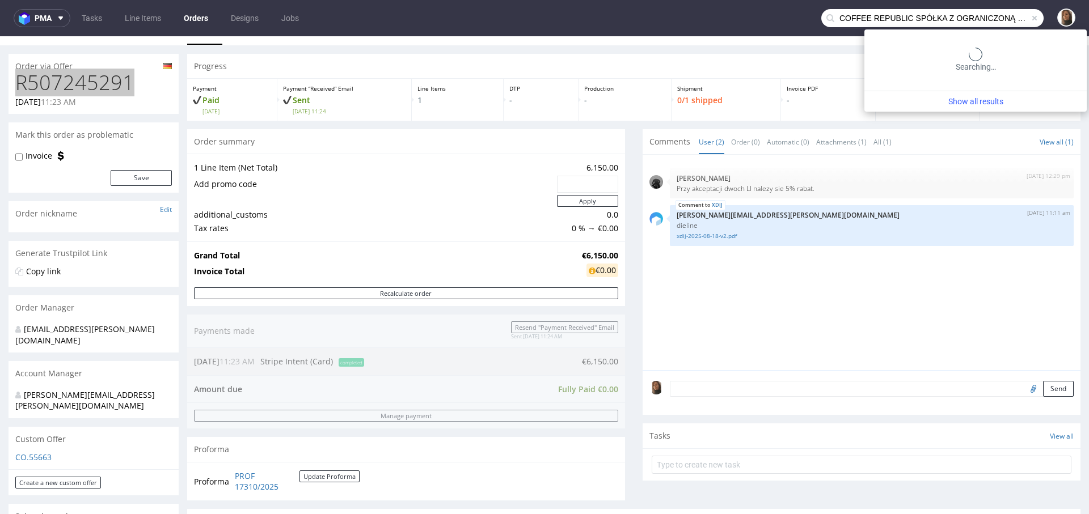
scroll to position [0, 79]
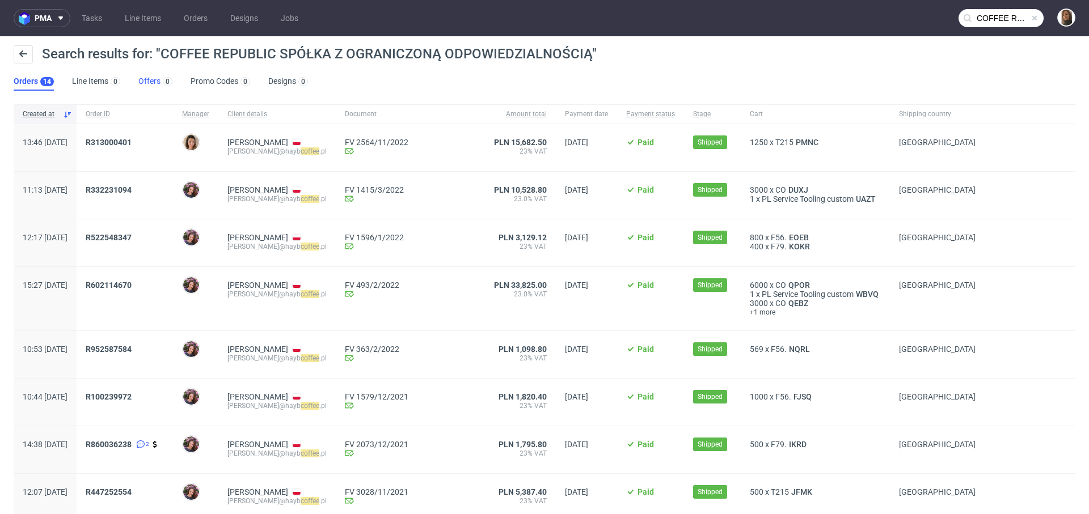
click at [152, 85] on link "Offers 0" at bounding box center [155, 82] width 34 height 18
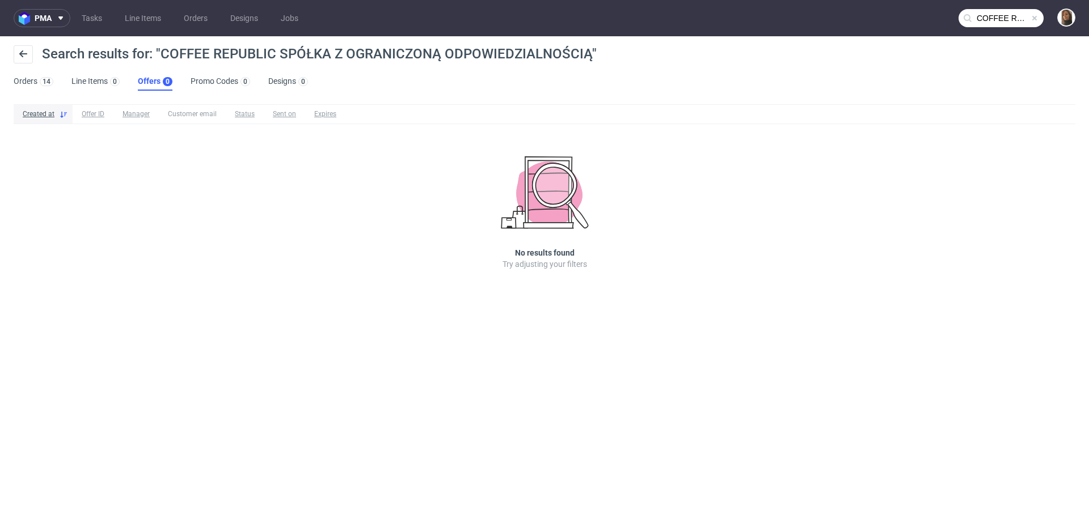
click at [1001, 16] on input "COFFEE REPUBLIC SPÓŁKA Z OGRANICZONĄ ODPOWIEDZIALNOŚCIĄ" at bounding box center [1000, 18] width 85 height 18
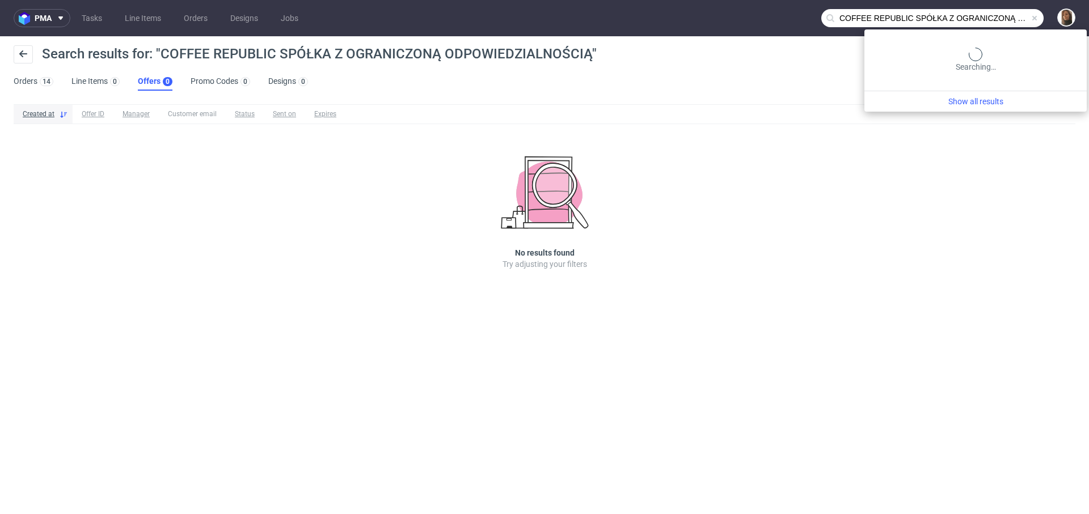
click at [1001, 16] on input "COFFEE REPUBLIC SPÓŁKA Z OGRANICZONĄ ODPOWIEDZIALNOŚCIĄ" at bounding box center [932, 18] width 222 height 18
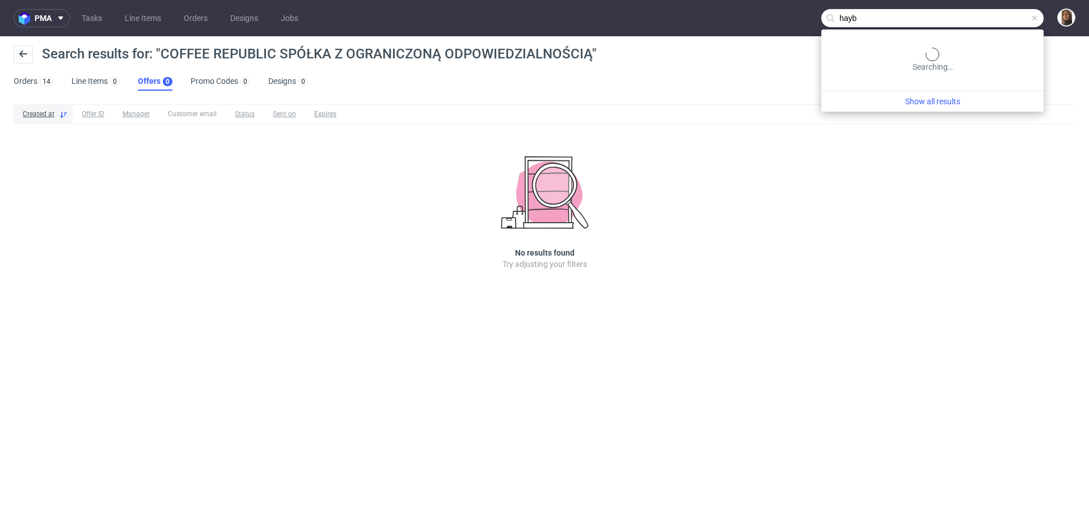
type input "hayb"
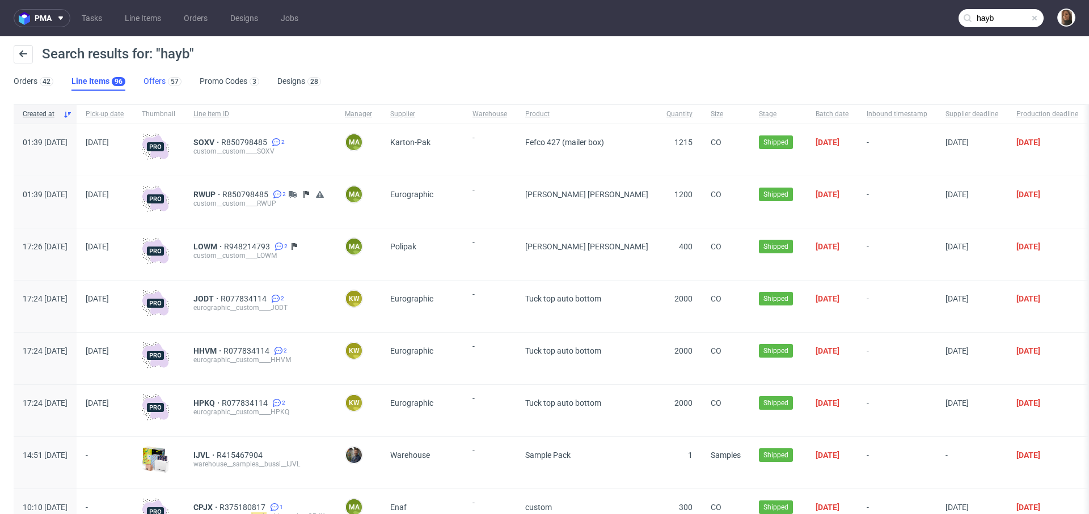
click at [155, 85] on link "Offers 57" at bounding box center [162, 82] width 38 height 18
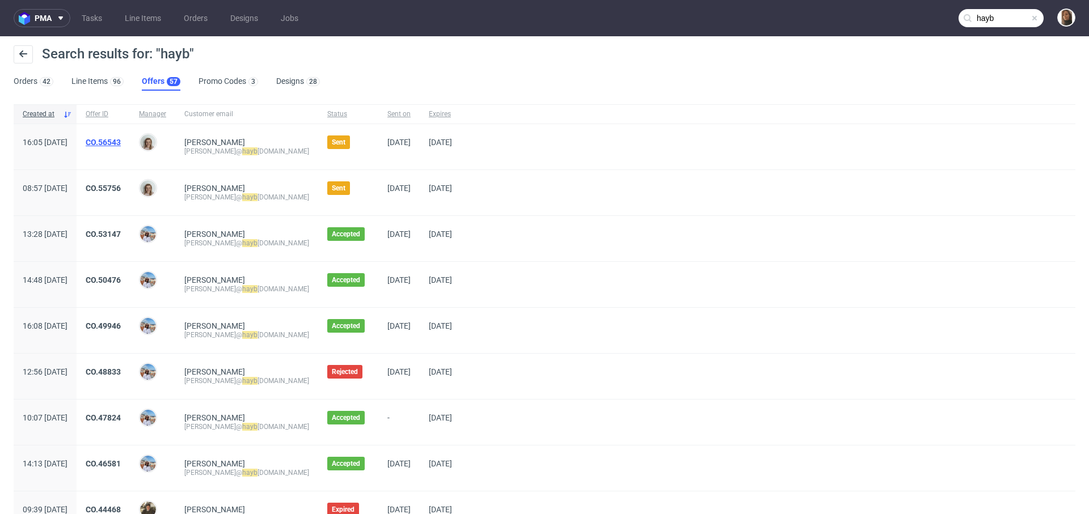
click at [121, 140] on link "CO.56543" at bounding box center [103, 142] width 35 height 9
click at [121, 188] on link "CO.55756" at bounding box center [103, 188] width 35 height 9
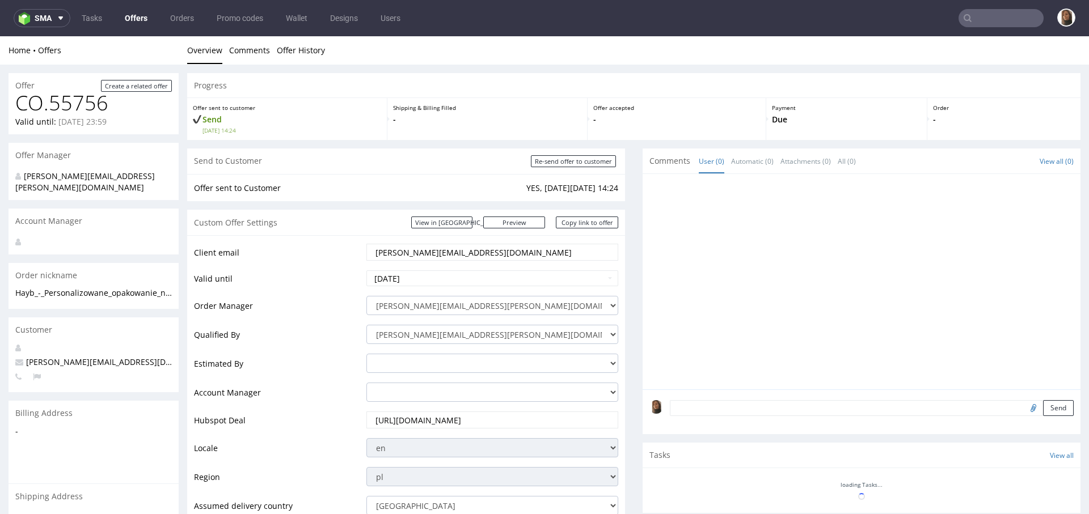
scroll to position [611, 0]
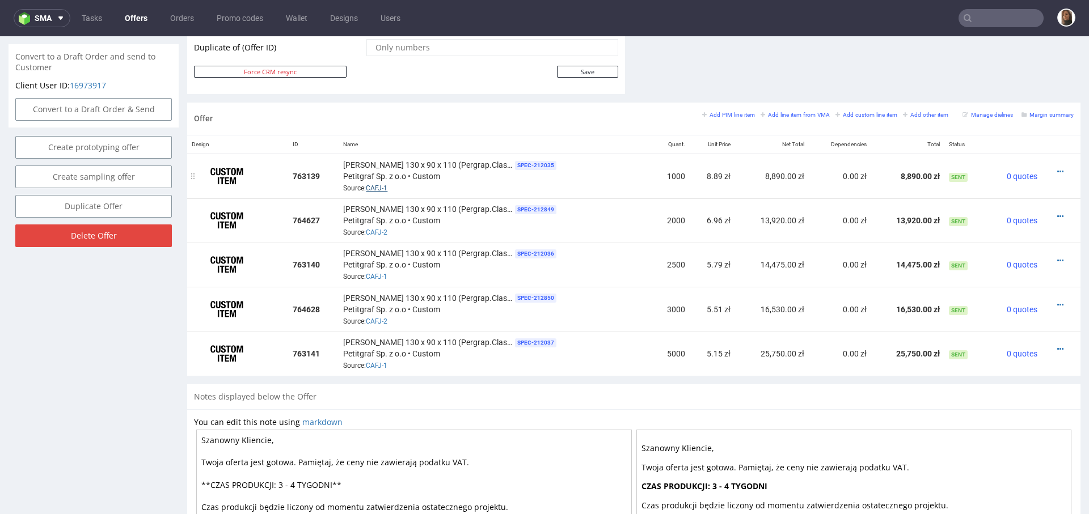
click at [375, 188] on link "CAFJ-1" at bounding box center [377, 188] width 22 height 8
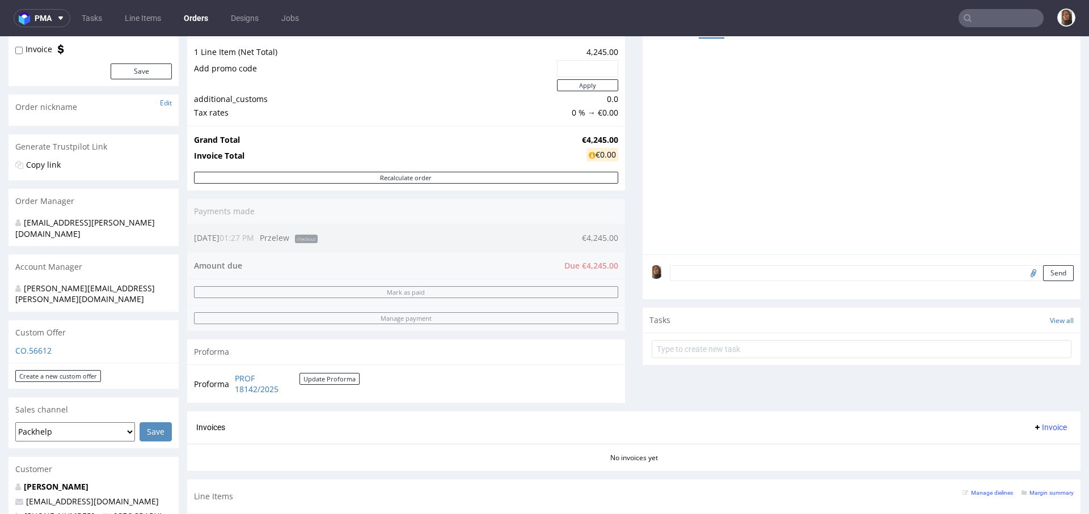
scroll to position [228, 0]
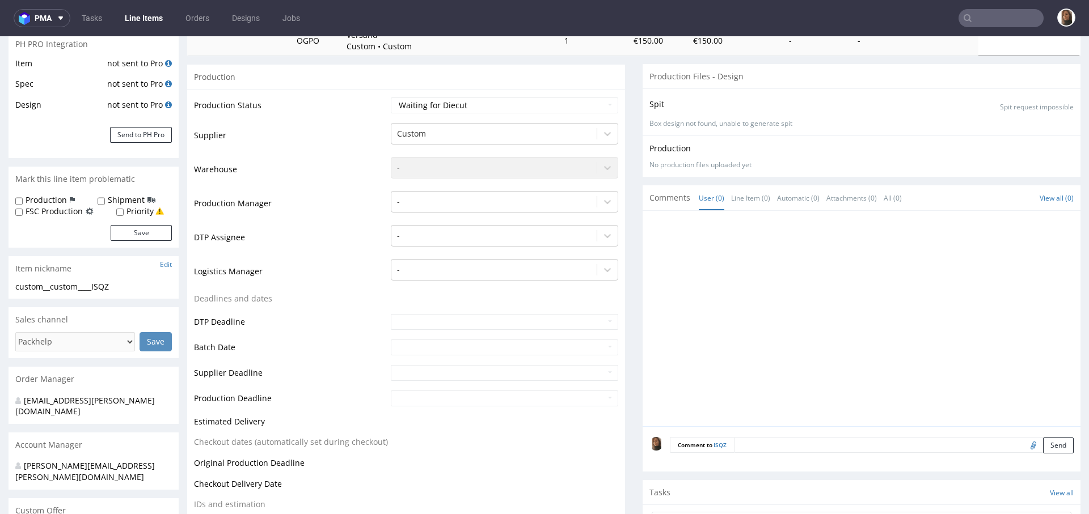
scroll to position [173, 0]
click at [1024, 443] on input "file" at bounding box center [1032, 445] width 16 height 15
type input "C:\fakepath\Shipping box.zip"
click at [1043, 442] on button "Send" at bounding box center [1058, 446] width 31 height 16
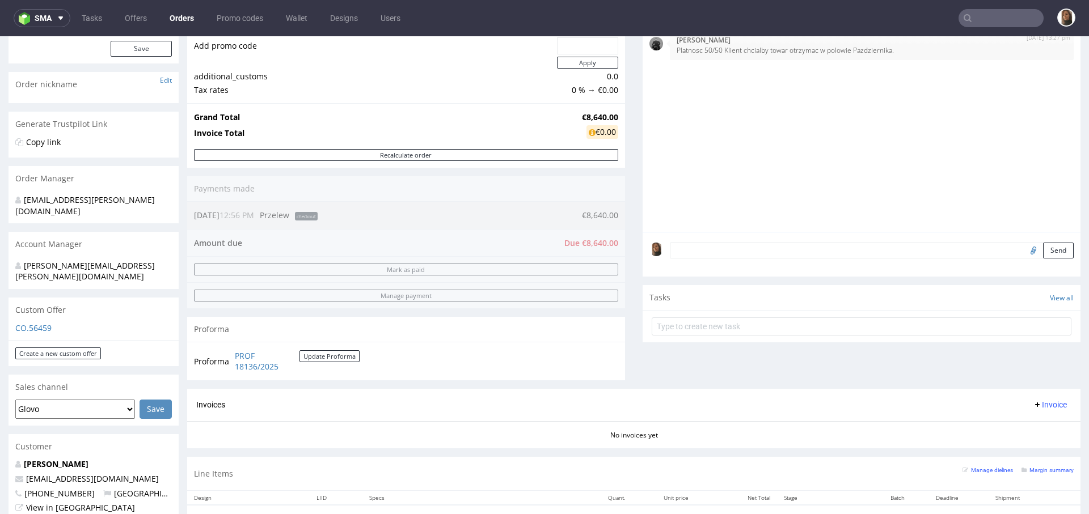
scroll to position [246, 0]
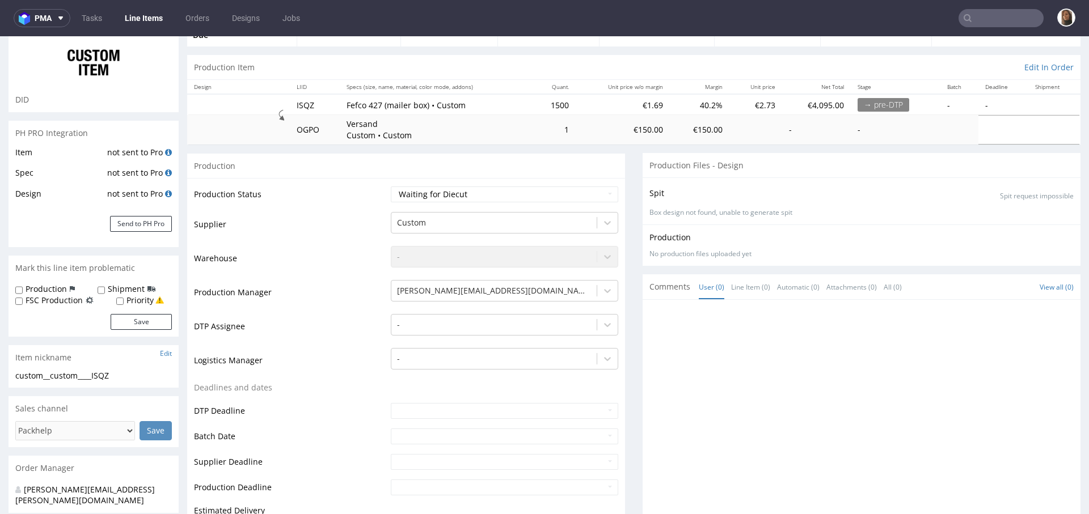
scroll to position [237, 0]
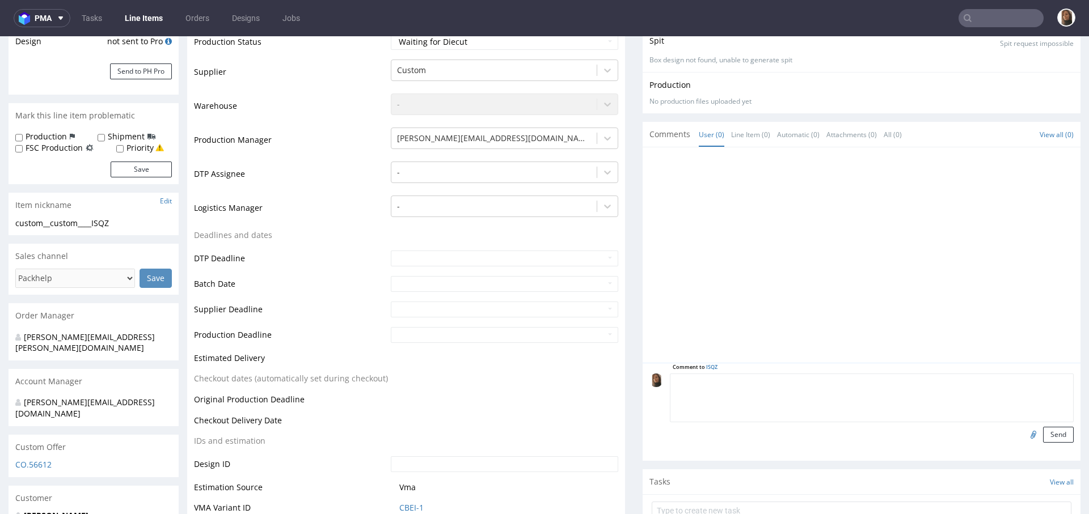
click at [750, 378] on textarea at bounding box center [872, 398] width 404 height 49
paste textarea "https://www.dropbox.com/scl/fi/anbchz4x4kuynrfrt5s48/Shipping-box.zip?rlkey=47y…"
type textarea "za duży plik żeby go tutaj wrzucić: https://www.dropbox.com/scl/fi/anbchz4x4kuy…"
click at [1043, 434] on button "Send" at bounding box center [1058, 435] width 31 height 16
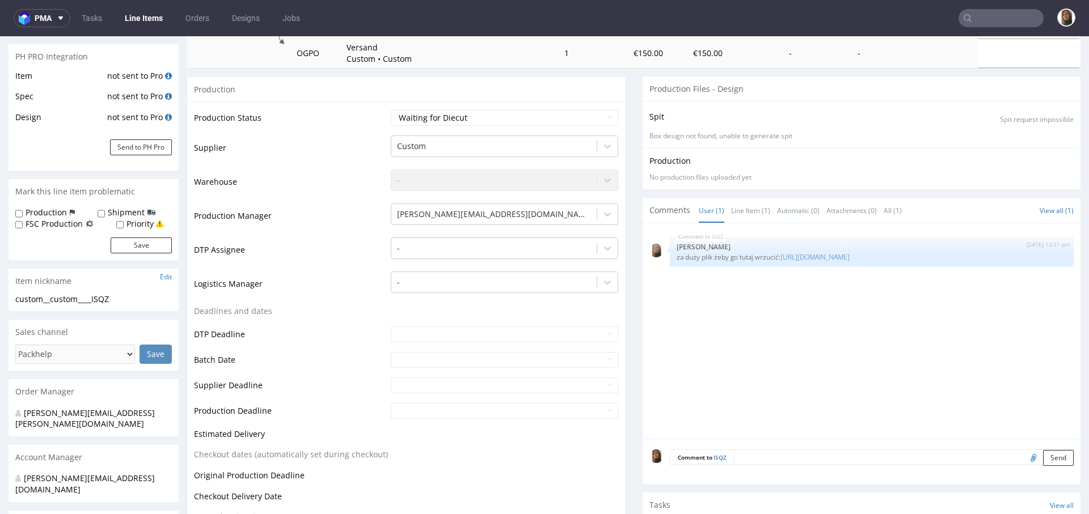
scroll to position [0, 0]
click at [1024, 456] on input "file" at bounding box center [1032, 457] width 16 height 15
type input "C:\fakepath\TheConjuring_ShippingBox_265x195x80mm_CC.ai"
click at [1043, 454] on button "Send" at bounding box center [1058, 458] width 31 height 16
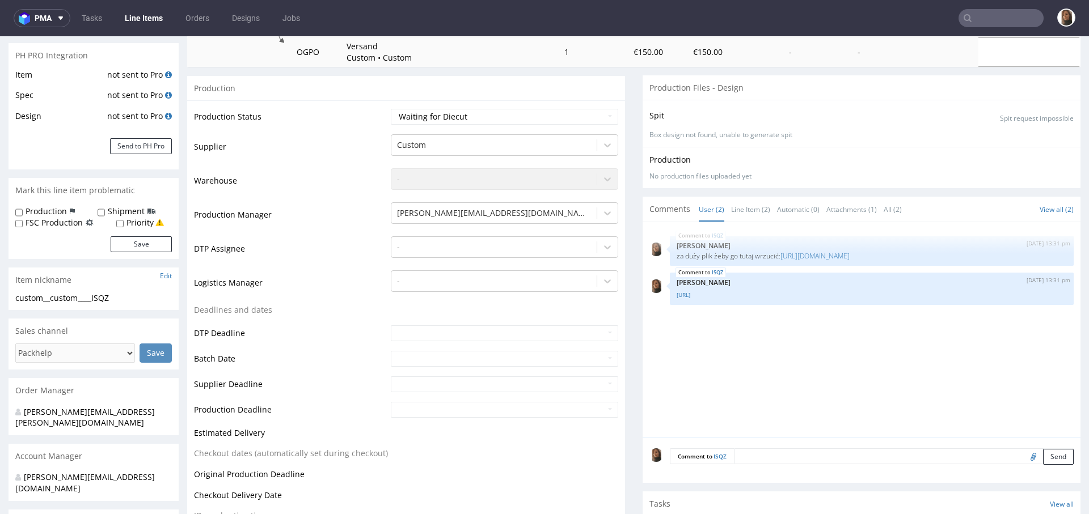
scroll to position [348, 0]
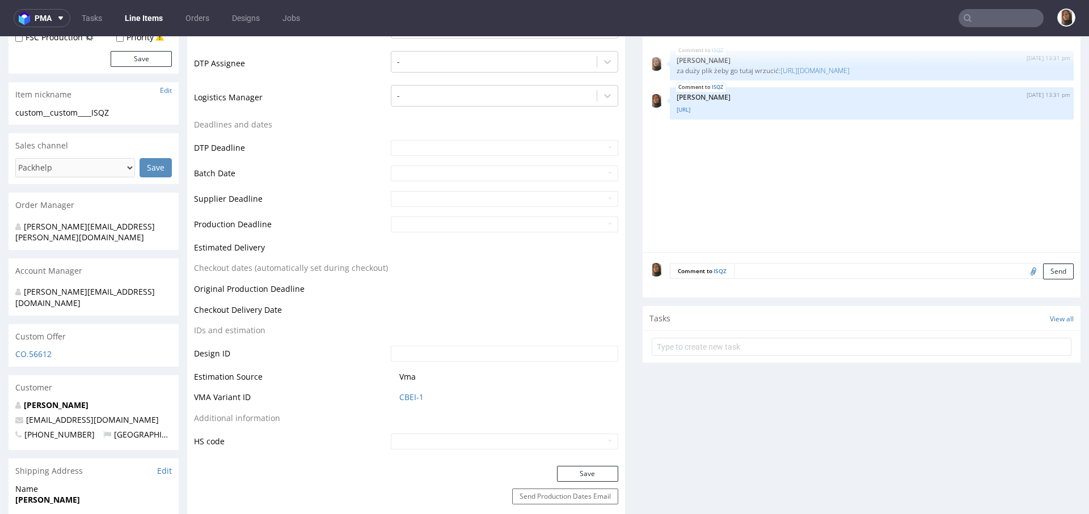
click at [1024, 268] on input "file" at bounding box center [1032, 271] width 16 height 15
type input "C:\fakepath\back.png"
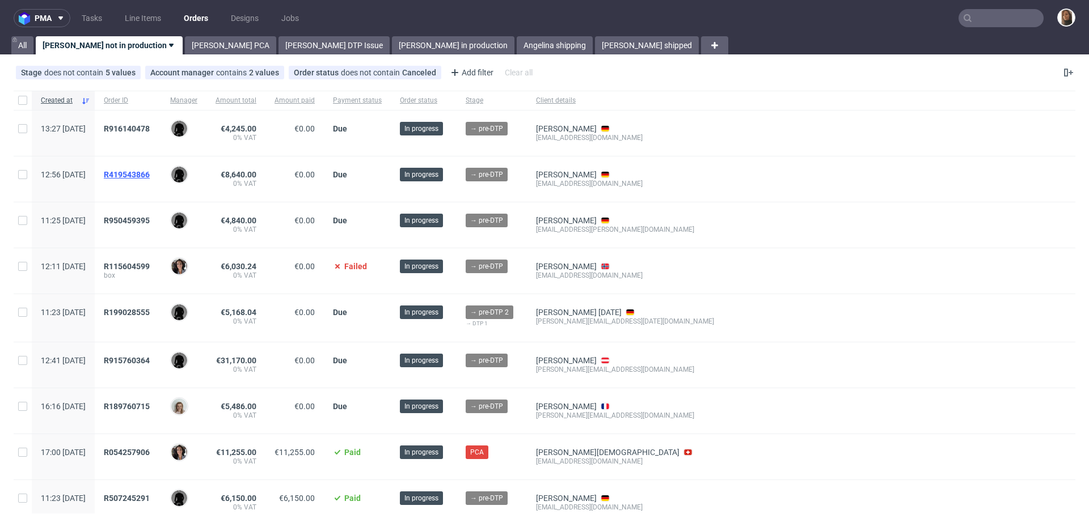
click at [150, 171] on span "R419543866" at bounding box center [127, 174] width 46 height 9
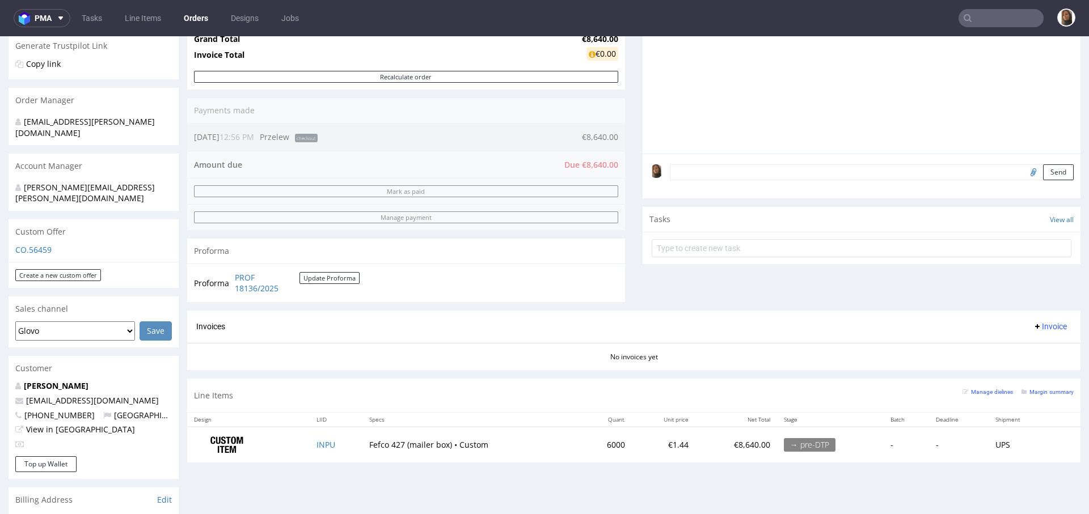
scroll to position [284, 0]
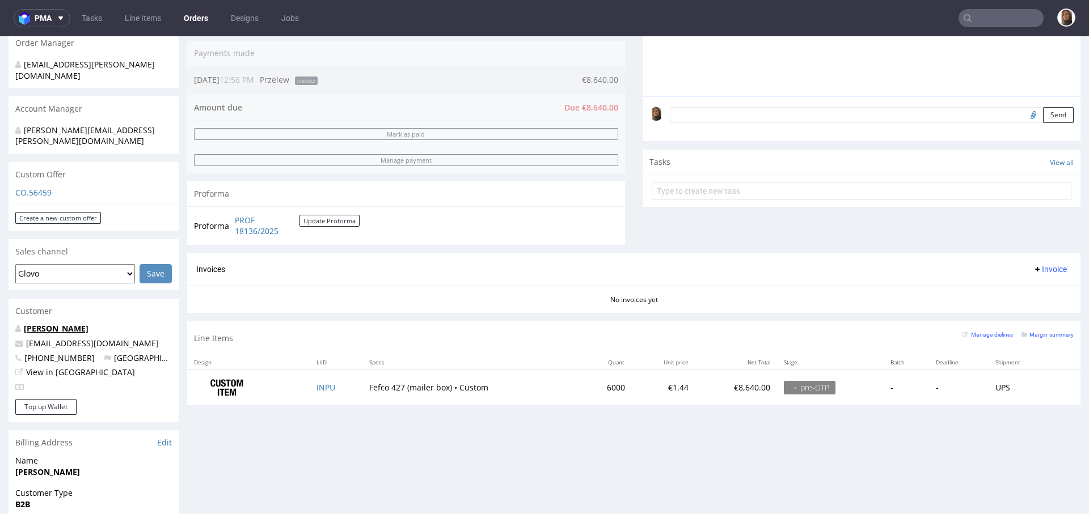
click at [81, 323] on link "[PERSON_NAME]" at bounding box center [56, 328] width 65 height 11
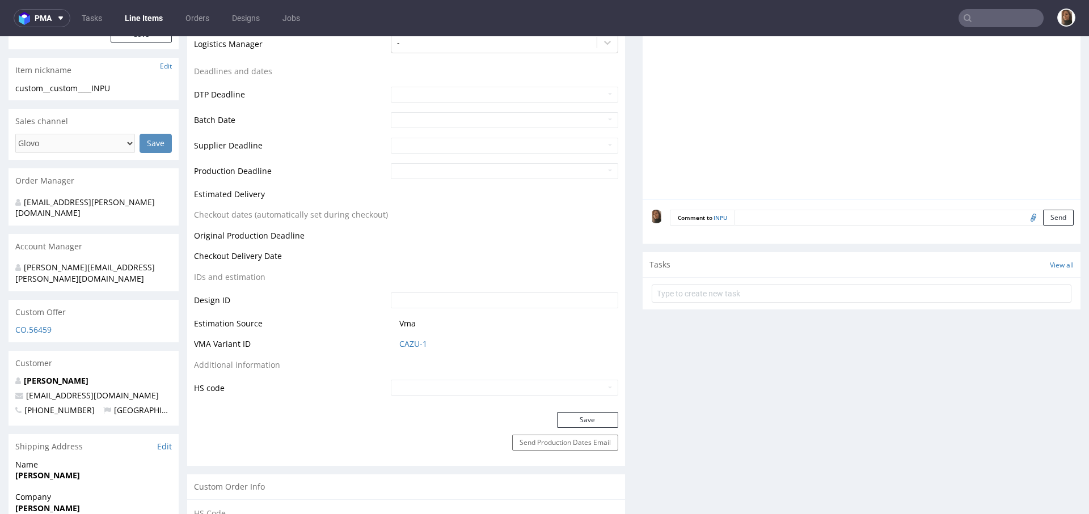
scroll to position [618, 0]
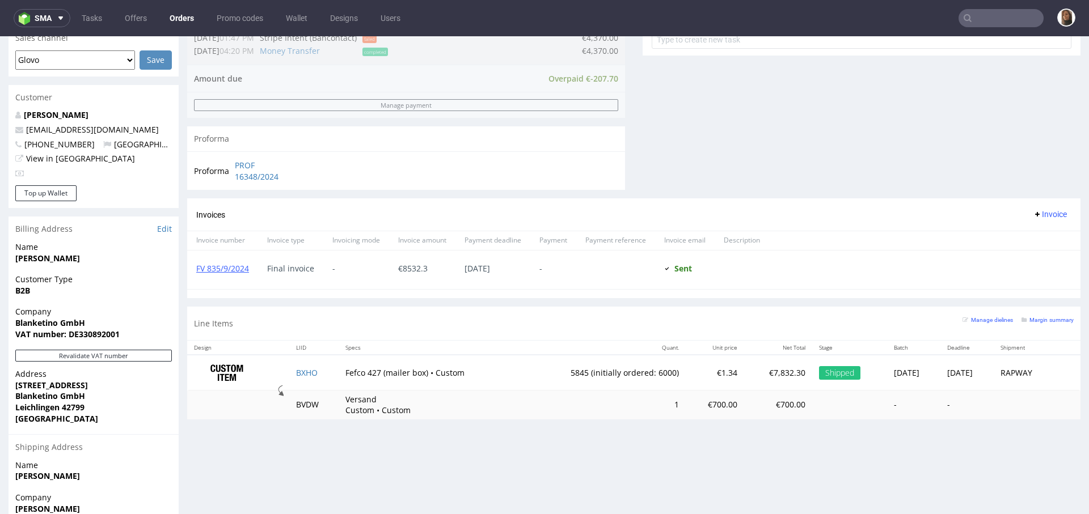
scroll to position [587, 0]
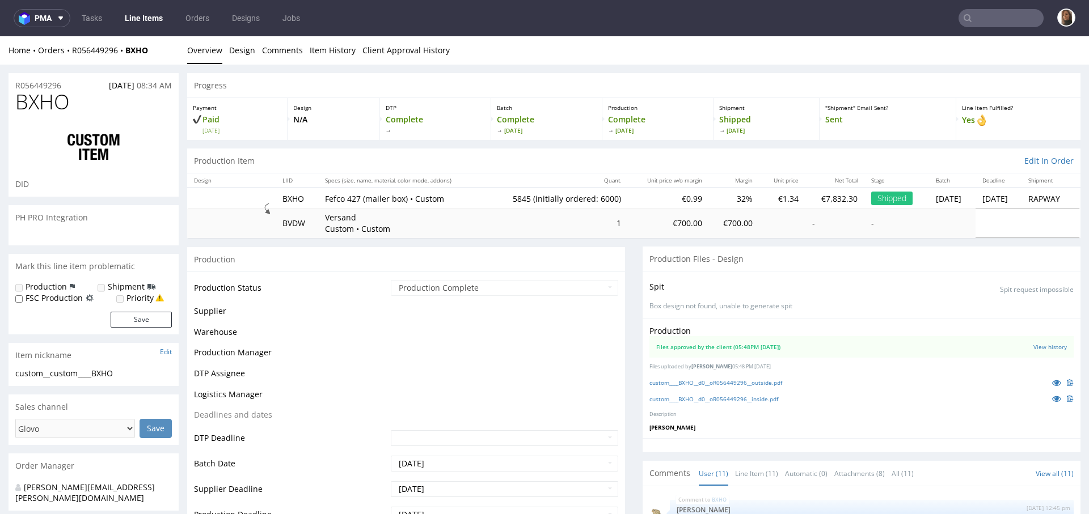
scroll to position [959, 0]
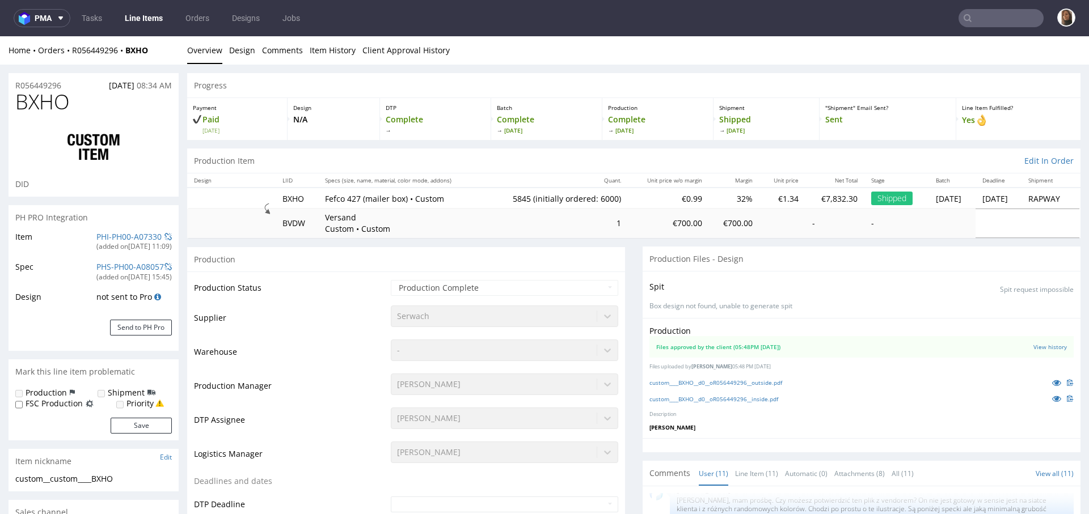
type input "5845"
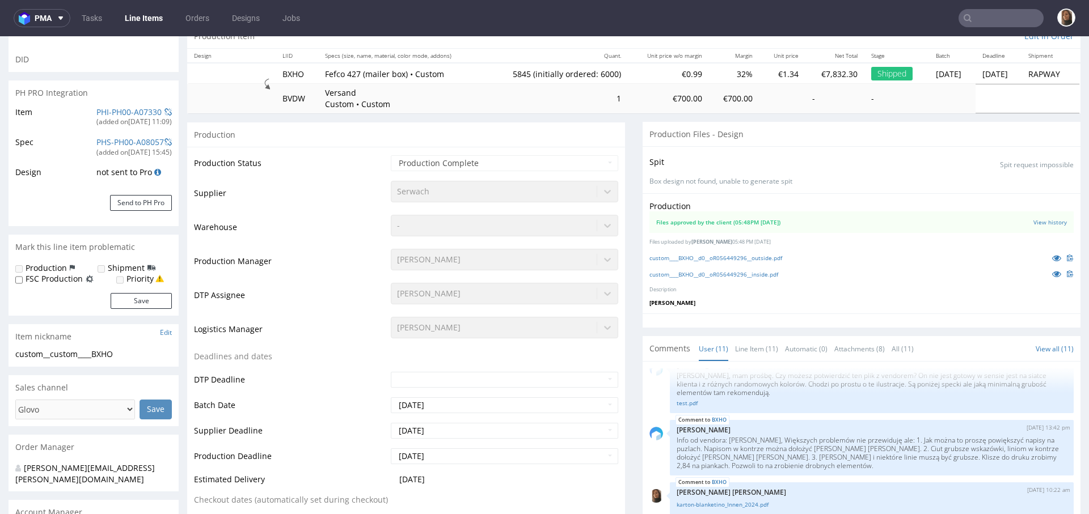
select select "in_progress"
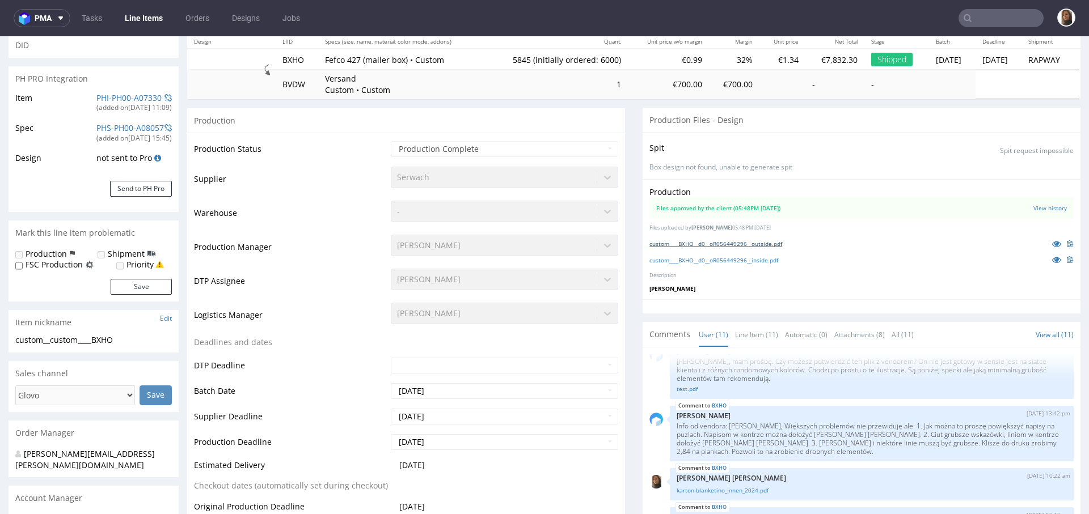
click at [735, 240] on link "custom____BXHO__d0__oR056449296__outside.pdf" at bounding box center [715, 244] width 133 height 8
click at [841, 299] on div at bounding box center [861, 306] width 438 height 14
click at [731, 257] on link "custom____BXHO__d0__oR056449296__inside.pdf" at bounding box center [713, 260] width 129 height 8
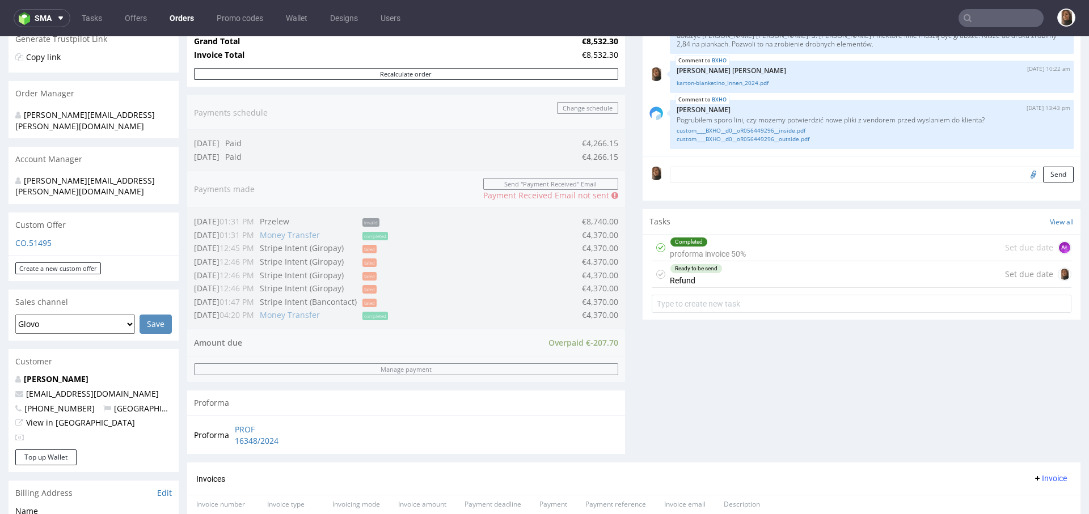
scroll to position [485, 0]
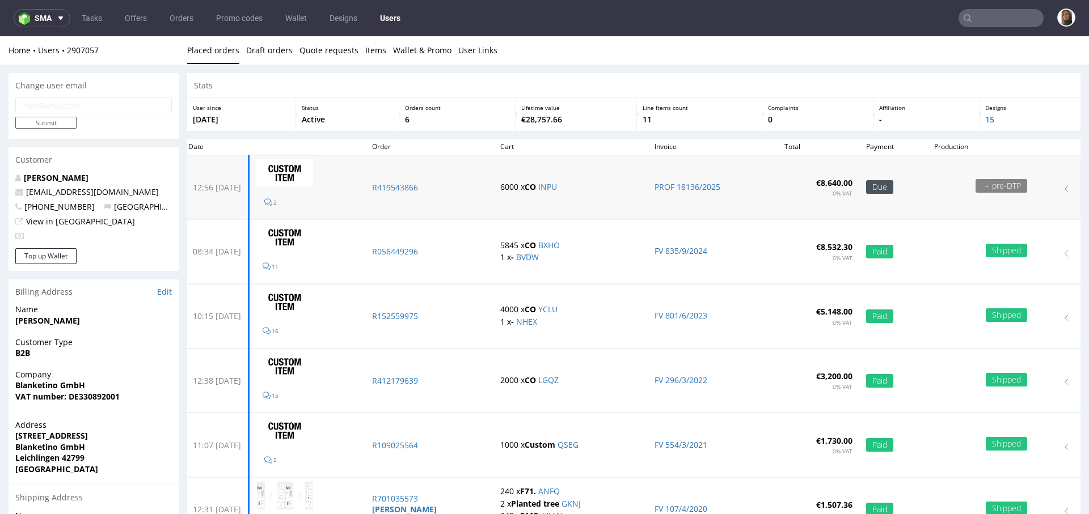
click at [429, 180] on td "R419543866" at bounding box center [429, 187] width 128 height 64
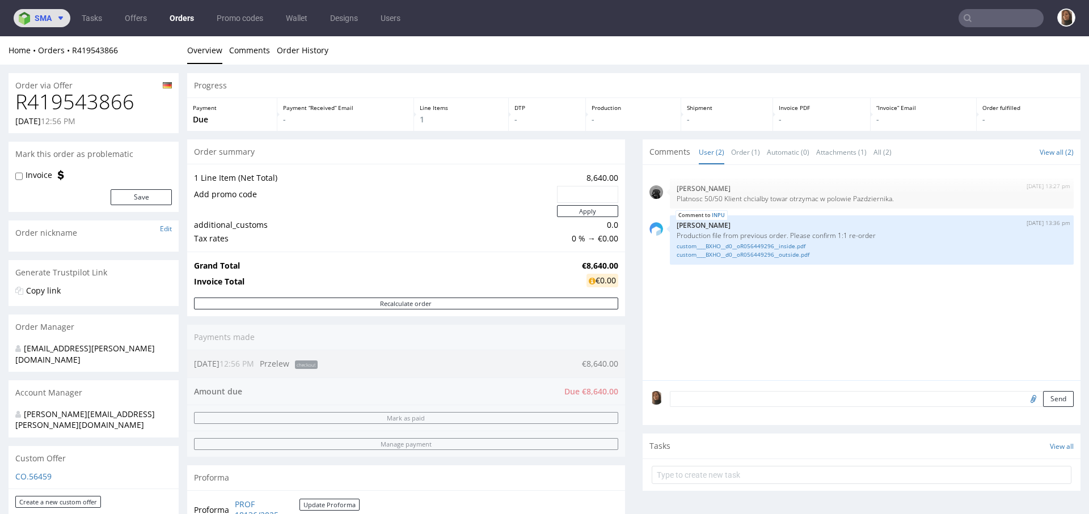
click at [58, 16] on icon at bounding box center [60, 18] width 9 height 9
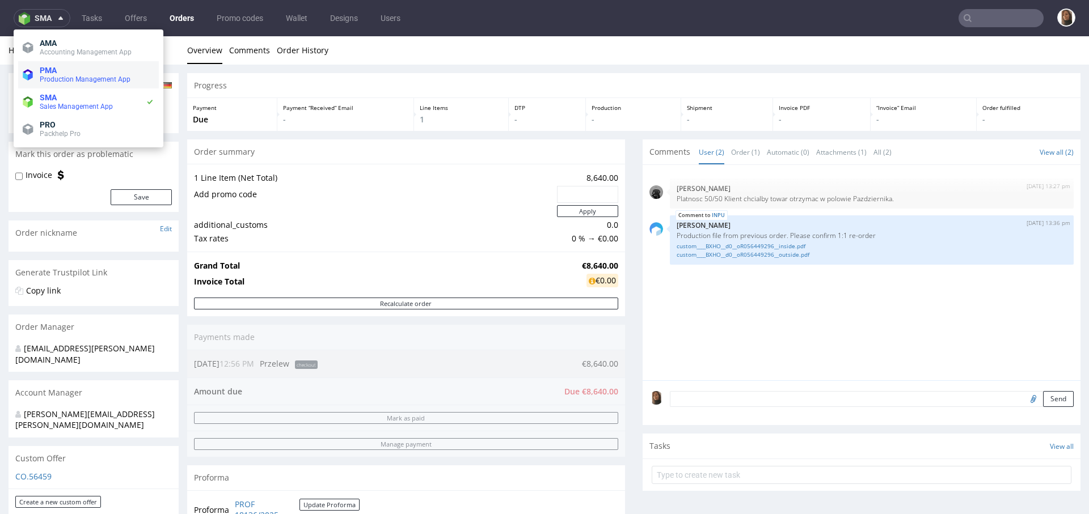
click at [70, 82] on span "Production Management App" at bounding box center [85, 79] width 91 height 8
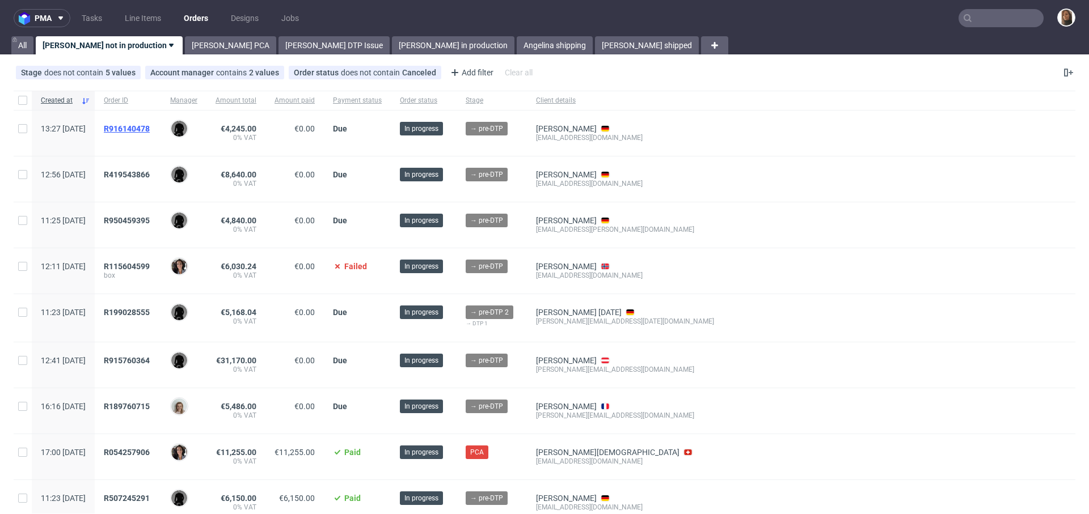
click at [150, 125] on span "R916140478" at bounding box center [127, 128] width 46 height 9
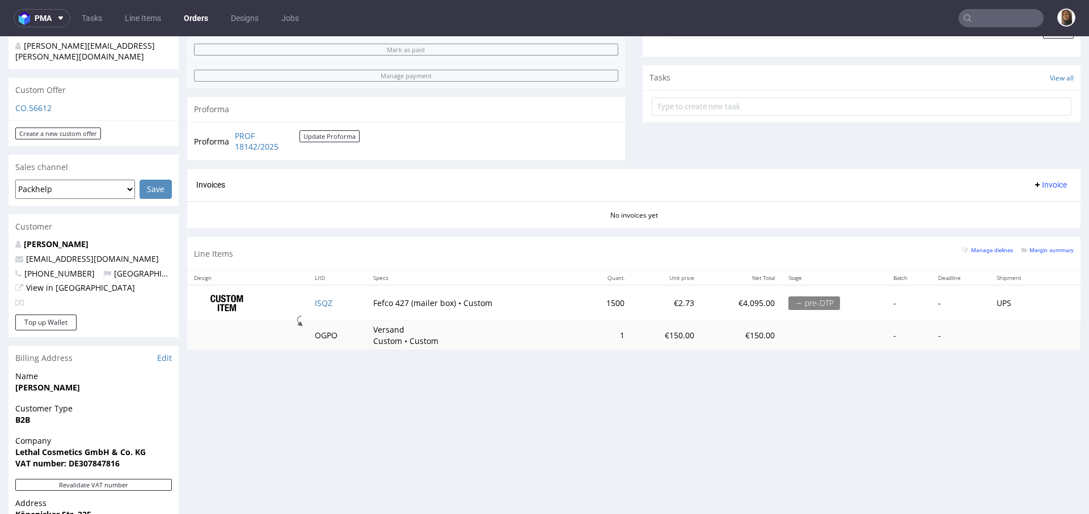
scroll to position [458, 0]
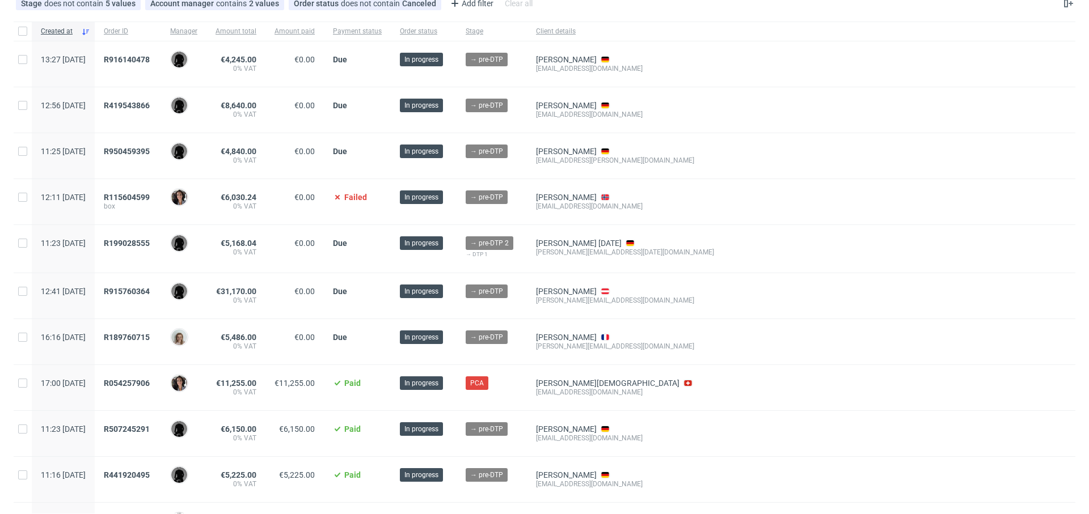
scroll to position [69, 0]
click at [150, 58] on span "R916140478" at bounding box center [127, 60] width 46 height 9
click at [597, 60] on link "Martin Beaucamp" at bounding box center [566, 60] width 61 height 9
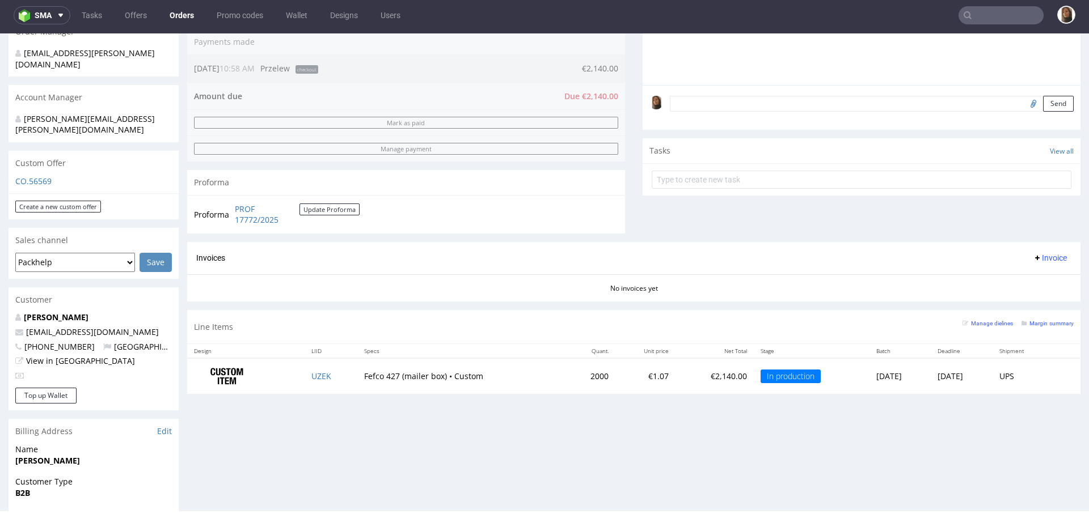
scroll to position [465, 0]
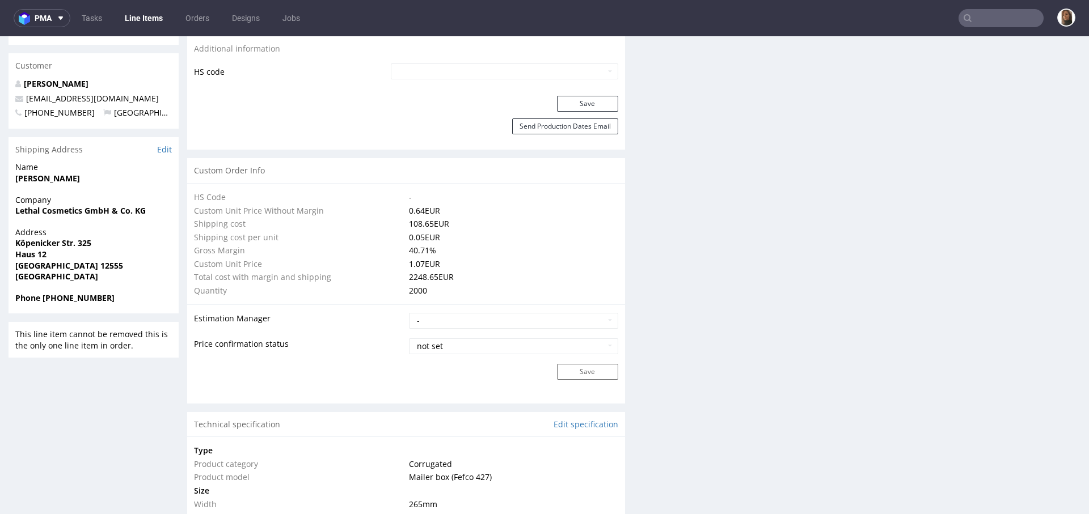
scroll to position [831, 0]
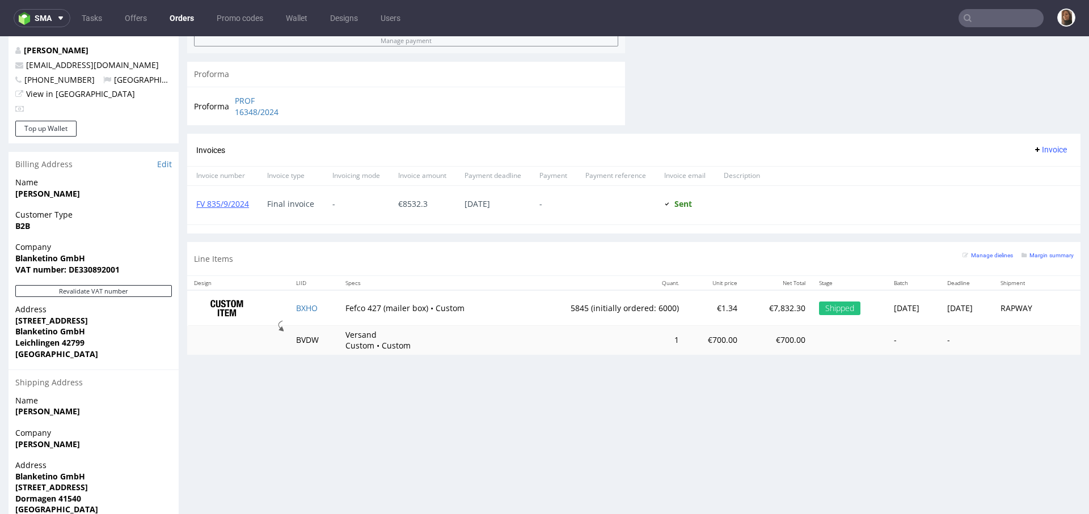
scroll to position [587, 0]
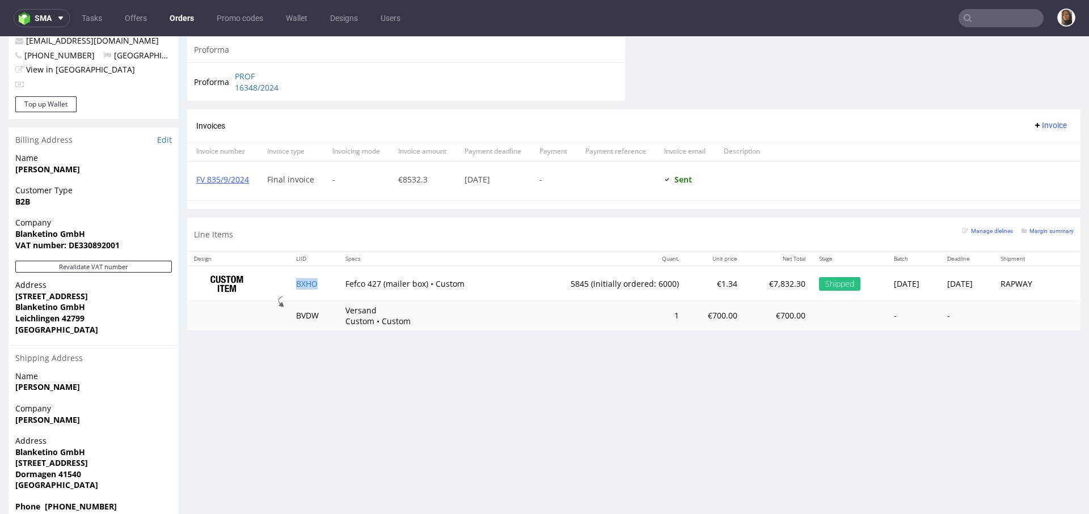
click at [299, 287] on td "BXHO" at bounding box center [313, 284] width 49 height 36
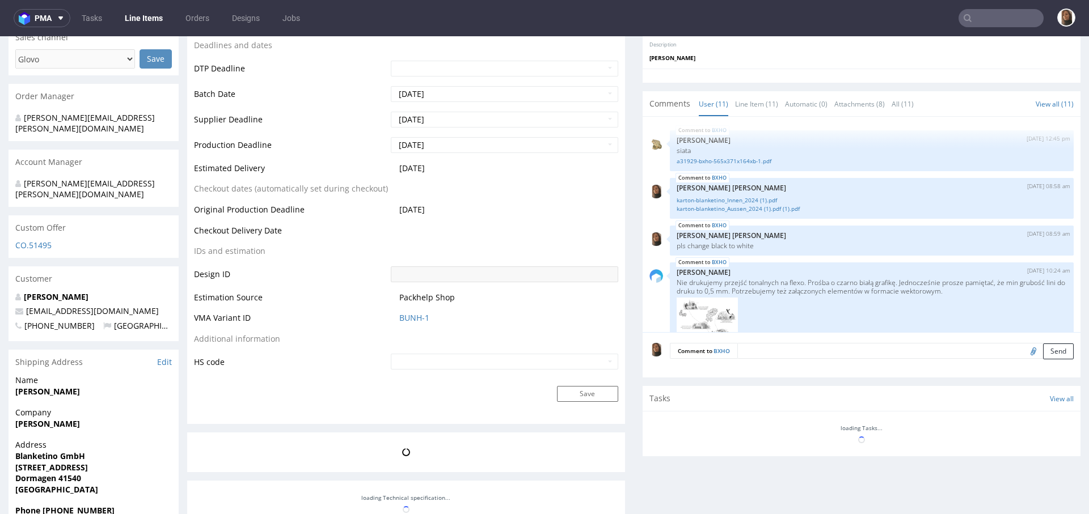
scroll to position [959, 0]
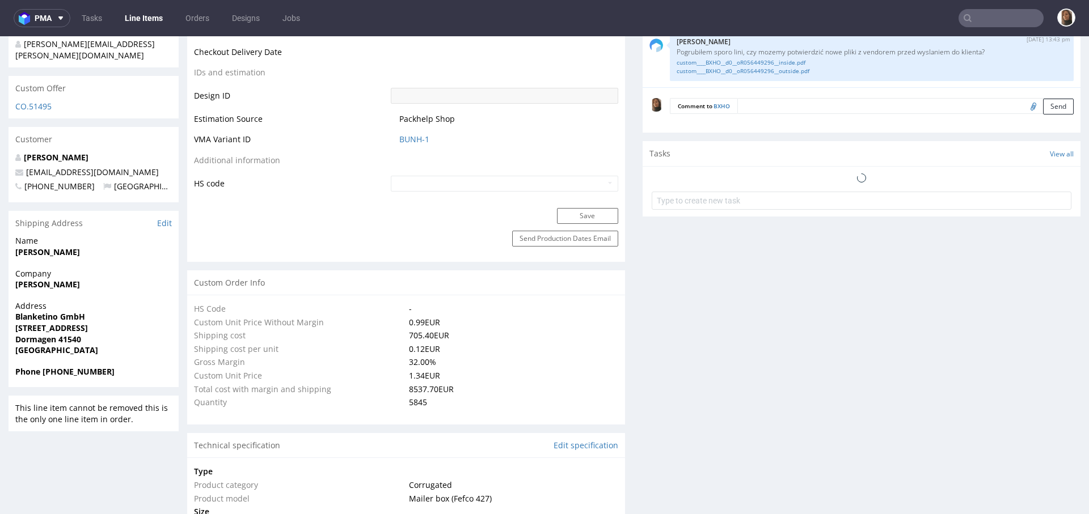
select select "in_progress"
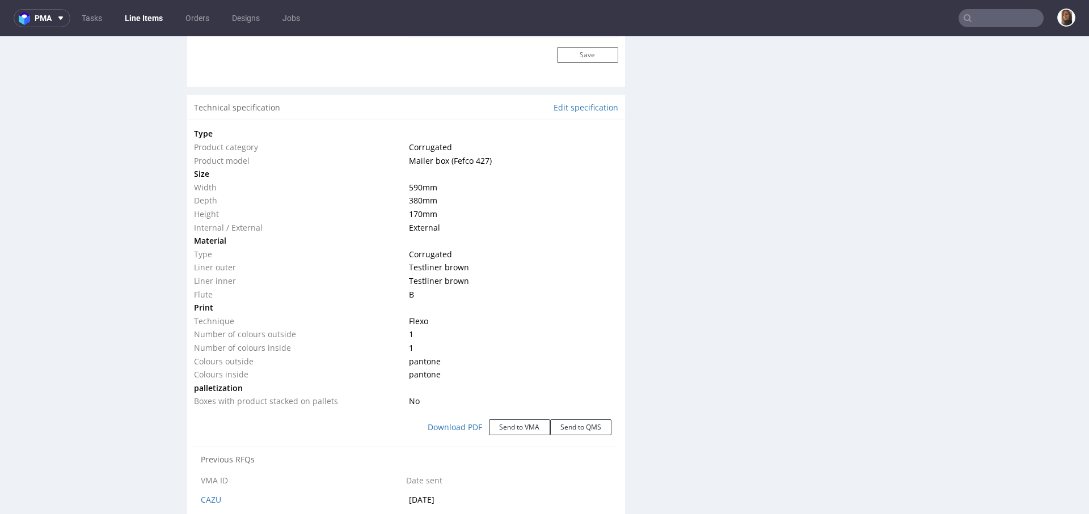
scroll to position [0, 0]
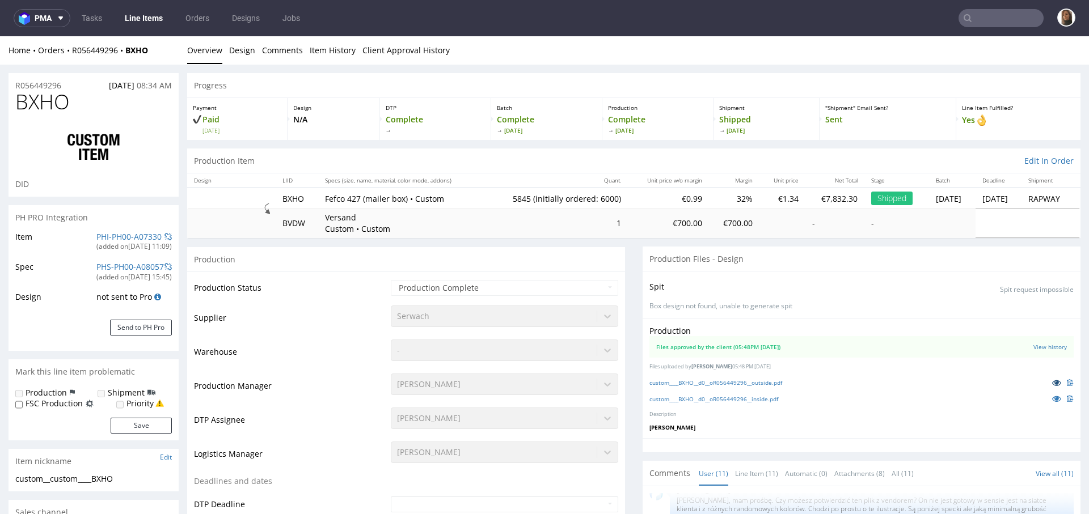
click at [1052, 380] on icon at bounding box center [1056, 383] width 9 height 8
click at [1052, 397] on icon at bounding box center [1056, 399] width 9 height 8
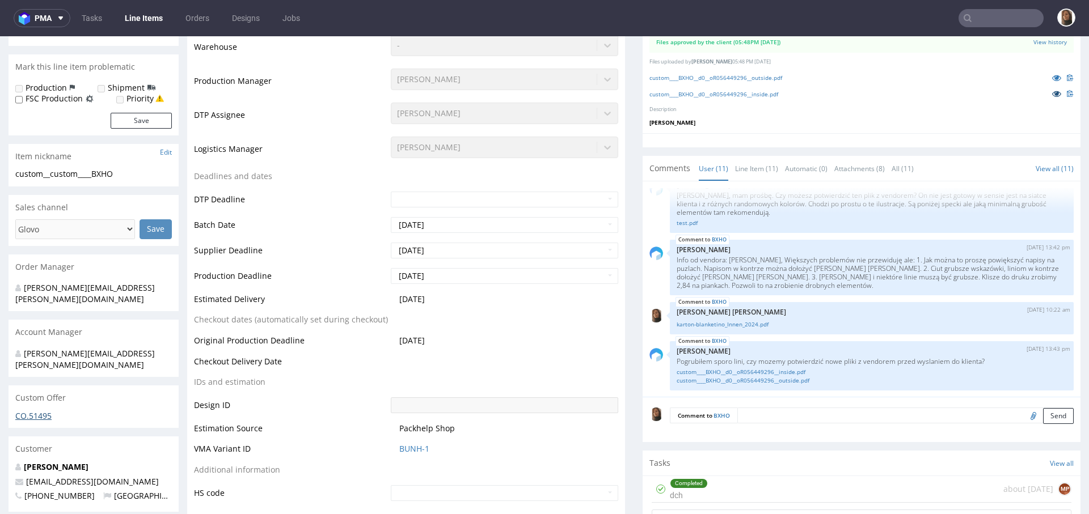
scroll to position [522, 0]
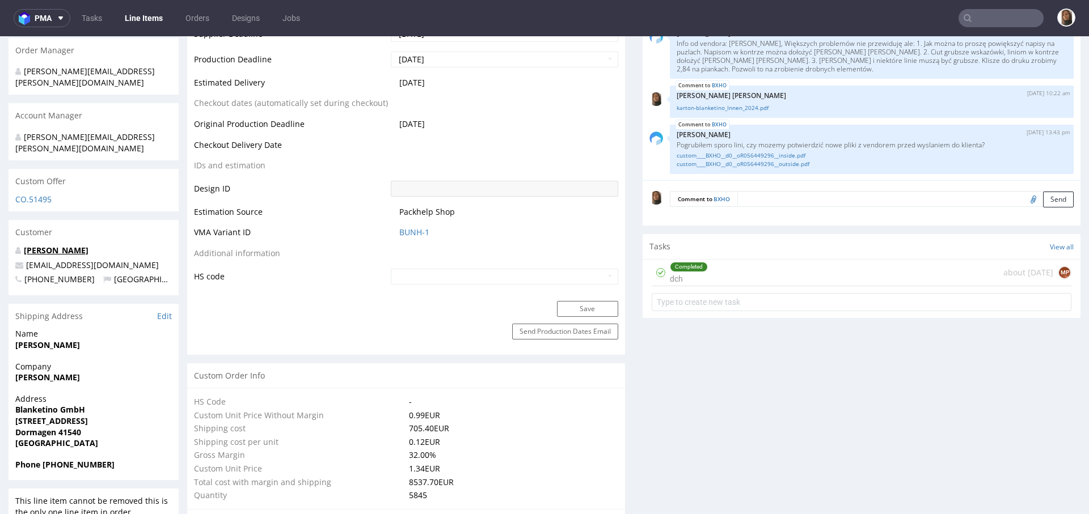
click at [42, 245] on link "[PERSON_NAME]" at bounding box center [56, 250] width 65 height 11
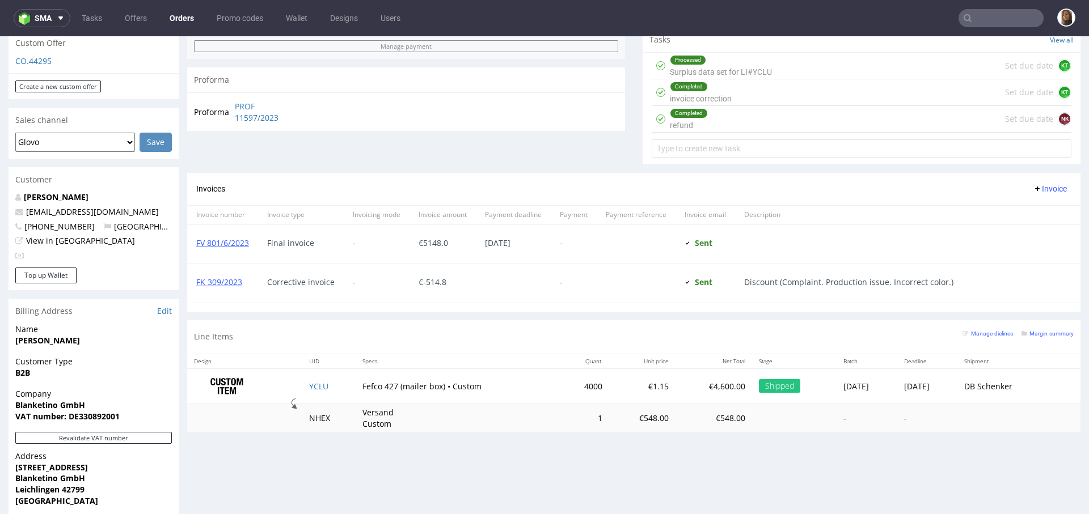
scroll to position [489, 0]
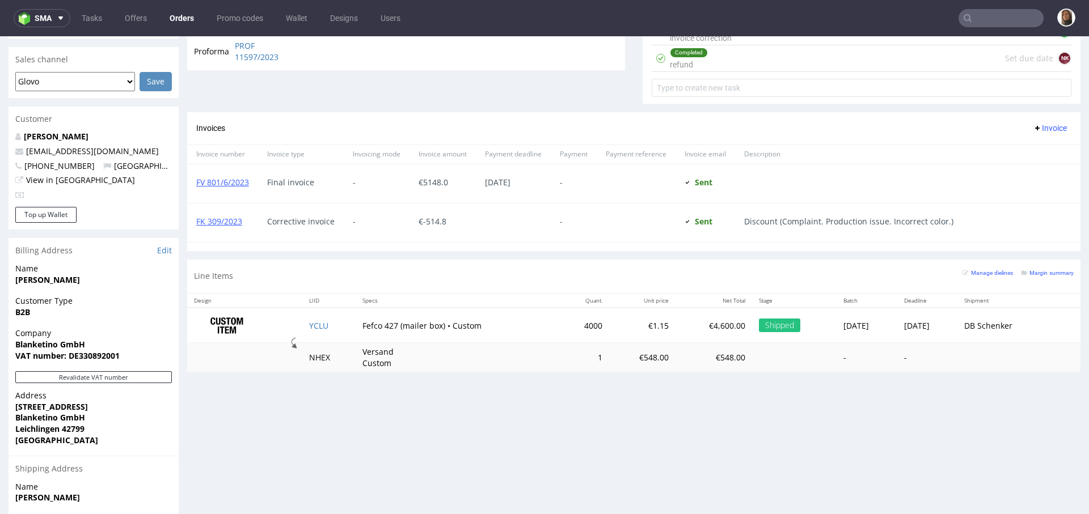
scroll to position [516, 0]
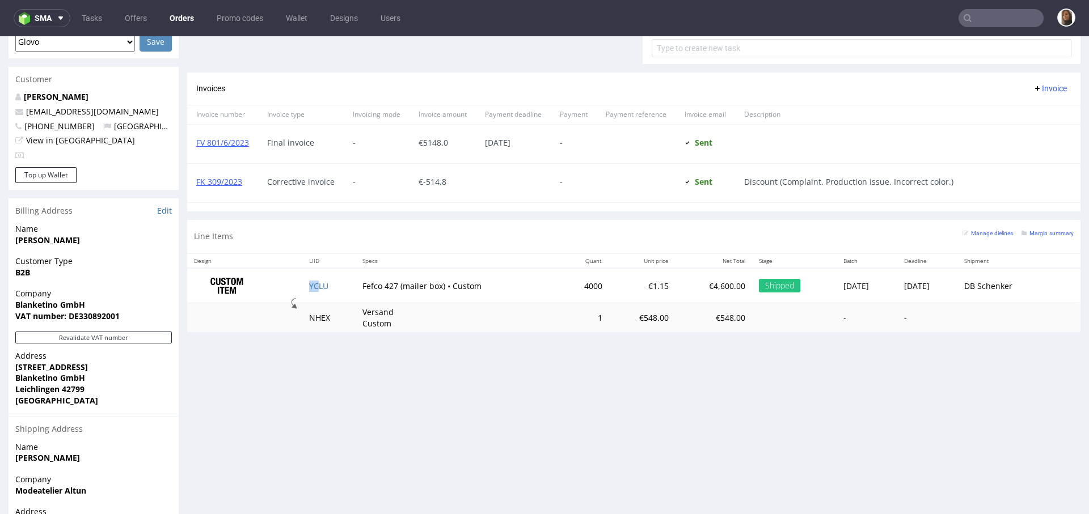
click at [308, 287] on td "YCLU" at bounding box center [328, 286] width 53 height 36
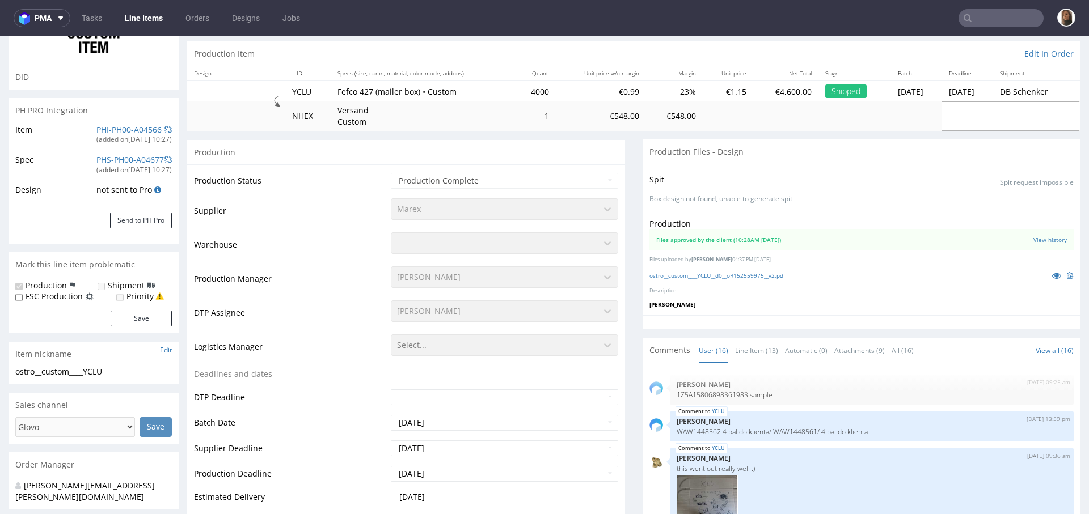
scroll to position [103, 0]
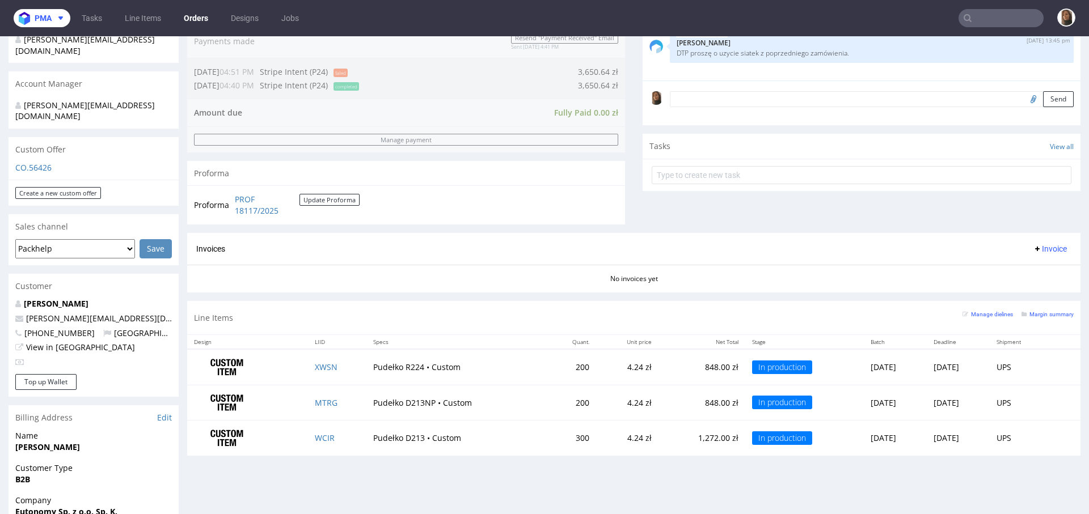
scroll to position [236, 0]
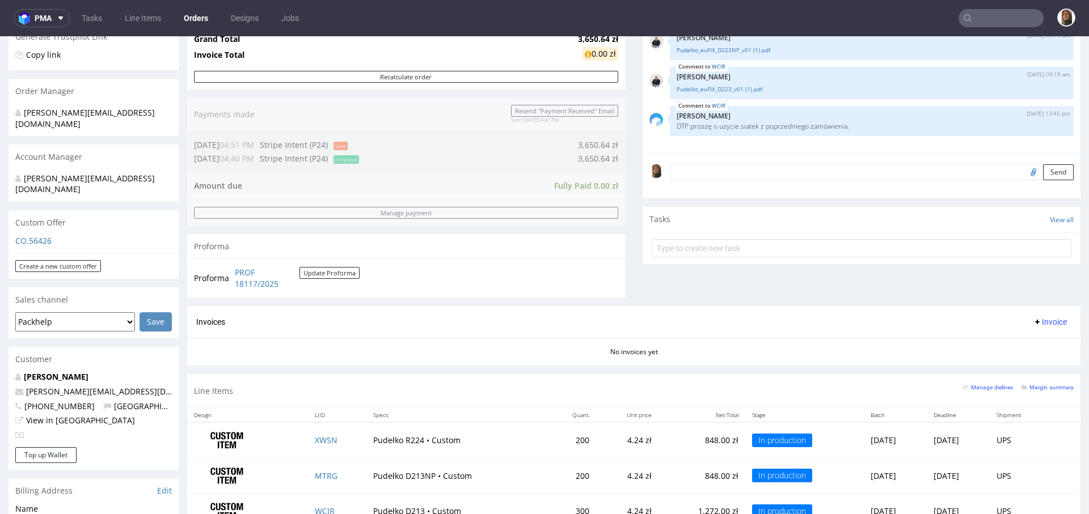
click at [674, 171] on textarea at bounding box center [872, 172] width 404 height 16
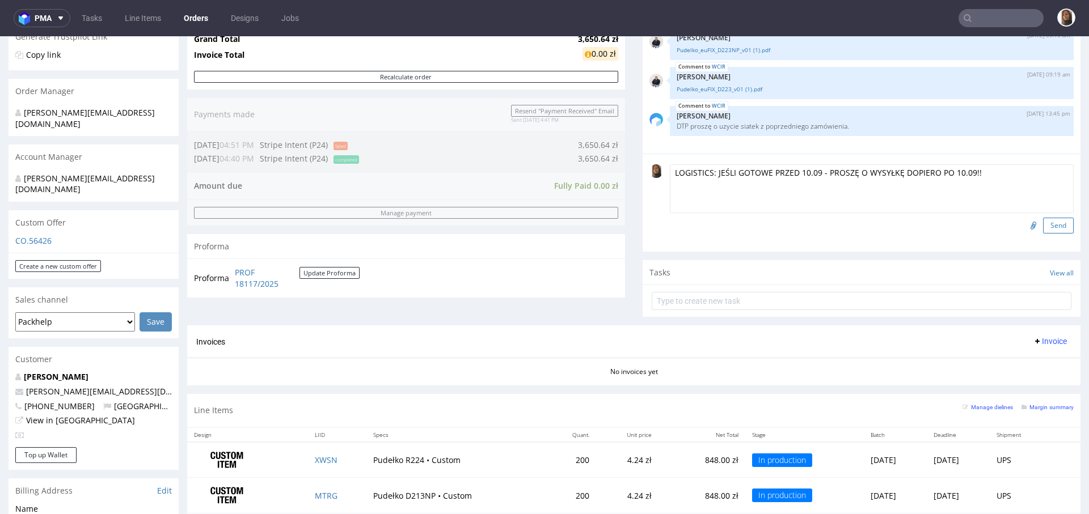
type textarea "LOGISTICS: JEŚLI GOTOWE PRZED 10.09 - PROSZĘ O WYSYŁKĘ DOPIERO PO 10.09!!"
click at [1043, 222] on button "Send" at bounding box center [1058, 226] width 31 height 16
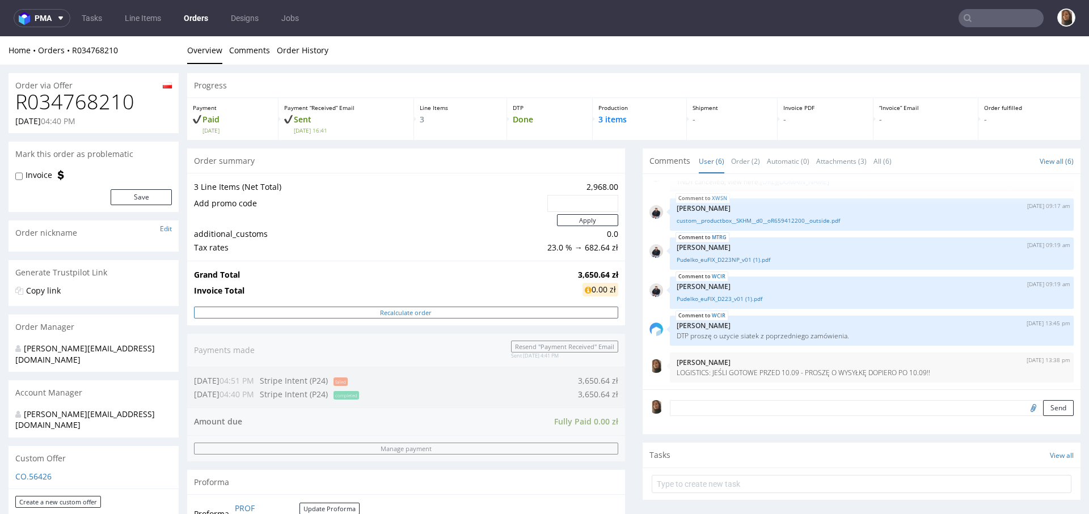
scroll to position [565, 0]
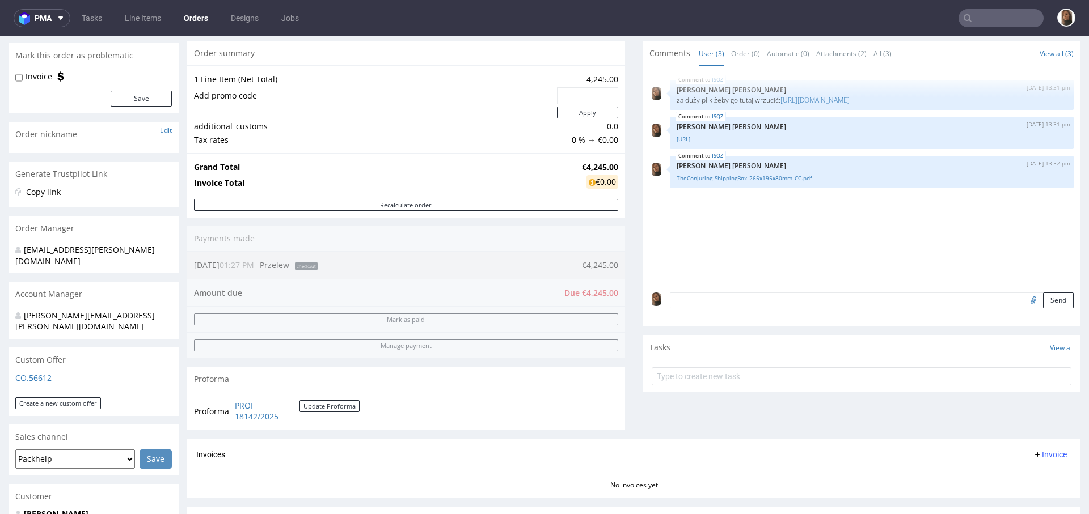
scroll to position [310, 0]
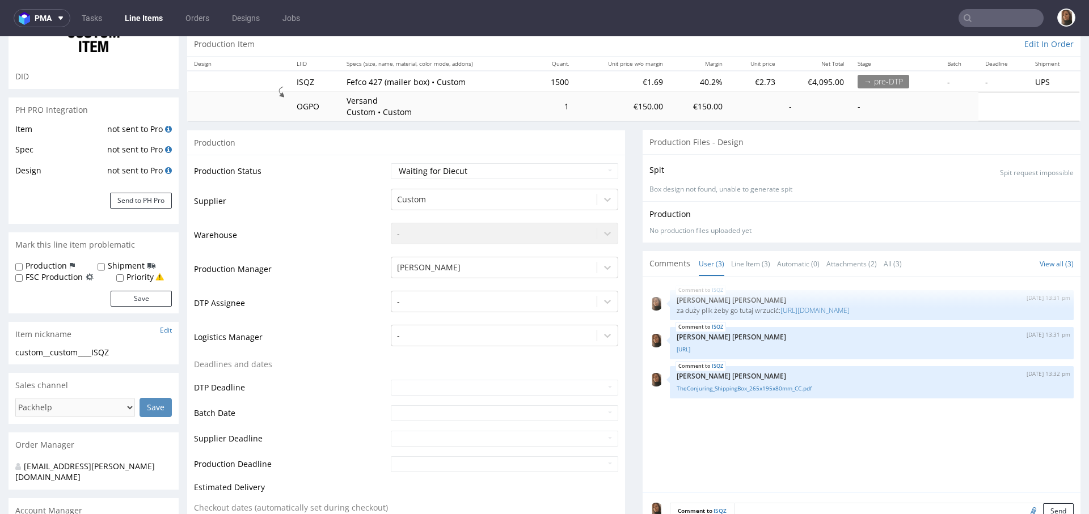
scroll to position [330, 0]
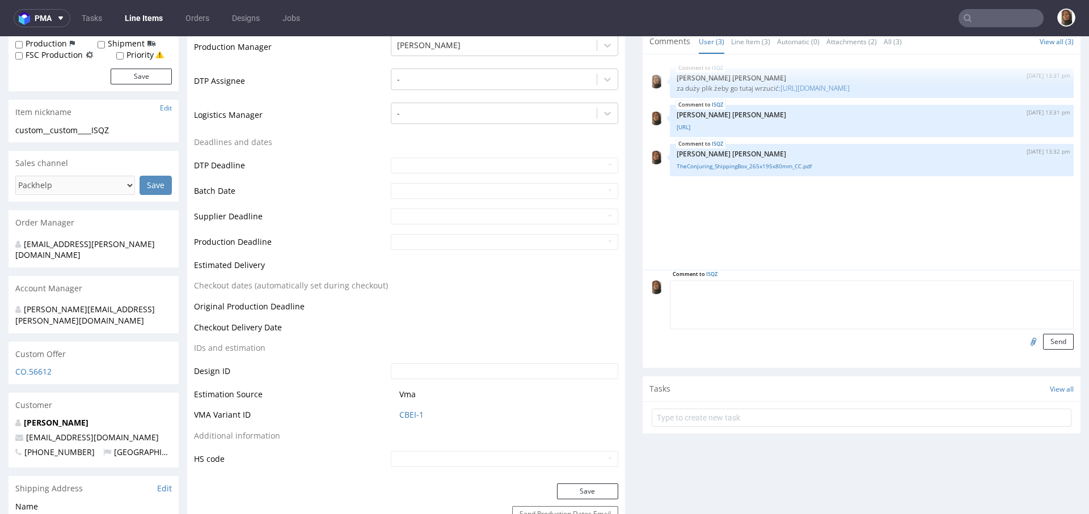
click at [752, 284] on textarea at bounding box center [872, 305] width 404 height 49
drag, startPoint x: 793, startPoint y: 288, endPoint x: 781, endPoint y: 288, distance: 11.9
click at [781, 288] on textarea "VERY URGENT, THEY NEED TO GET IT IN THE 2ND WEEK OF SEPTEMBER" at bounding box center [872, 305] width 404 height 49
type textarea "VERY URGENT, THEY NEED TO RECEIVE IT IN THE 2ND WEEK OF SEPTEMBER"
click at [1043, 342] on button "Send" at bounding box center [1058, 342] width 31 height 16
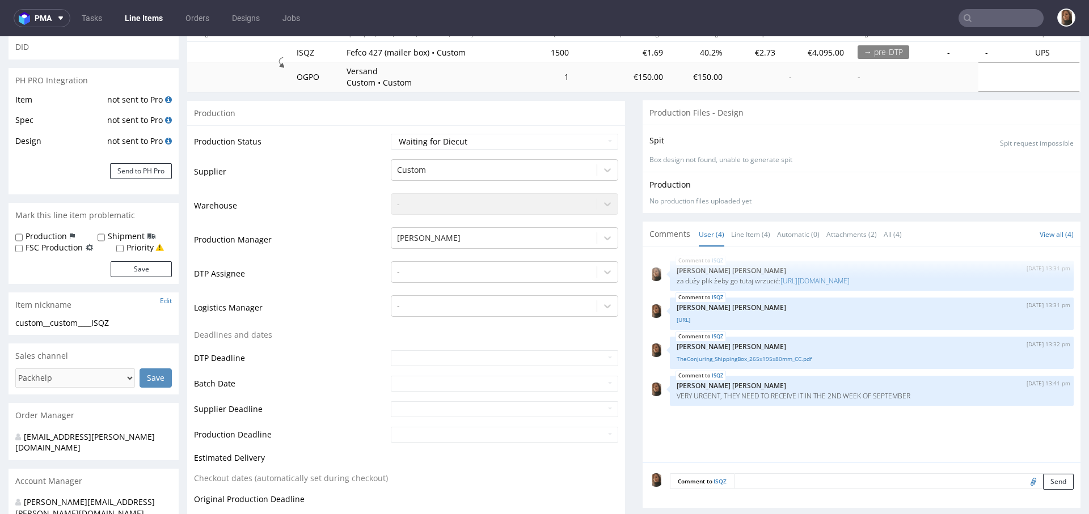
scroll to position [396, 0]
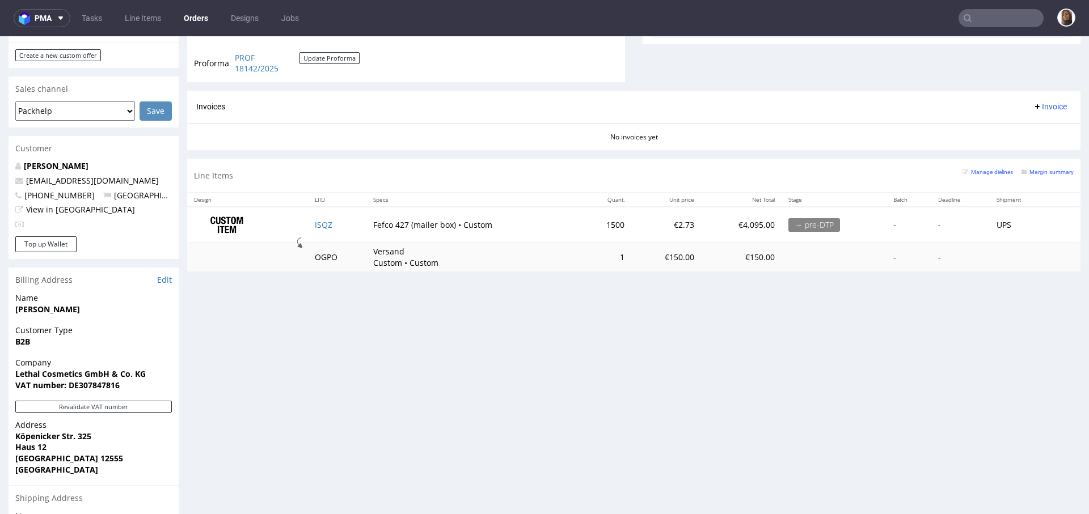
scroll to position [587, 0]
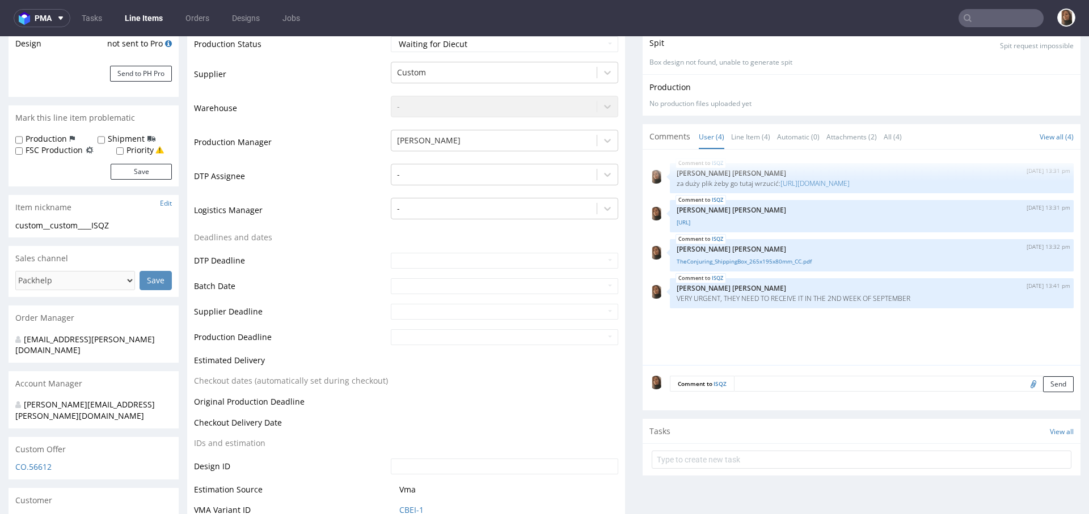
scroll to position [251, 0]
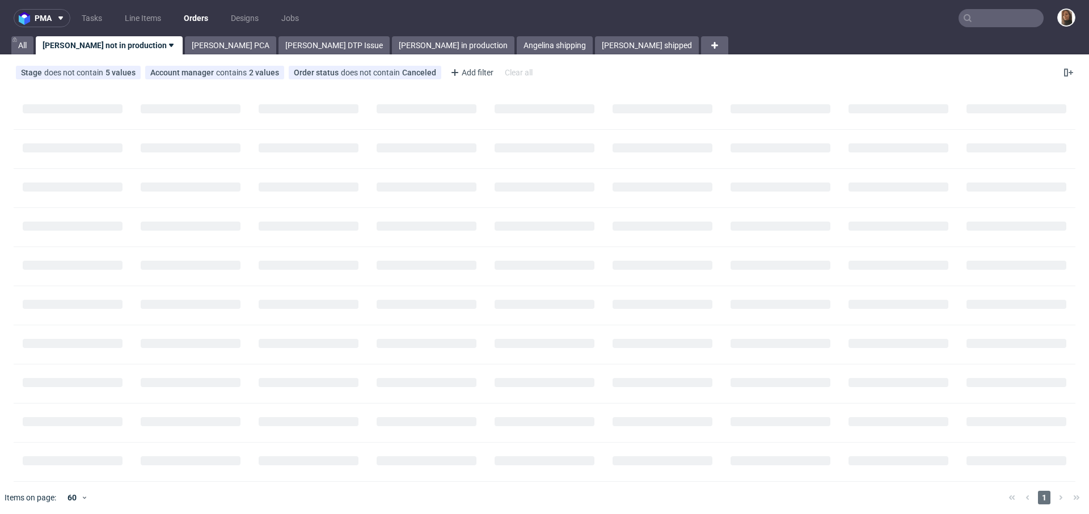
click at [980, 12] on input "text" at bounding box center [1000, 18] width 85 height 18
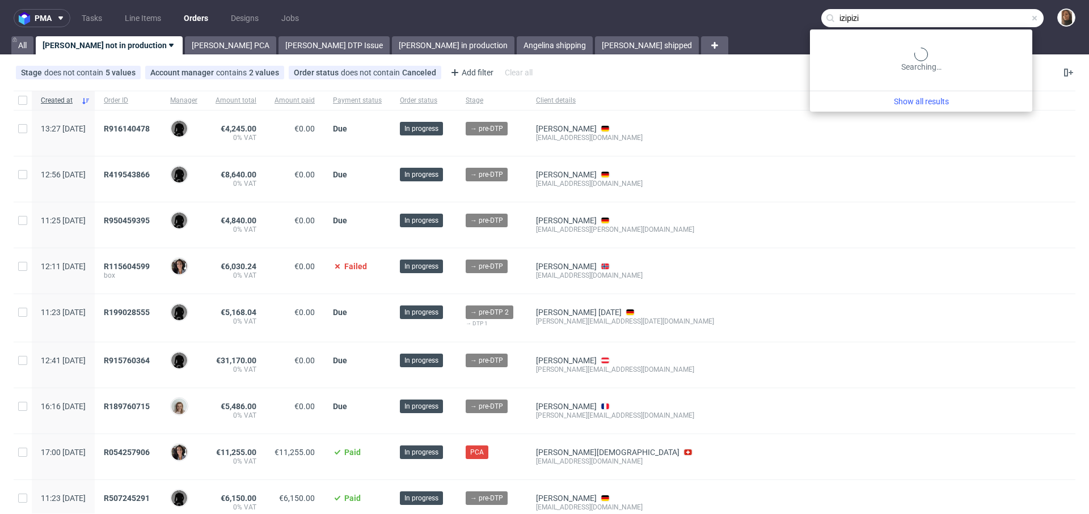
type input "izipizi"
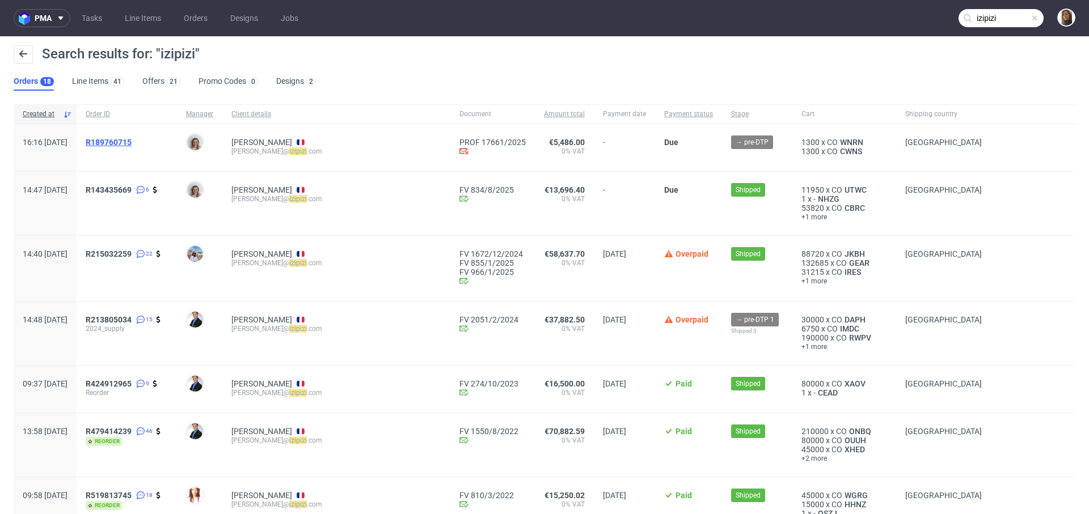
click at [132, 141] on span "R189760715" at bounding box center [109, 142] width 46 height 9
click at [132, 187] on span "R143435669" at bounding box center [109, 189] width 46 height 9
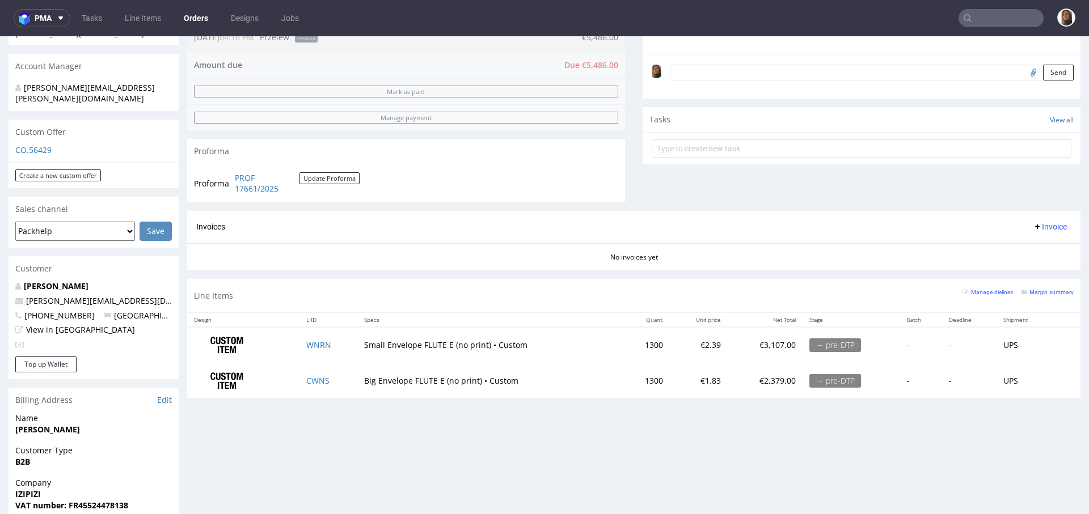
scroll to position [139, 0]
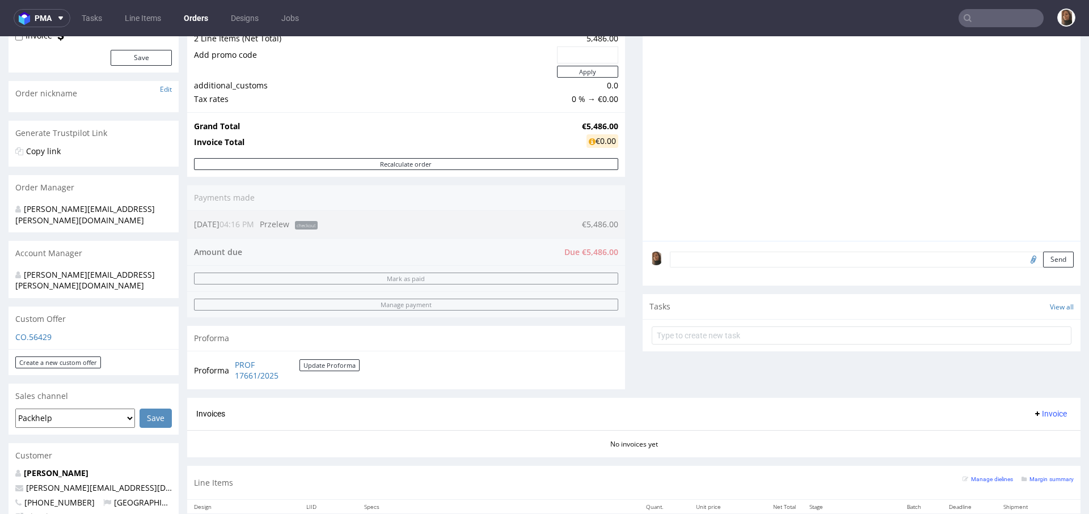
click at [745, 260] on textarea at bounding box center [872, 260] width 404 height 16
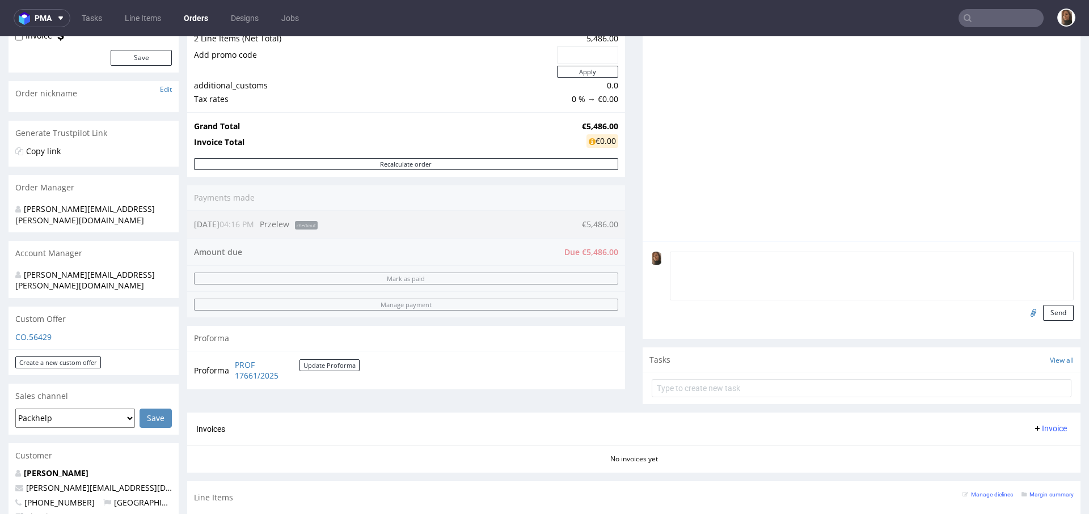
paste textarea "payment 14 days after delivery"
type textarea "payment 14 days after delivery"
click at [1043, 305] on button "Send" at bounding box center [1058, 313] width 31 height 16
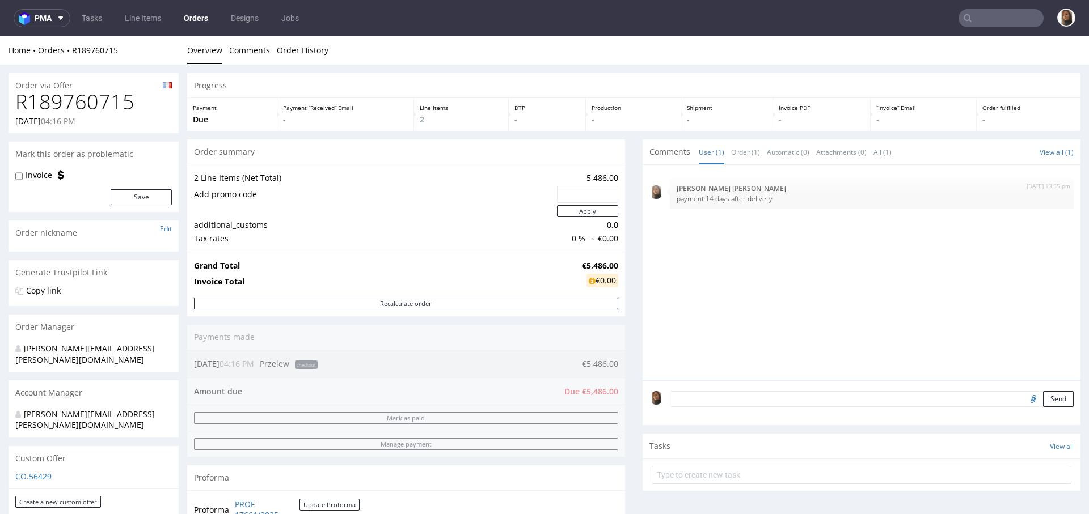
scroll to position [427, 0]
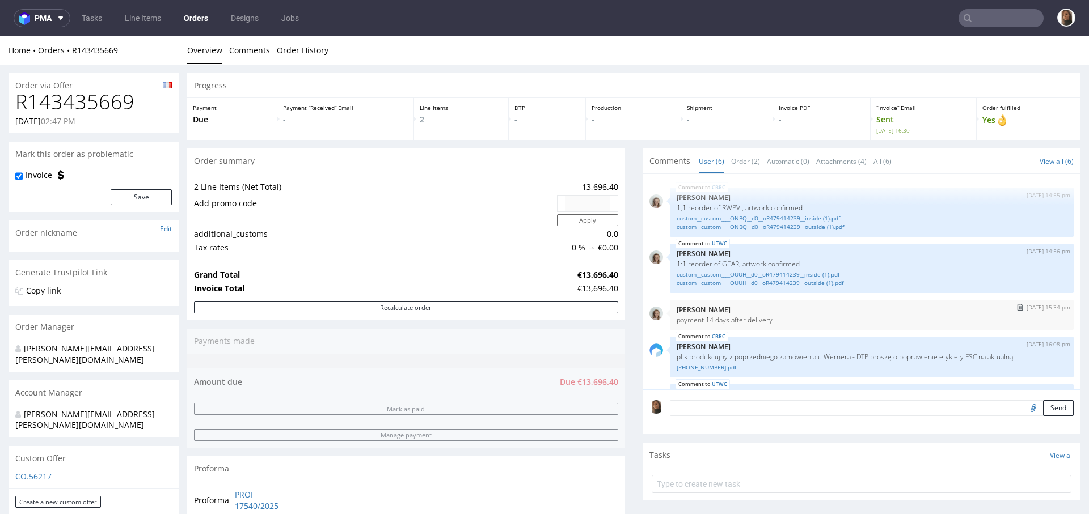
click at [697, 317] on p "payment 14 days after delivery" at bounding box center [871, 320] width 390 height 9
copy p "payment 14 days after delivery"
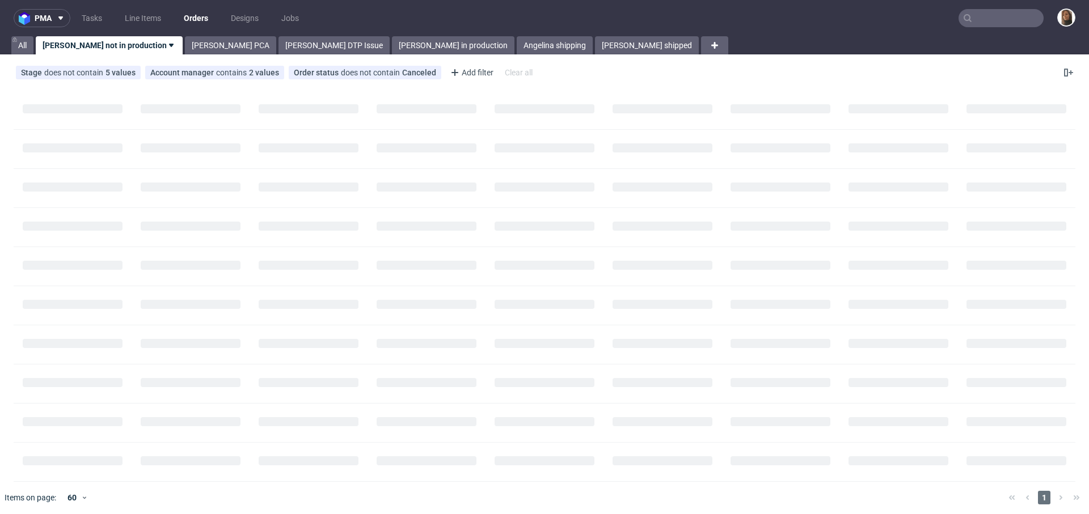
click at [998, 7] on nav "pma Tasks Line Items Orders Designs Jobs" at bounding box center [544, 18] width 1089 height 36
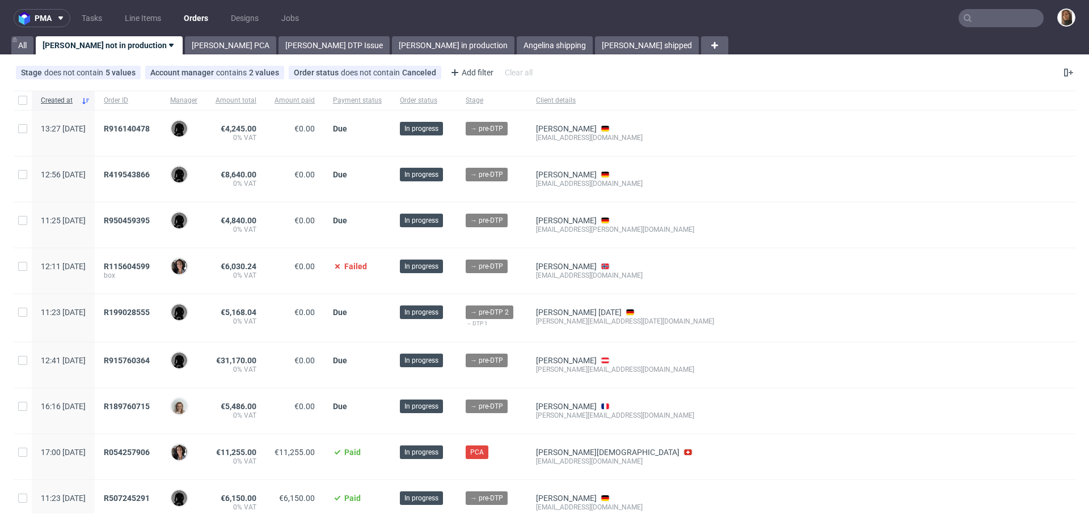
click at [1001, 19] on input "text" at bounding box center [1000, 18] width 85 height 18
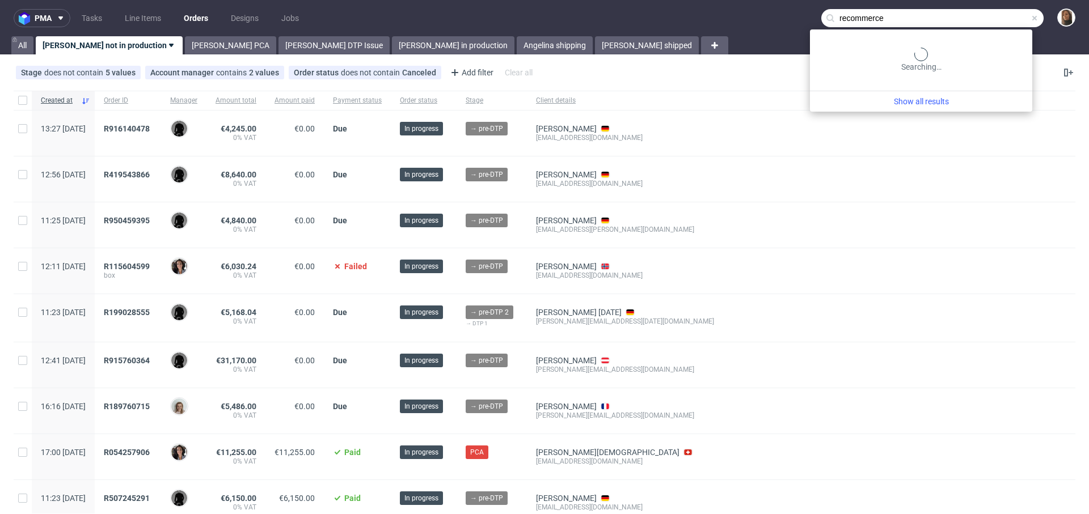
type input "recommerce"
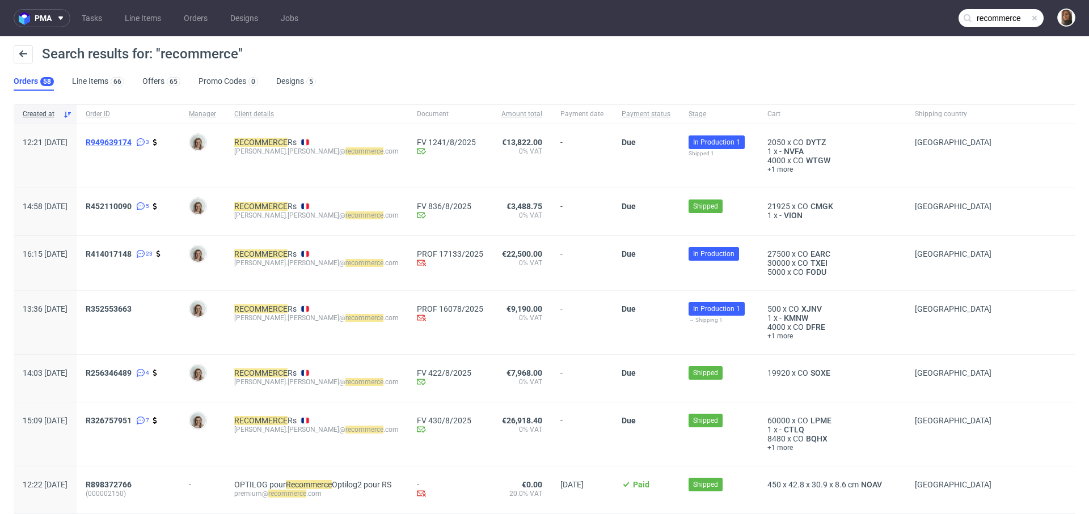
click at [132, 143] on span "R949639174" at bounding box center [109, 142] width 46 height 9
click at [132, 254] on span "R414017148" at bounding box center [109, 253] width 46 height 9
click at [132, 309] on span "R352553663" at bounding box center [109, 309] width 46 height 9
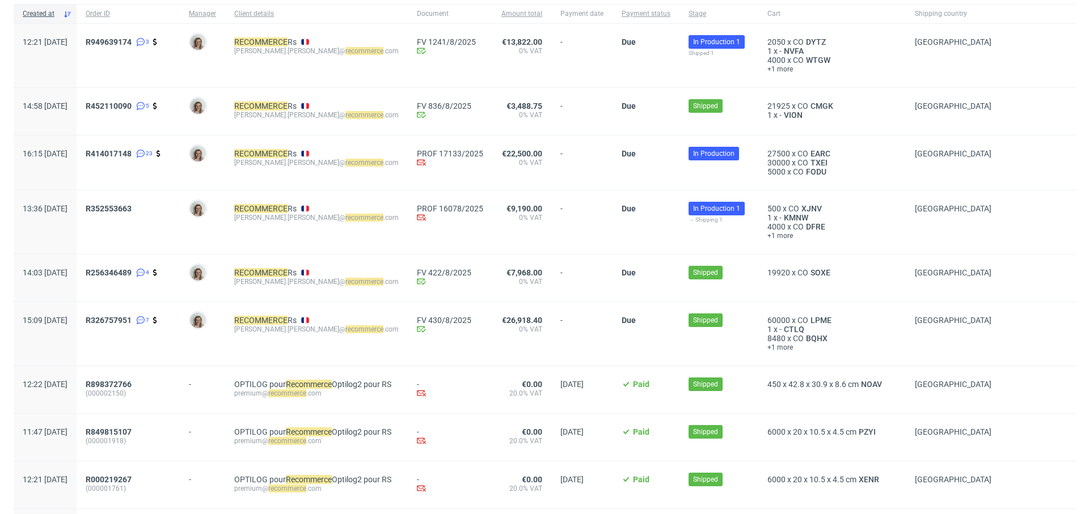
scroll to position [137, 0]
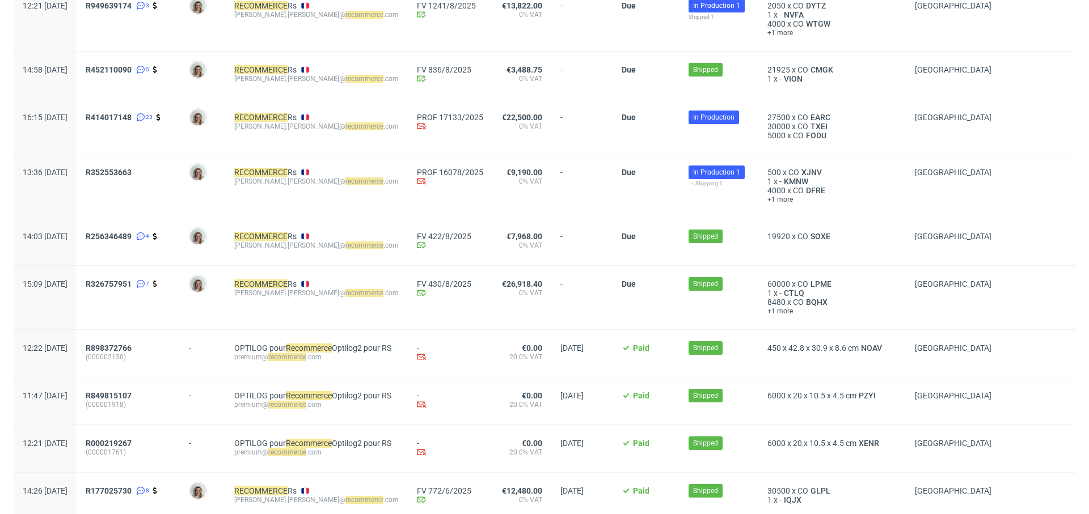
click at [155, 240] on span "R256346489 4" at bounding box center [128, 242] width 85 height 20
click at [132, 238] on span "R256346489" at bounding box center [109, 236] width 46 height 9
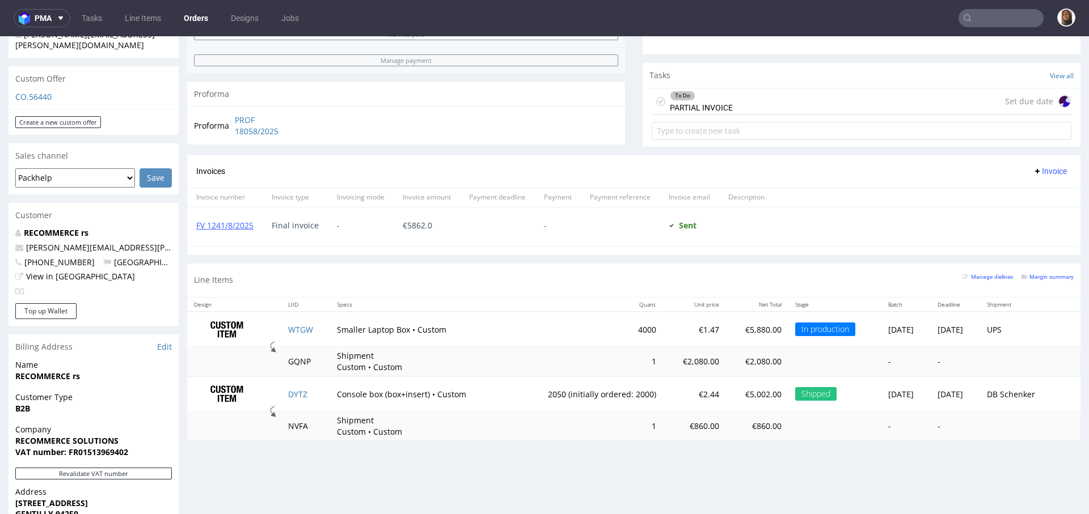
scroll to position [373, 0]
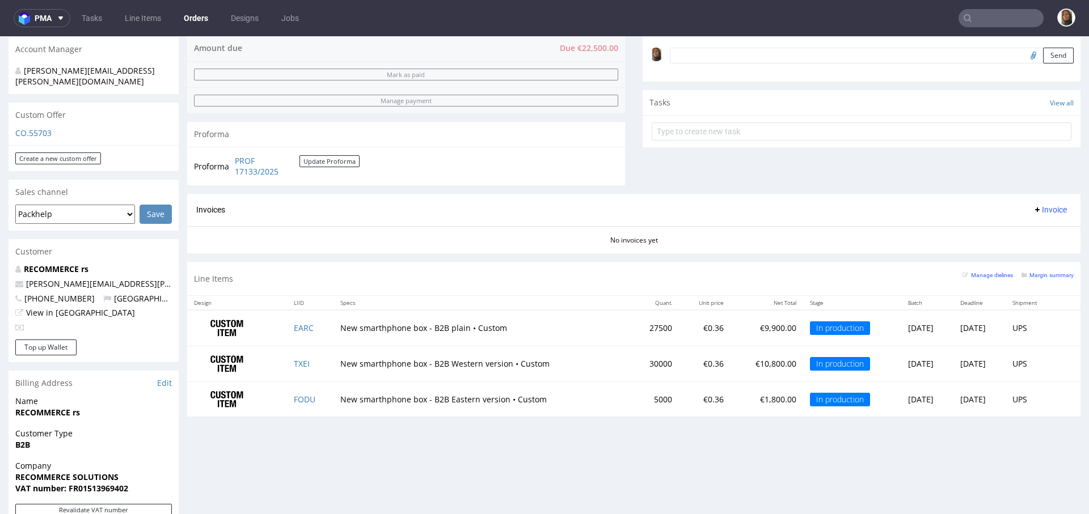
scroll to position [375, 0]
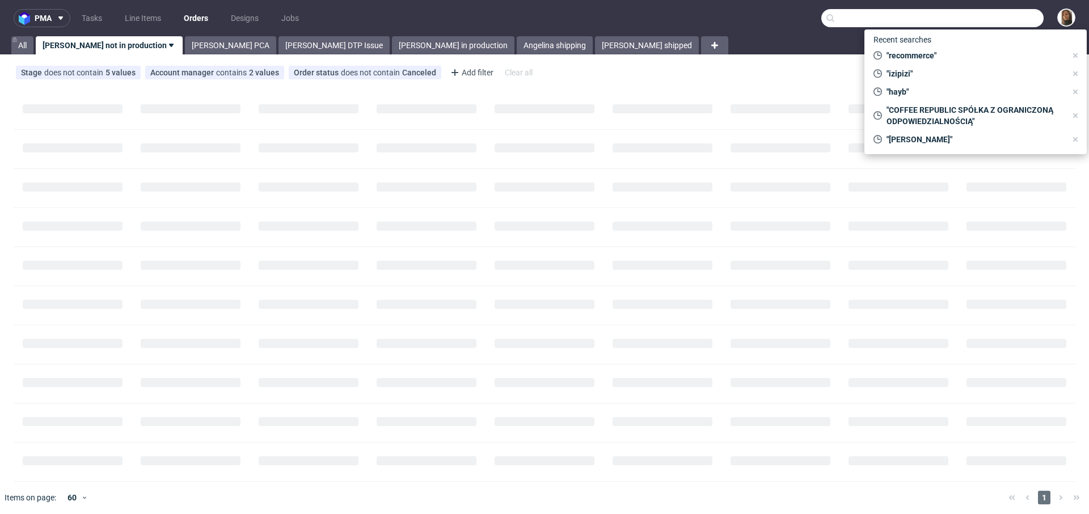
click at [978, 11] on input "text" at bounding box center [932, 18] width 222 height 18
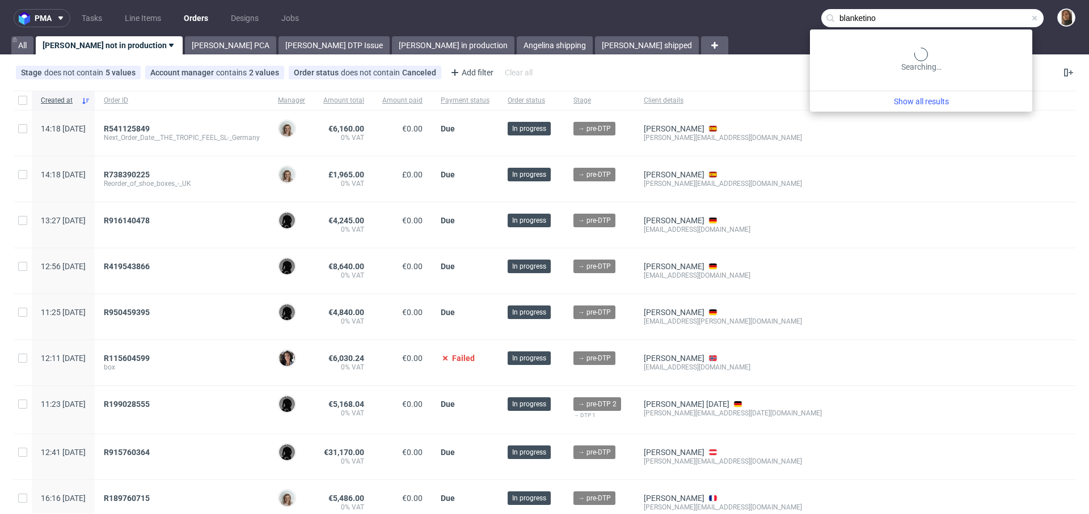
type input "blanketino"
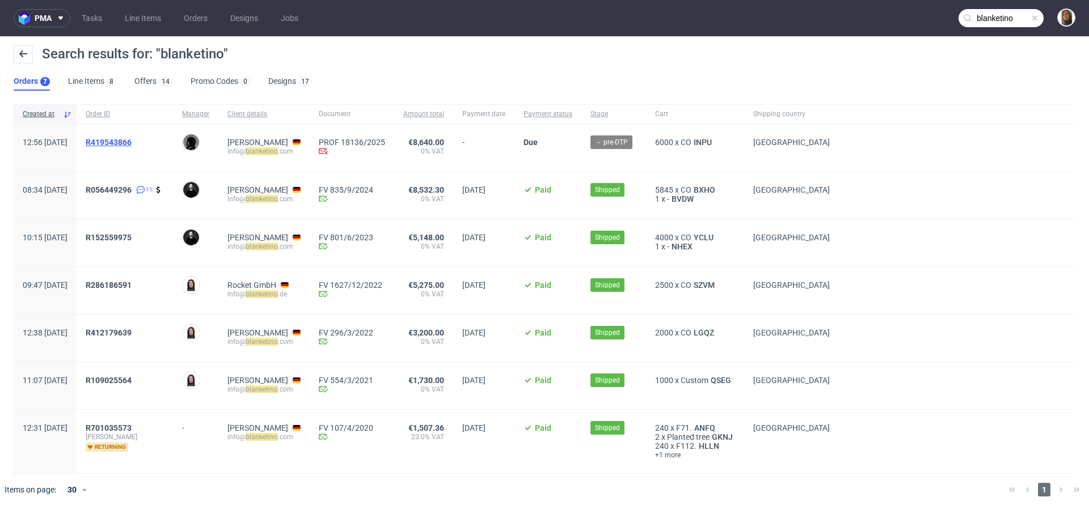
click at [129, 139] on span "R419543866" at bounding box center [109, 142] width 46 height 9
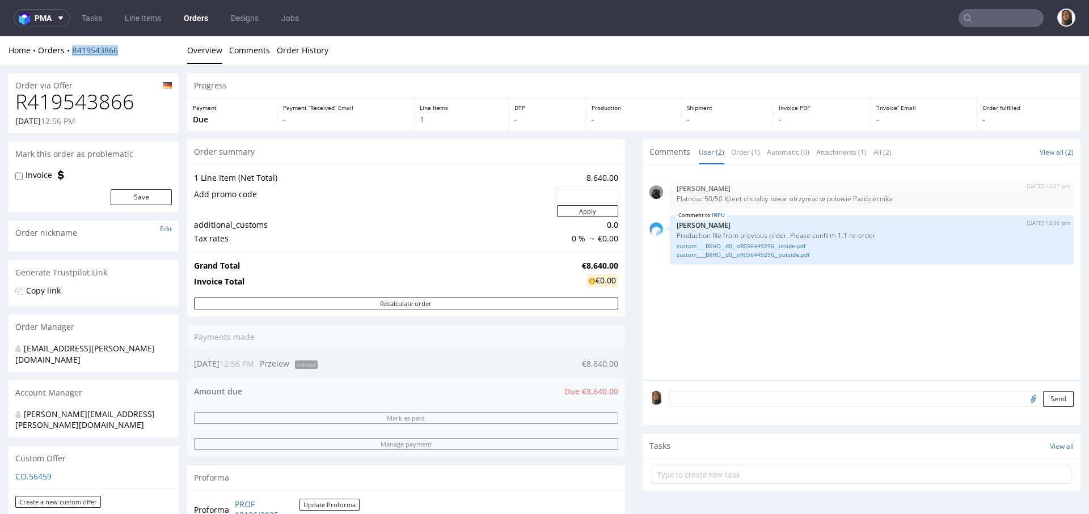
drag, startPoint x: 135, startPoint y: 50, endPoint x: 71, endPoint y: 50, distance: 64.1
click at [71, 50] on div "Home Orders R419543866" at bounding box center [94, 50] width 170 height 11
copy link "R419543866"
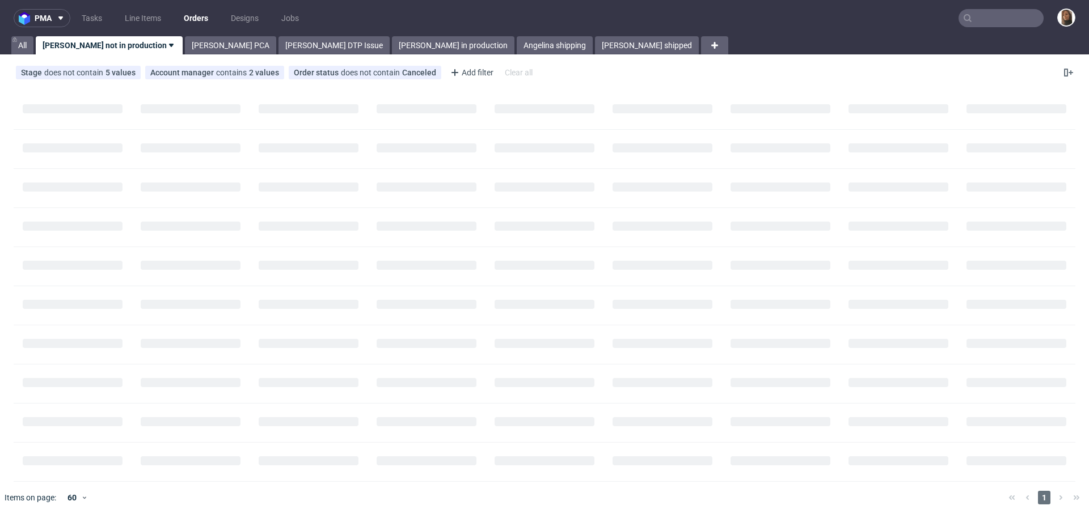
click at [966, 16] on input "text" at bounding box center [1000, 18] width 85 height 18
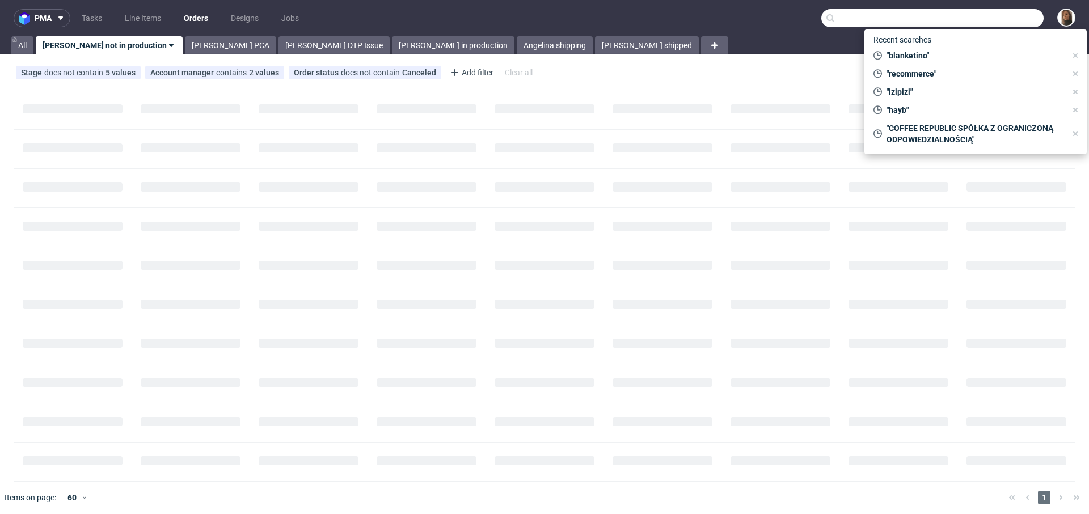
paste input "[PERSON_NAME]"
type input "[PERSON_NAME]"
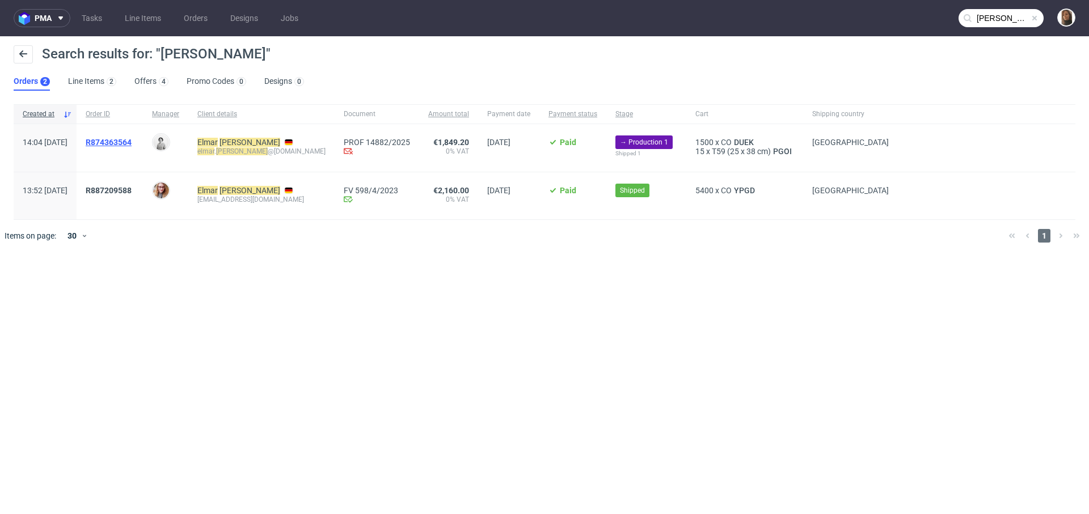
click at [132, 141] on span "R874363564" at bounding box center [109, 142] width 46 height 9
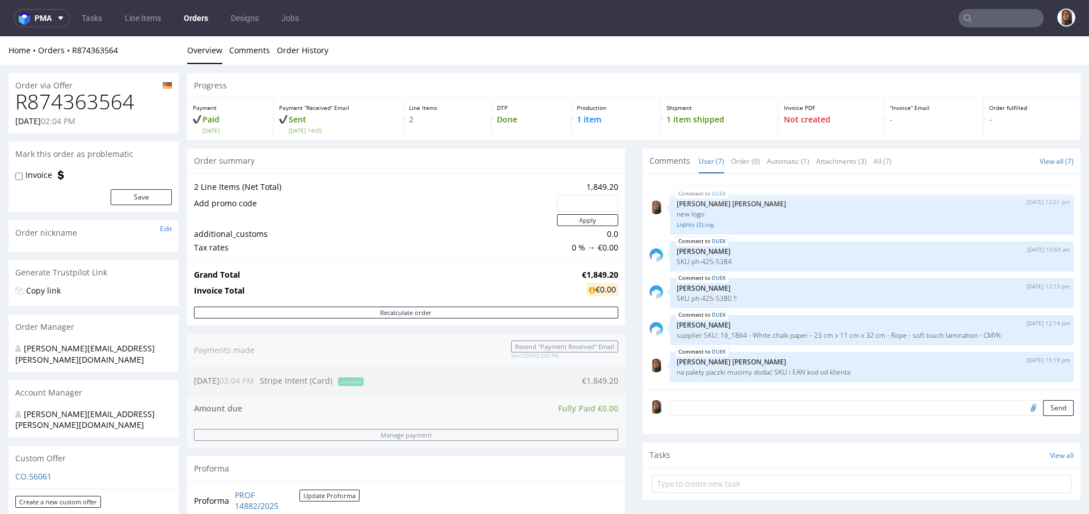
scroll to position [576, 0]
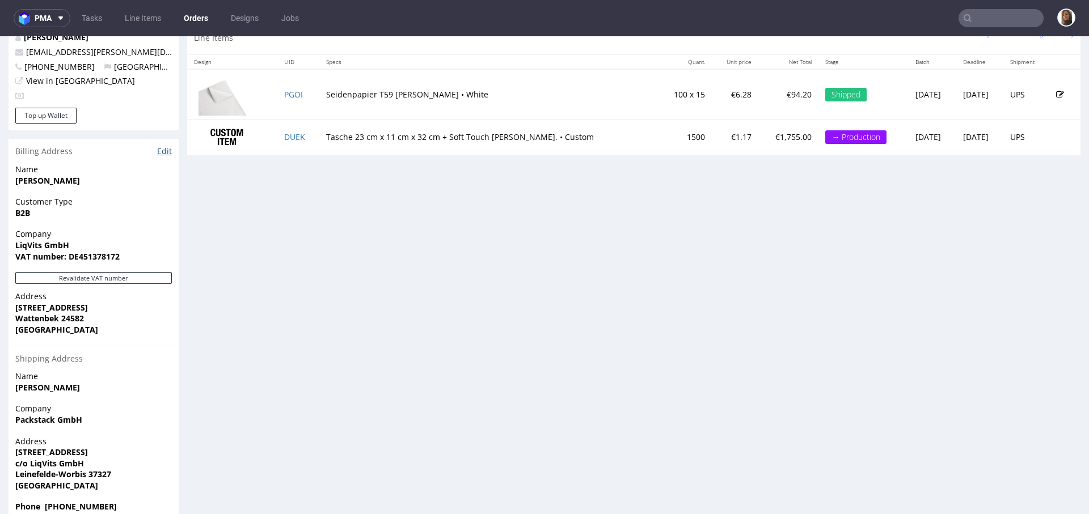
click at [165, 146] on link "Edit" at bounding box center [164, 151] width 15 height 11
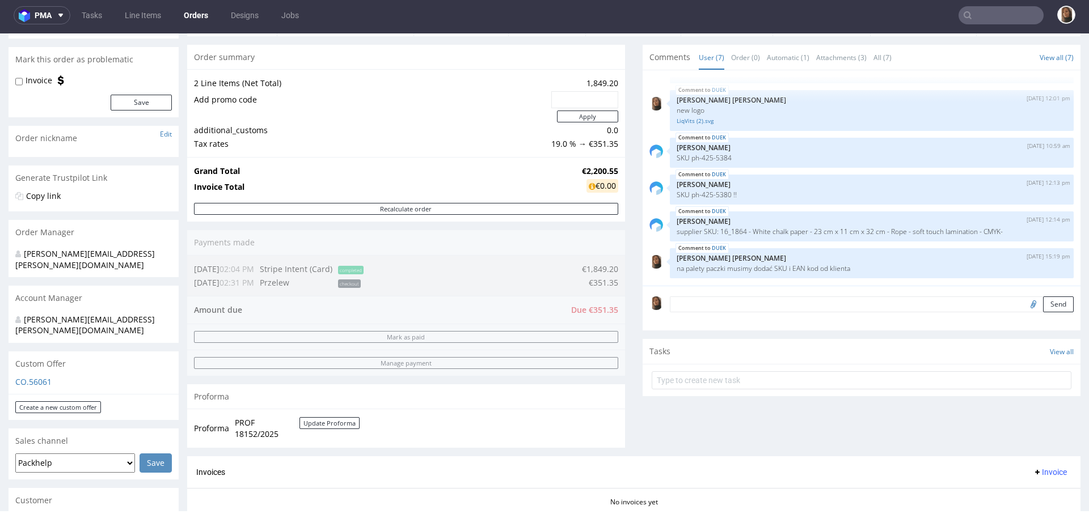
scroll to position [236, 0]
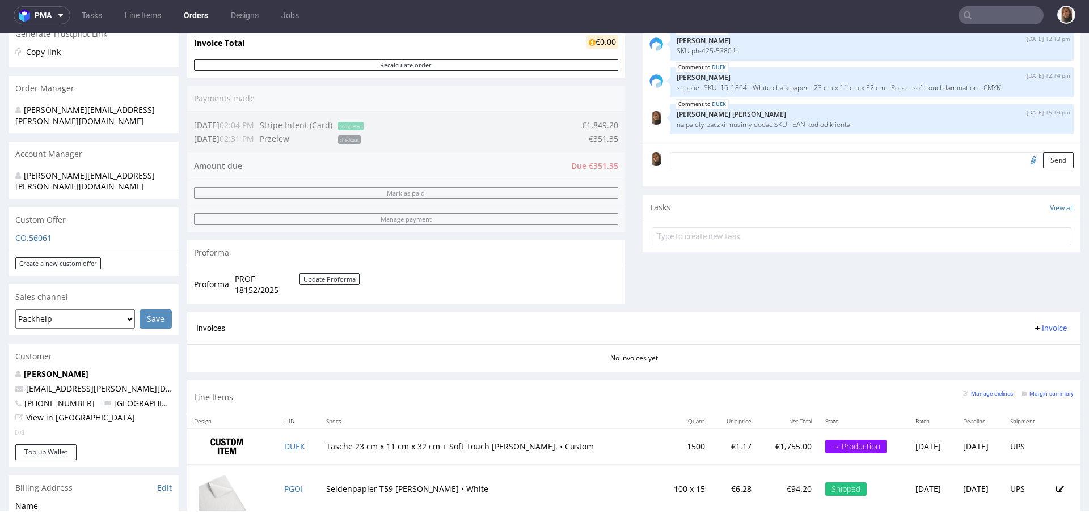
click at [255, 287] on span "PROF 18152/2025" at bounding box center [267, 284] width 65 height 22
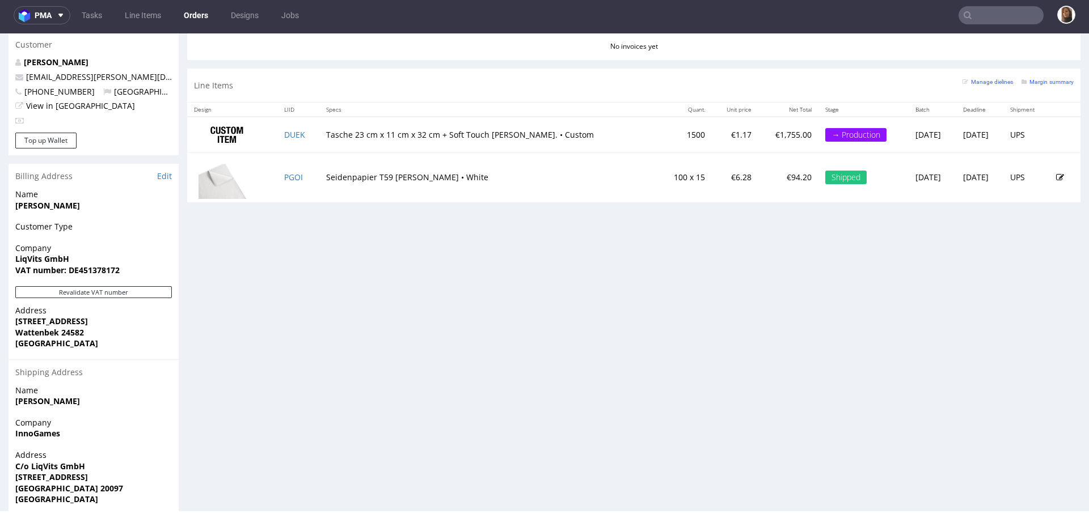
scroll to position [544, 0]
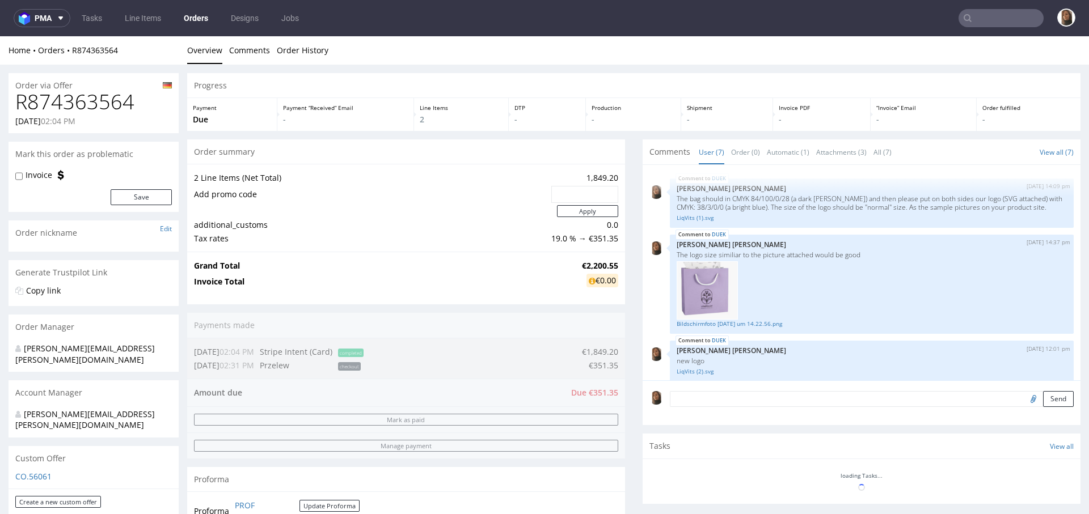
scroll to position [164, 0]
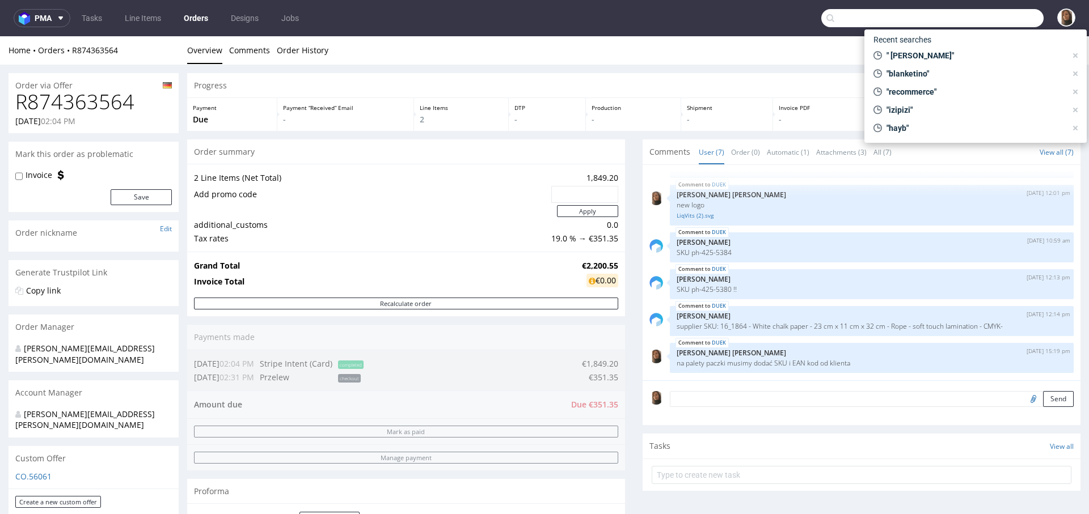
click at [984, 21] on input "text" at bounding box center [932, 18] width 222 height 18
paste input "R488155727"
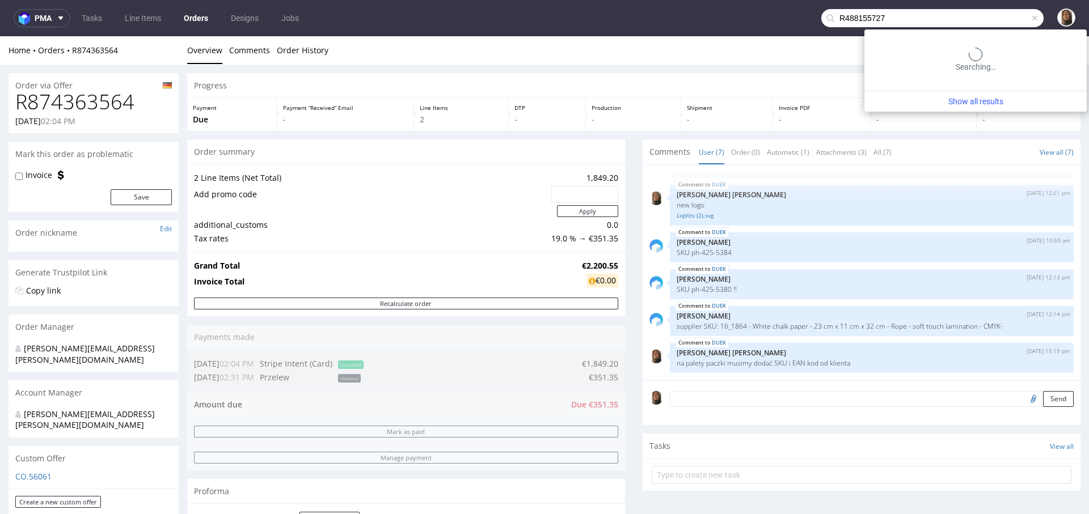
type input "R488155727"
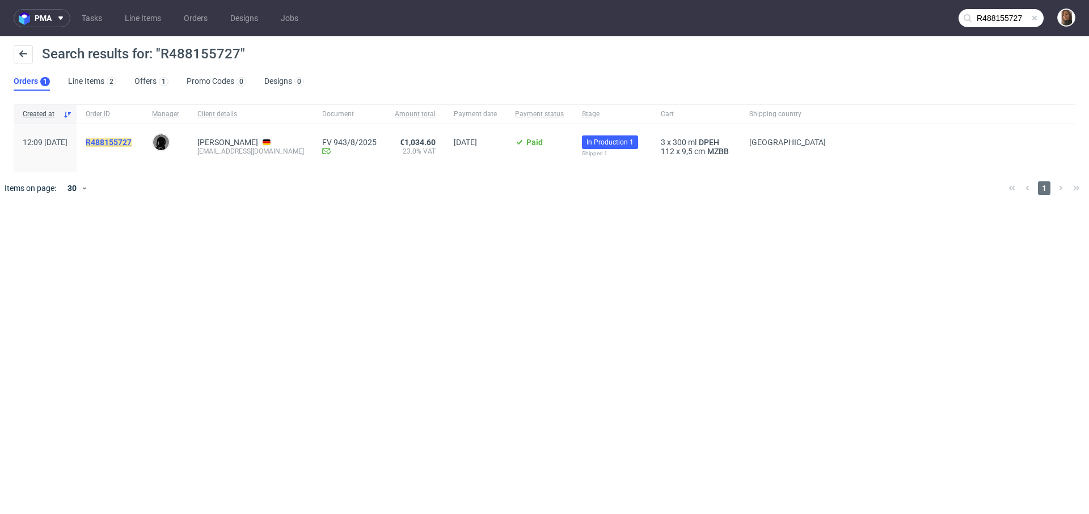
click at [132, 142] on mark "R488155727" at bounding box center [109, 142] width 46 height 9
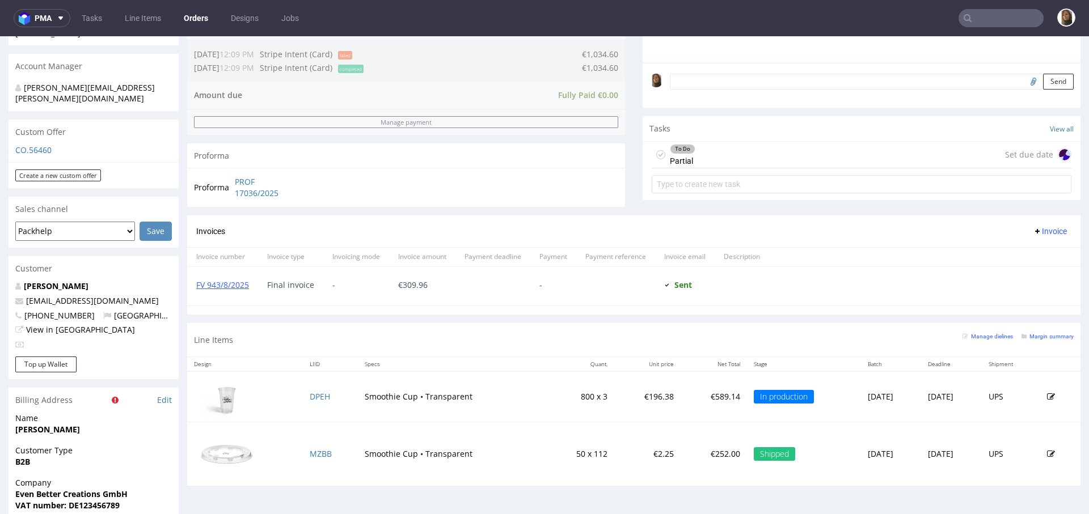
scroll to position [372, 0]
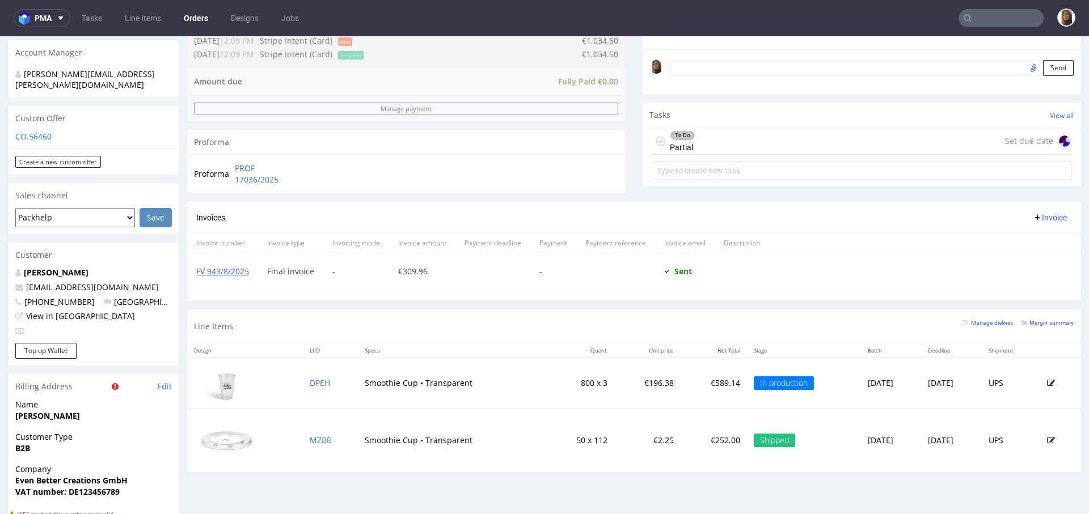
click at [991, 15] on input "text" at bounding box center [1000, 18] width 85 height 18
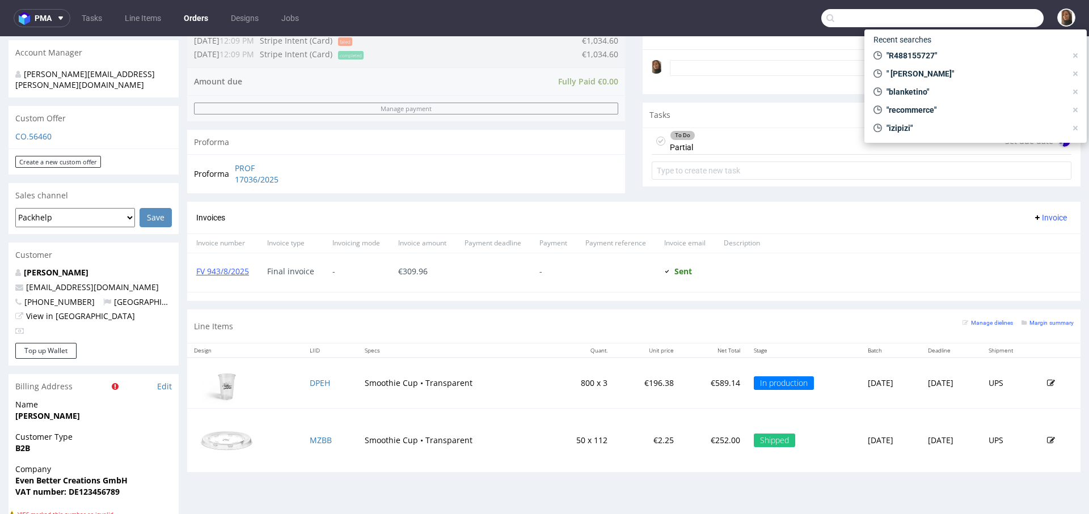
paste input "R554528690"
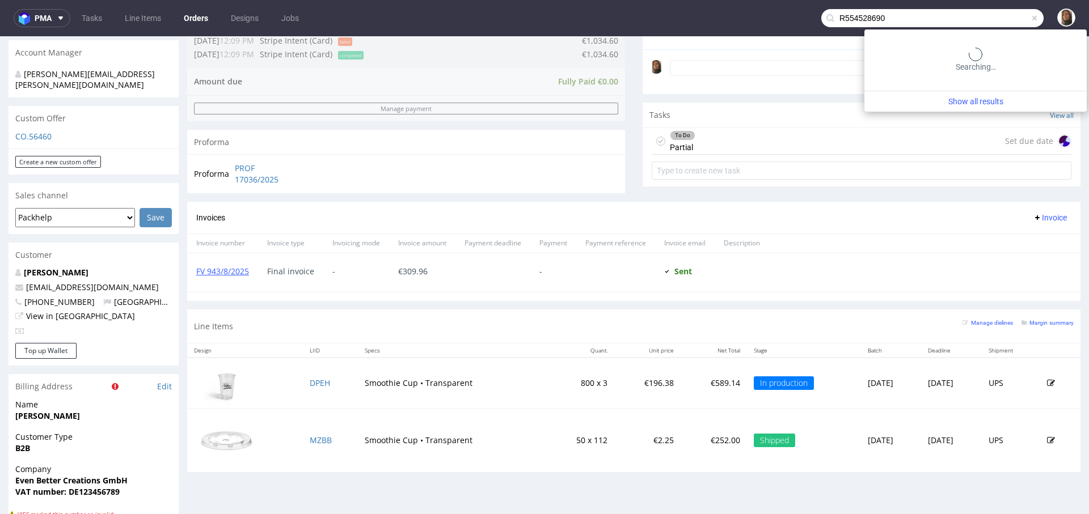
type input "R554528690"
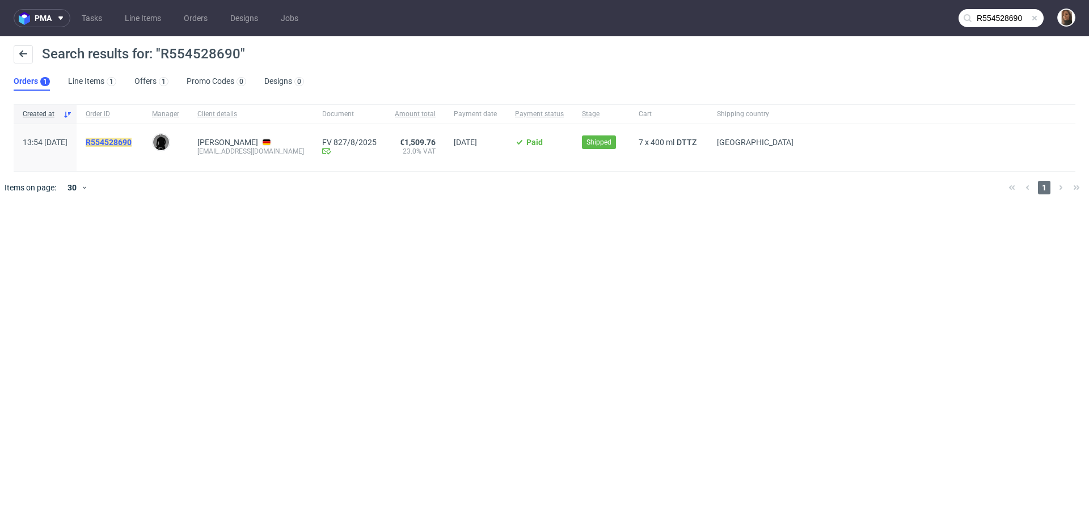
click at [132, 142] on mark "R554528690" at bounding box center [109, 142] width 46 height 9
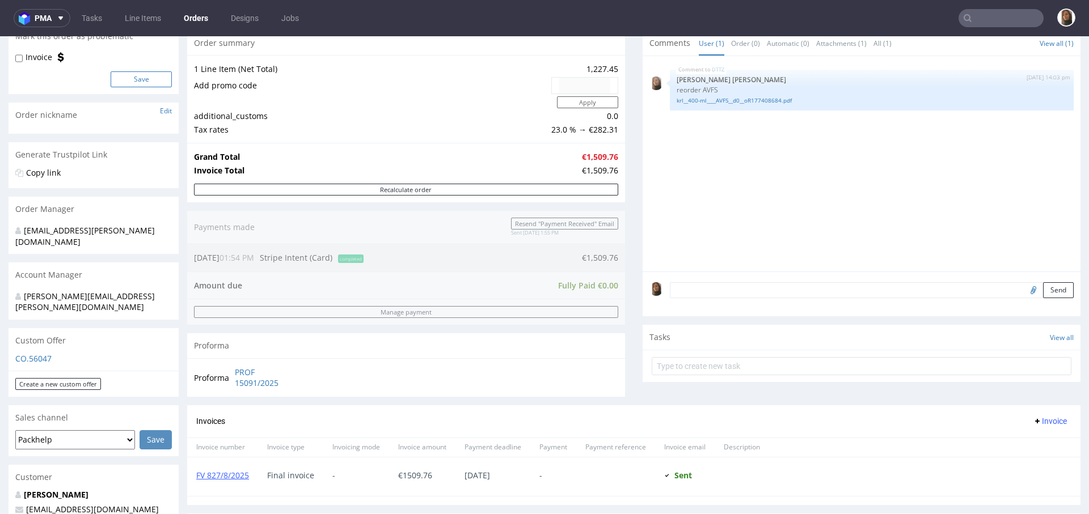
scroll to position [324, 0]
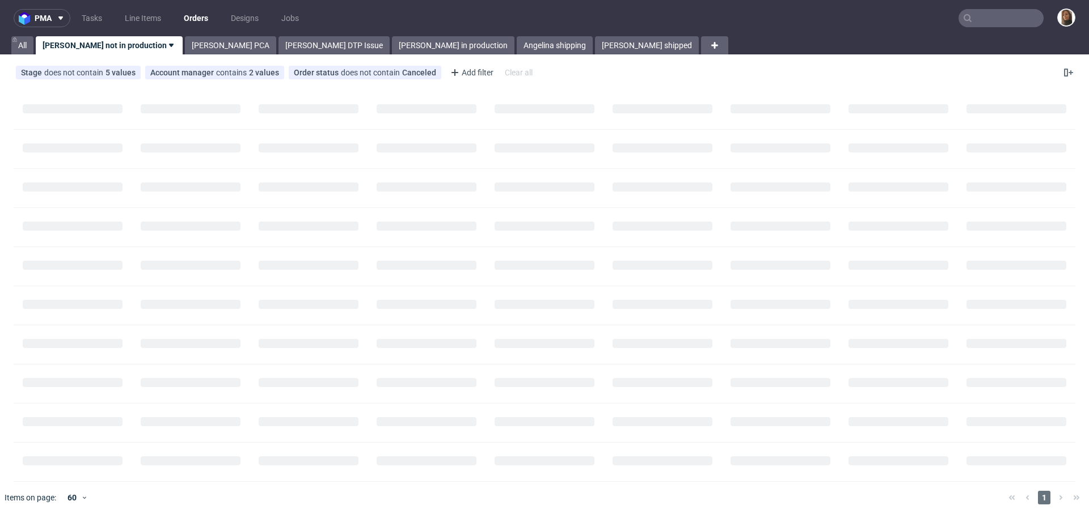
click at [978, 21] on input "text" at bounding box center [1000, 18] width 85 height 18
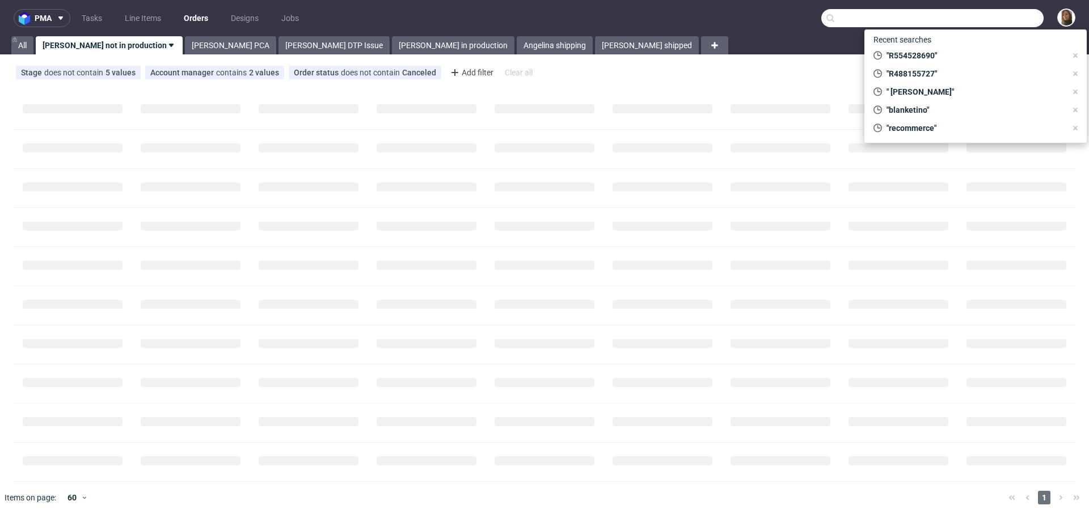
paste input "R526682030"
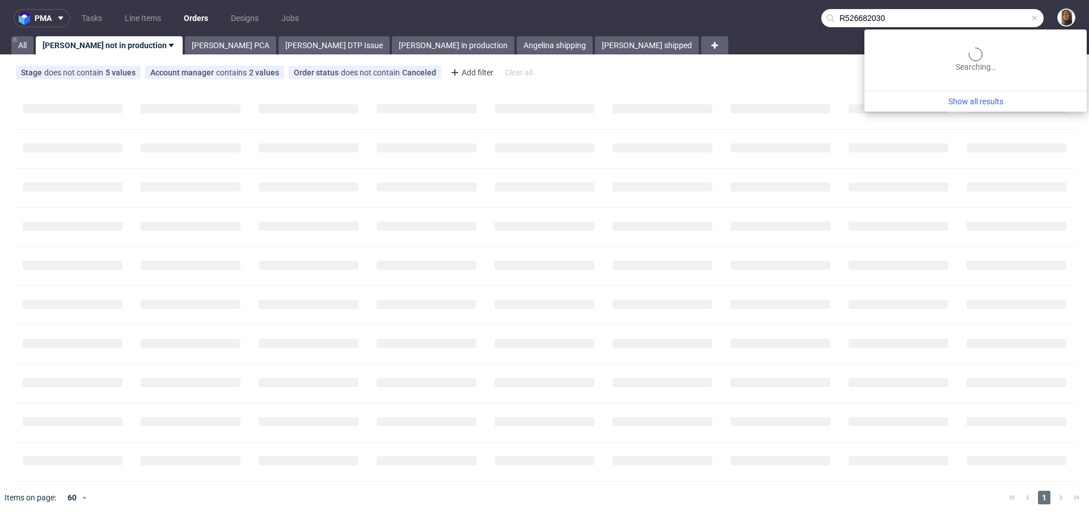
type input "R526682030"
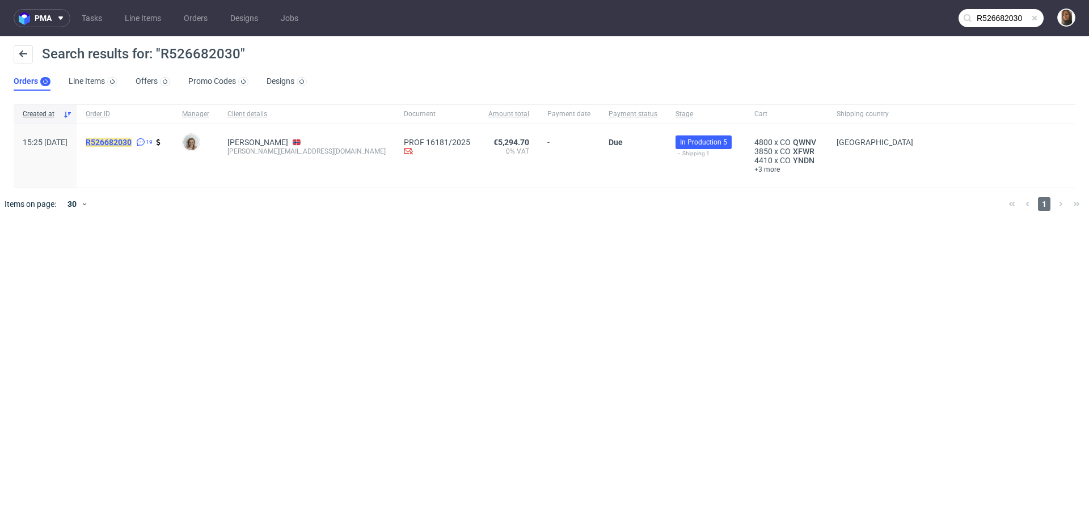
click at [132, 139] on mark "R526682030" at bounding box center [109, 142] width 46 height 9
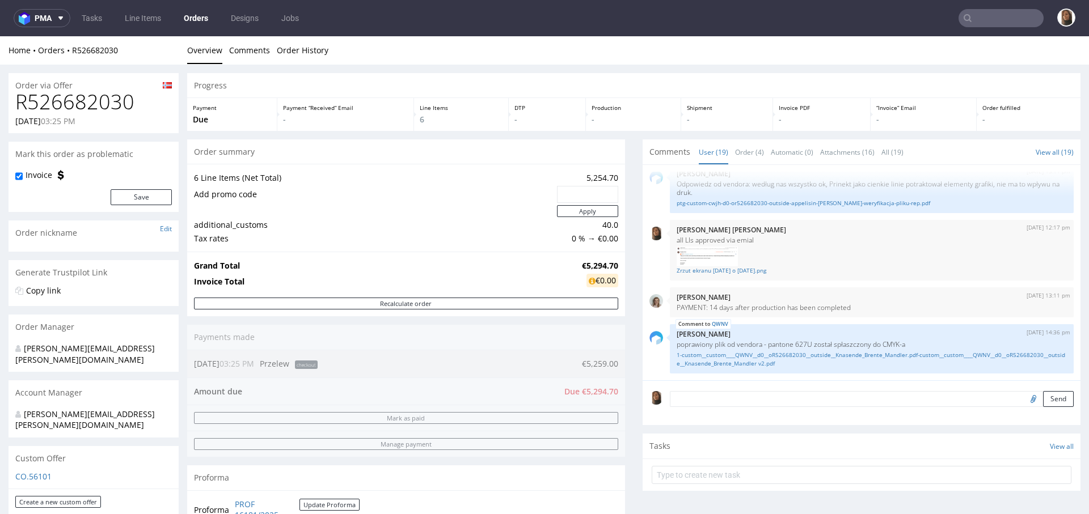
click at [69, 98] on h1 "R526682030" at bounding box center [93, 102] width 157 height 23
copy h1 "R526682030"
